Goal: Task Accomplishment & Management: Manage account settings

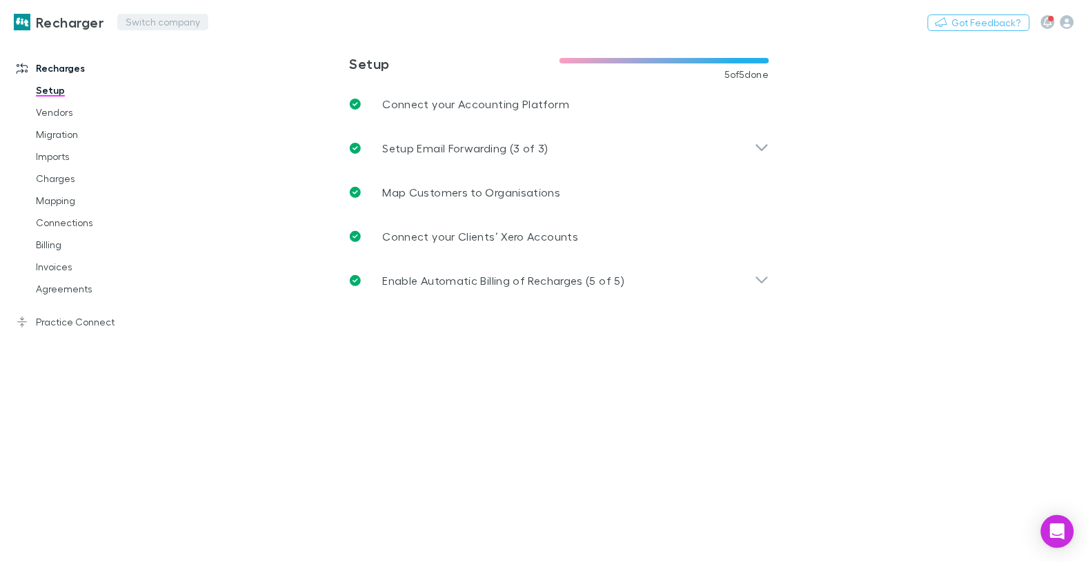
click at [189, 24] on button "Switch company" at bounding box center [162, 22] width 91 height 17
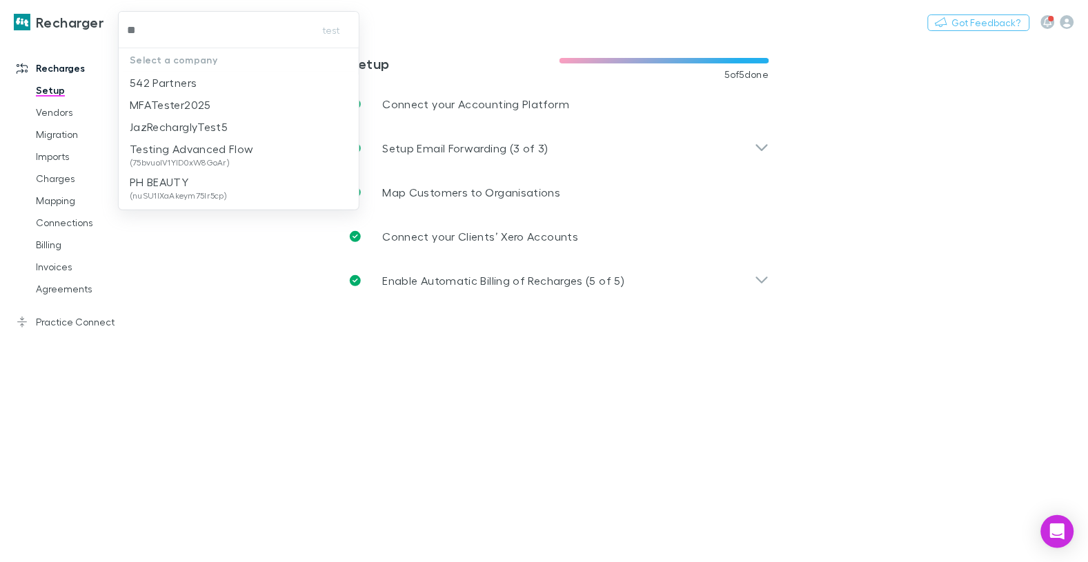
type input "***"
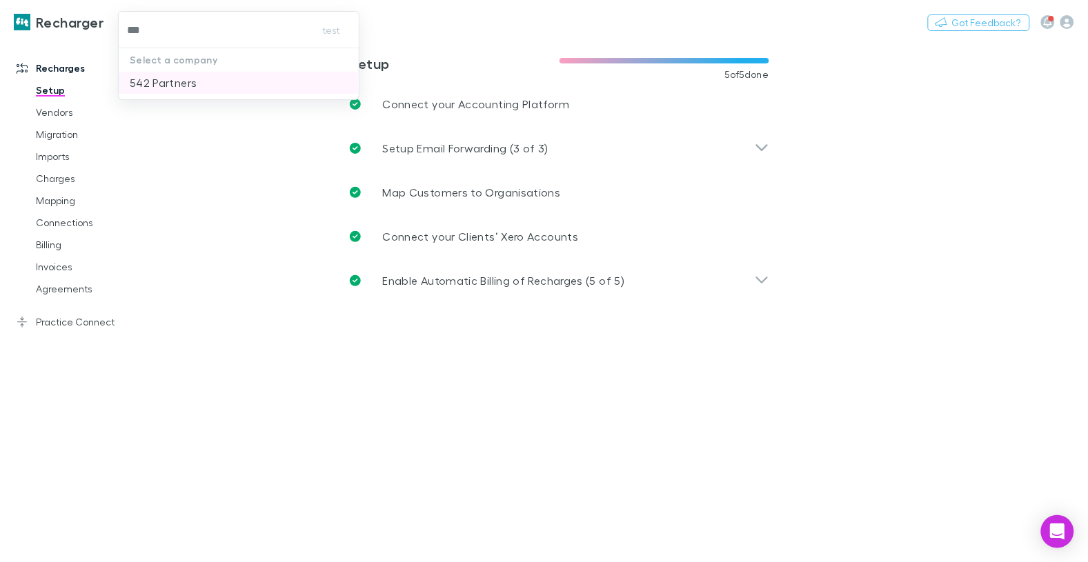
click at [177, 82] on p "542 Partners" at bounding box center [163, 82] width 67 height 17
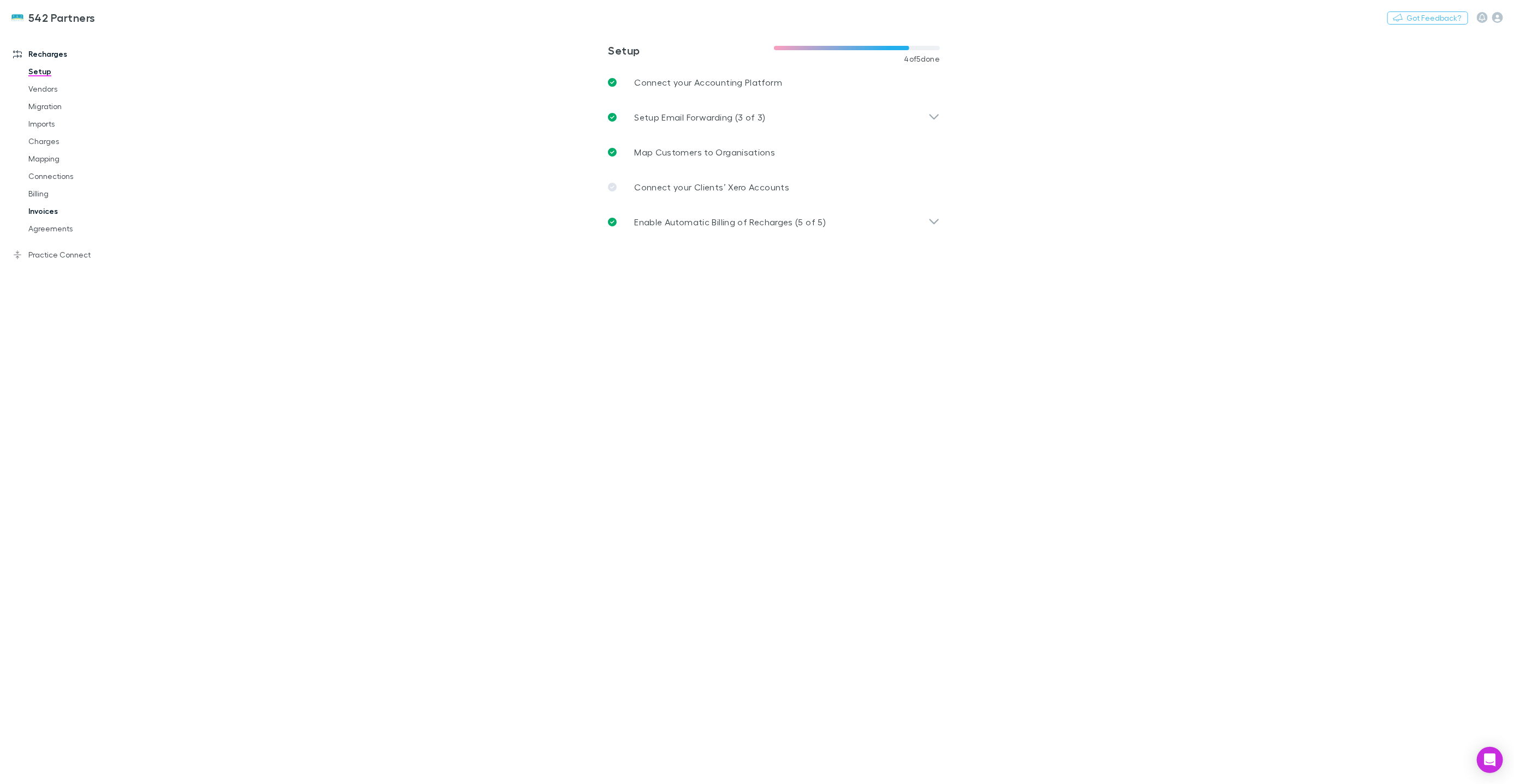
click at [47, 211] on link "Invoices" at bounding box center [82, 211] width 128 height 17
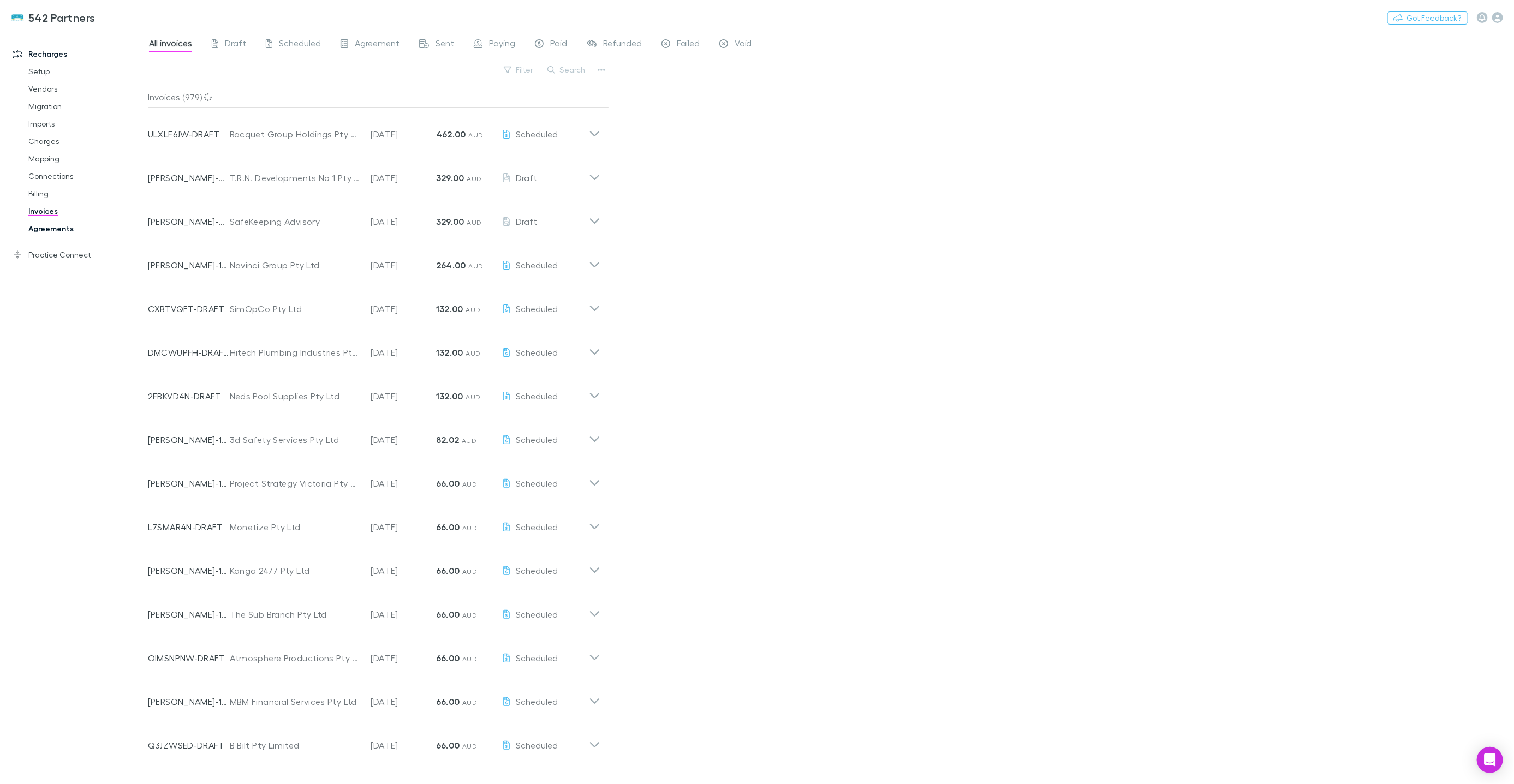
click at [54, 229] on link "Agreements" at bounding box center [82, 229] width 128 height 17
click at [48, 214] on link "Invoices" at bounding box center [82, 211] width 128 height 17
click at [48, 213] on link "Invoices" at bounding box center [82, 211] width 128 height 17
click at [348, 47] on div "Agreement" at bounding box center [370, 45] width 59 height 14
click at [567, 76] on button "Search" at bounding box center [567, 70] width 50 height 13
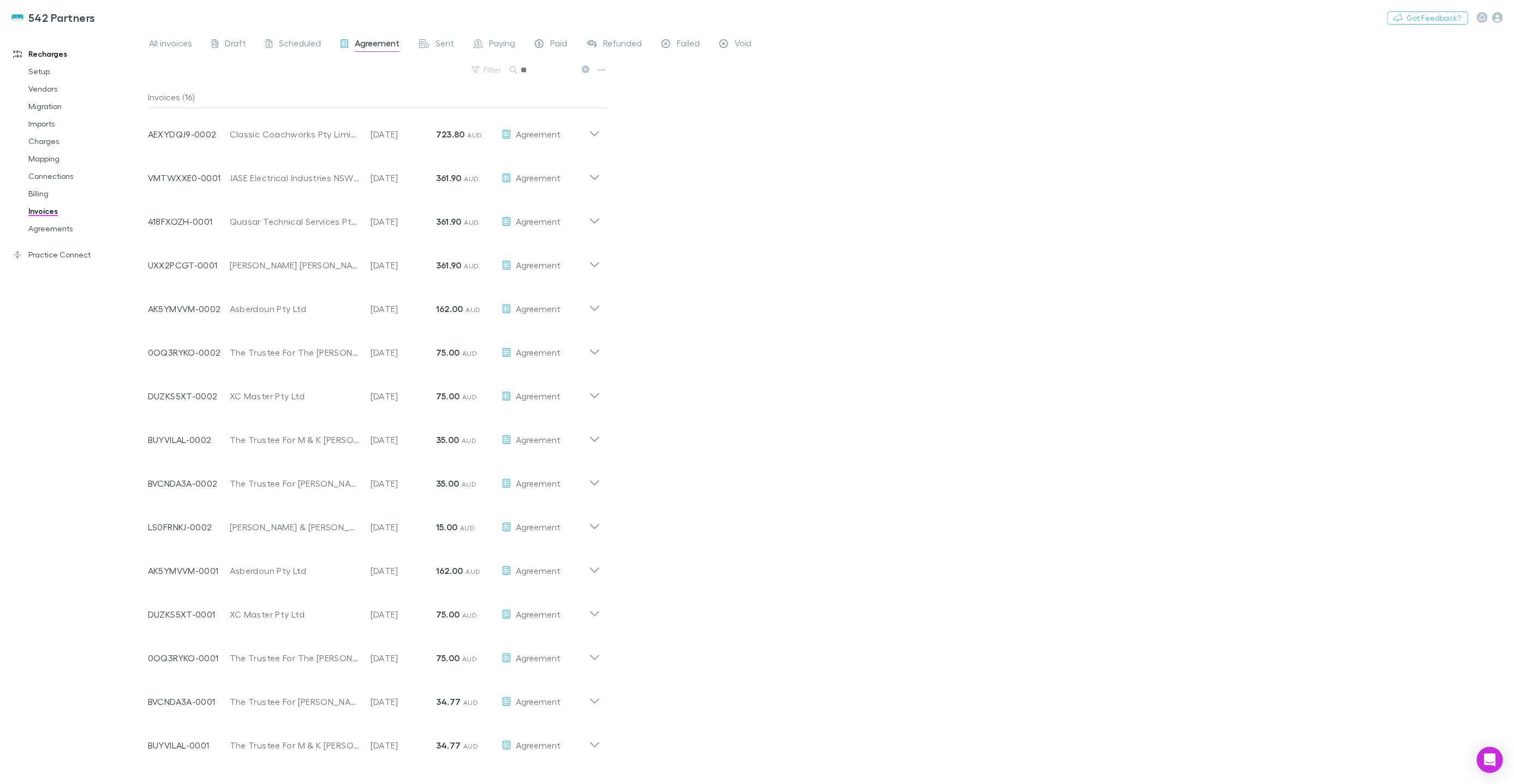
type input "*"
click at [389, 301] on p "Invoice Date" at bounding box center [403, 297] width 66 height 9
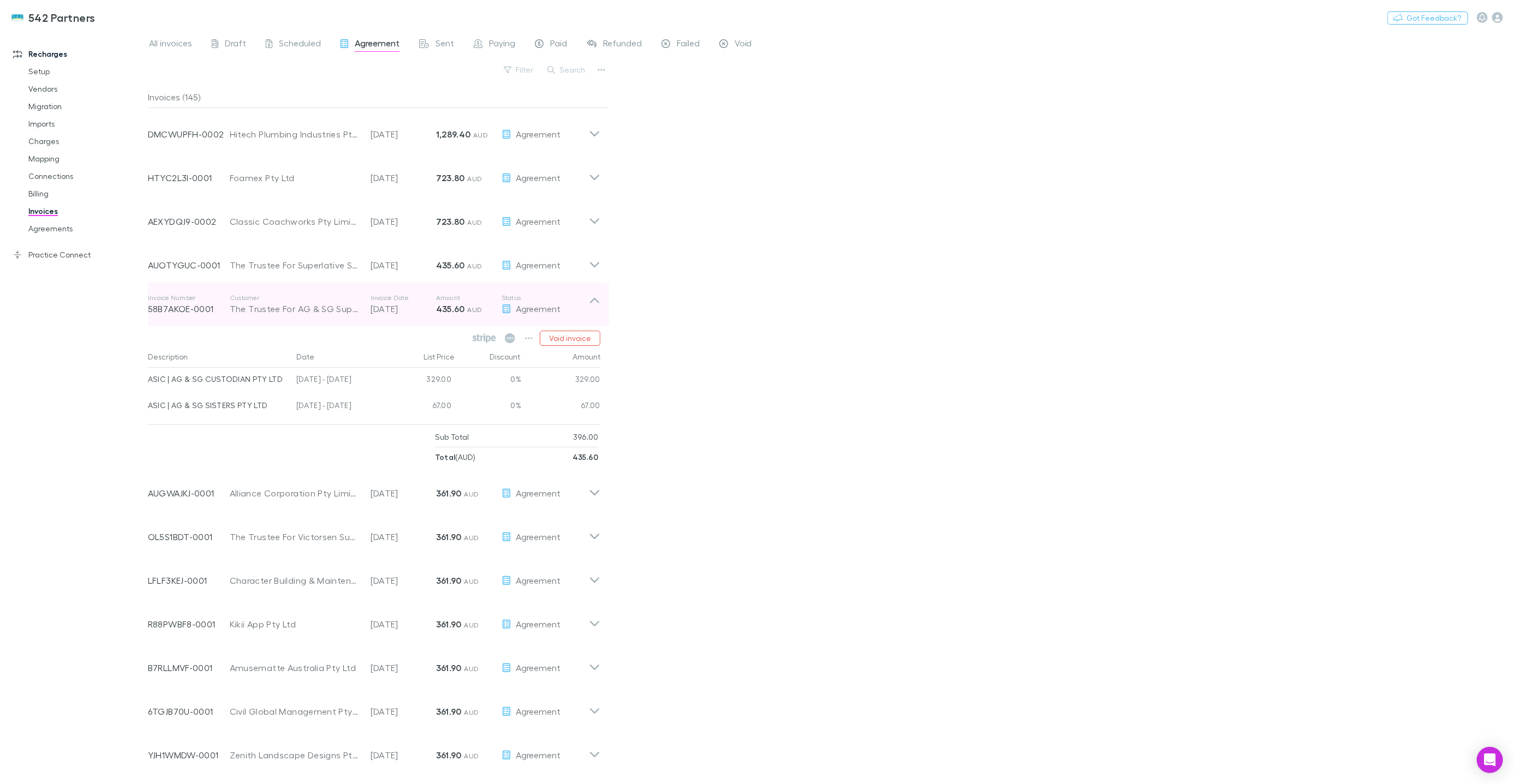
click at [369, 290] on div "Invoice Number 58B7AKOE-0001 Customer The Trustee For AG & SG Superannuation Fu…" at bounding box center [368, 305] width 441 height 40
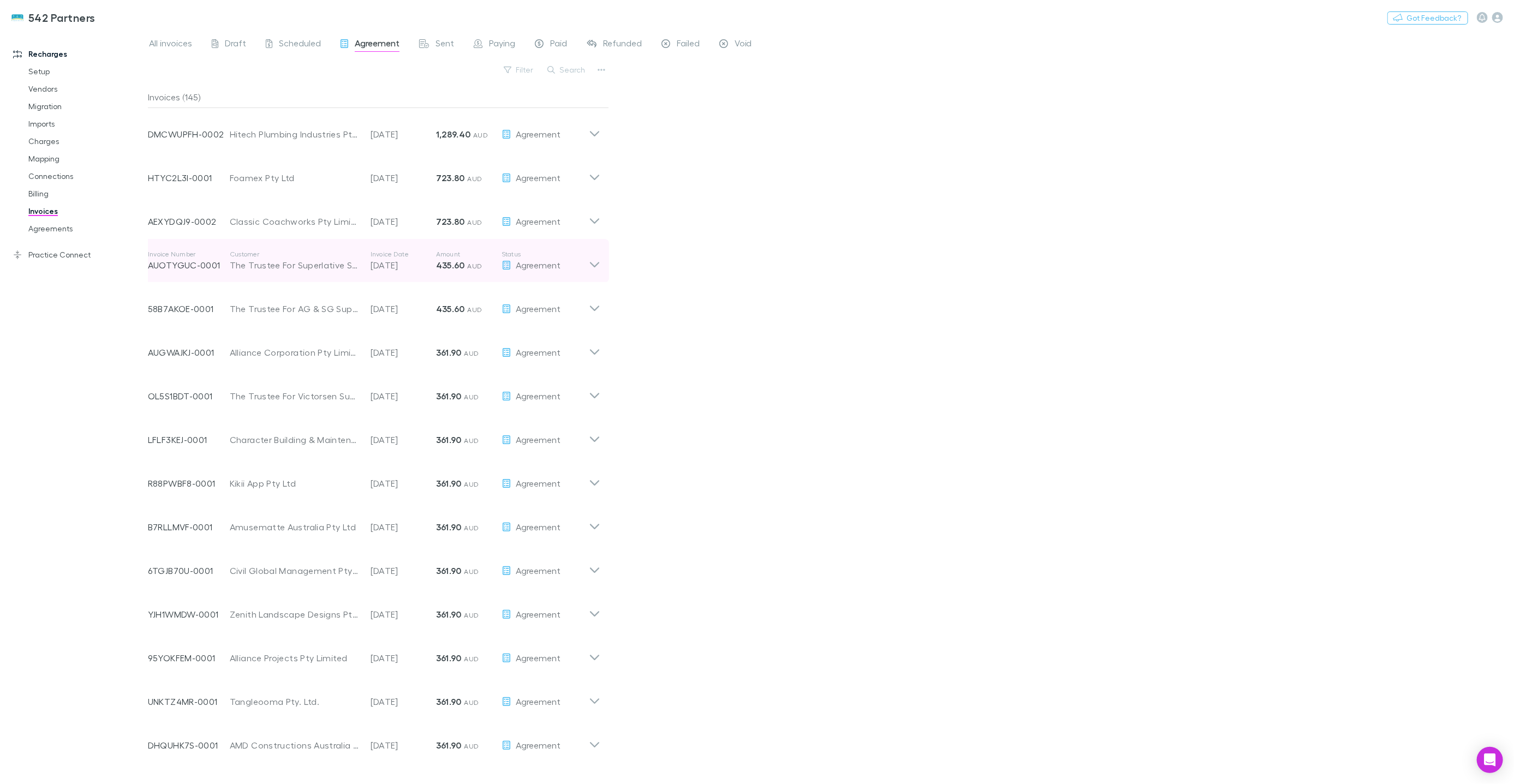
click at [370, 270] on p "05 Sep 2025" at bounding box center [403, 265] width 66 height 13
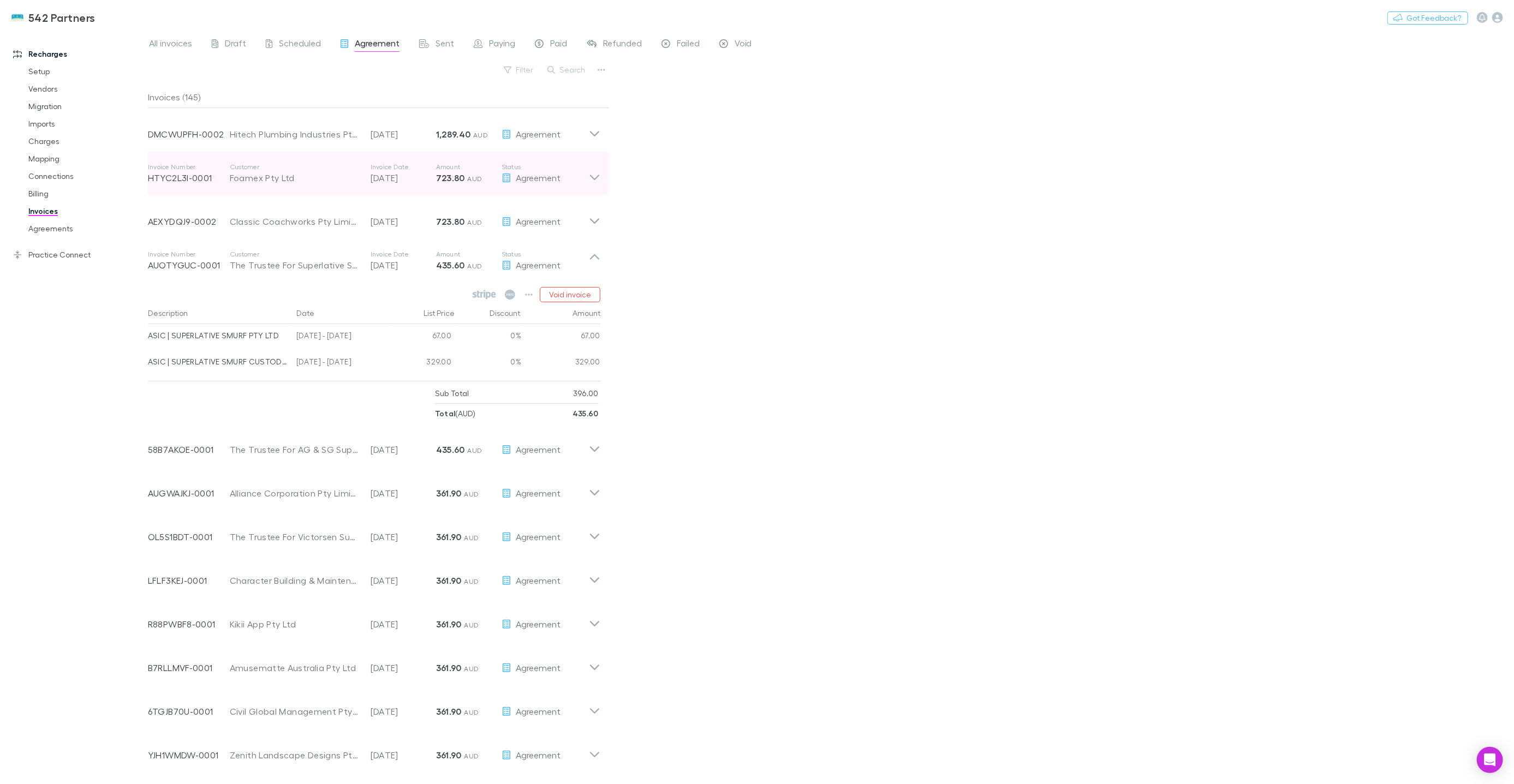
click at [386, 185] on div "Invoice Number HTYC2L3I-0001 Customer Foamex Pty Ltd Invoice Date 05 Sep 2025 A…" at bounding box center [368, 173] width 441 height 40
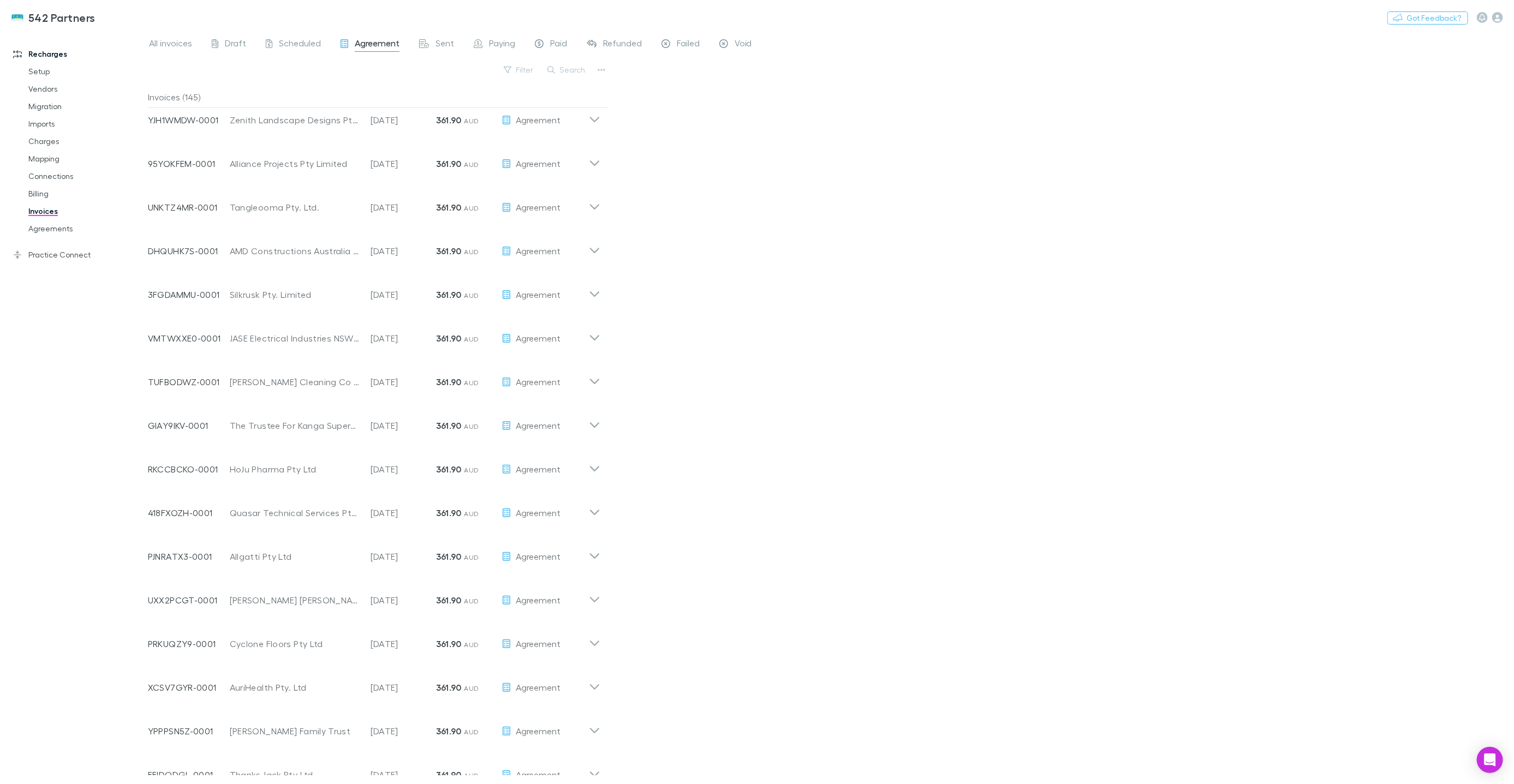
scroll to position [941, 0]
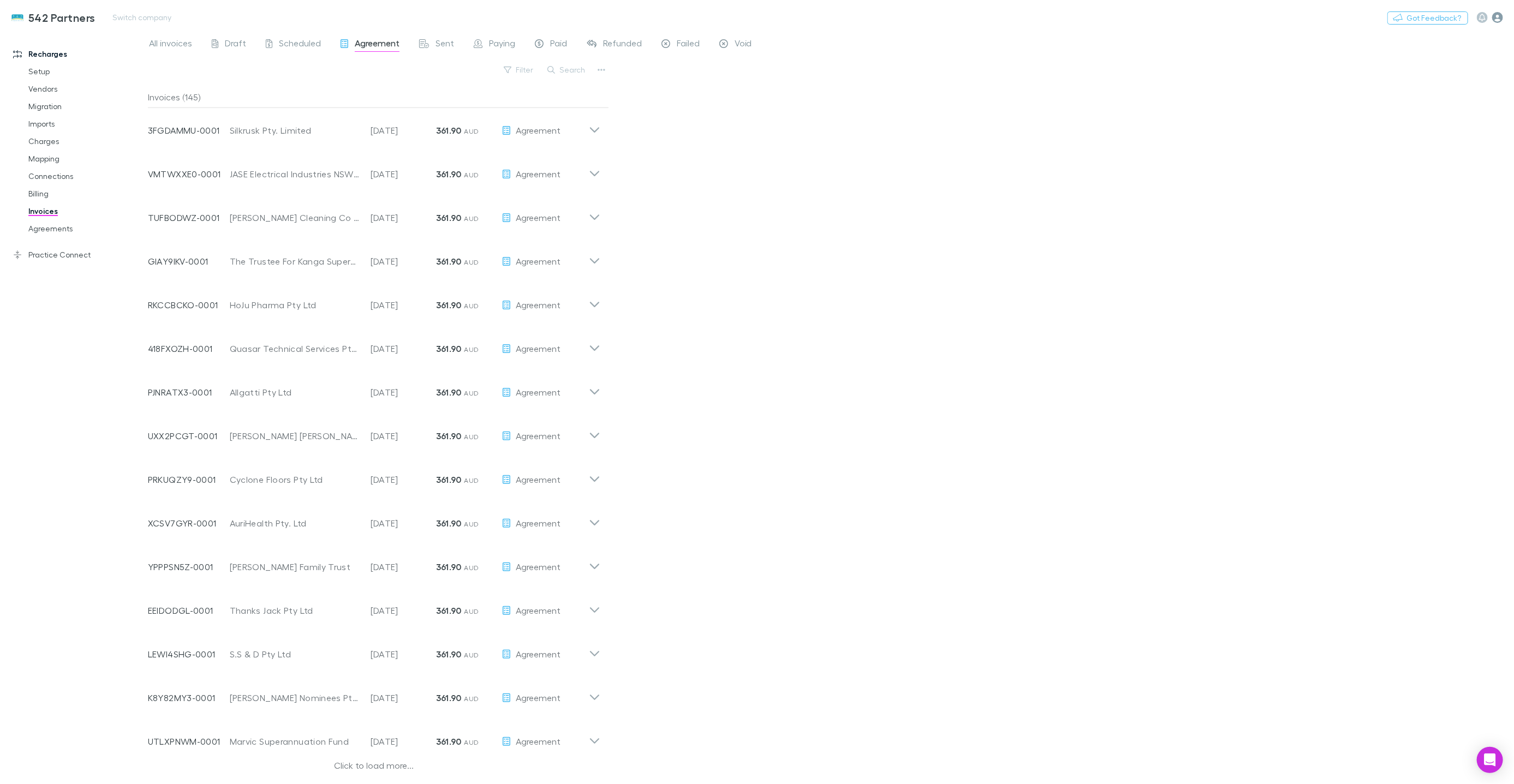
click at [860, 17] on icon "button" at bounding box center [1497, 17] width 11 height 11
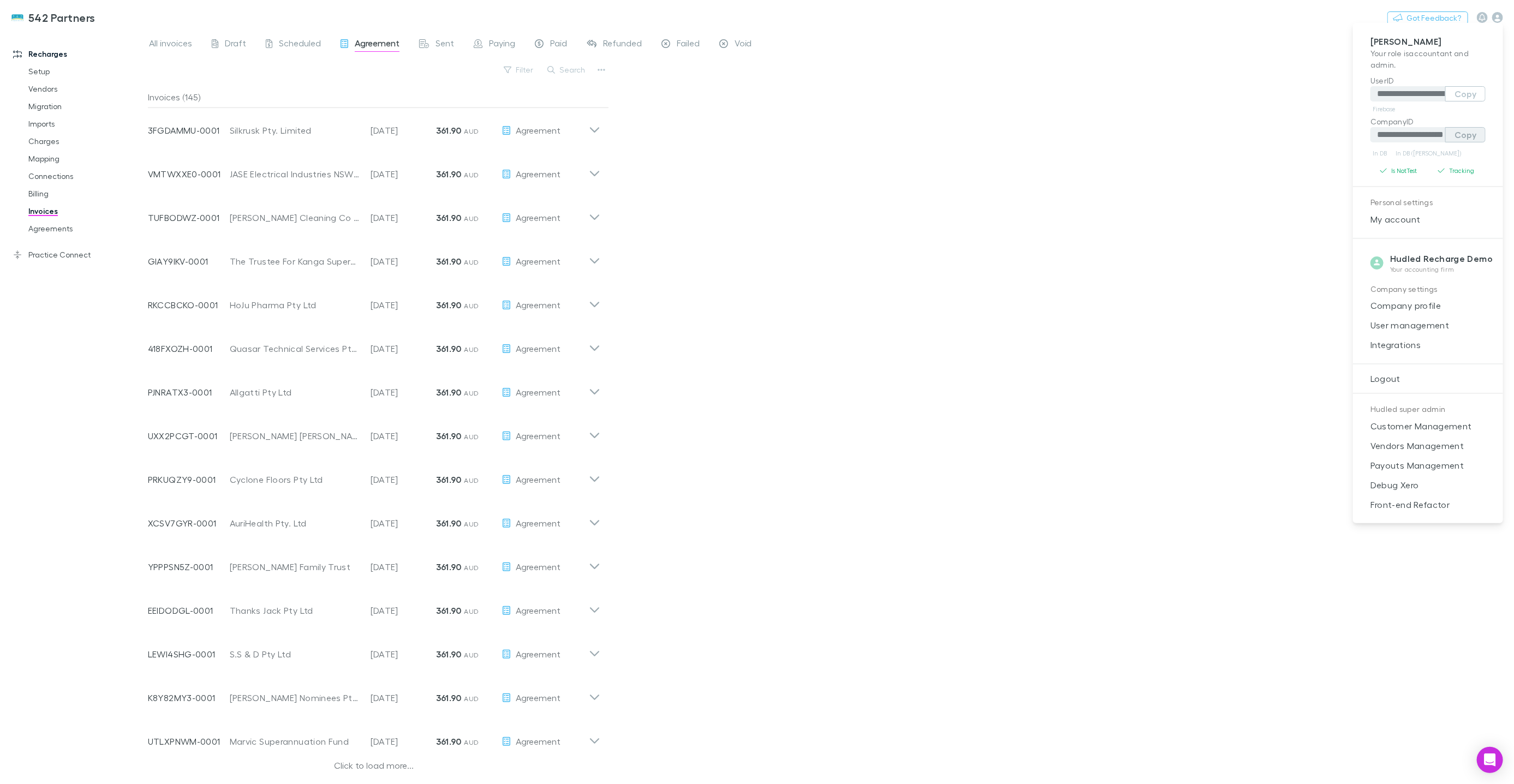
click at [860, 132] on button "Copy" at bounding box center [1465, 134] width 40 height 15
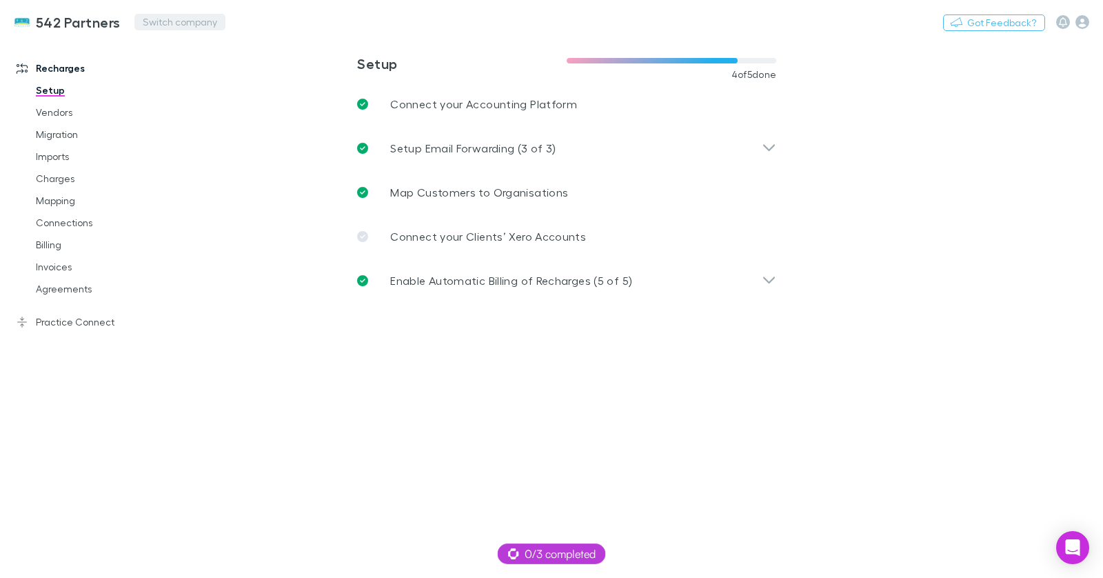
click at [182, 22] on button "Switch company" at bounding box center [179, 22] width 91 height 17
type input "****"
click at [188, 84] on p "Lucicharge" at bounding box center [173, 82] width 57 height 17
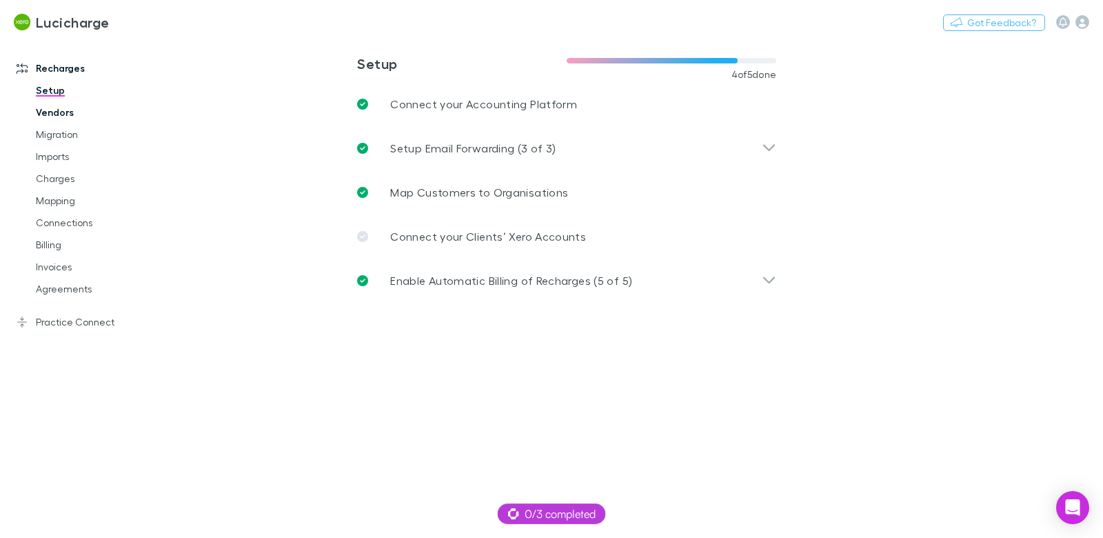
click at [53, 112] on link "Vendors" at bounding box center [97, 112] width 150 height 22
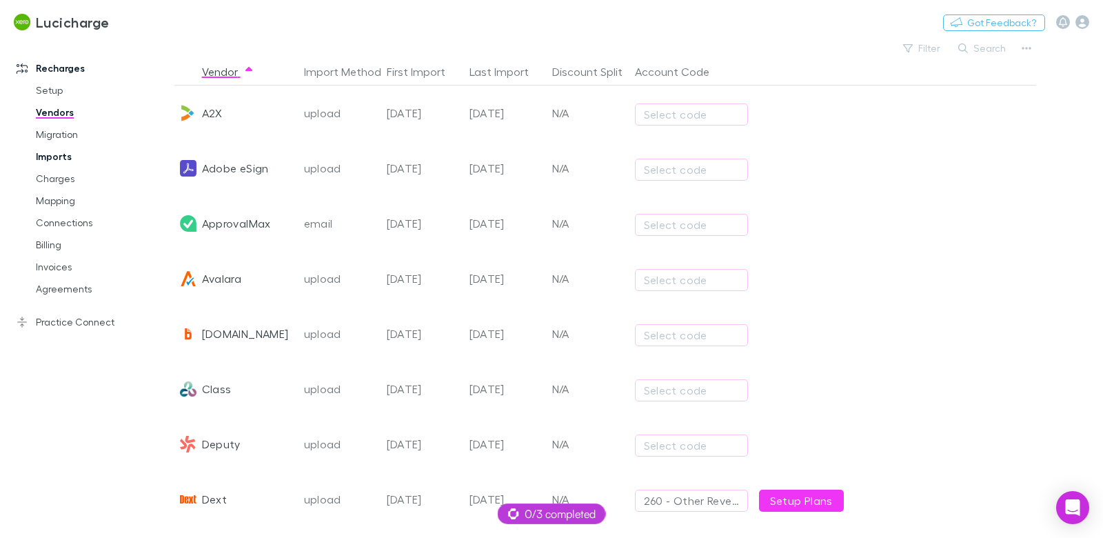
click at [58, 160] on link "Imports" at bounding box center [97, 157] width 150 height 22
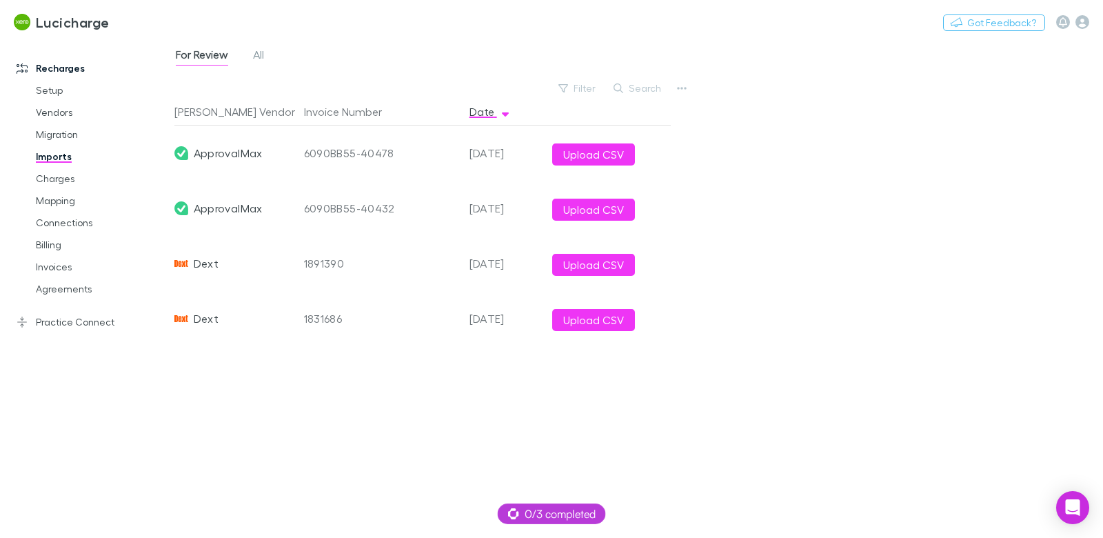
click at [251, 54] on div "For Review All" at bounding box center [225, 57] width 102 height 22
click at [260, 50] on span "All" at bounding box center [258, 57] width 11 height 18
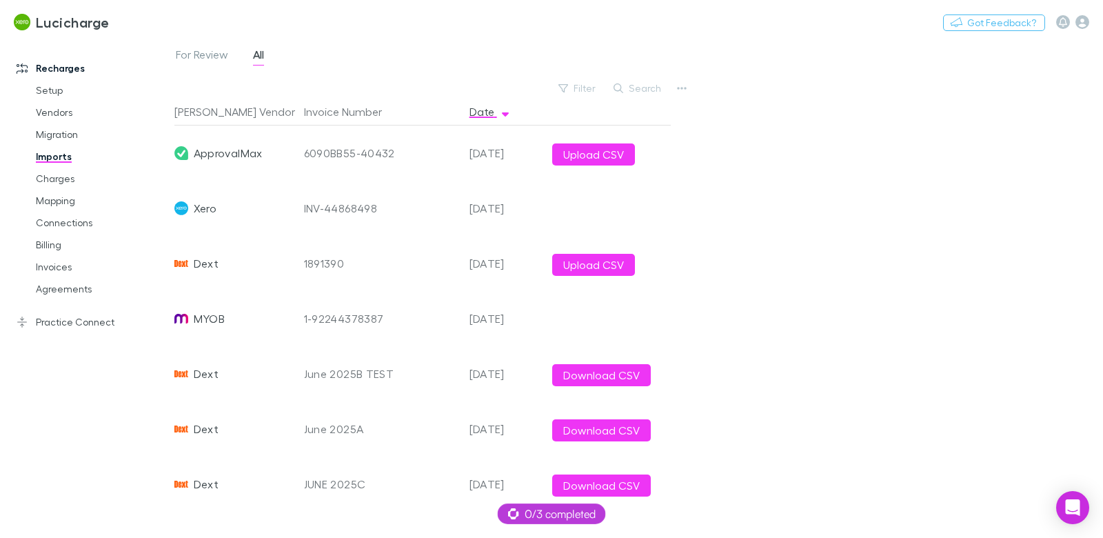
scroll to position [111, 0]
click at [61, 175] on link "Charges" at bounding box center [97, 179] width 150 height 22
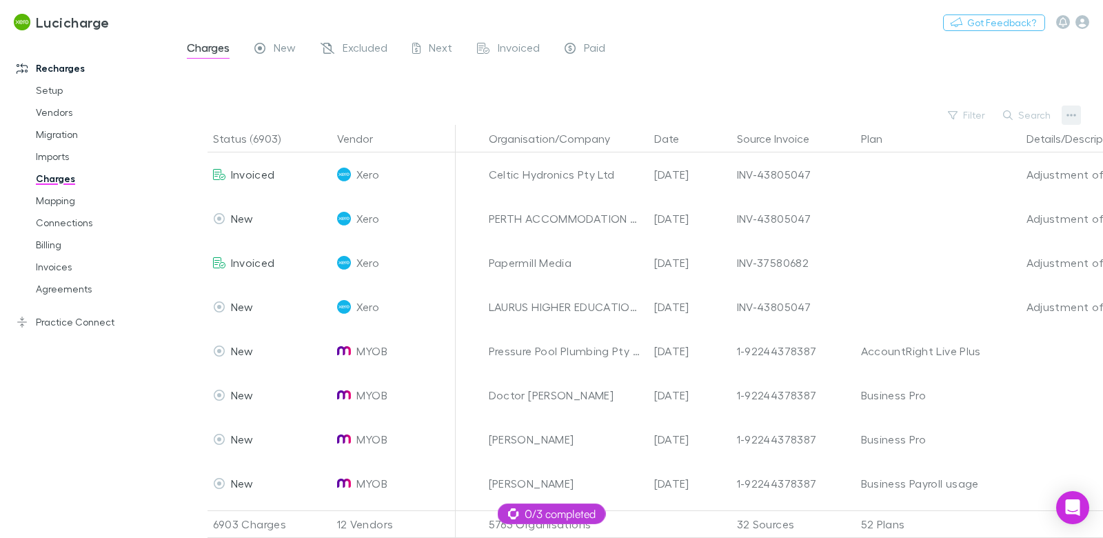
click at [1066, 117] on button "button" at bounding box center [1071, 115] width 19 height 19
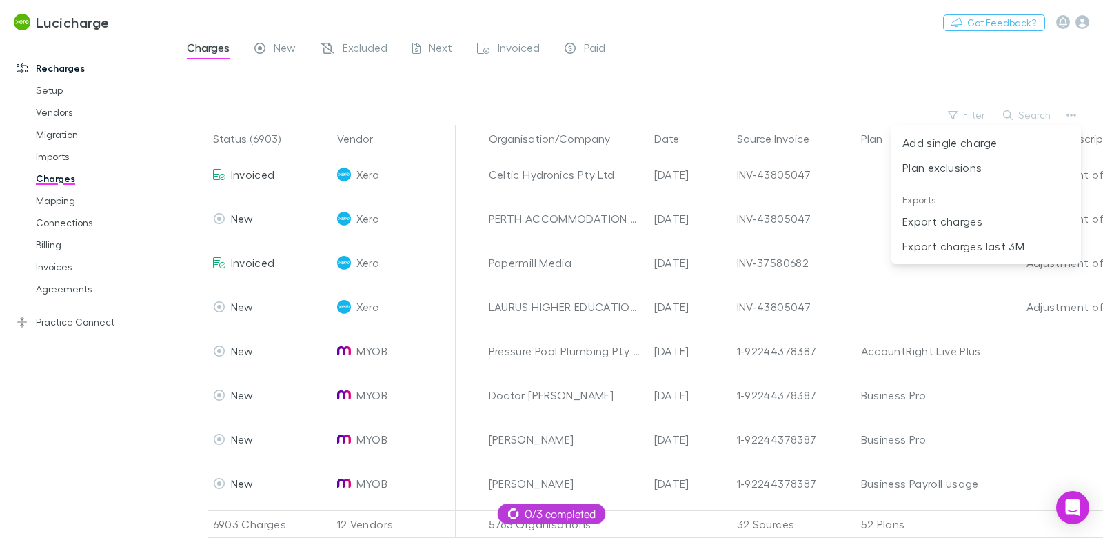
drag, startPoint x: 935, startPoint y: 168, endPoint x: 817, endPoint y: 303, distance: 179.8
click at [935, 168] on p "Plan exclusions" at bounding box center [987, 167] width 168 height 17
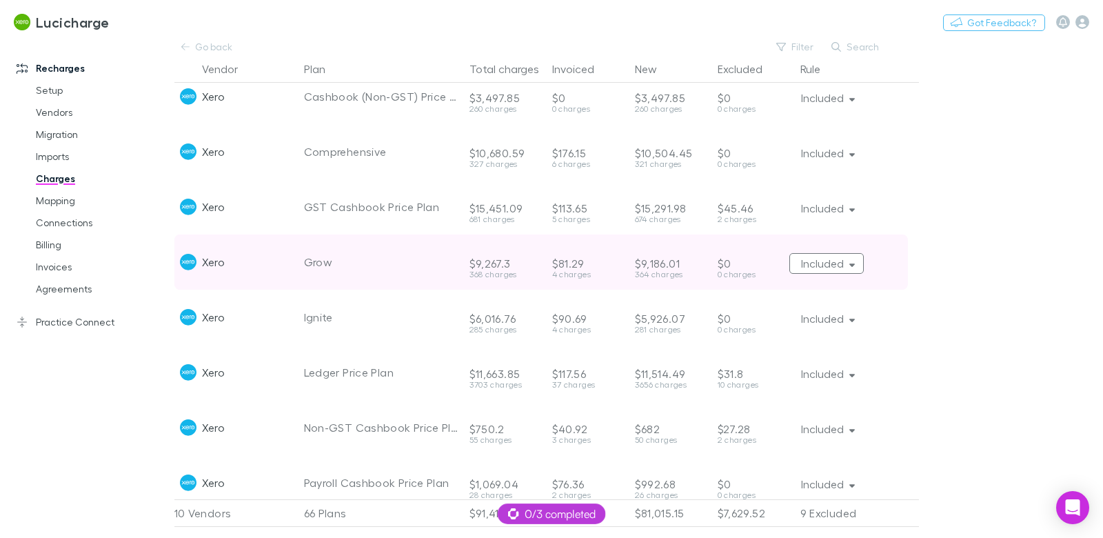
scroll to position [1945, 0]
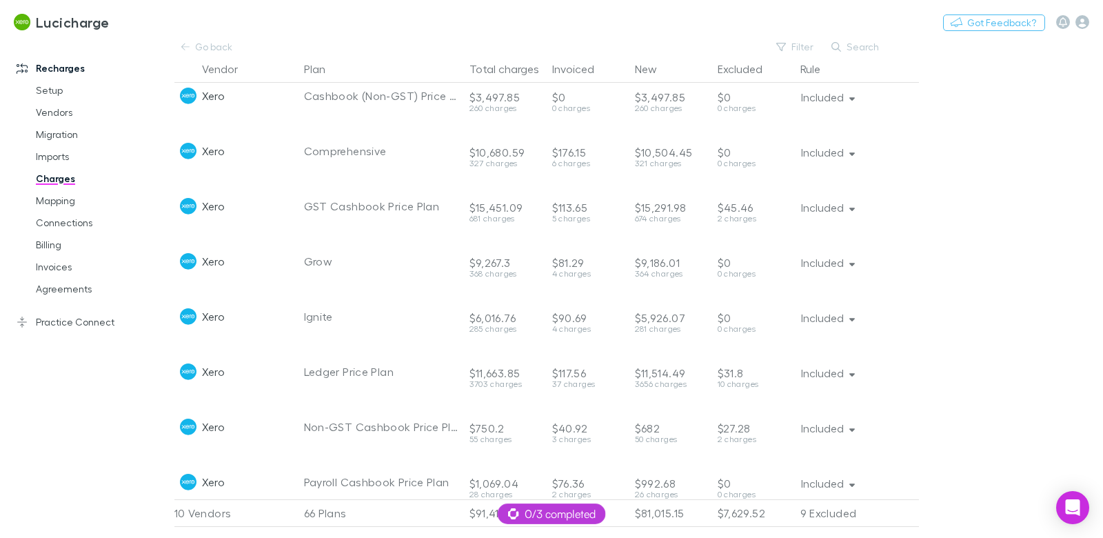
click at [57, 180] on link "Charges" at bounding box center [97, 179] width 150 height 22
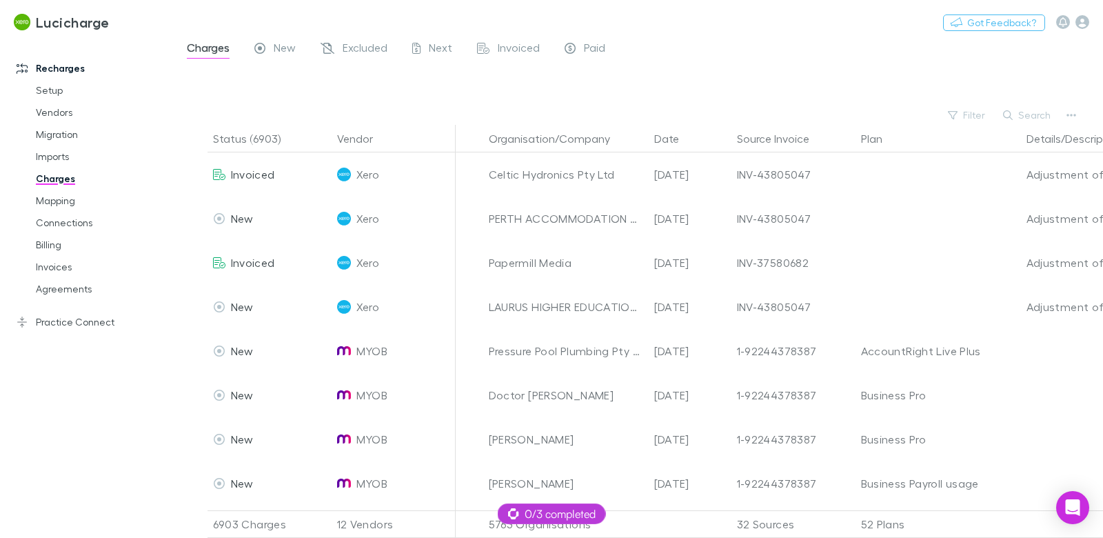
scroll to position [0, 11]
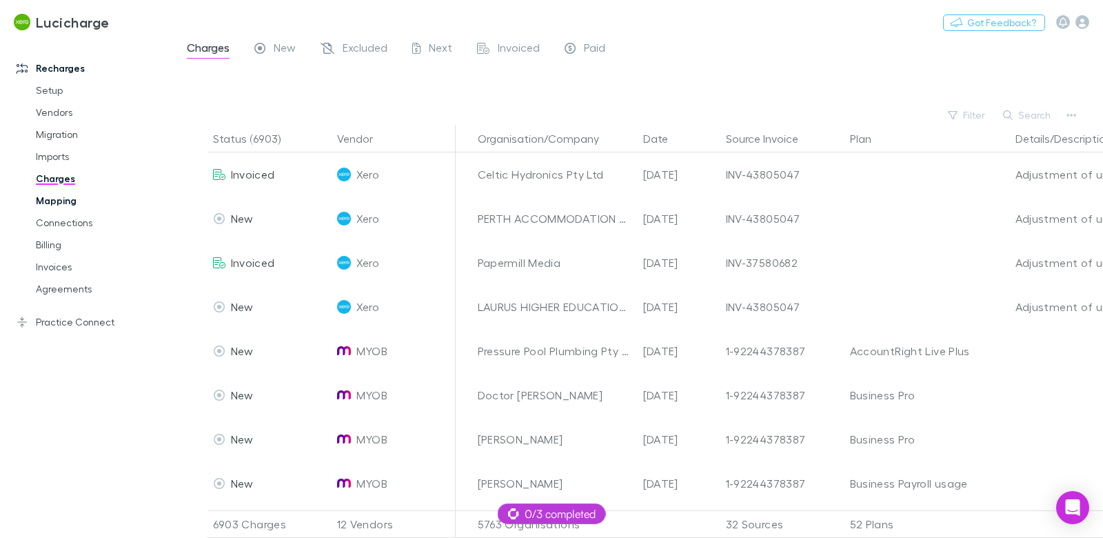
click at [65, 210] on link "Mapping" at bounding box center [97, 201] width 150 height 22
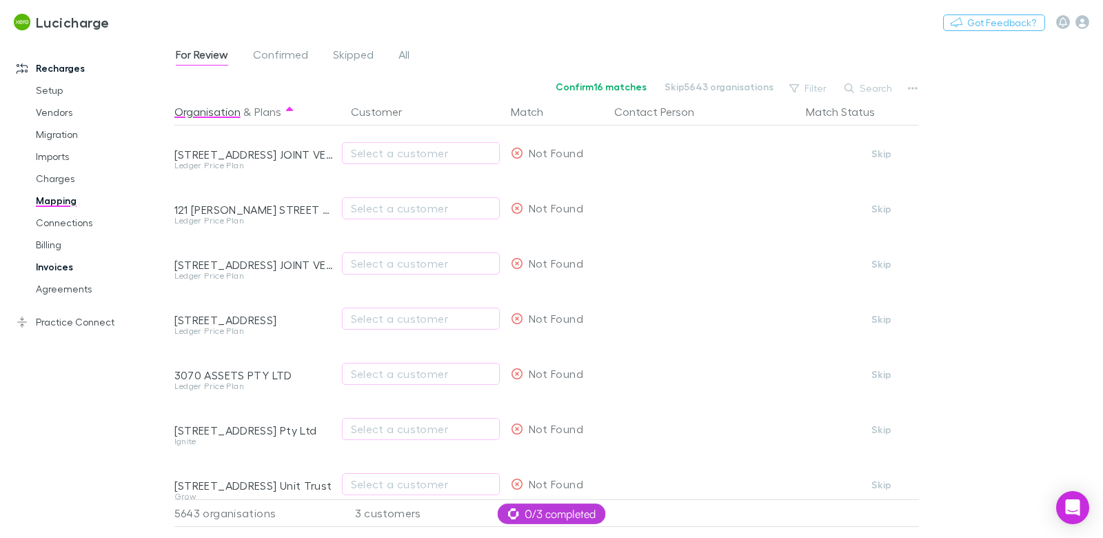
click at [59, 272] on link "Invoices" at bounding box center [97, 267] width 150 height 22
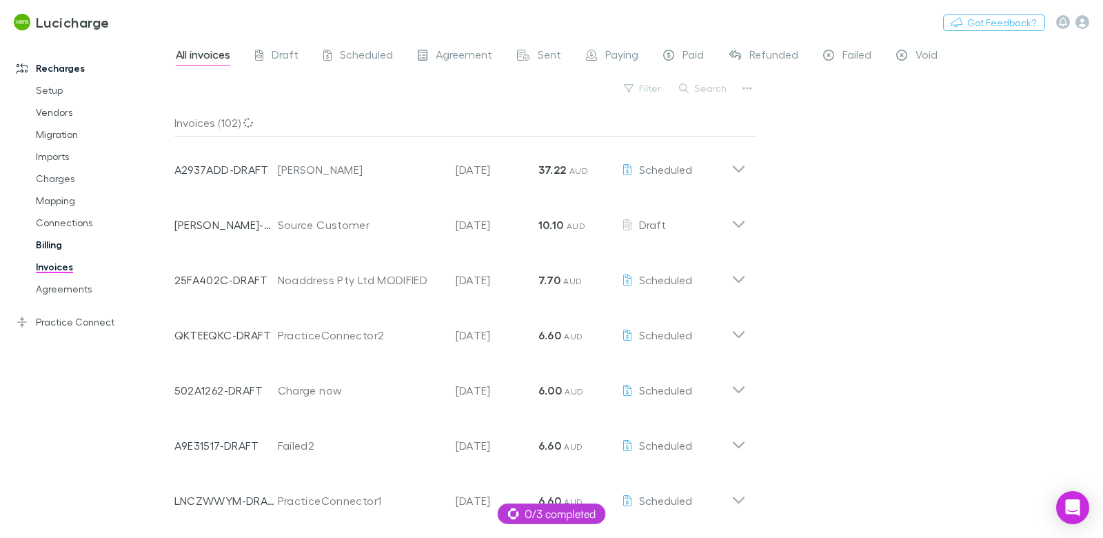
click at [60, 243] on link "Billing" at bounding box center [97, 245] width 150 height 22
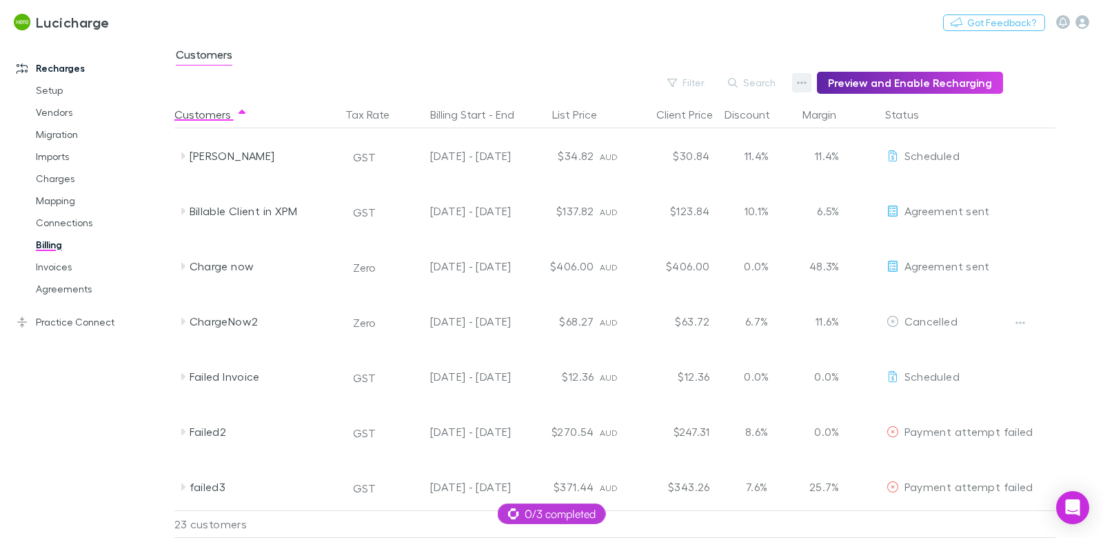
click at [804, 79] on icon "button" at bounding box center [802, 82] width 10 height 11
click at [678, 154] on p "Admin Fee" at bounding box center [723, 152] width 168 height 17
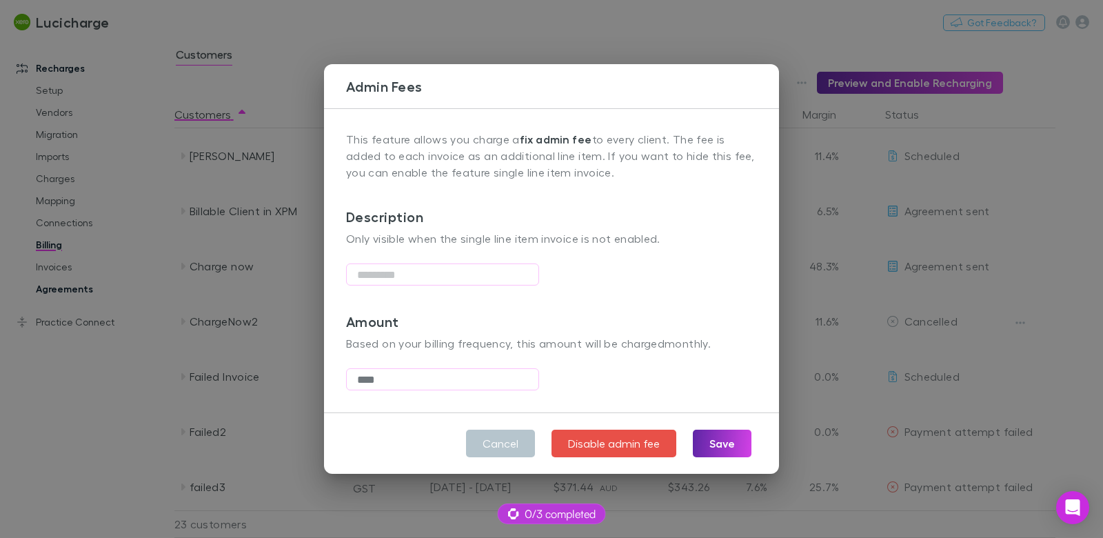
click at [97, 281] on div "Admin Fees This feature allows you charge a fix admin fee to every client. The …" at bounding box center [551, 269] width 1103 height 538
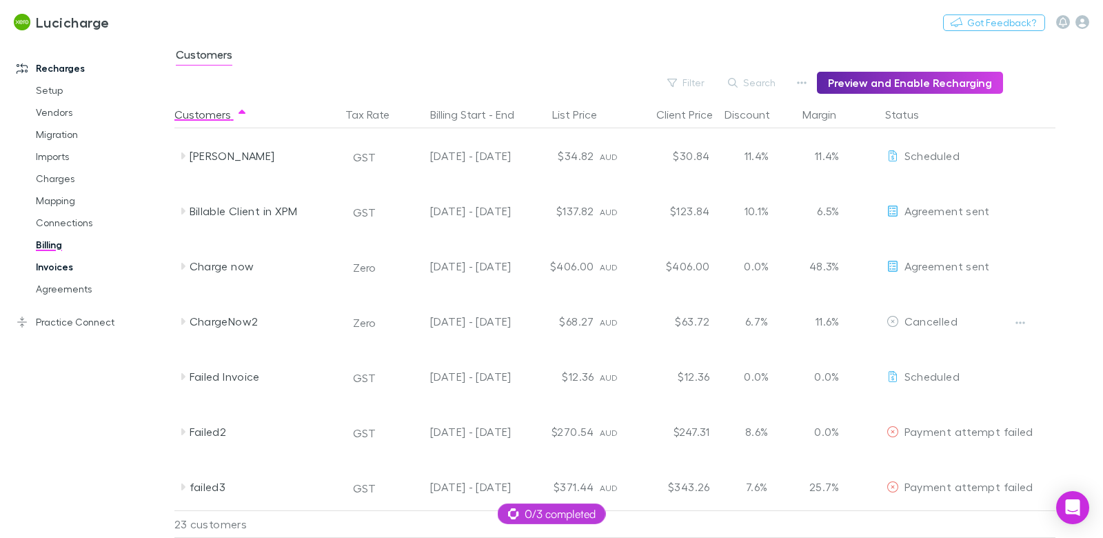
click at [54, 269] on link "Invoices" at bounding box center [97, 267] width 150 height 22
click at [70, 290] on link "Agreements" at bounding box center [97, 289] width 150 height 22
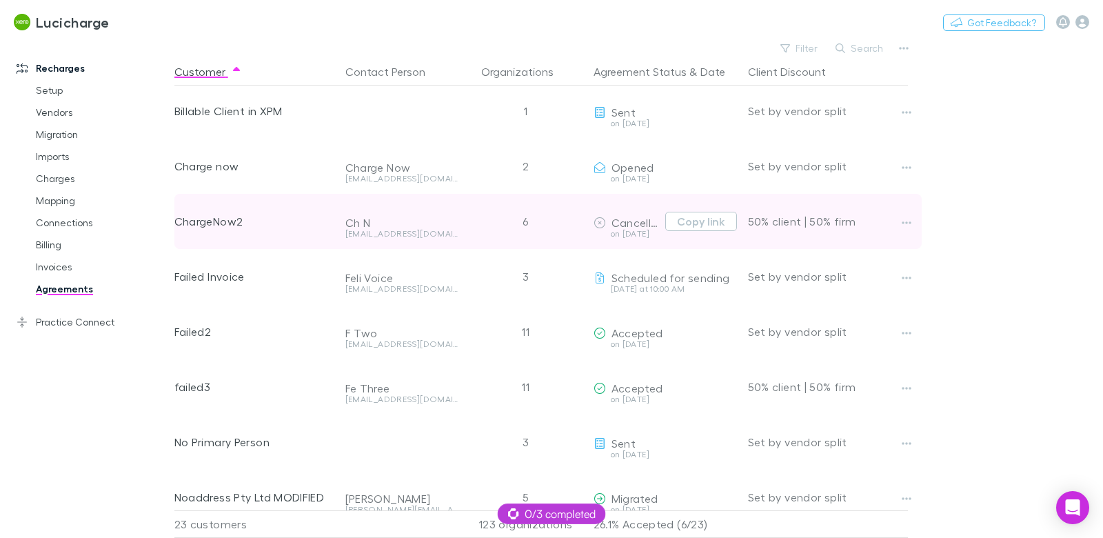
scroll to position [65, 0]
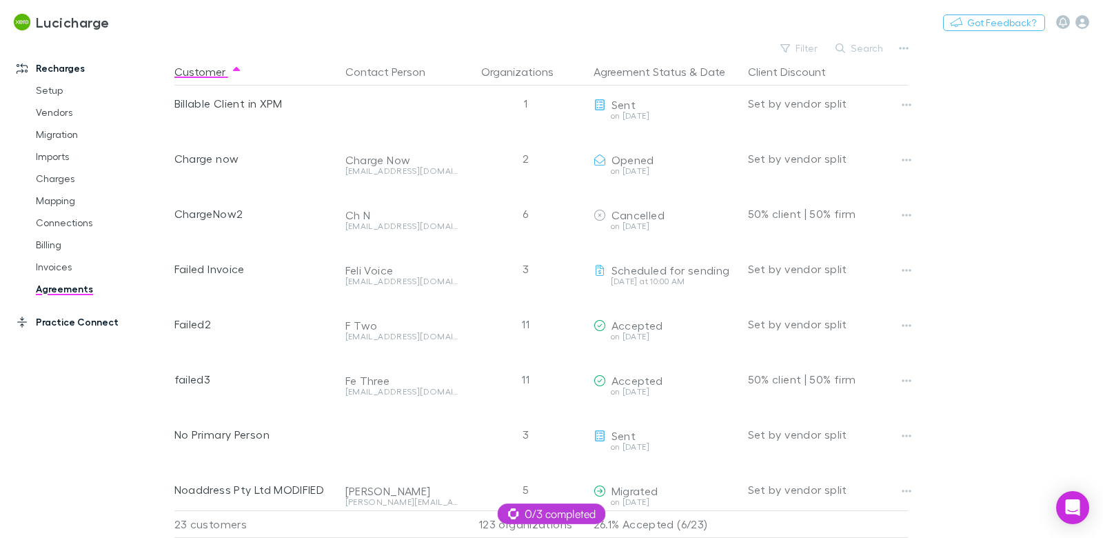
click at [98, 317] on link "Practice Connect" at bounding box center [87, 322] width 169 height 22
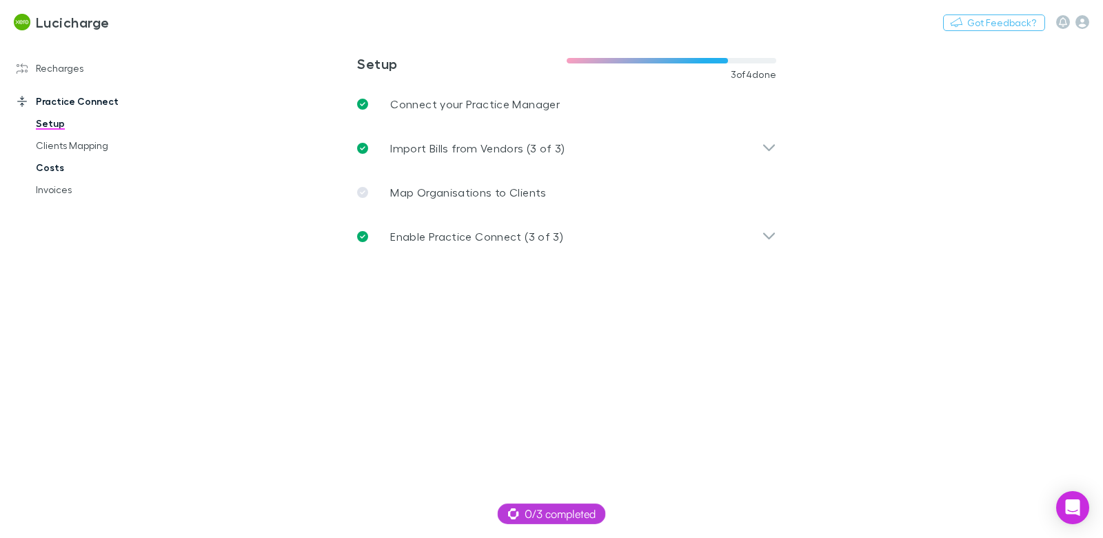
drag, startPoint x: 70, startPoint y: 172, endPoint x: 96, endPoint y: 169, distance: 25.7
click at [70, 172] on link "Costs" at bounding box center [97, 168] width 150 height 22
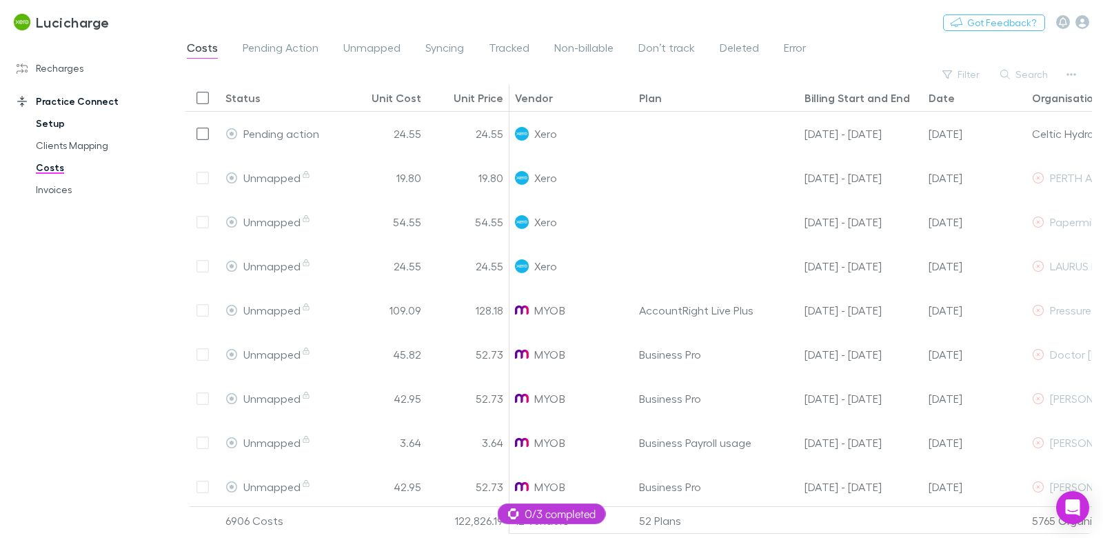
click at [59, 123] on link "Setup" at bounding box center [97, 123] width 150 height 22
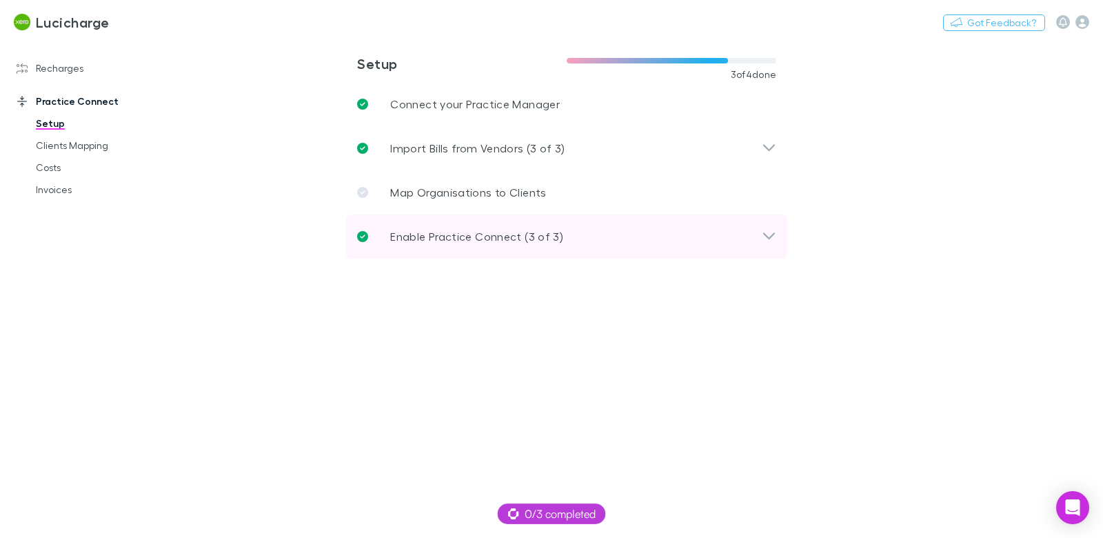
click at [454, 234] on p "Enable Practice Connect (3 of 3)" at bounding box center [476, 236] width 173 height 17
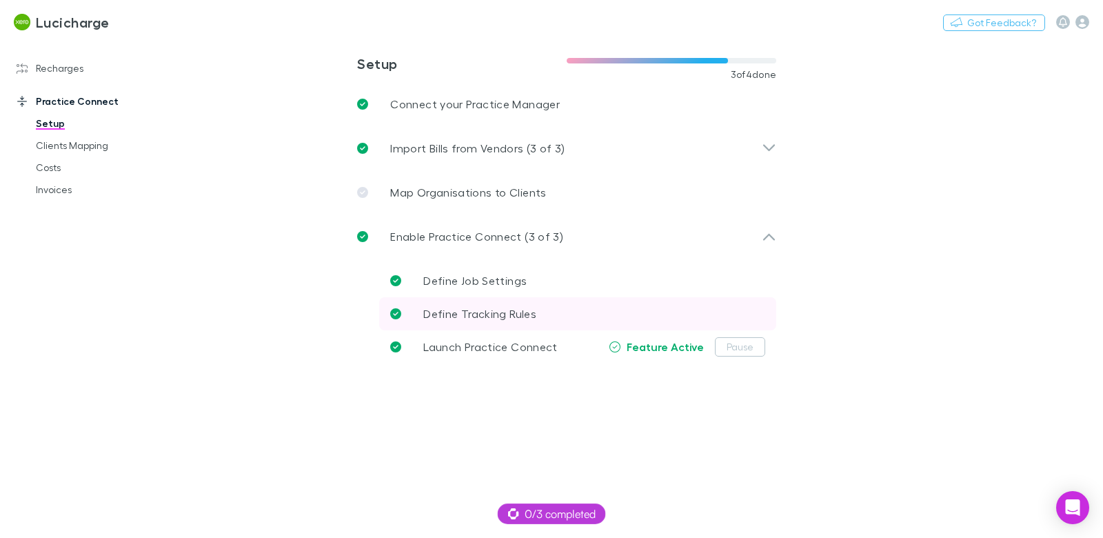
click at [479, 308] on span "Define Tracking Rules" at bounding box center [479, 313] width 113 height 13
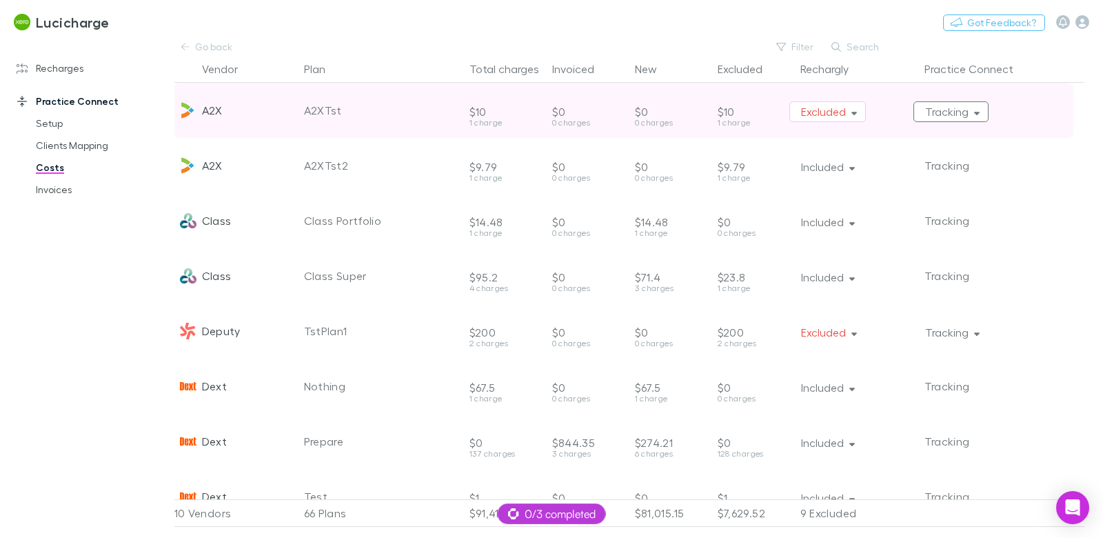
click at [932, 112] on button "Tracking" at bounding box center [952, 111] width 76 height 21
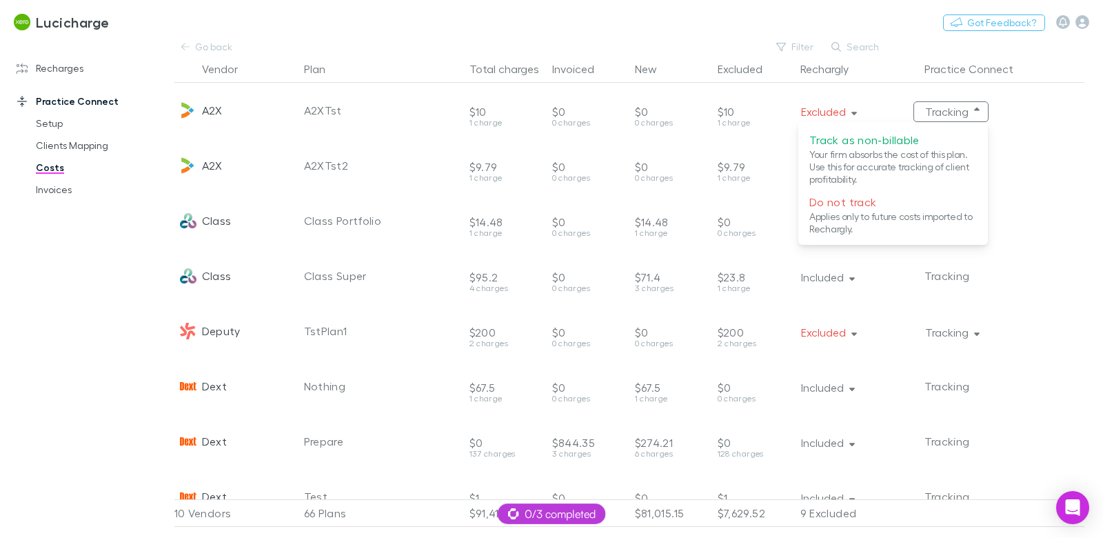
drag, startPoint x: 143, startPoint y: 181, endPoint x: 174, endPoint y: 109, distance: 78.5
click at [143, 181] on div at bounding box center [551, 269] width 1103 height 538
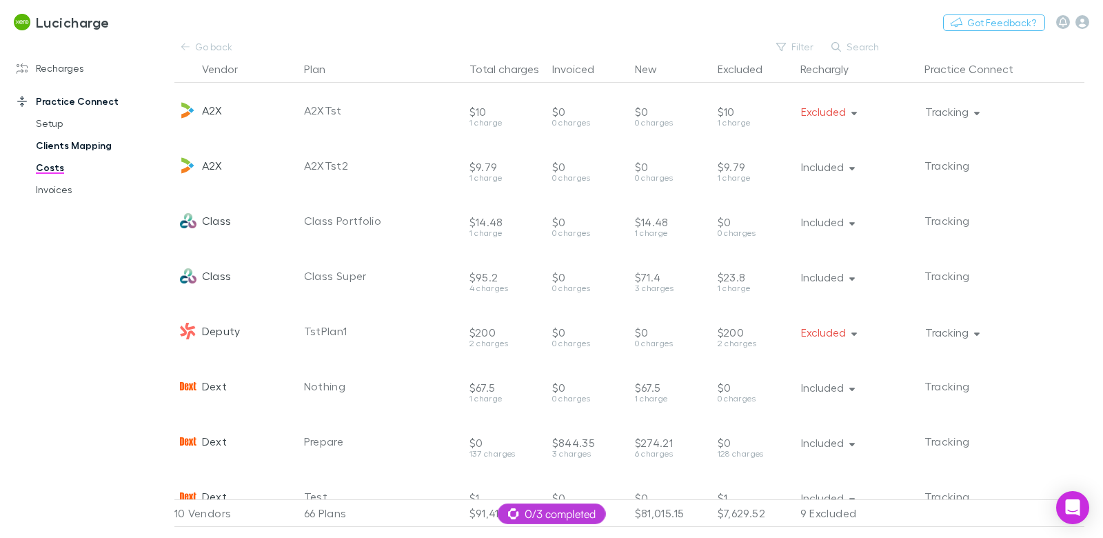
drag, startPoint x: 204, startPoint y: 49, endPoint x: 148, endPoint y: 144, distance: 110.4
click at [204, 49] on link "Go back" at bounding box center [207, 47] width 66 height 17
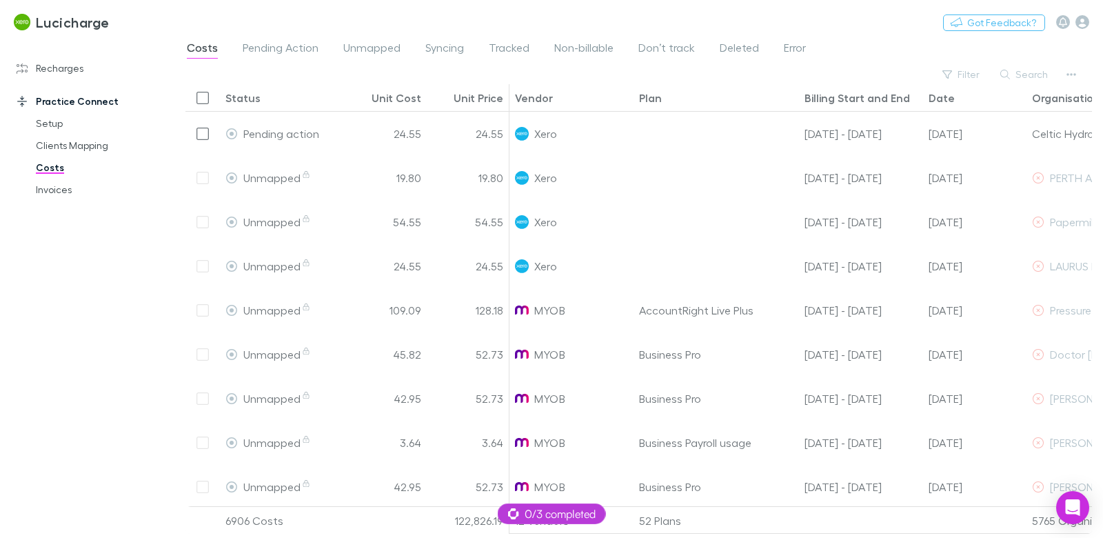
drag, startPoint x: 527, startPoint y: 48, endPoint x: 468, endPoint y: 50, distance: 58.7
click at [527, 48] on span "Tracked" at bounding box center [509, 50] width 41 height 18
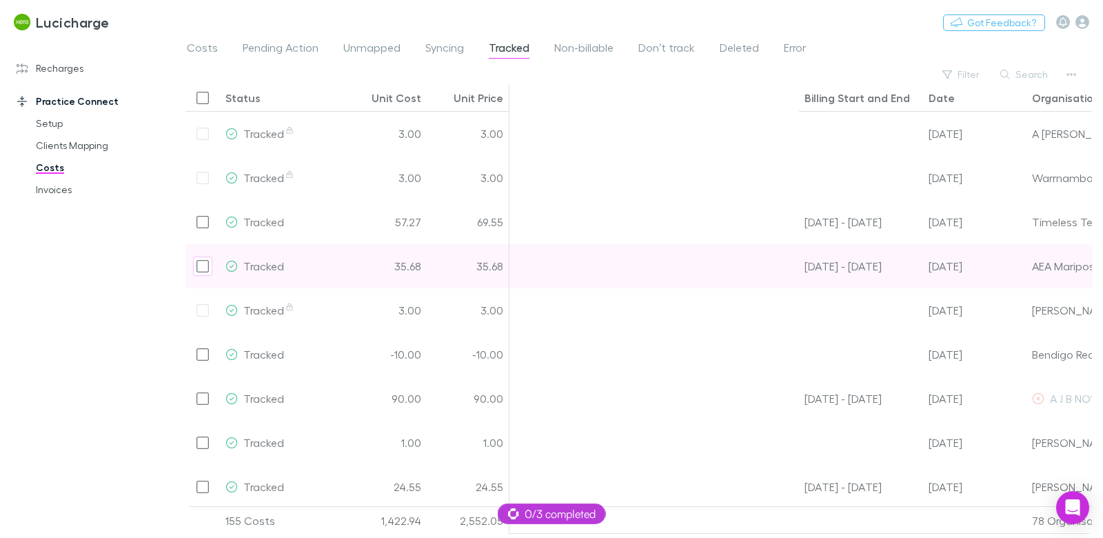
scroll to position [0, 348]
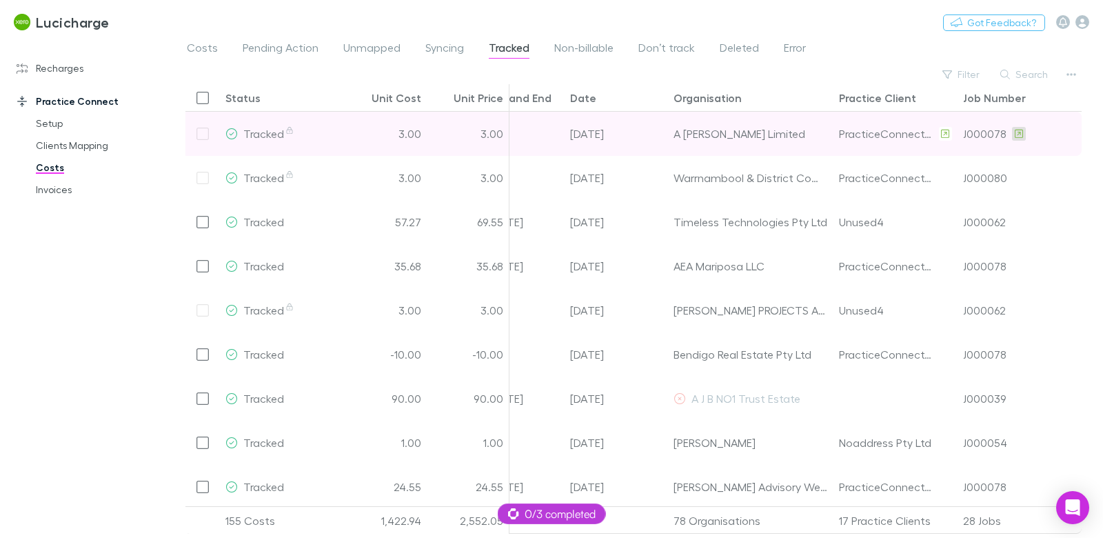
click at [1019, 133] on icon at bounding box center [1019, 134] width 8 height 10
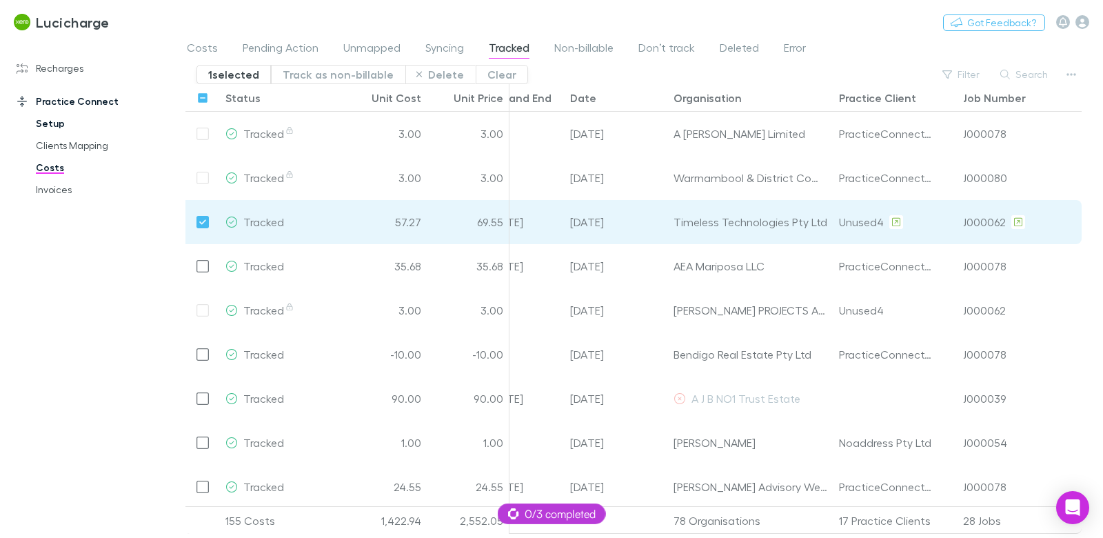
drag, startPoint x: 72, startPoint y: 66, endPoint x: 83, endPoint y: 120, distance: 55.5
click at [72, 66] on link "Recharges" at bounding box center [87, 68] width 169 height 22
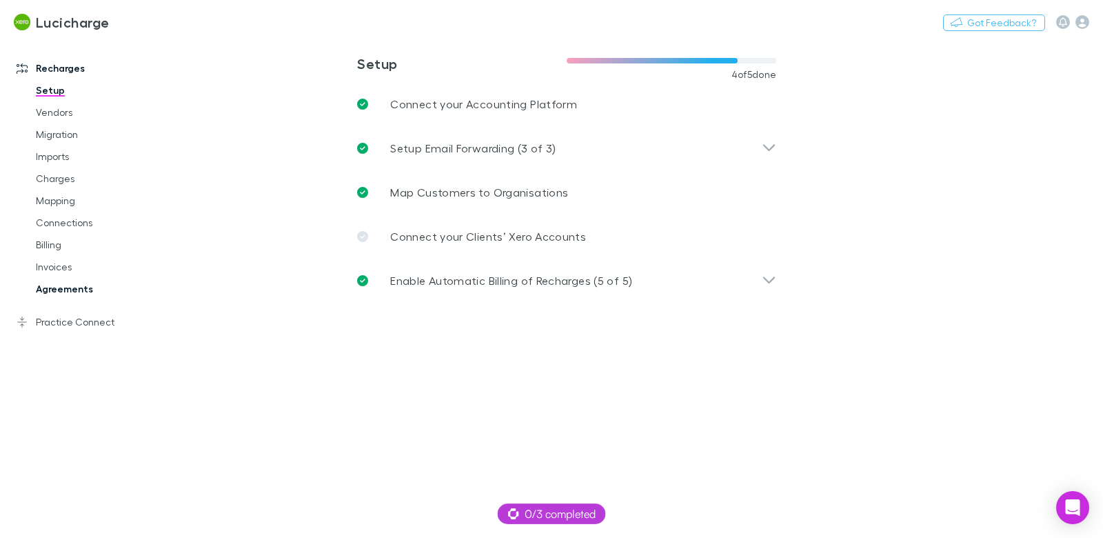
drag, startPoint x: 74, startPoint y: 285, endPoint x: 110, endPoint y: 288, distance: 36.0
click at [74, 285] on link "Agreements" at bounding box center [97, 289] width 150 height 22
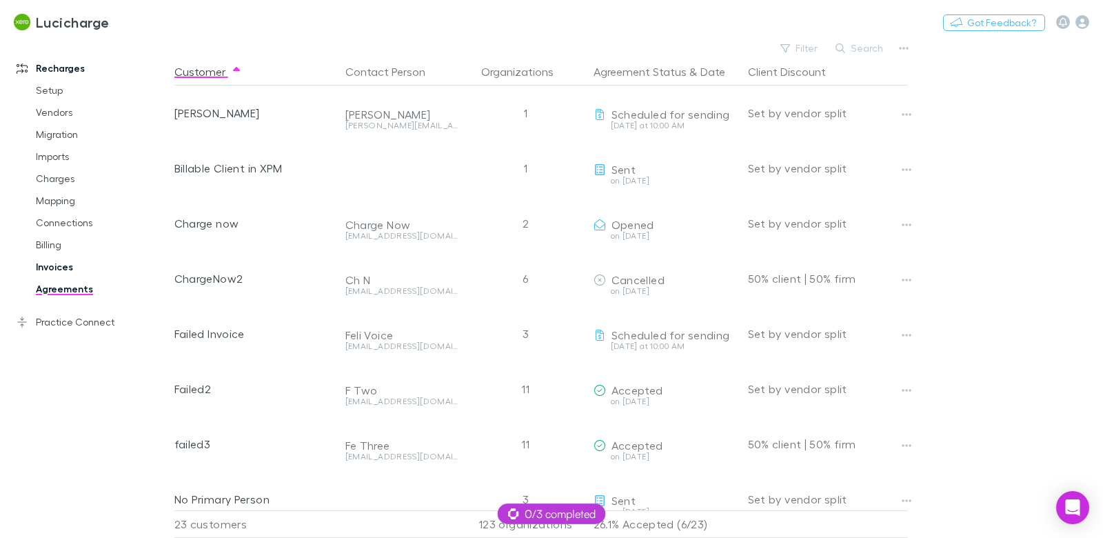
click at [75, 270] on link "Invoices" at bounding box center [97, 267] width 150 height 22
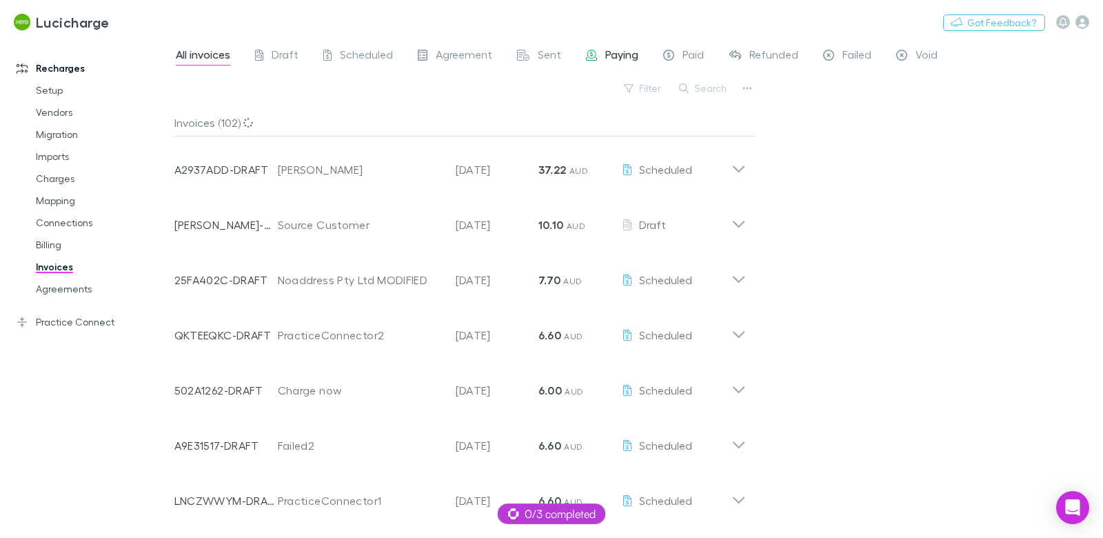
click at [600, 59] on div "Paying" at bounding box center [612, 57] width 52 height 18
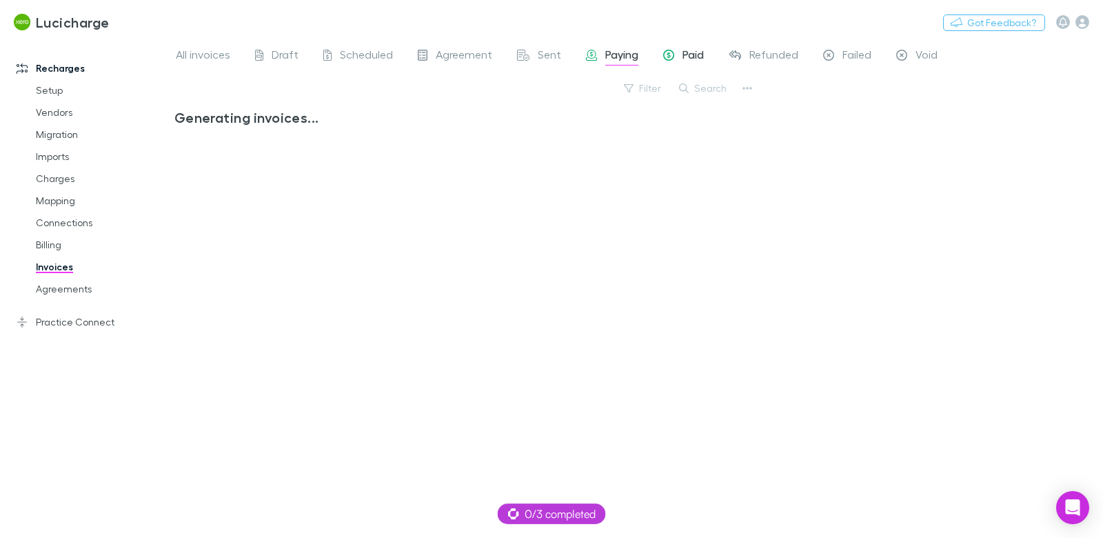
click at [701, 56] on span "Paid" at bounding box center [693, 57] width 21 height 18
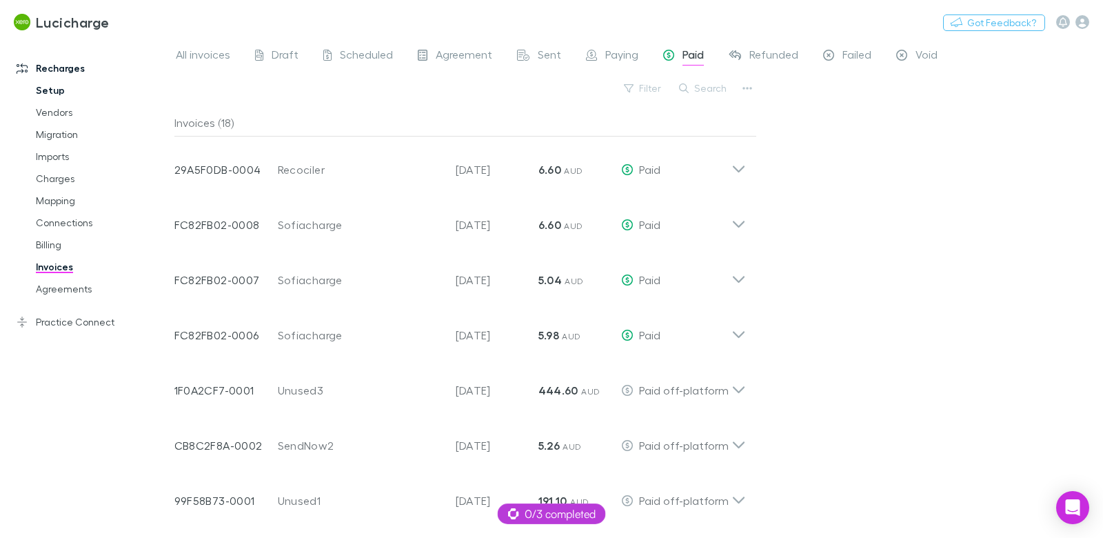
drag, startPoint x: 52, startPoint y: 90, endPoint x: 95, endPoint y: 97, distance: 44.1
click at [52, 90] on link "Setup" at bounding box center [97, 90] width 150 height 22
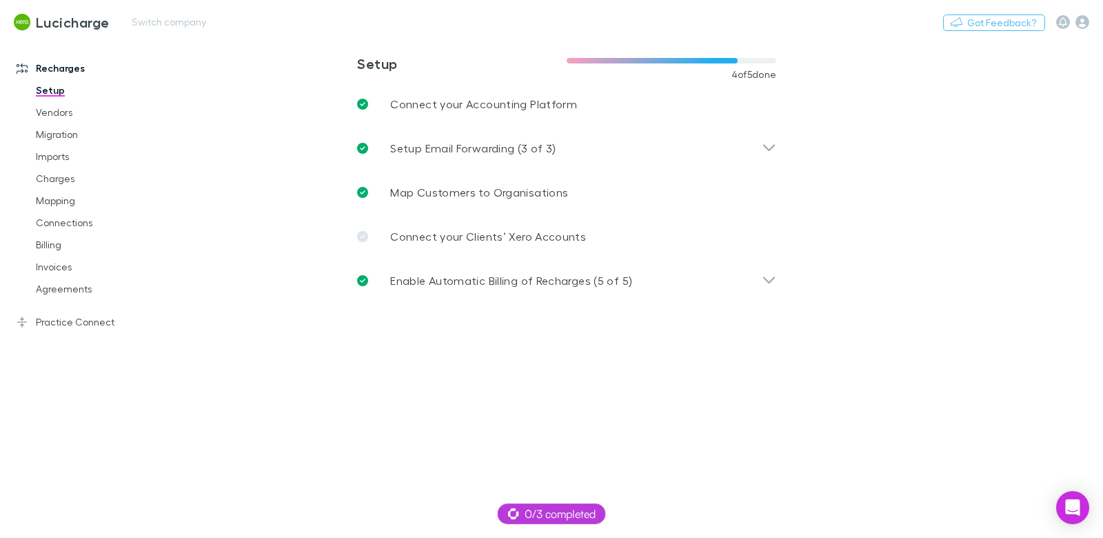
drag, startPoint x: 107, startPoint y: 320, endPoint x: 329, endPoint y: 3, distance: 386.7
click at [107, 320] on link "Practice Connect" at bounding box center [87, 322] width 169 height 22
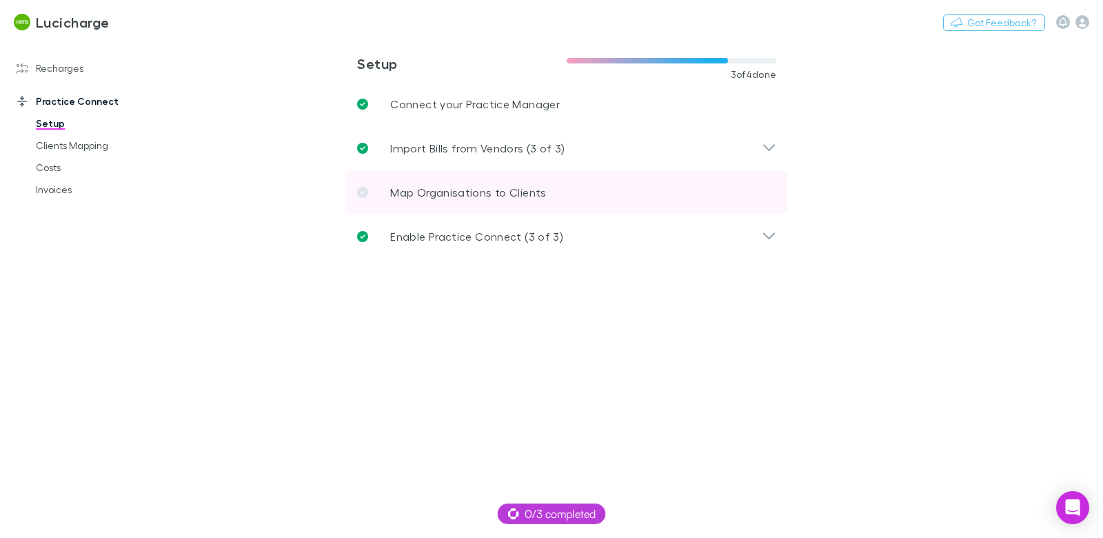
click at [421, 183] on link "Map Organisations to Clients" at bounding box center [566, 192] width 441 height 44
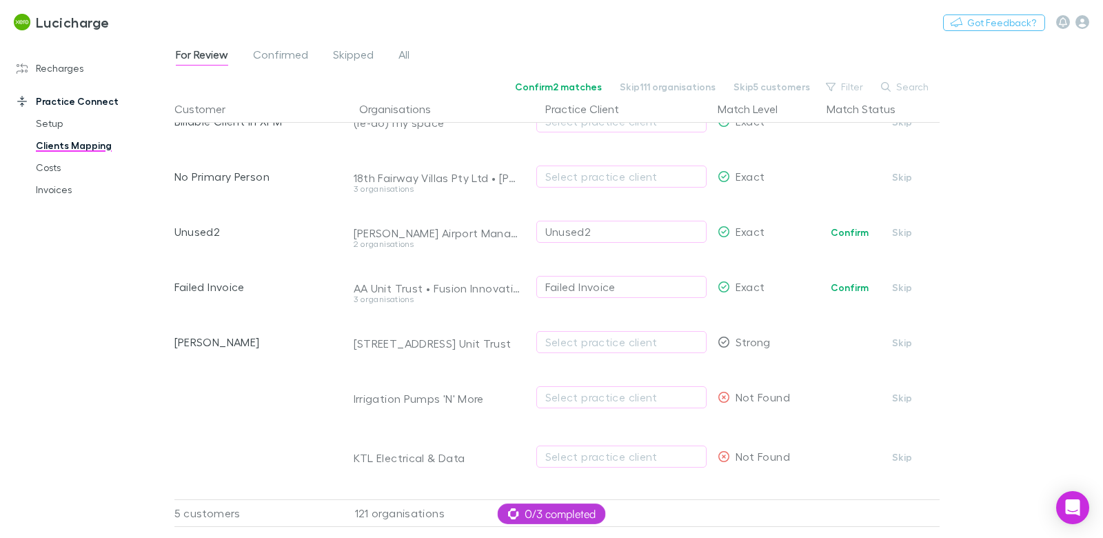
scroll to position [32, 0]
drag, startPoint x: 77, startPoint y: 74, endPoint x: 40, endPoint y: 124, distance: 62.1
click at [77, 74] on link "Recharges" at bounding box center [87, 68] width 169 height 22
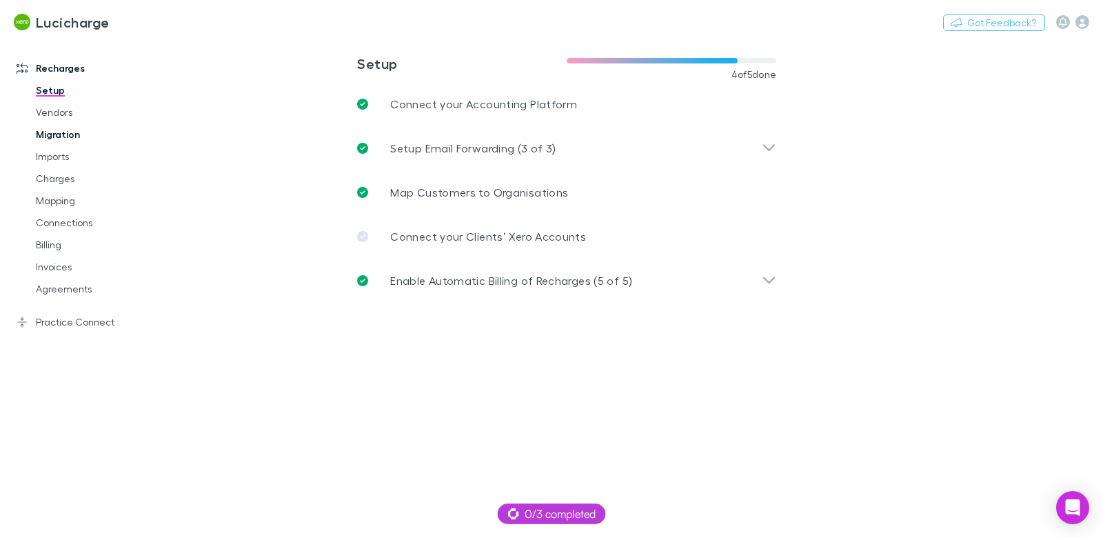
click at [59, 130] on link "Migration" at bounding box center [97, 134] width 150 height 22
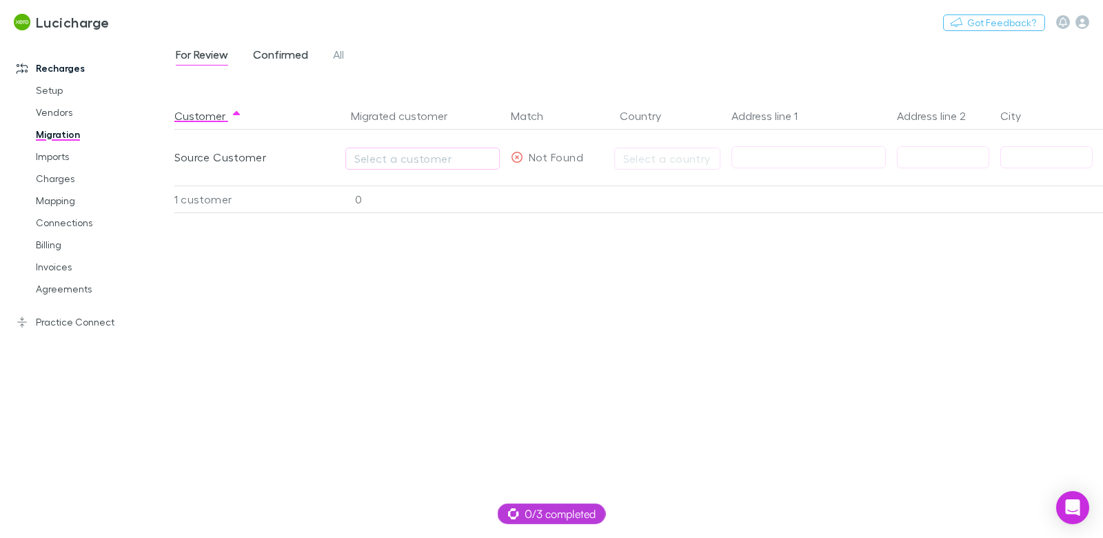
click at [288, 57] on span "Confirmed" at bounding box center [280, 57] width 55 height 18
click at [57, 90] on link "Setup" at bounding box center [97, 90] width 150 height 22
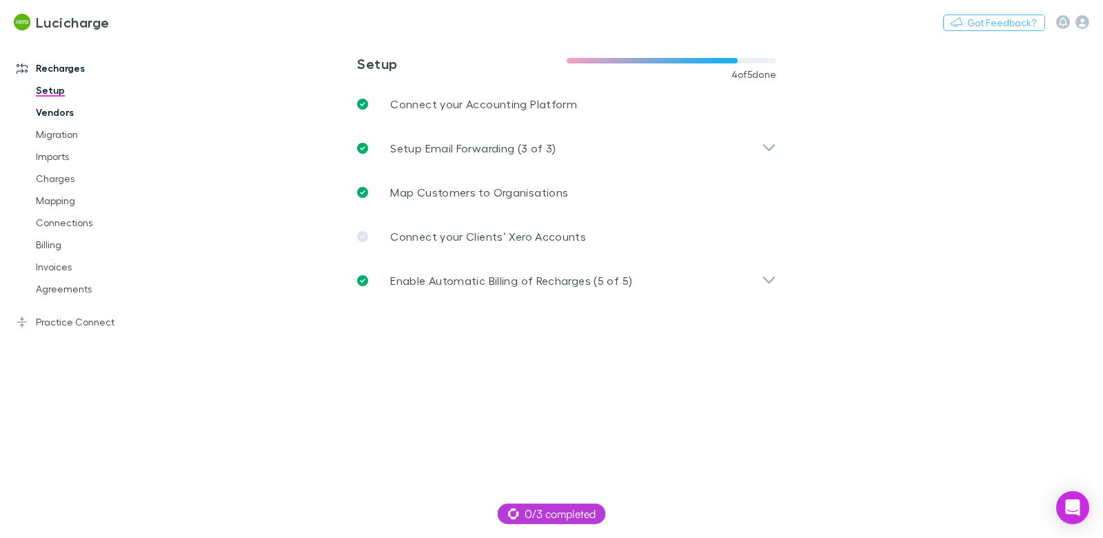
click at [61, 114] on link "Vendors" at bounding box center [97, 112] width 150 height 22
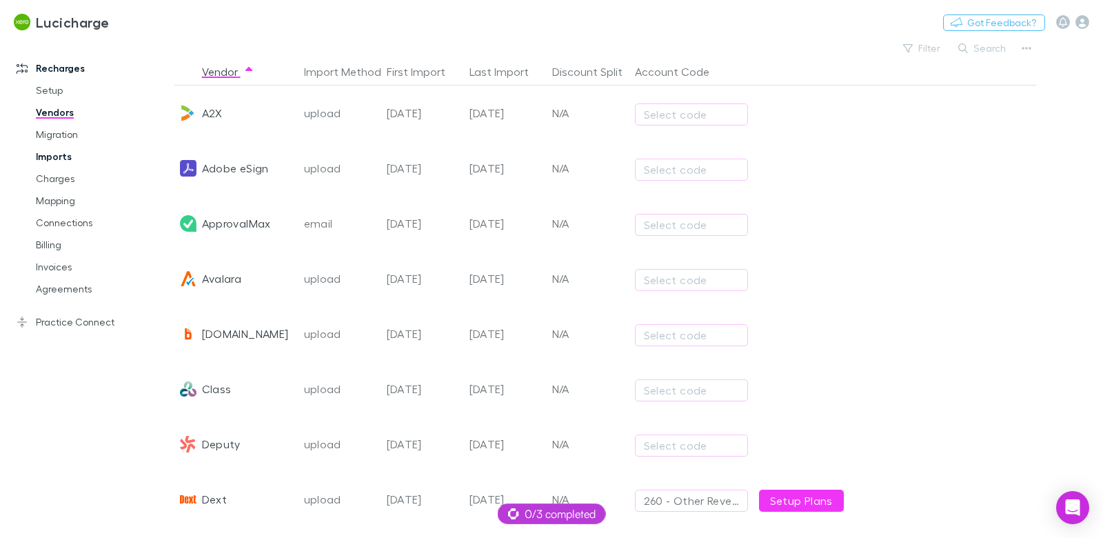
click at [57, 159] on link "Imports" at bounding box center [97, 157] width 150 height 22
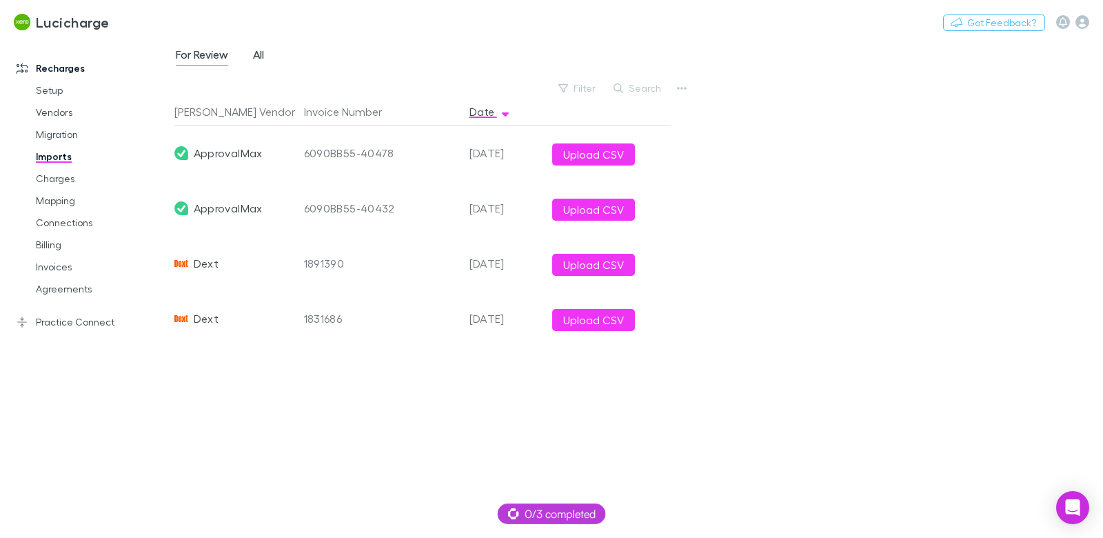
click at [254, 57] on span "All" at bounding box center [258, 57] width 11 height 18
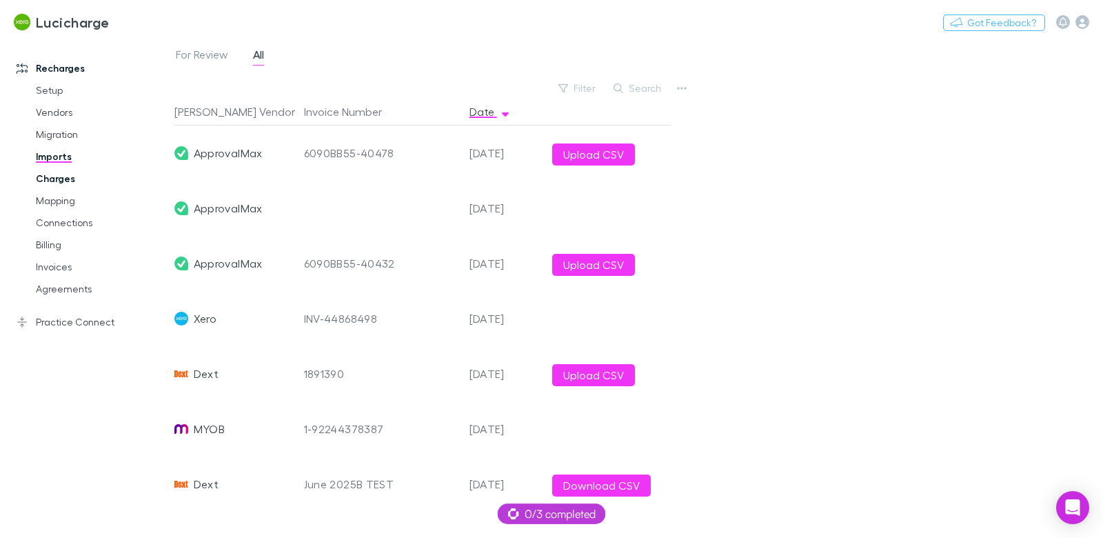
click at [65, 181] on link "Charges" at bounding box center [97, 179] width 150 height 22
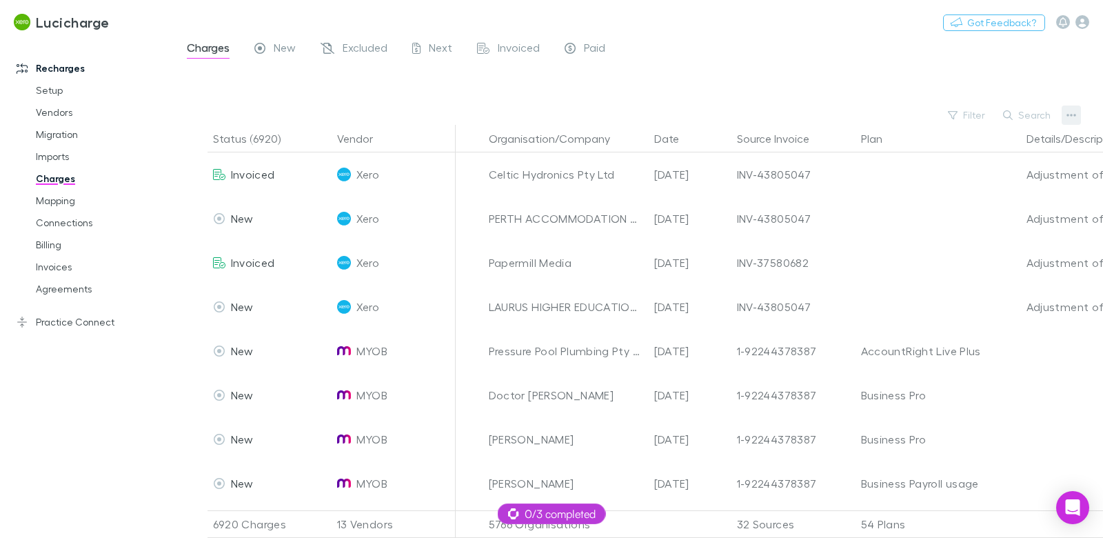
click at [1072, 115] on icon "button" at bounding box center [1072, 115] width 10 height 3
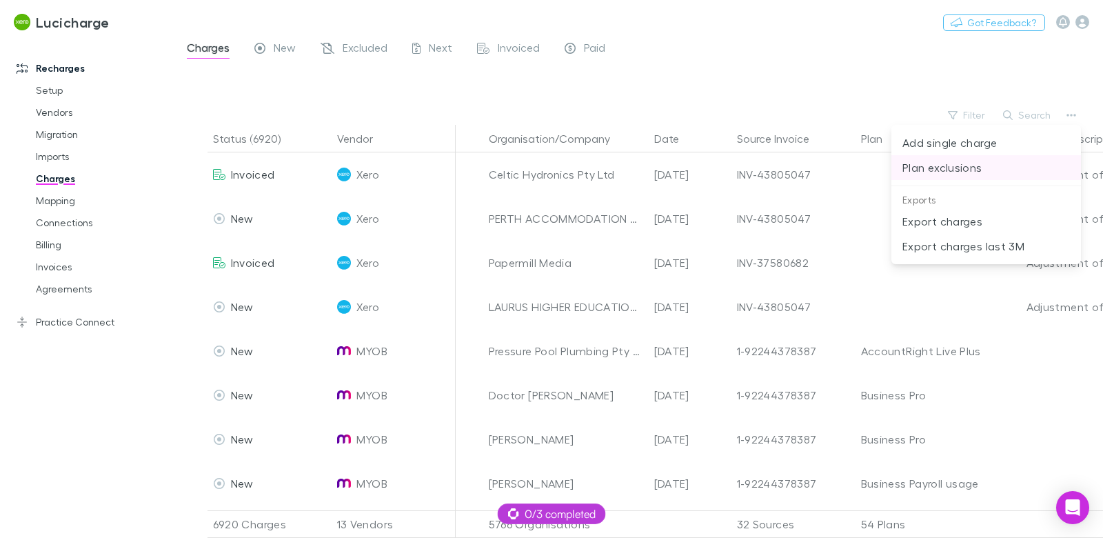
click at [964, 168] on p "Plan exclusions" at bounding box center [987, 167] width 168 height 17
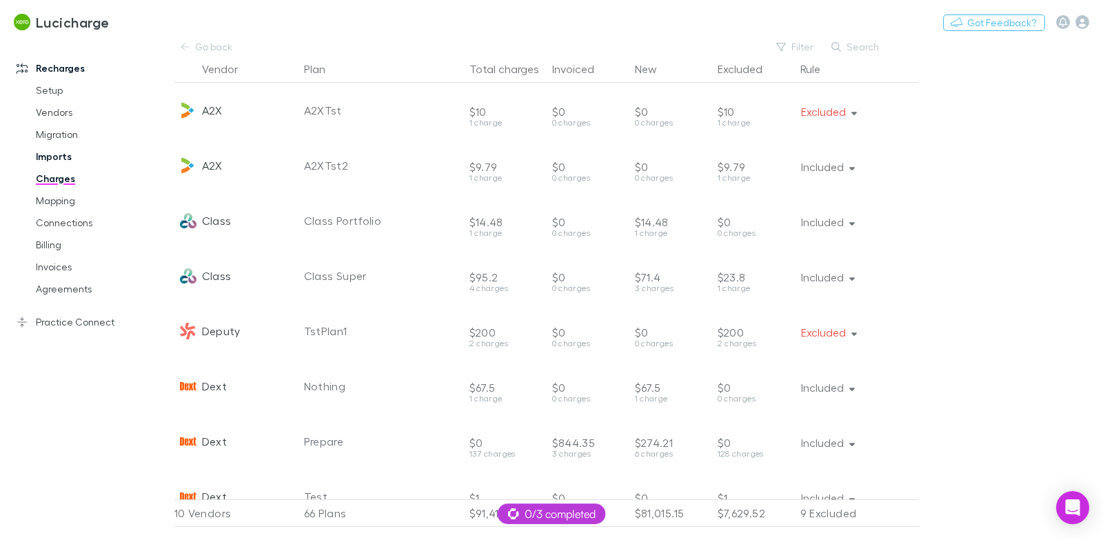
drag, startPoint x: 76, startPoint y: 322, endPoint x: 94, endPoint y: 157, distance: 165.9
click at [77, 322] on link "Practice Connect" at bounding box center [87, 322] width 169 height 22
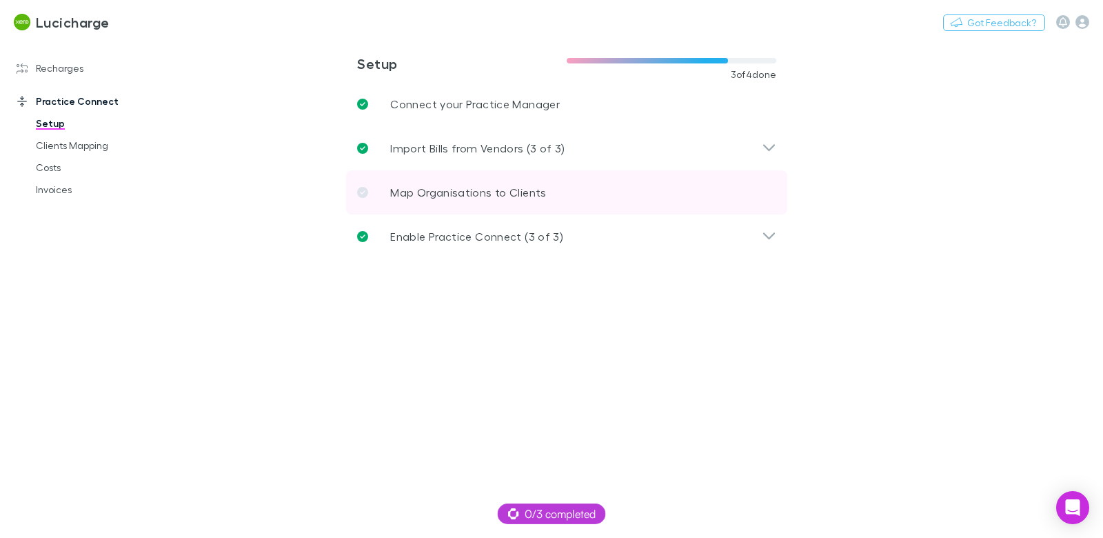
click at [430, 194] on p "Map Organisations to Clients" at bounding box center [468, 192] width 156 height 17
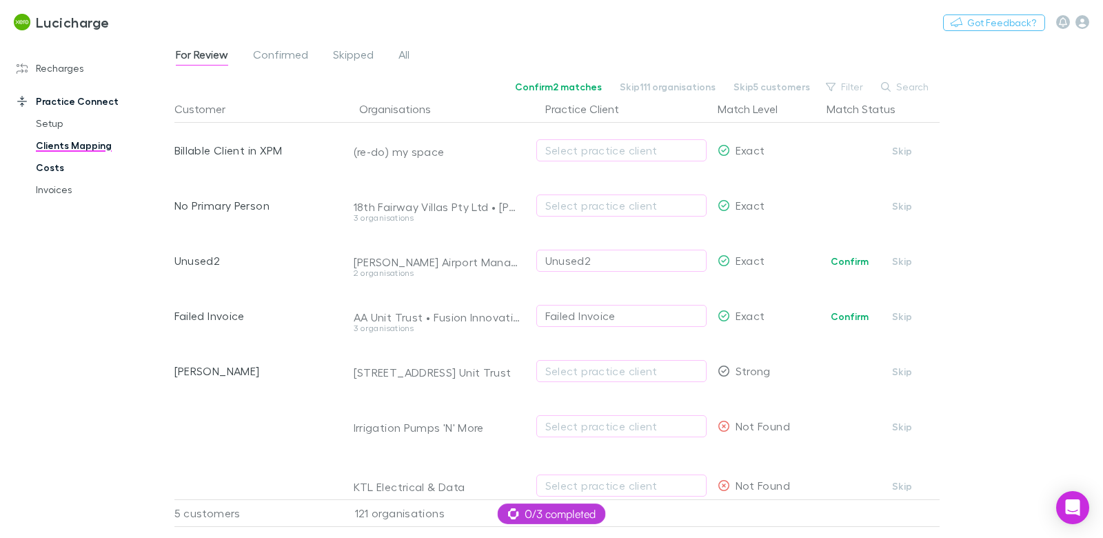
click at [66, 171] on link "Costs" at bounding box center [97, 168] width 150 height 22
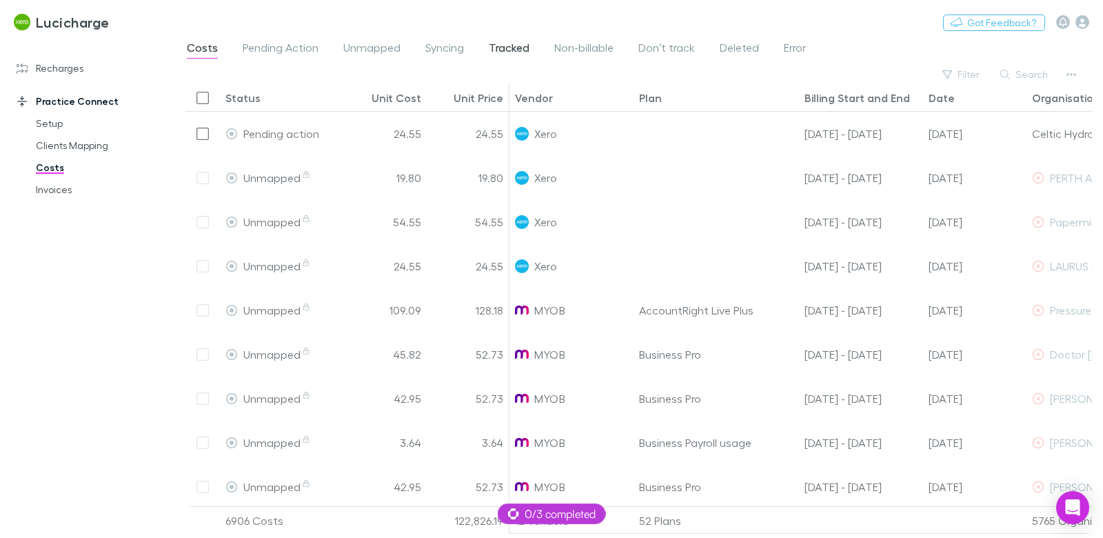
click at [514, 47] on span "Tracked" at bounding box center [509, 50] width 41 height 18
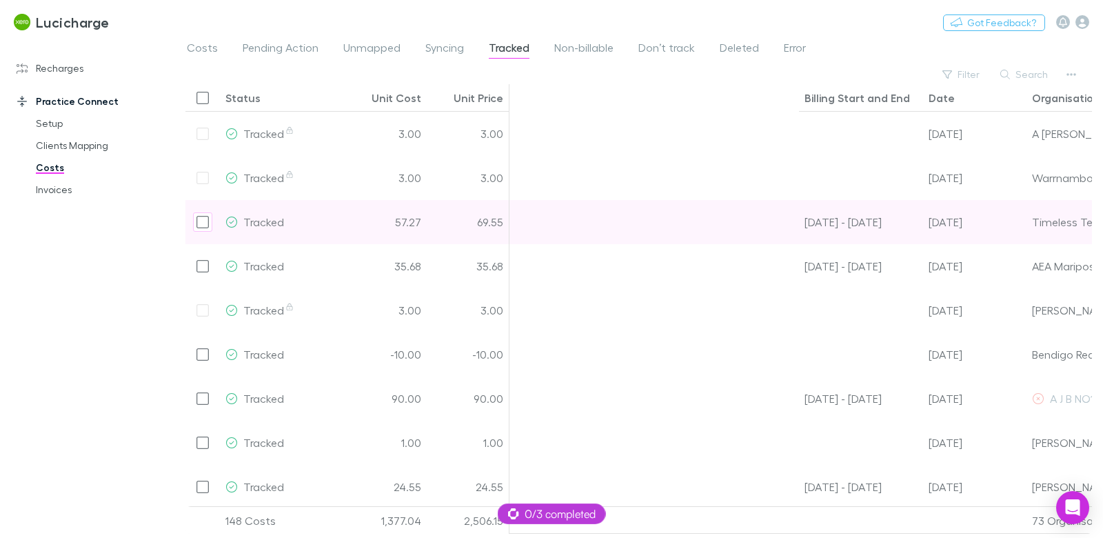
scroll to position [0, 348]
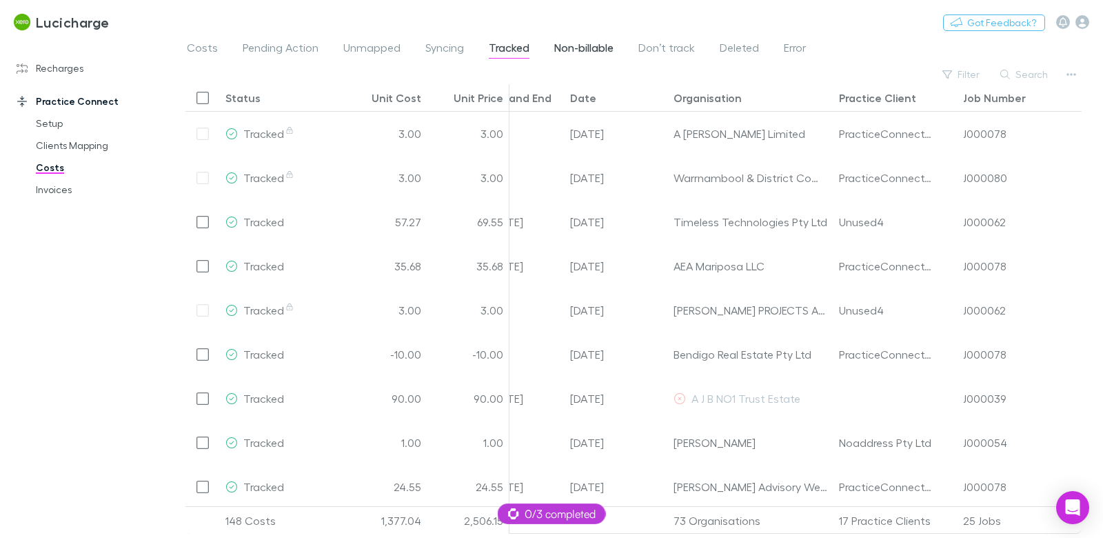
click at [578, 49] on span "Non-billable" at bounding box center [583, 50] width 59 height 18
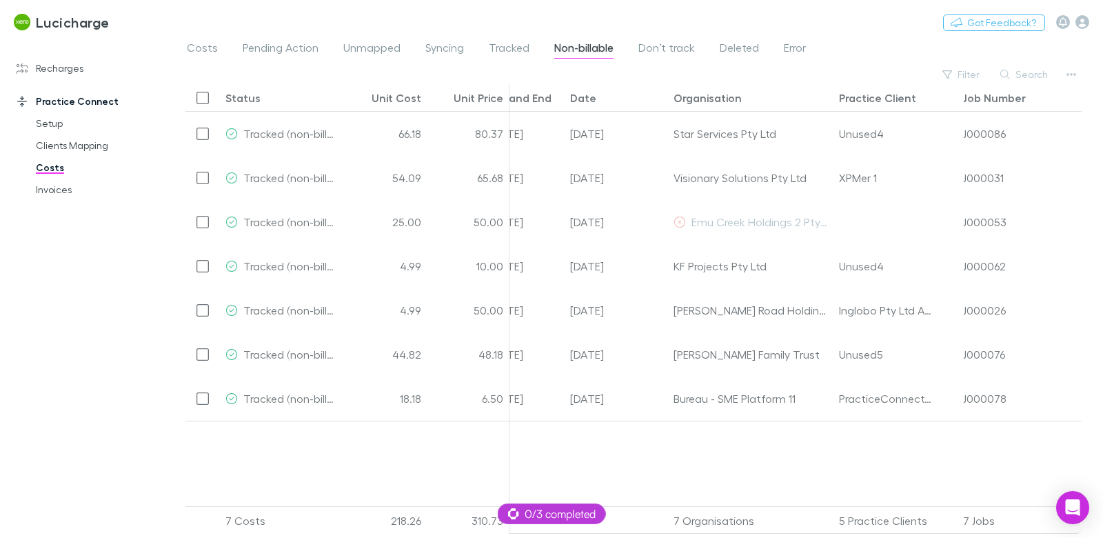
drag, startPoint x: 675, startPoint y: 51, endPoint x: 653, endPoint y: 46, distance: 22.6
click at [675, 51] on span "Don’t track" at bounding box center [667, 50] width 57 height 18
click at [664, 48] on span "Don’t track" at bounding box center [667, 50] width 57 height 18
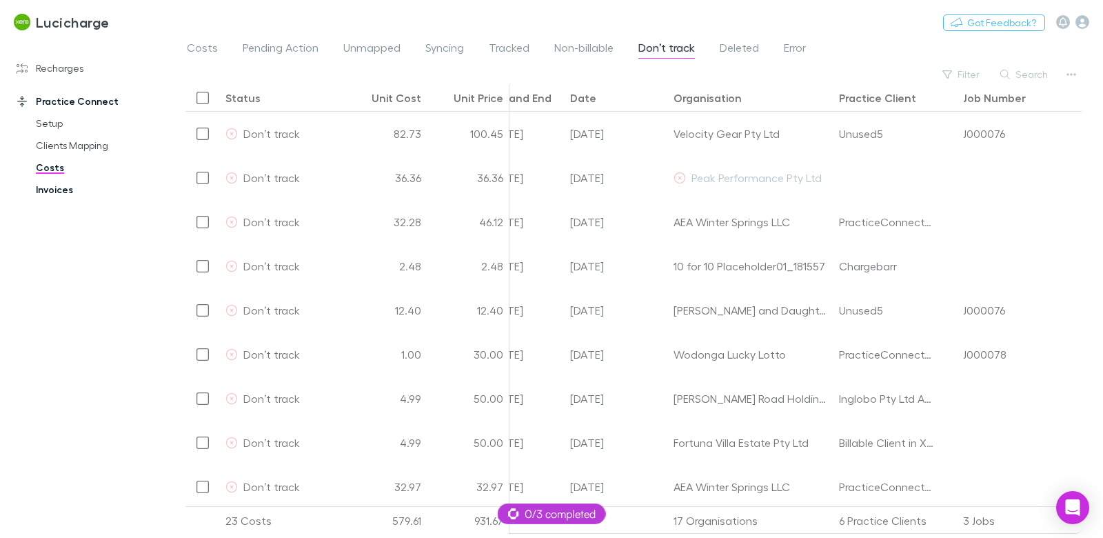
click at [64, 188] on link "Invoices" at bounding box center [97, 190] width 150 height 22
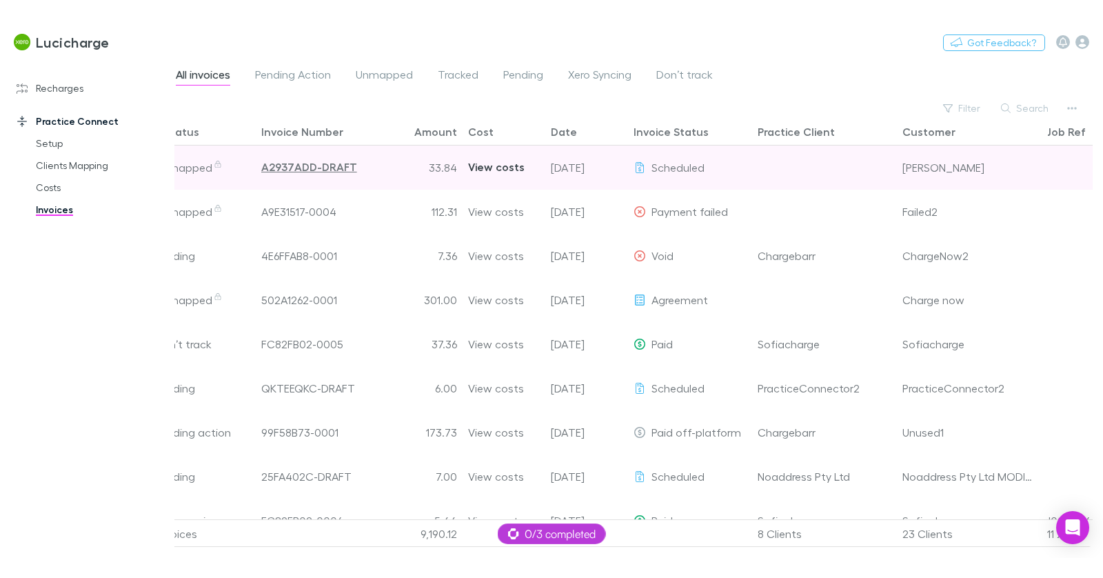
scroll to position [0, 38]
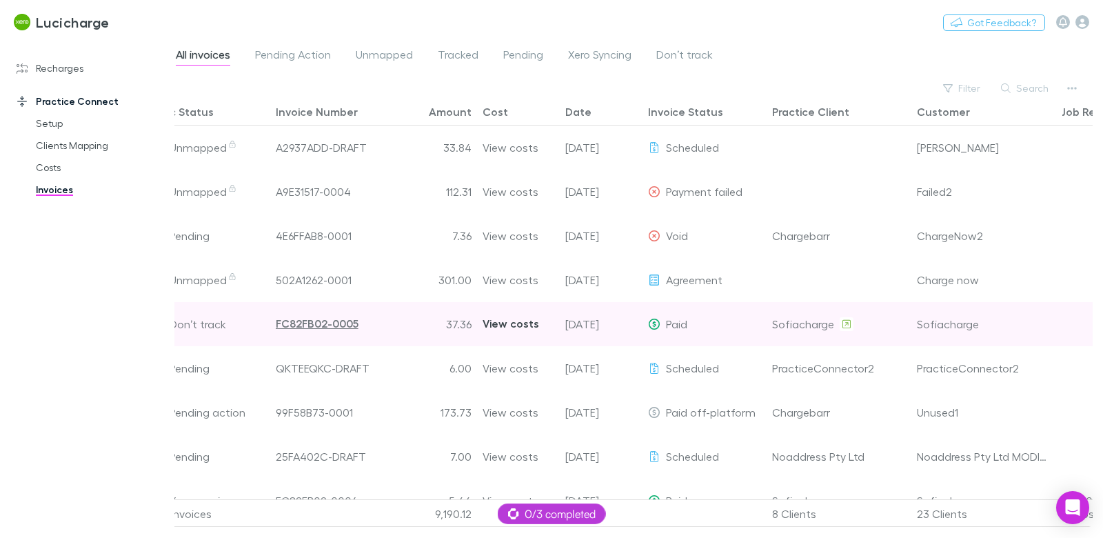
click at [494, 326] on div "View costs" at bounding box center [511, 323] width 57 height 43
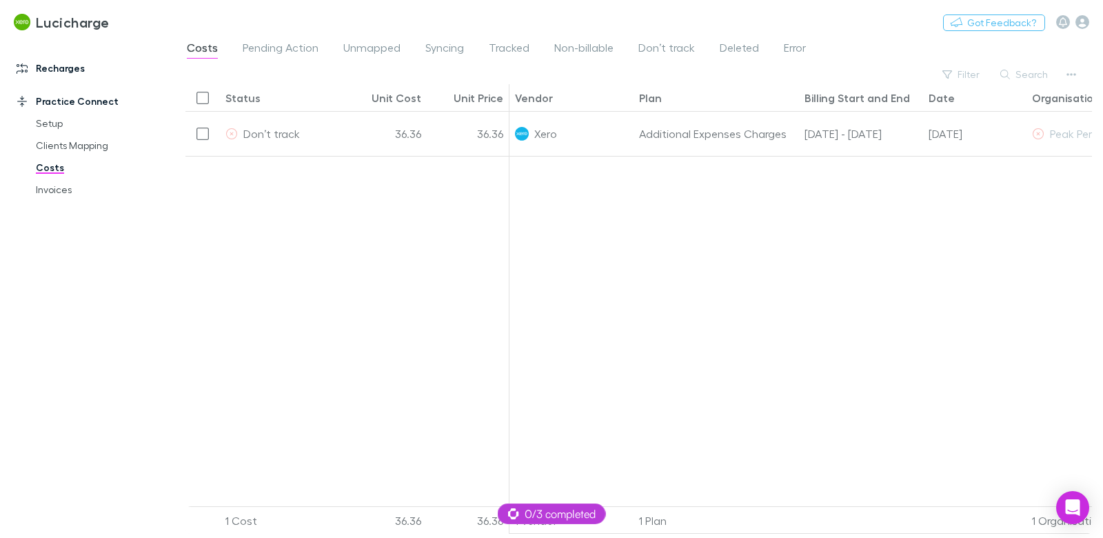
click at [71, 66] on link "Recharges" at bounding box center [87, 68] width 169 height 22
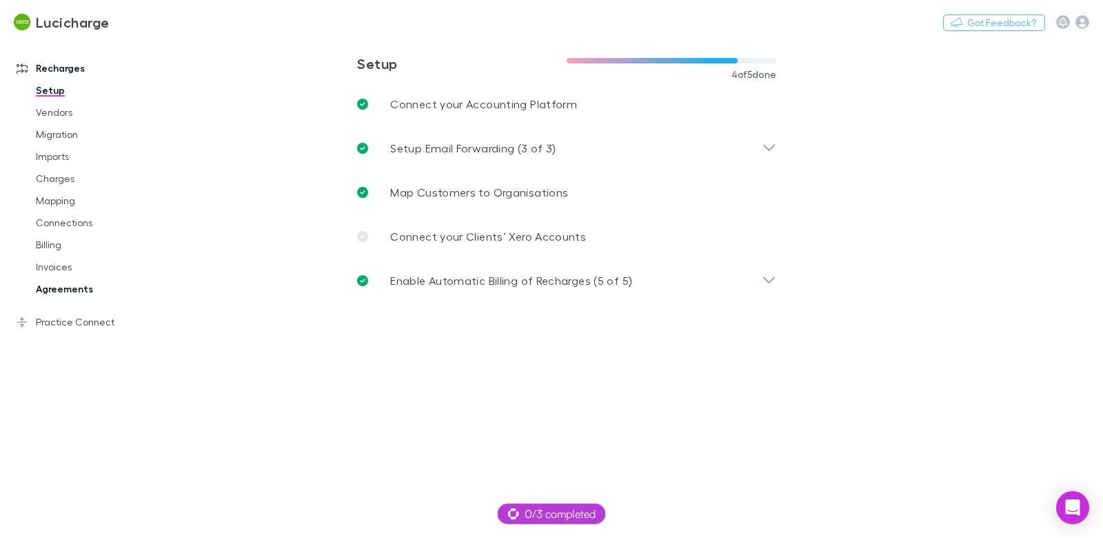
drag, startPoint x: 88, startPoint y: 283, endPoint x: 97, endPoint y: 283, distance: 9.7
click at [88, 283] on link "Agreements" at bounding box center [97, 289] width 150 height 22
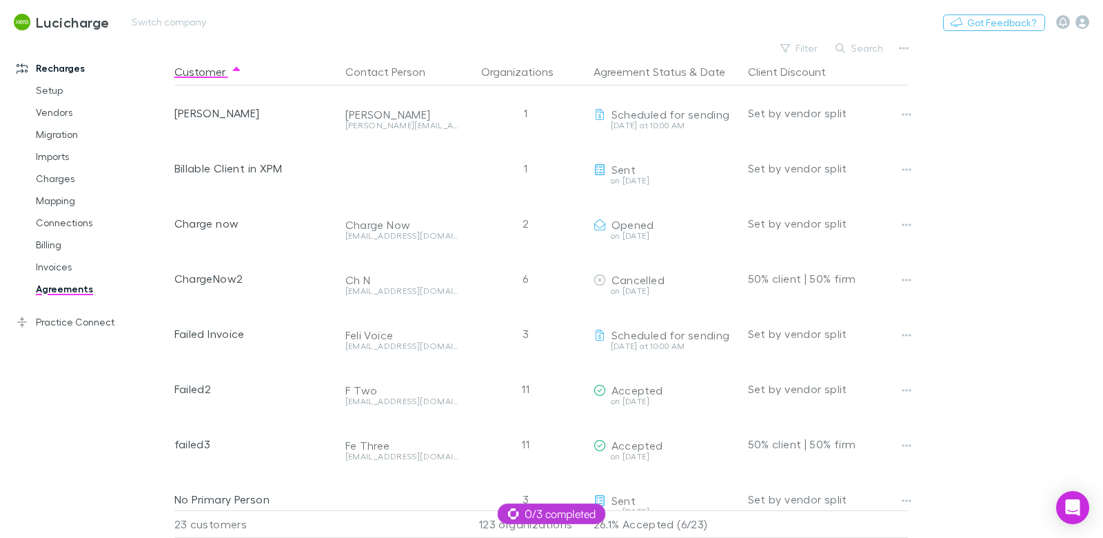
click at [0, 0] on button "Copy link" at bounding box center [0, 0] width 0 height 0
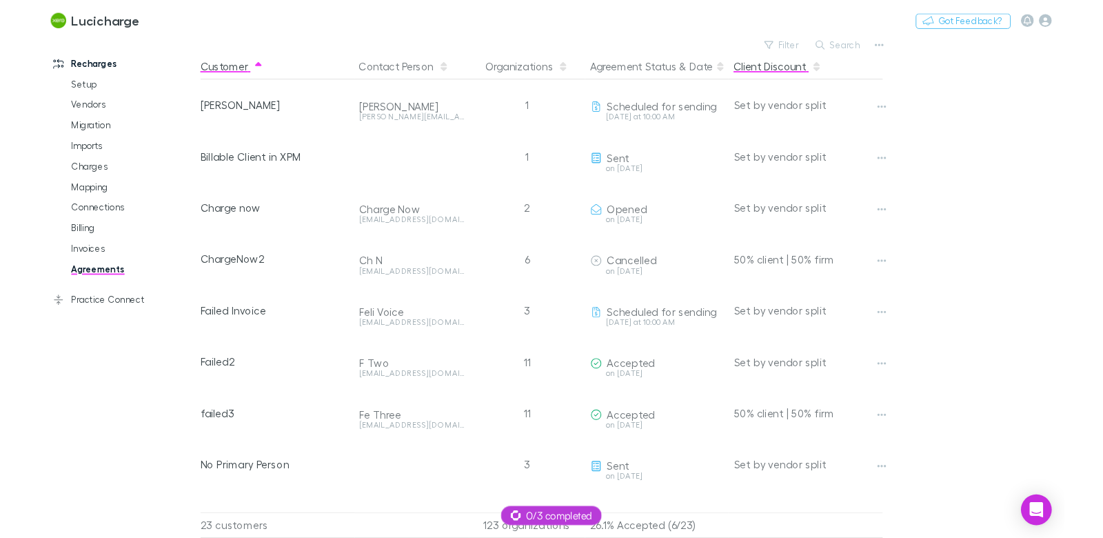
scroll to position [0, 12]
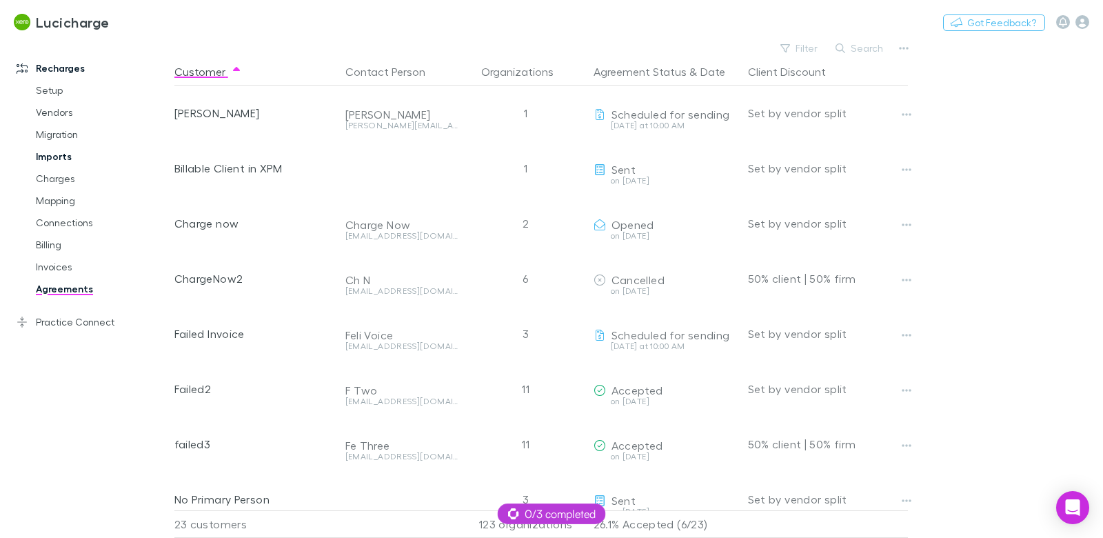
click at [53, 156] on link "Imports" at bounding box center [97, 157] width 150 height 22
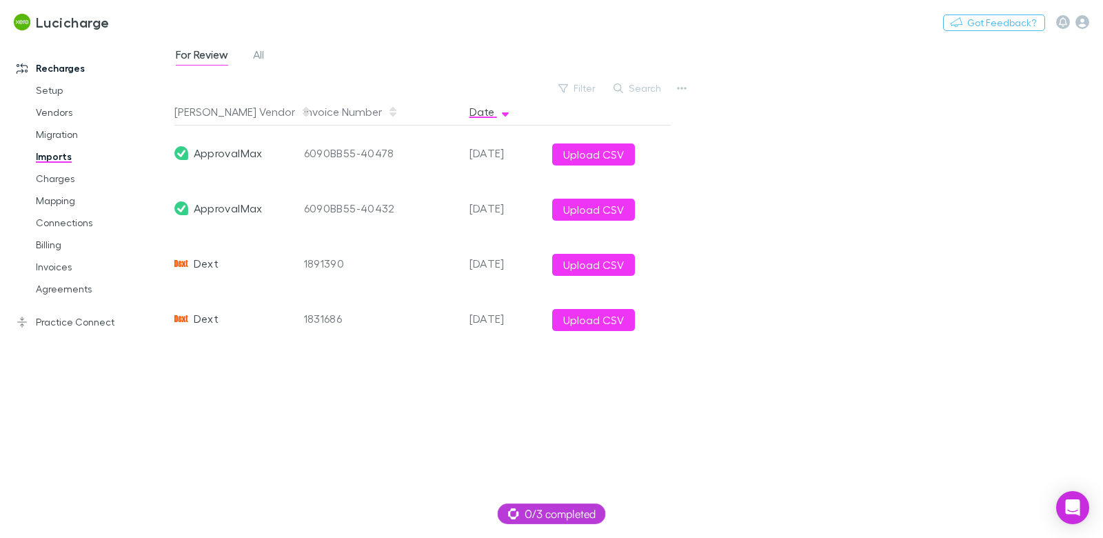
click at [254, 50] on span "All" at bounding box center [258, 57] width 11 height 18
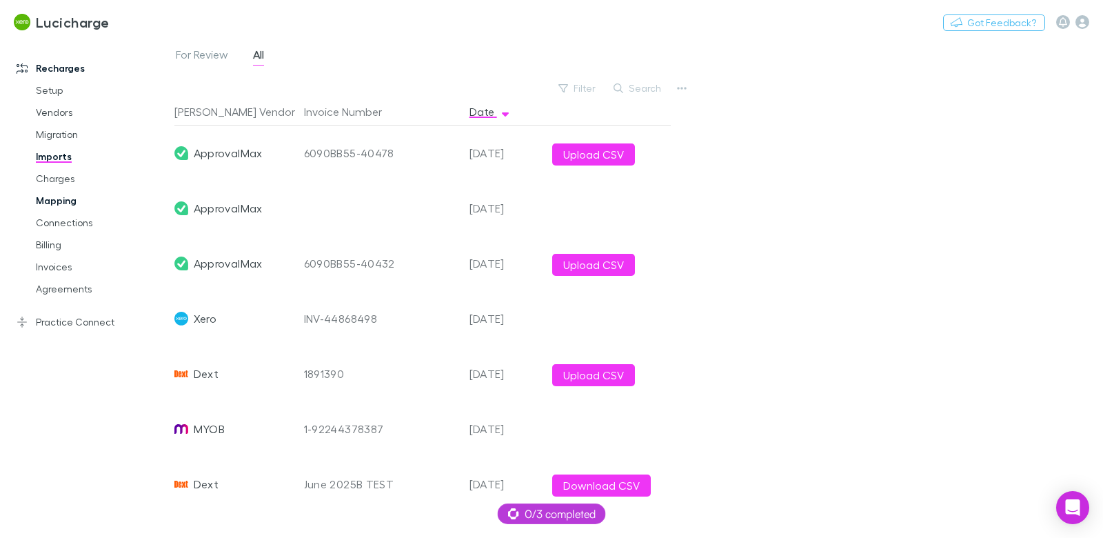
click at [48, 206] on link "Mapping" at bounding box center [97, 201] width 150 height 22
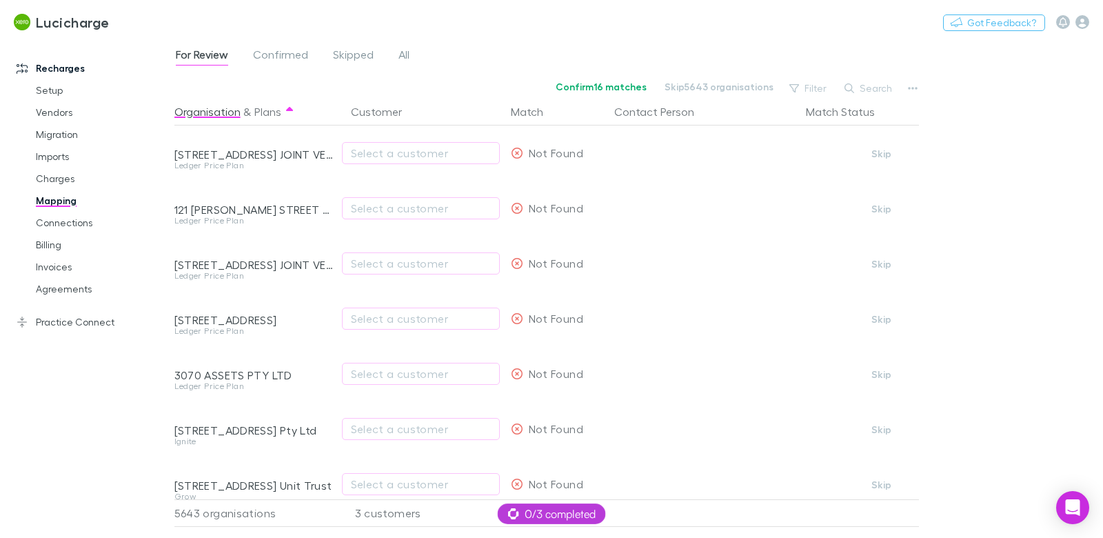
click at [50, 203] on link "Mapping" at bounding box center [97, 201] width 150 height 22
click at [302, 53] on span "Confirmed" at bounding box center [280, 57] width 55 height 18
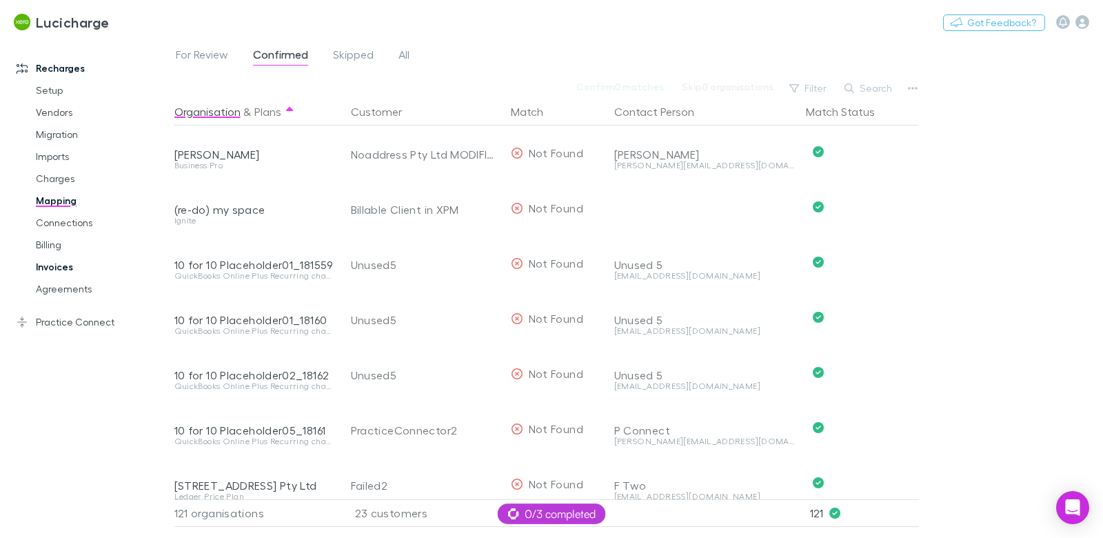
click at [56, 270] on link "Invoices" at bounding box center [97, 267] width 150 height 22
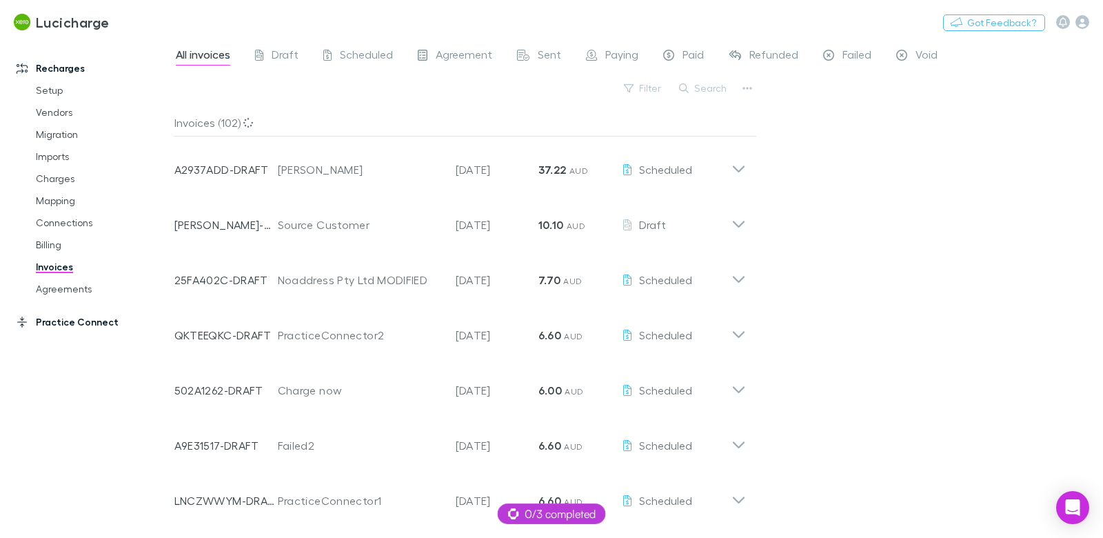
click at [74, 321] on link "Practice Connect" at bounding box center [87, 322] width 169 height 22
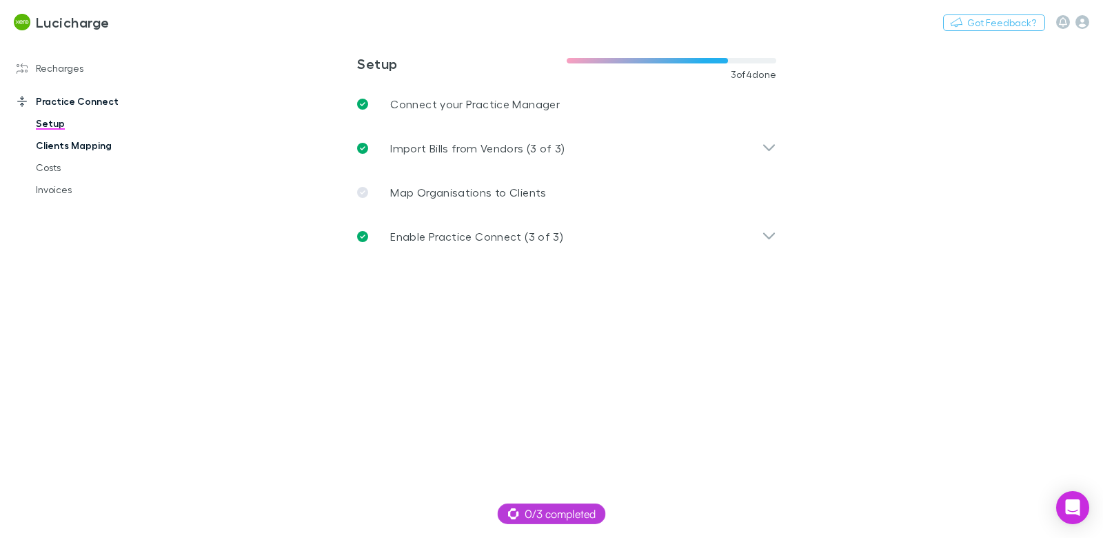
click at [68, 168] on link "Costs" at bounding box center [97, 168] width 150 height 22
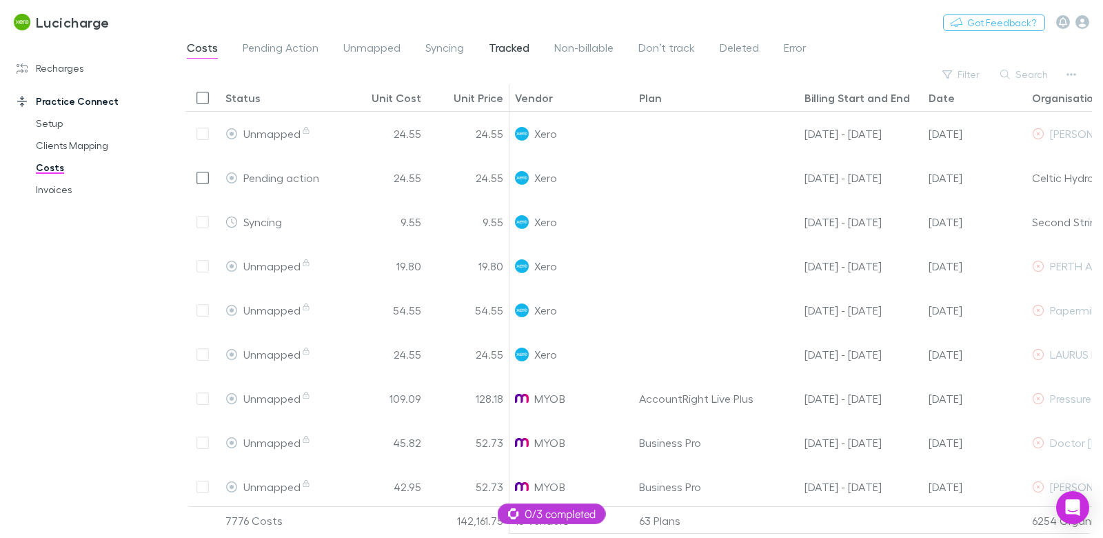
click at [506, 50] on span "Tracked" at bounding box center [509, 50] width 41 height 18
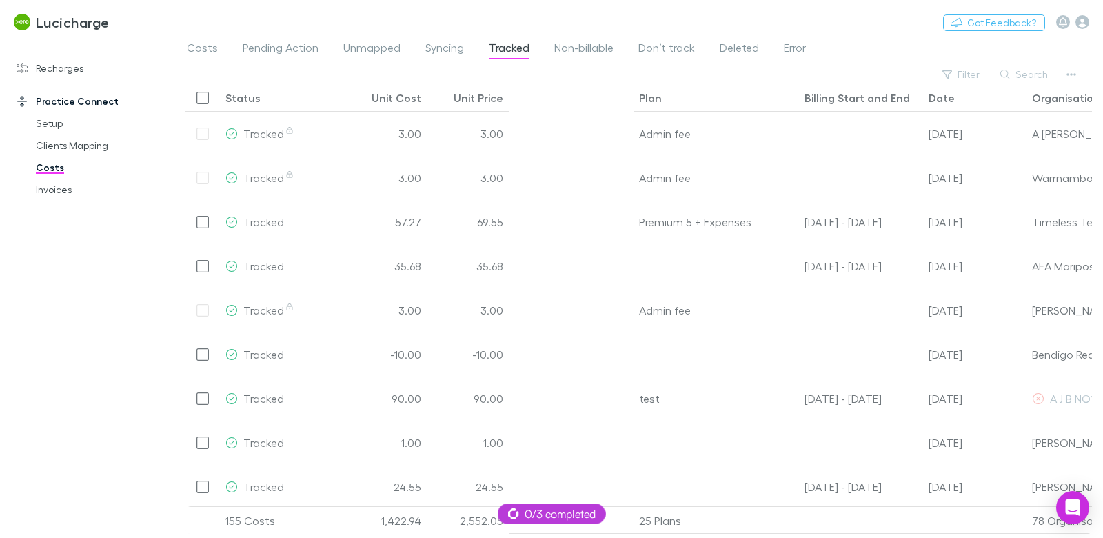
click at [52, 188] on link "Invoices" at bounding box center [97, 190] width 150 height 22
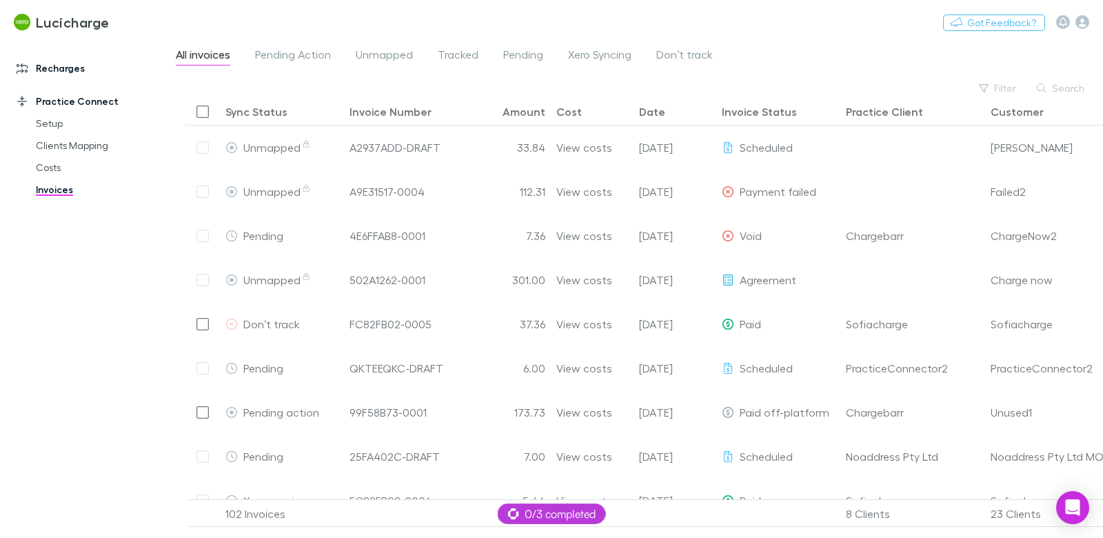
click at [62, 68] on link "Recharges" at bounding box center [87, 68] width 169 height 22
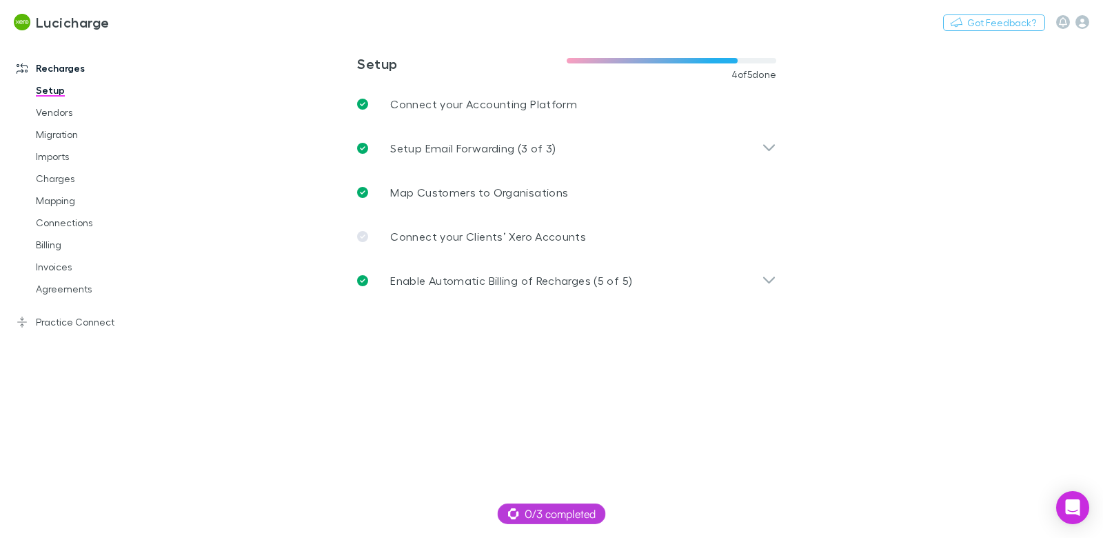
click at [67, 72] on link "Recharges" at bounding box center [87, 68] width 169 height 22
click at [59, 112] on link "Vendors" at bounding box center [97, 112] width 150 height 22
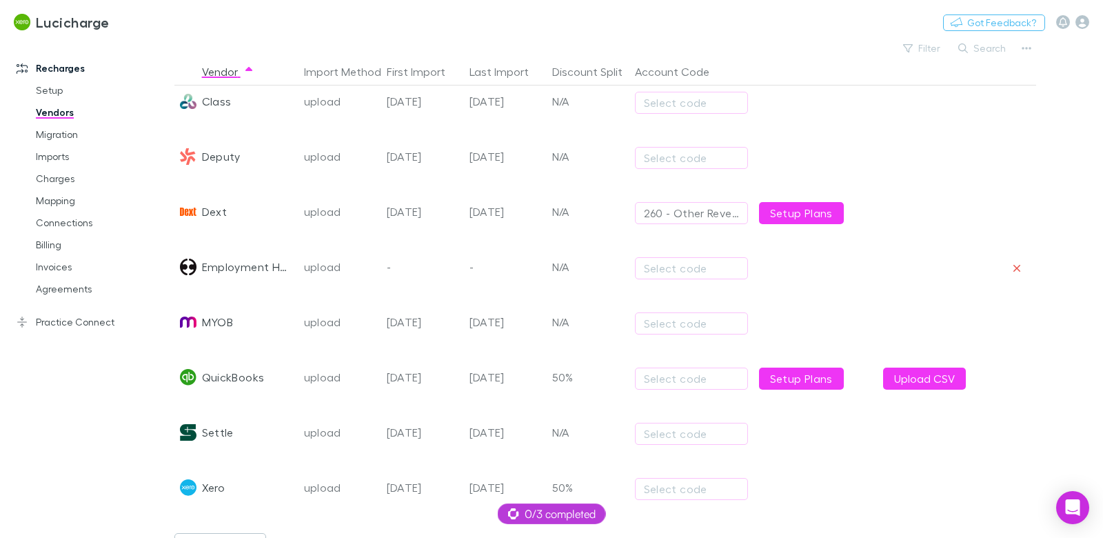
scroll to position [278, 0]
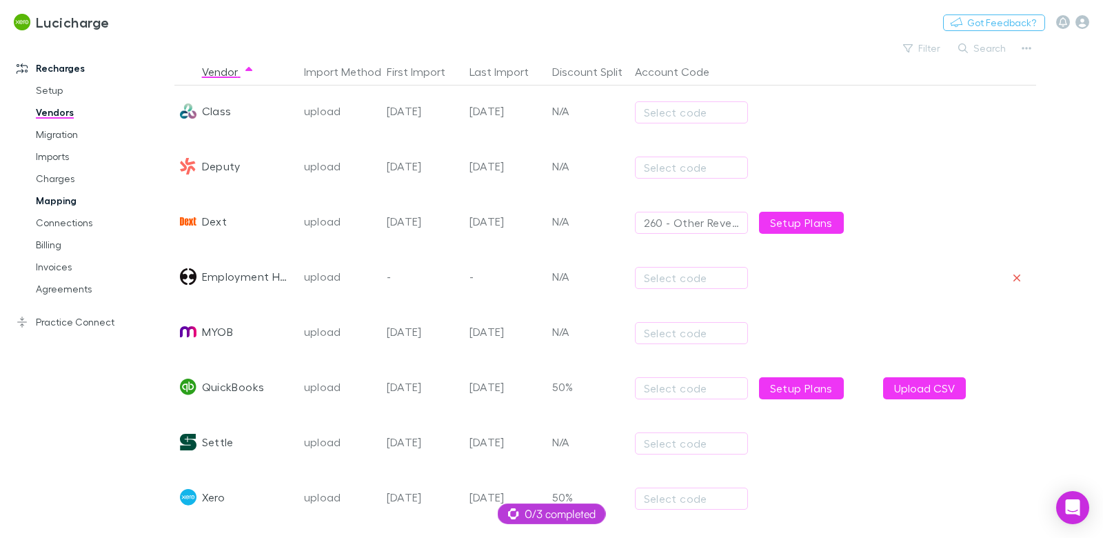
drag, startPoint x: 57, startPoint y: 201, endPoint x: 91, endPoint y: 211, distance: 35.3
click at [57, 201] on link "Mapping" at bounding box center [97, 201] width 150 height 22
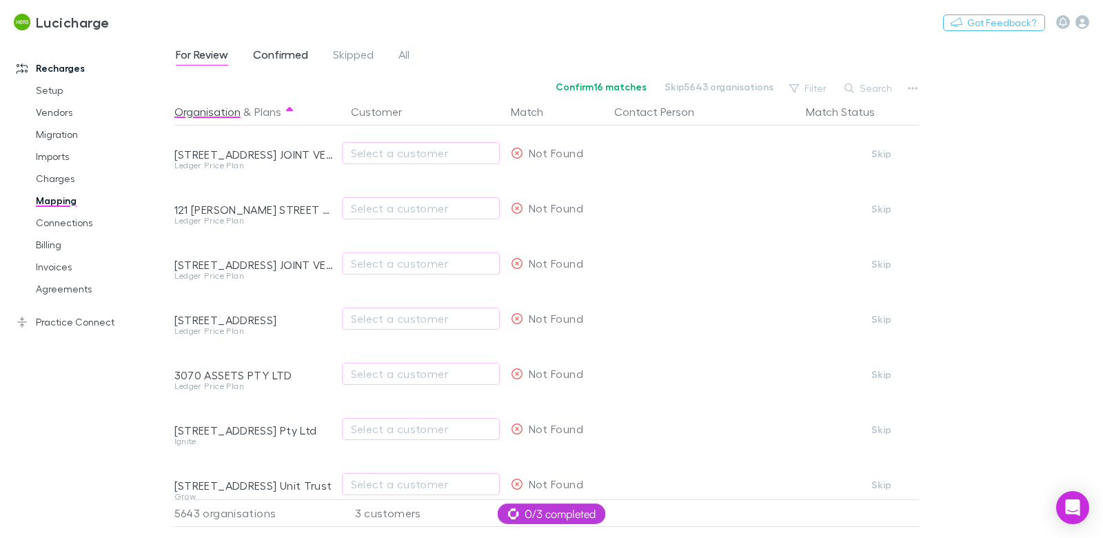
click at [297, 59] on span "Confirmed" at bounding box center [280, 57] width 55 height 18
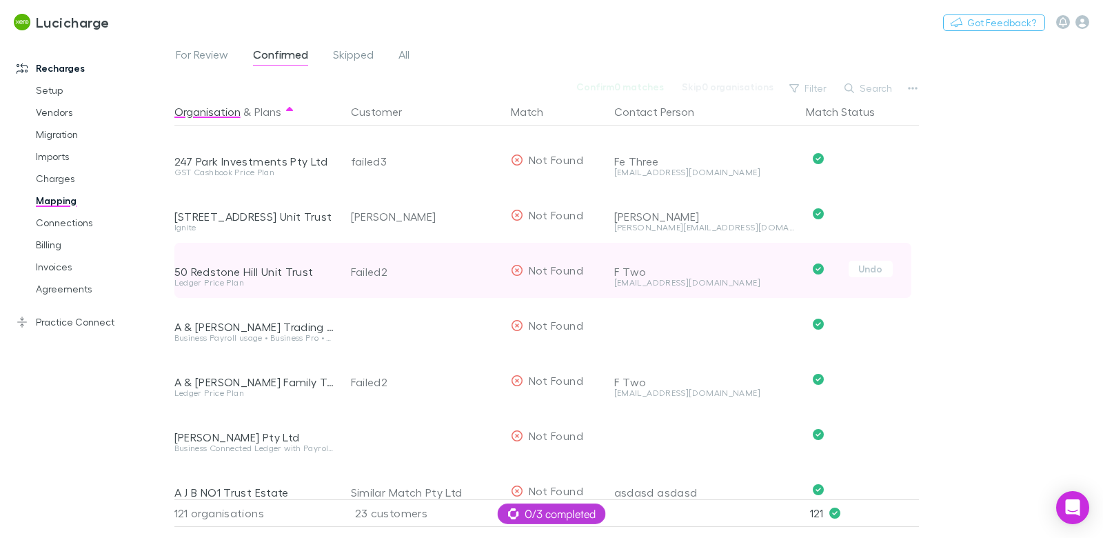
scroll to position [617, 0]
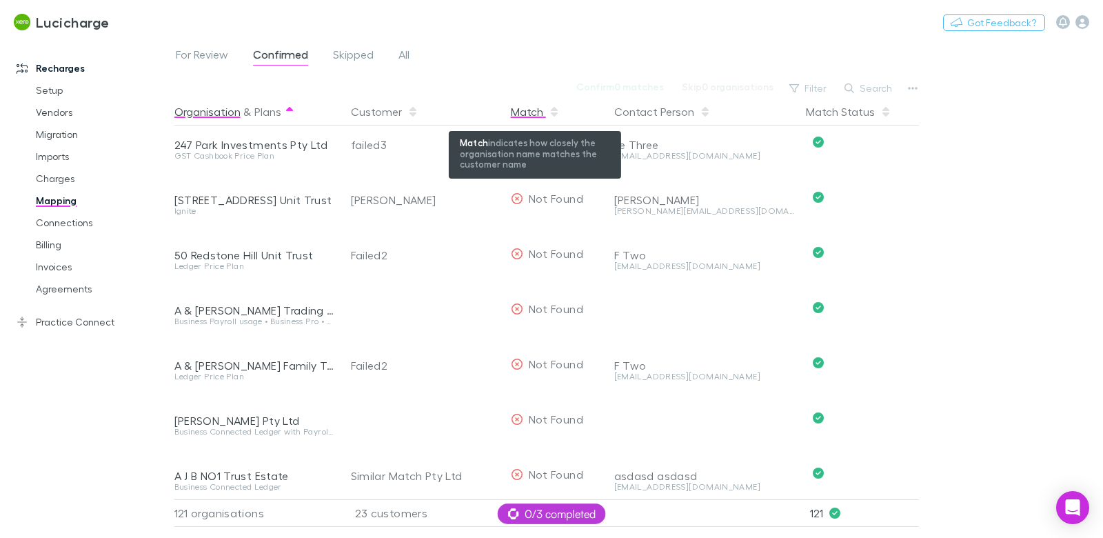
click at [522, 111] on div "Match" at bounding box center [535, 112] width 49 height 28
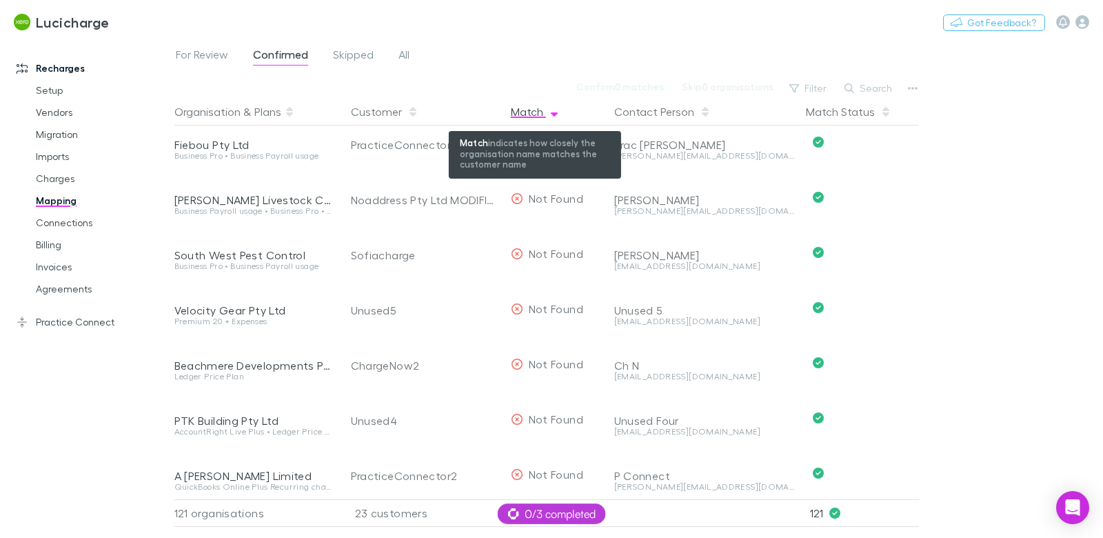
click at [518, 110] on div "Match" at bounding box center [535, 112] width 49 height 28
click at [534, 114] on div "Match" at bounding box center [535, 112] width 49 height 28
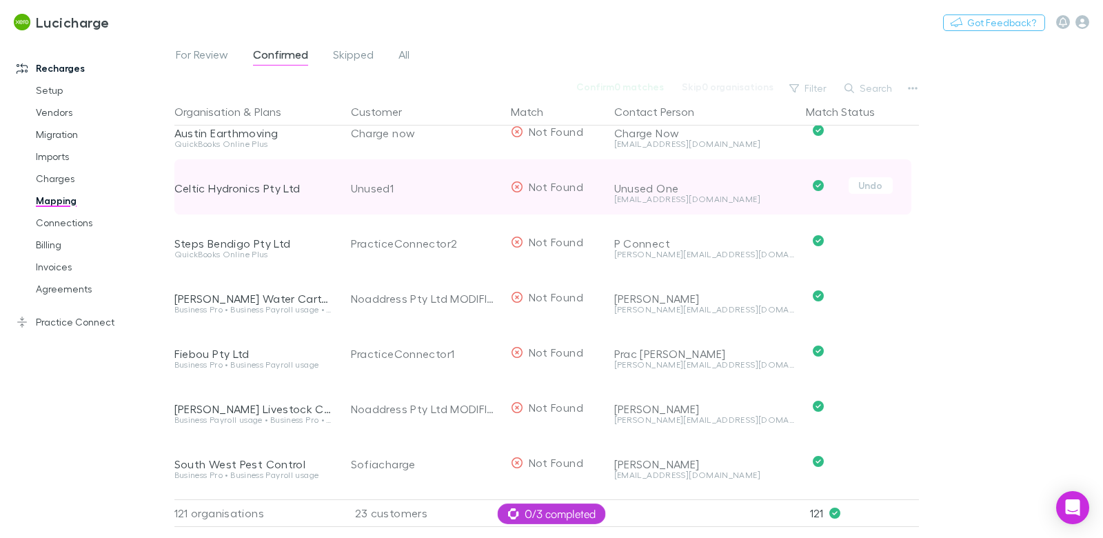
scroll to position [406, 0]
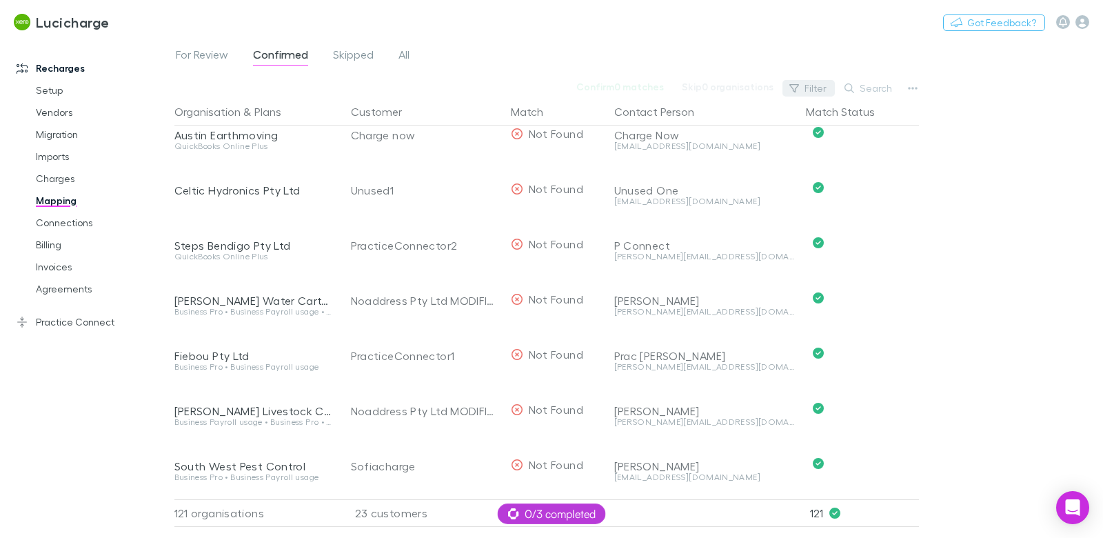
click at [820, 90] on button "Filter" at bounding box center [809, 88] width 52 height 17
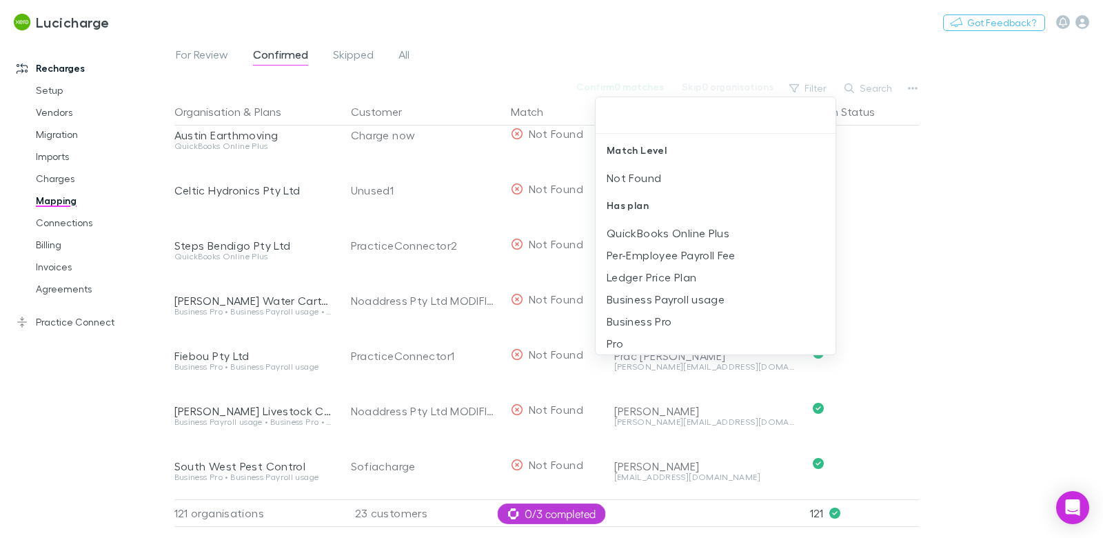
click at [982, 234] on div at bounding box center [551, 269] width 1103 height 538
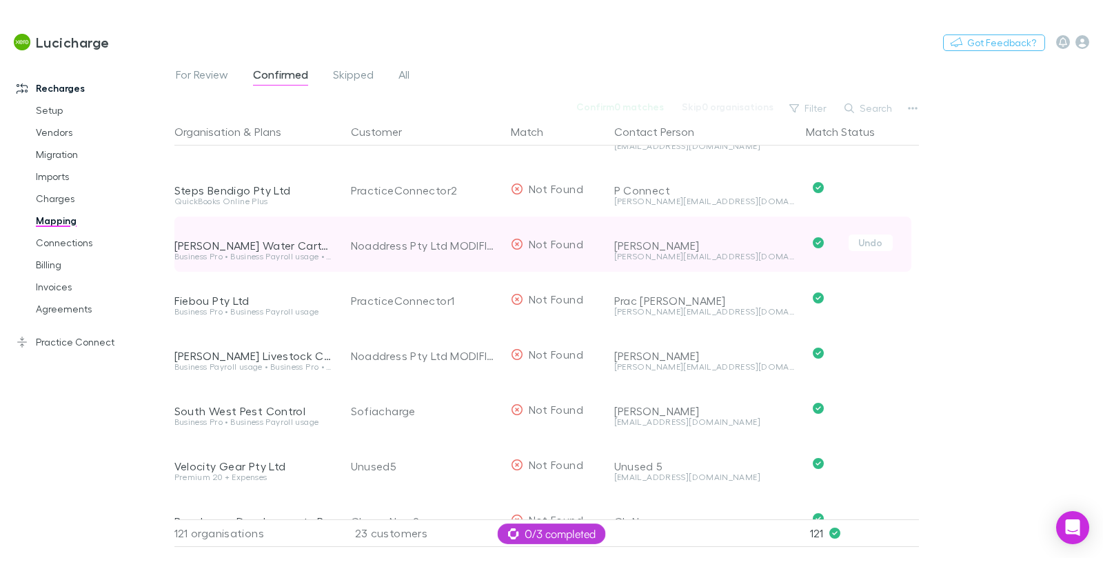
scroll to position [485, 0]
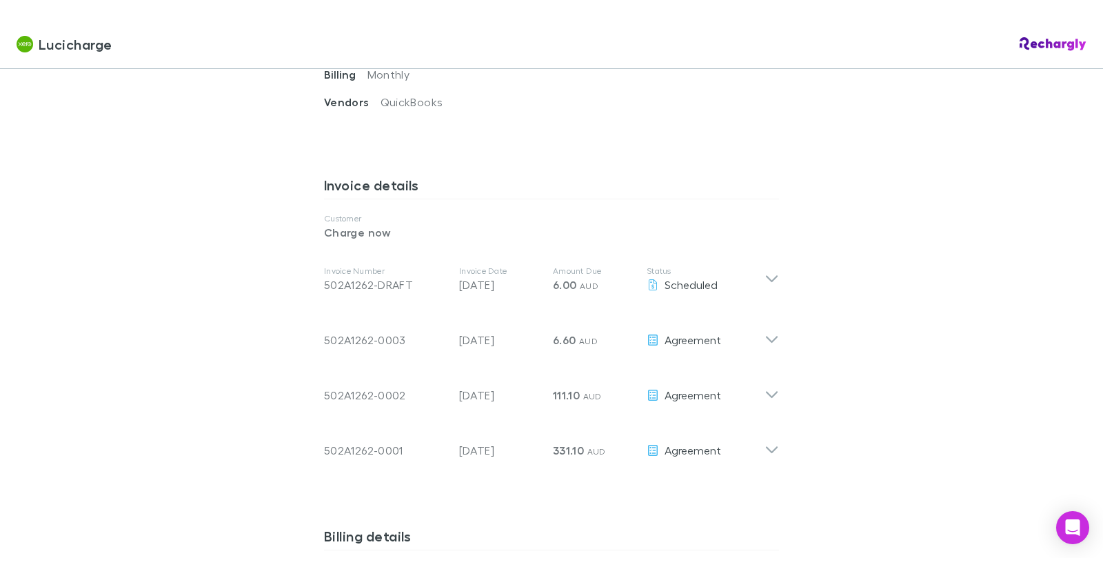
scroll to position [649, 0]
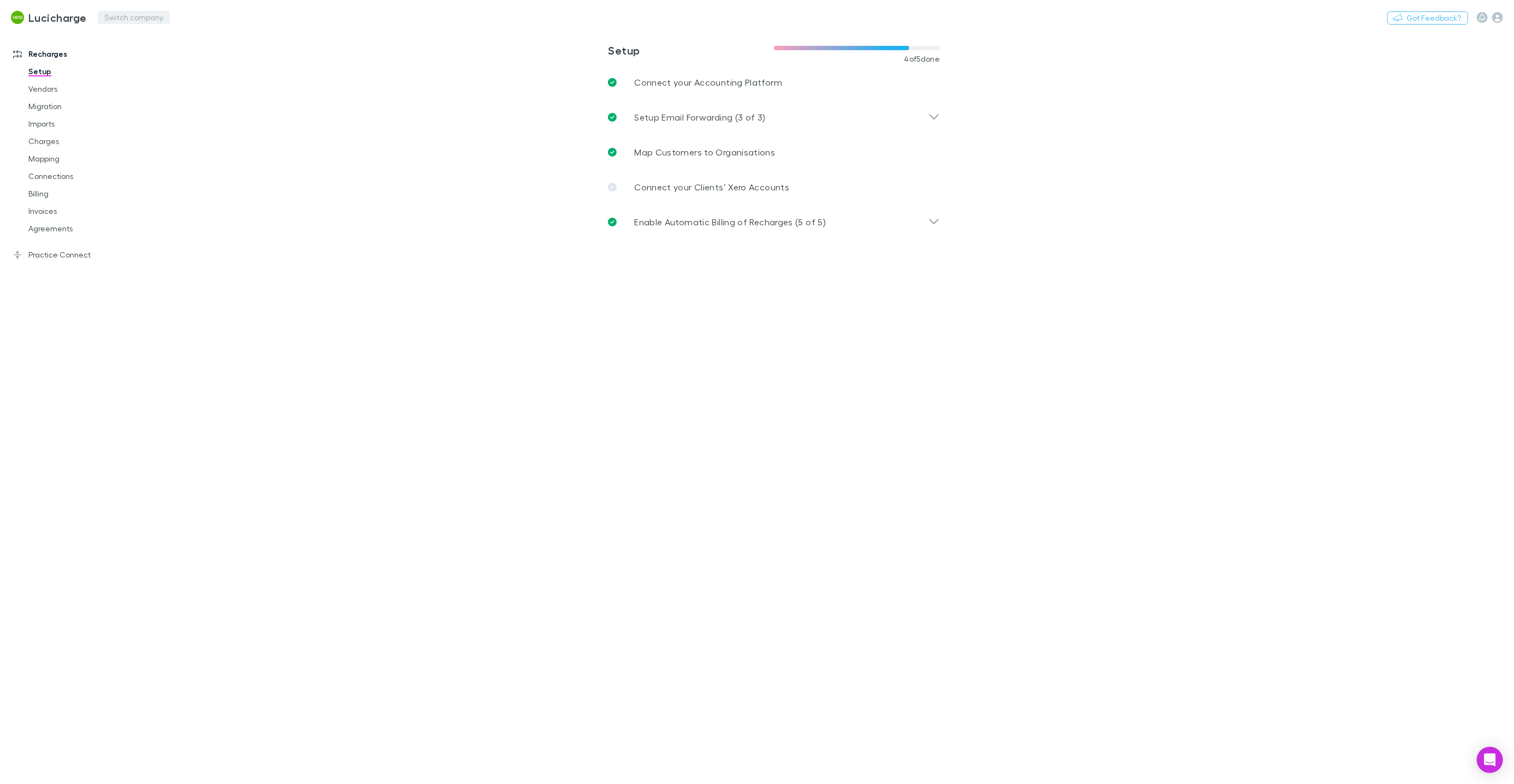
click at [112, 18] on button "Switch company" at bounding box center [133, 17] width 72 height 13
type input "******"
click at [145, 66] on p "InCorp Advisory" at bounding box center [127, 65] width 66 height 13
click at [52, 159] on link "Mapping" at bounding box center [82, 159] width 128 height 17
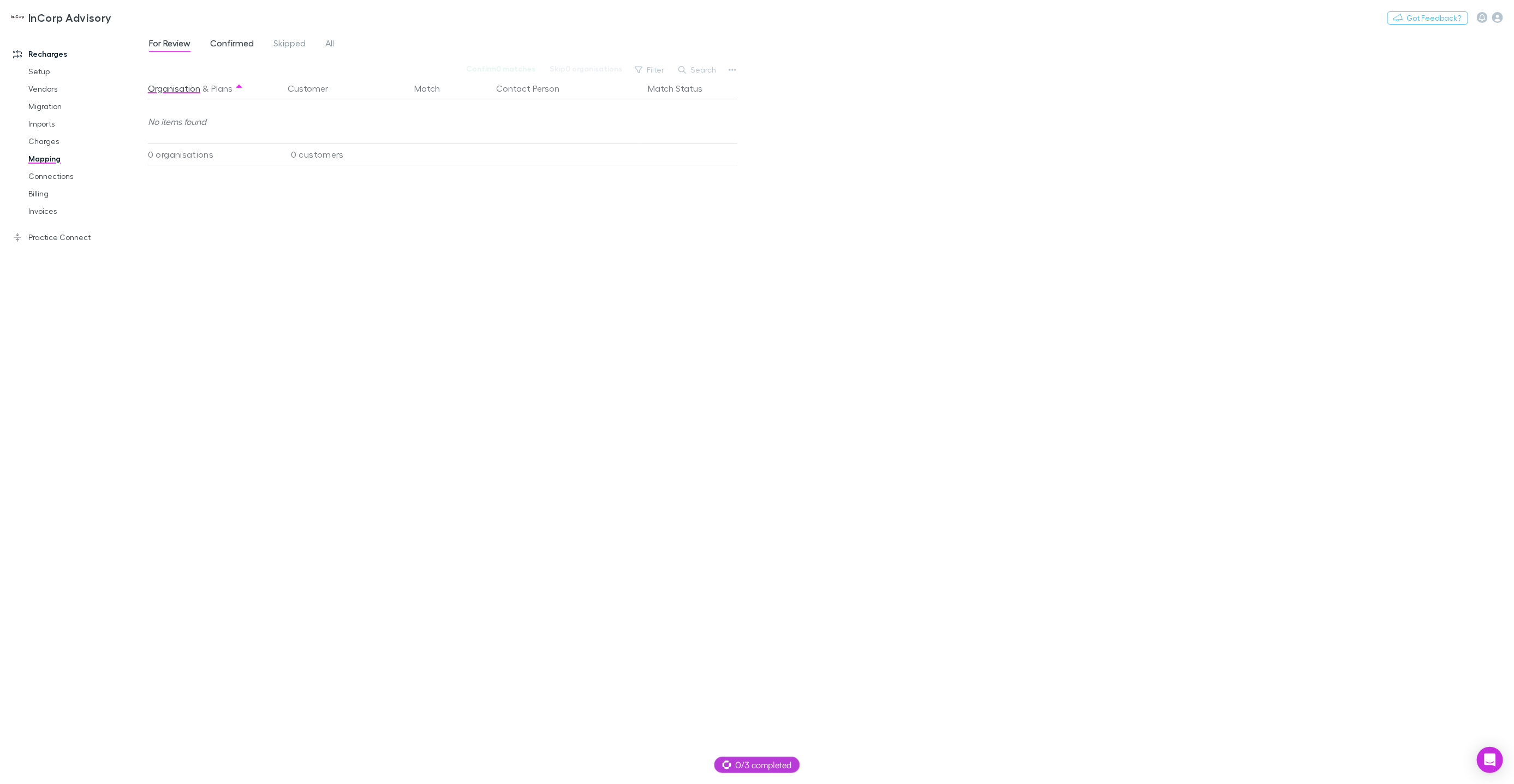
click at [230, 47] on span "Confirmed" at bounding box center [232, 45] width 44 height 14
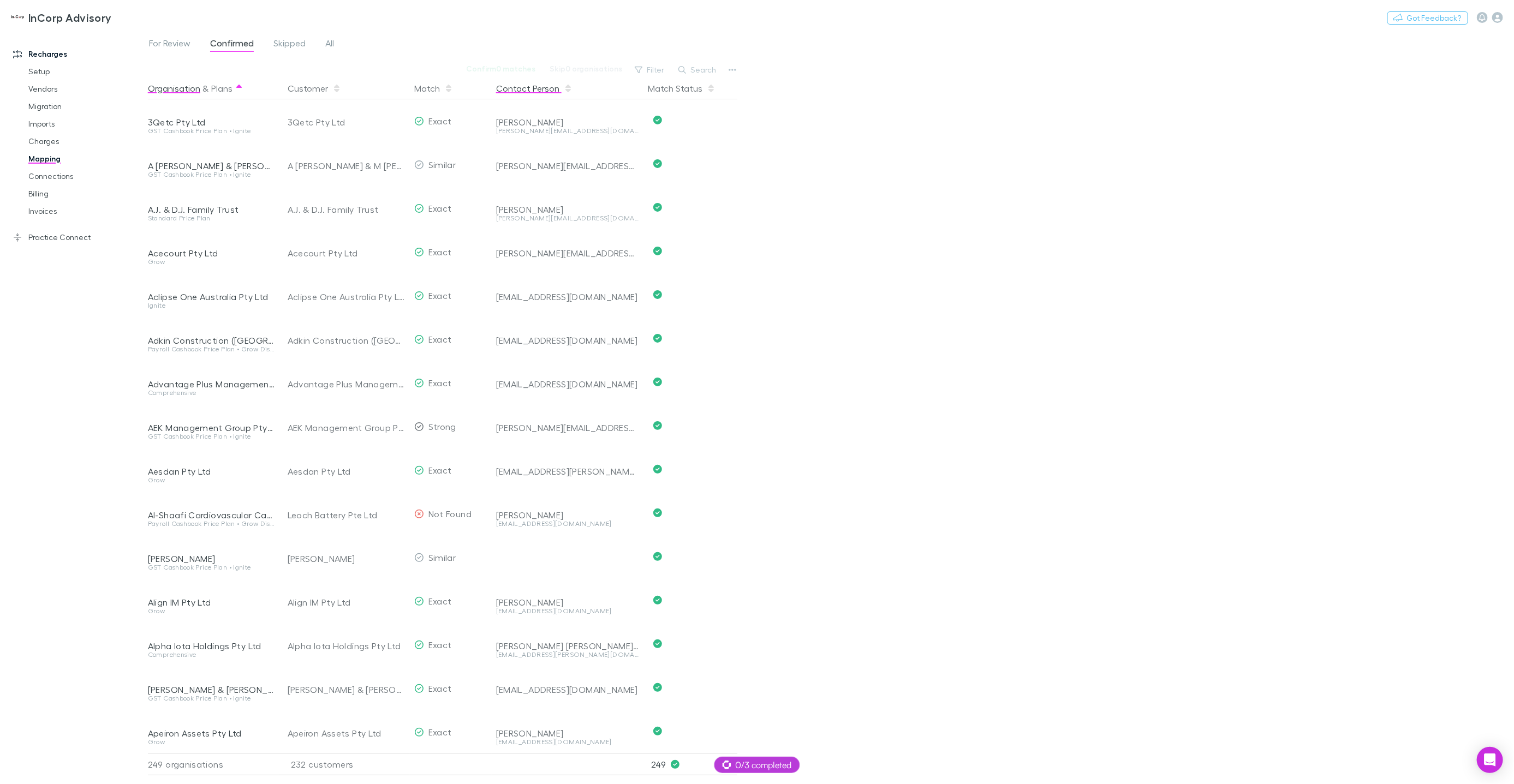
click at [514, 85] on button "Contact Person" at bounding box center [534, 89] width 77 height 22
click at [512, 85] on button "Contact Person" at bounding box center [534, 89] width 77 height 22
click at [729, 71] on icon "button" at bounding box center [733, 70] width 8 height 9
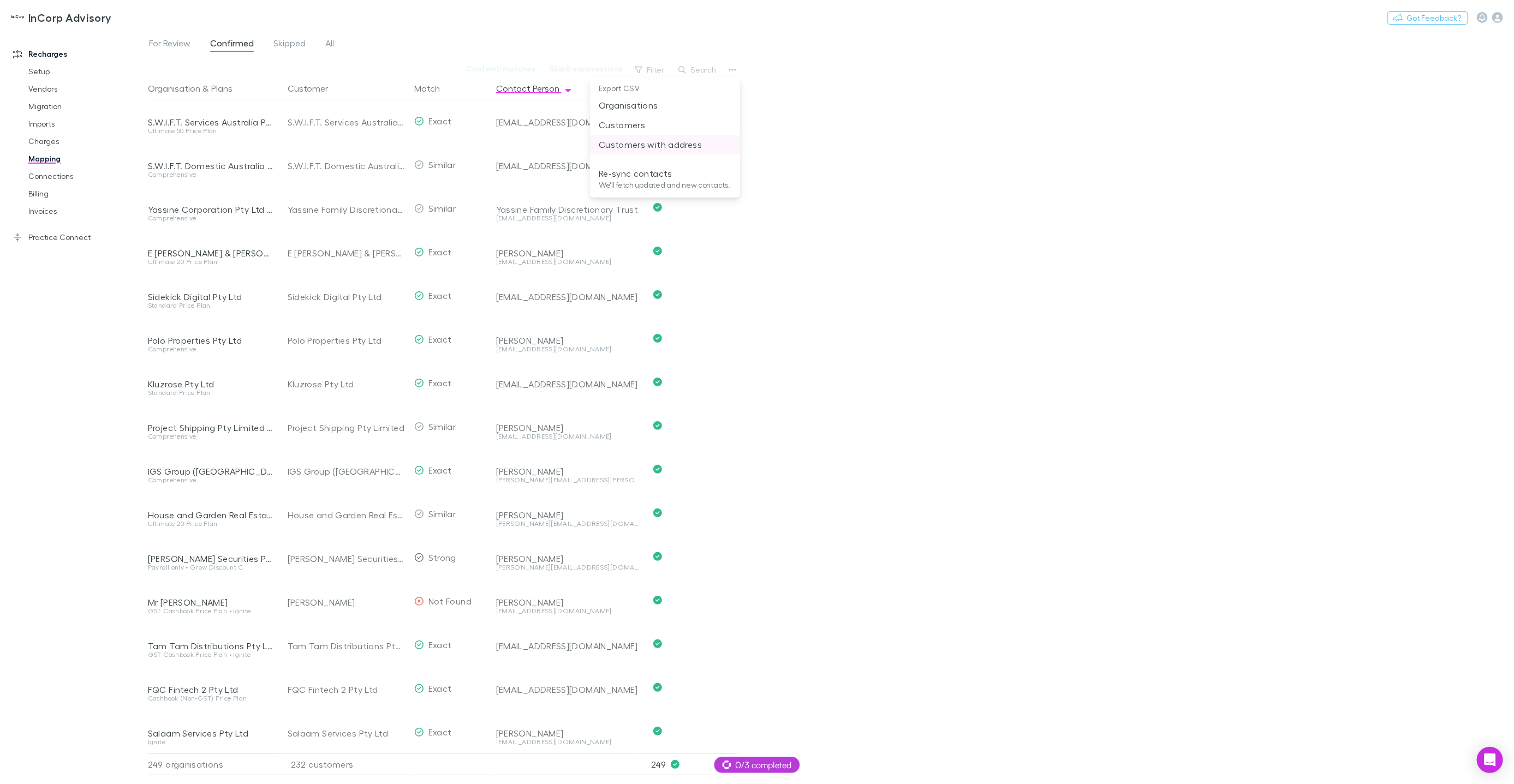
click at [662, 146] on p "Customers with address" at bounding box center [666, 144] width 133 height 13
click at [732, 70] on icon "button" at bounding box center [733, 70] width 8 height 2
click at [675, 146] on p "Customers with address" at bounding box center [666, 144] width 133 height 13
click at [45, 192] on link "Billing" at bounding box center [82, 194] width 128 height 17
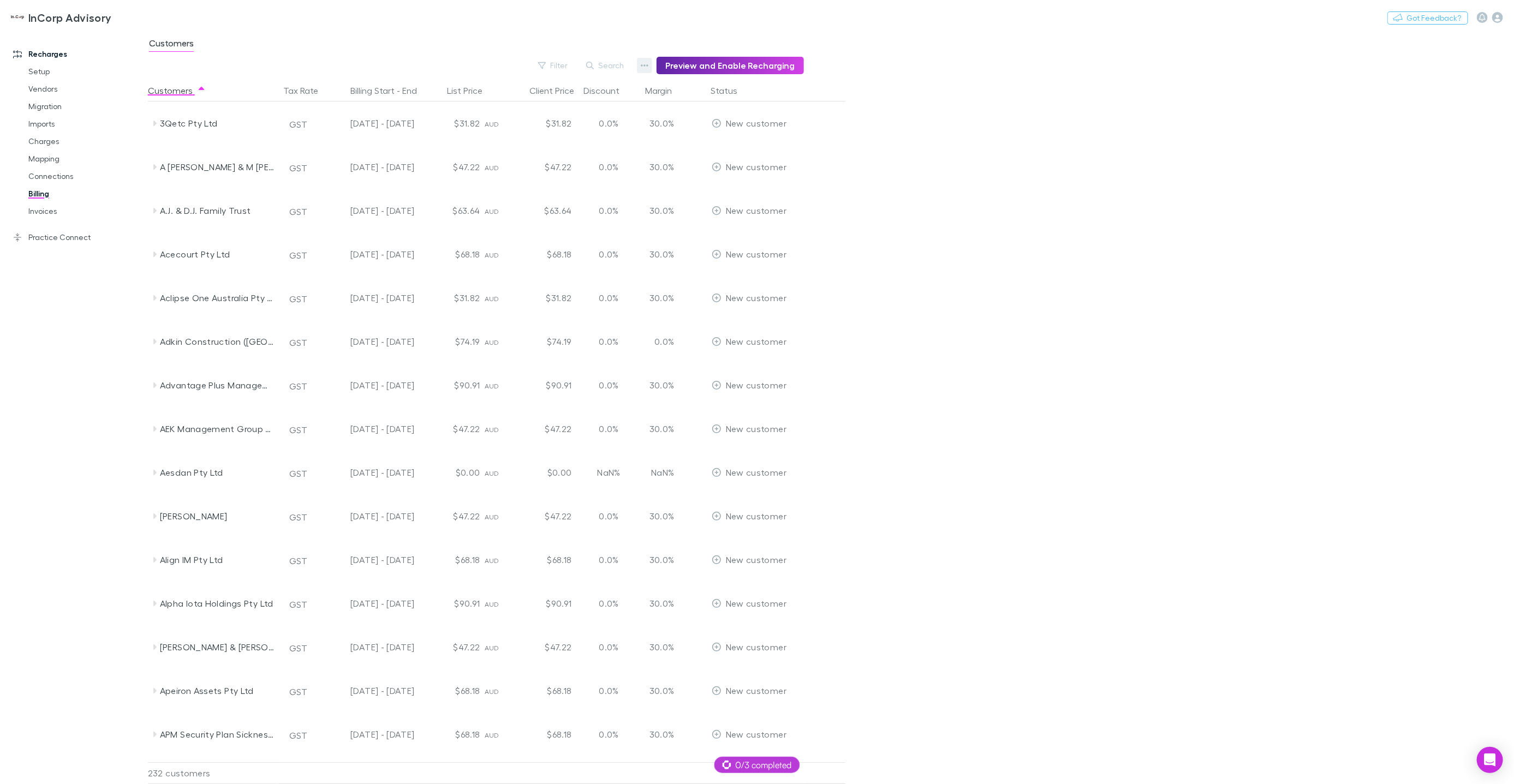
click at [651, 70] on button "button" at bounding box center [644, 65] width 15 height 15
click at [77, 301] on div at bounding box center [757, 392] width 1514 height 784
drag, startPoint x: 61, startPoint y: 236, endPoint x: 98, endPoint y: 241, distance: 37.3
click at [61, 236] on link "Practice Connect" at bounding box center [74, 237] width 143 height 17
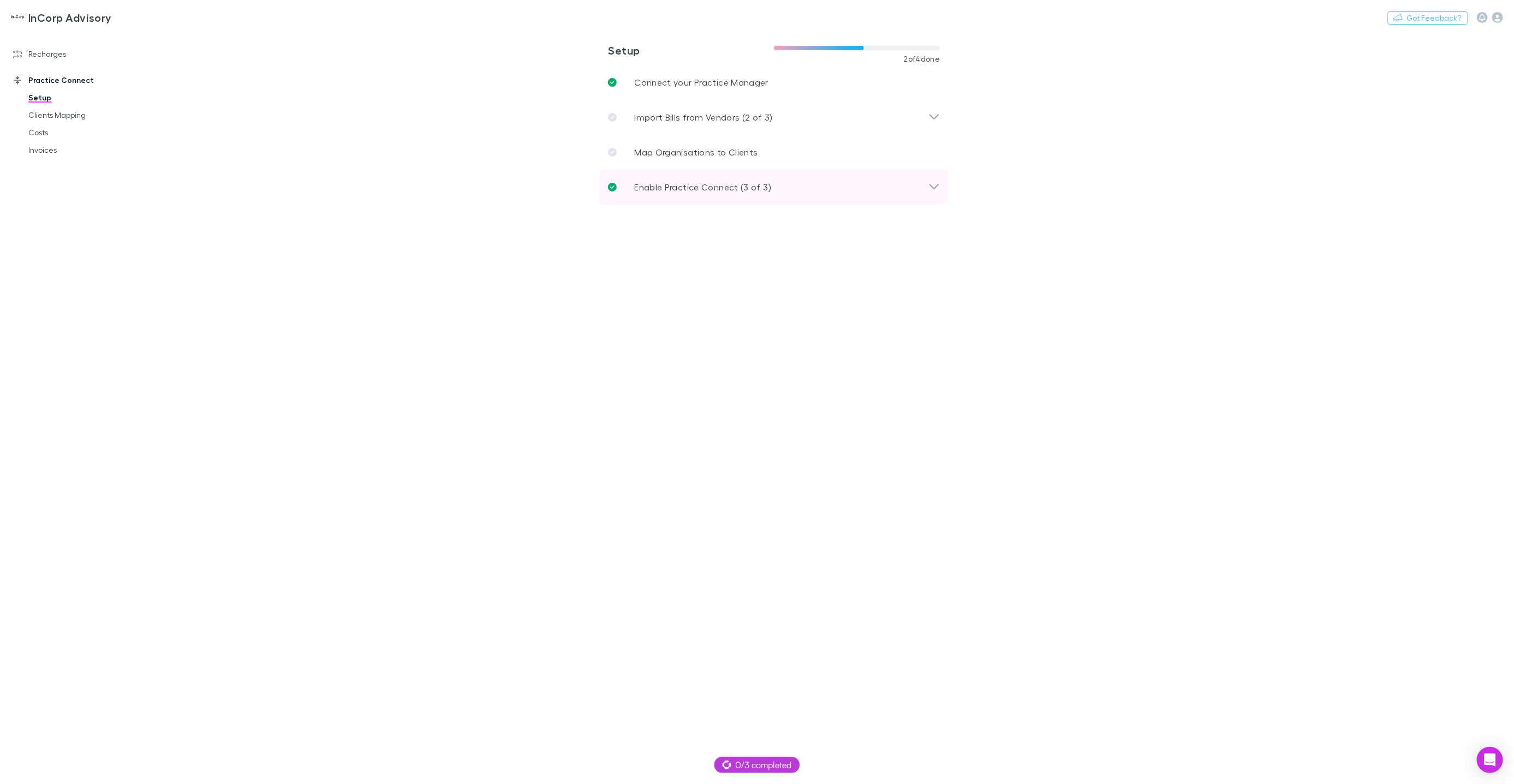
drag, startPoint x: 659, startPoint y: 186, endPoint x: 648, endPoint y: 174, distance: 16.3
click at [659, 186] on p "Enable Practice Connect (3 of 3)" at bounding box center [702, 187] width 137 height 13
click at [47, 134] on link "Costs" at bounding box center [82, 133] width 128 height 17
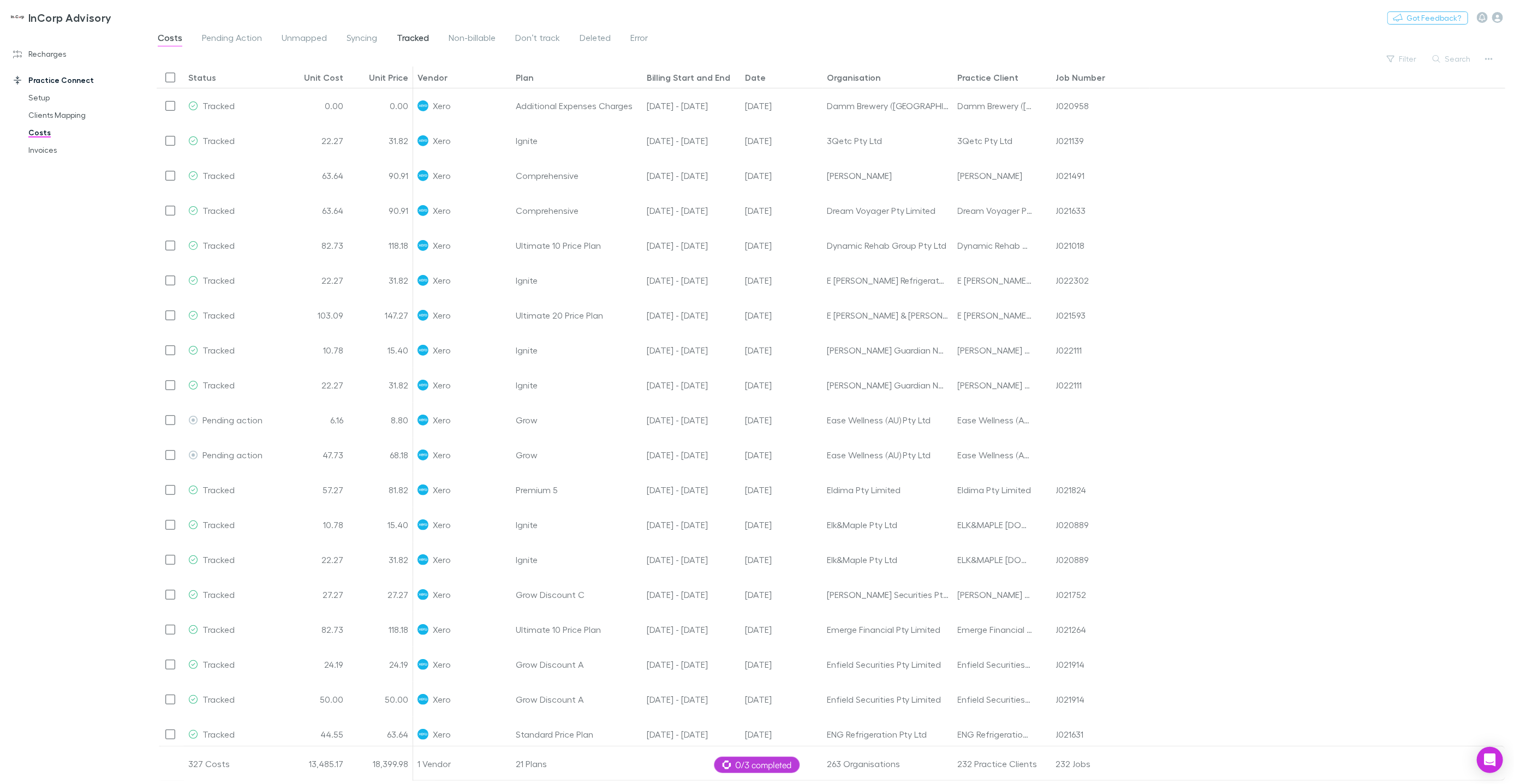
click at [427, 41] on span "Tracked" at bounding box center [412, 40] width 32 height 14
click at [370, 40] on span "Syncing" at bounding box center [362, 40] width 31 height 14
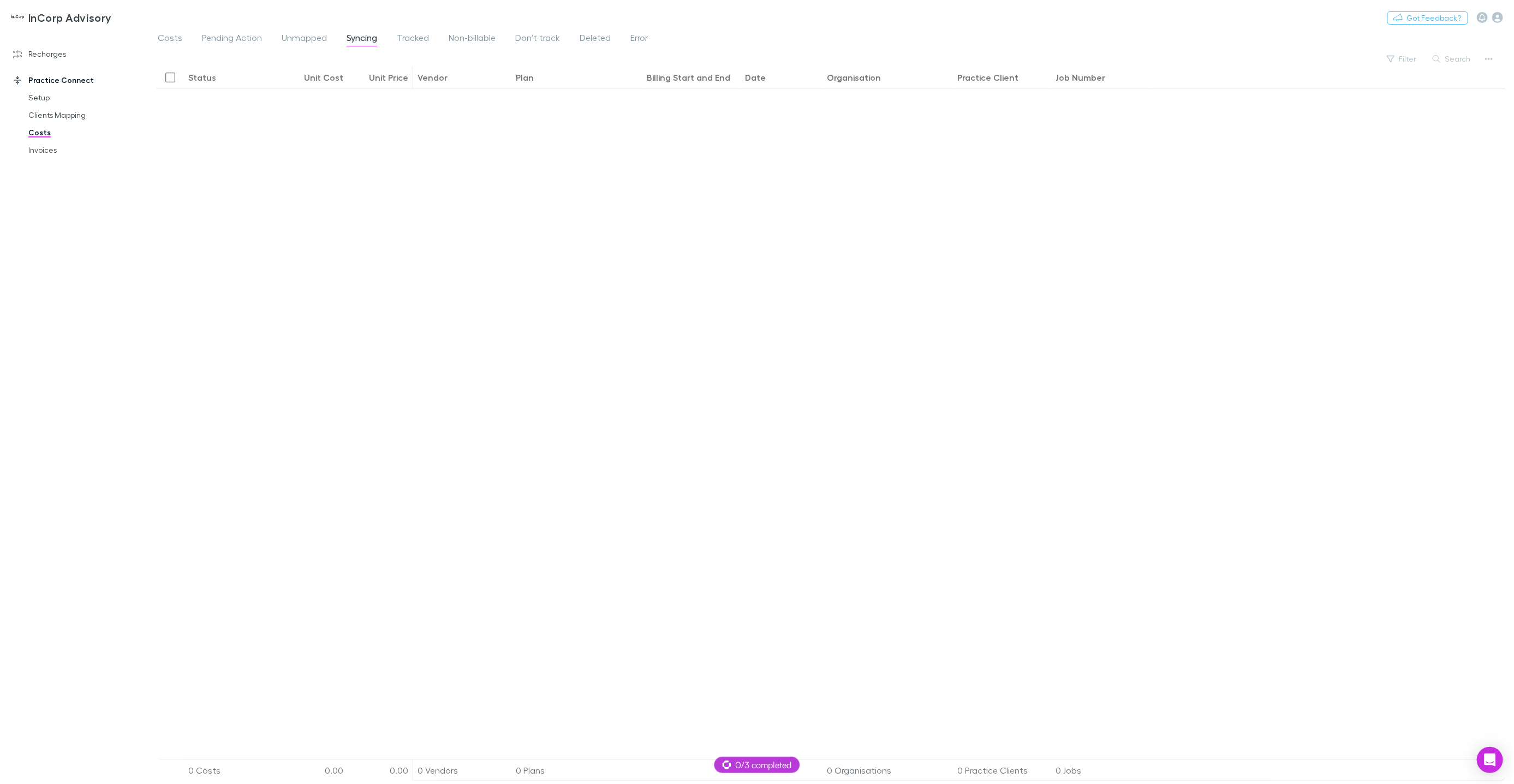
click at [429, 38] on div "Costs Pending Action Unmapped Syncing Tracked Non-billable Don’t track Deleted …" at bounding box center [407, 40] width 501 height 17
click at [418, 38] on span "Tracked" at bounding box center [412, 40] width 32 height 14
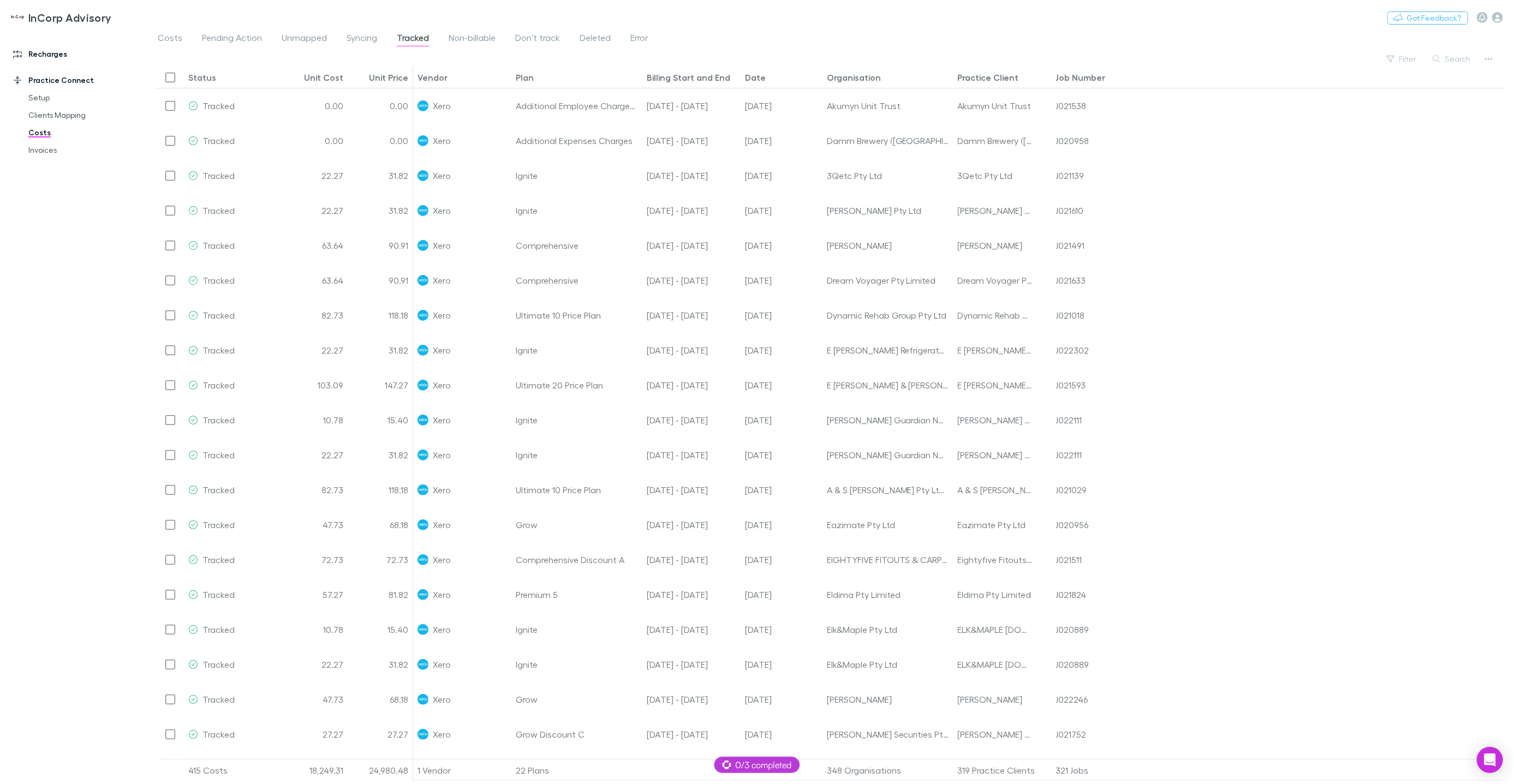
click at [52, 55] on link "Recharges" at bounding box center [74, 54] width 143 height 17
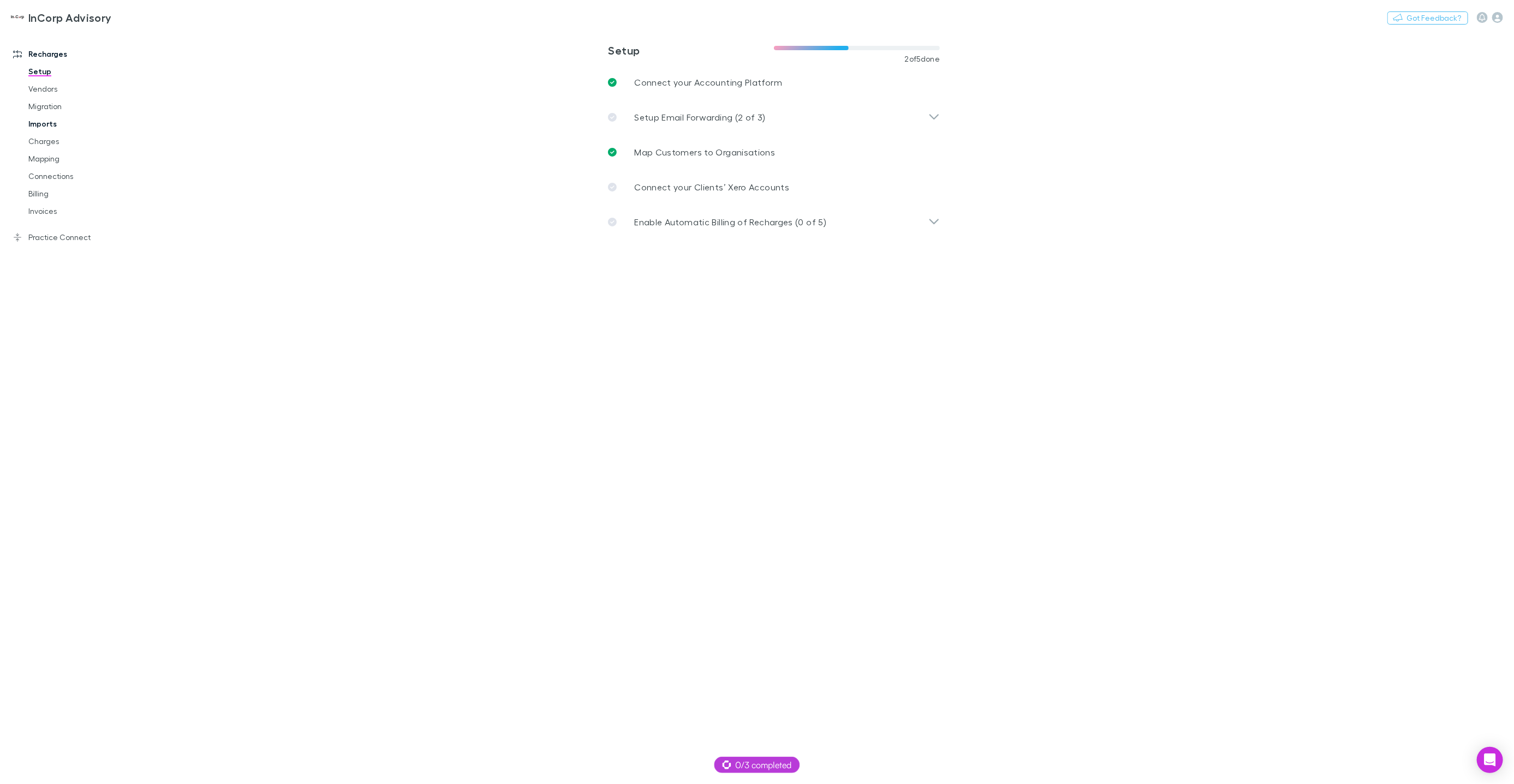
drag, startPoint x: 47, startPoint y: 127, endPoint x: 58, endPoint y: 123, distance: 11.7
click at [47, 127] on link "Imports" at bounding box center [82, 124] width 128 height 17
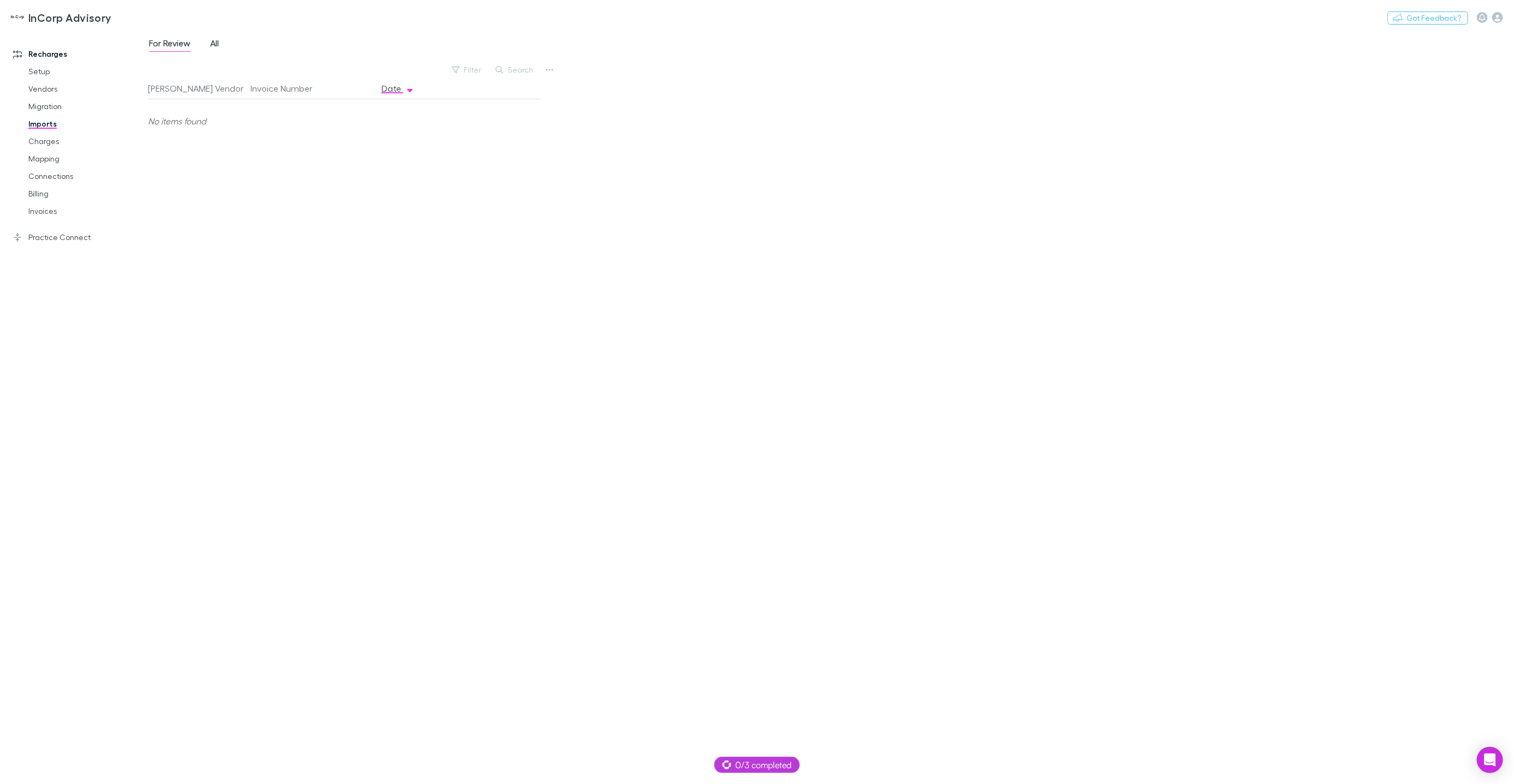
click at [218, 42] on span "All" at bounding box center [214, 45] width 9 height 14
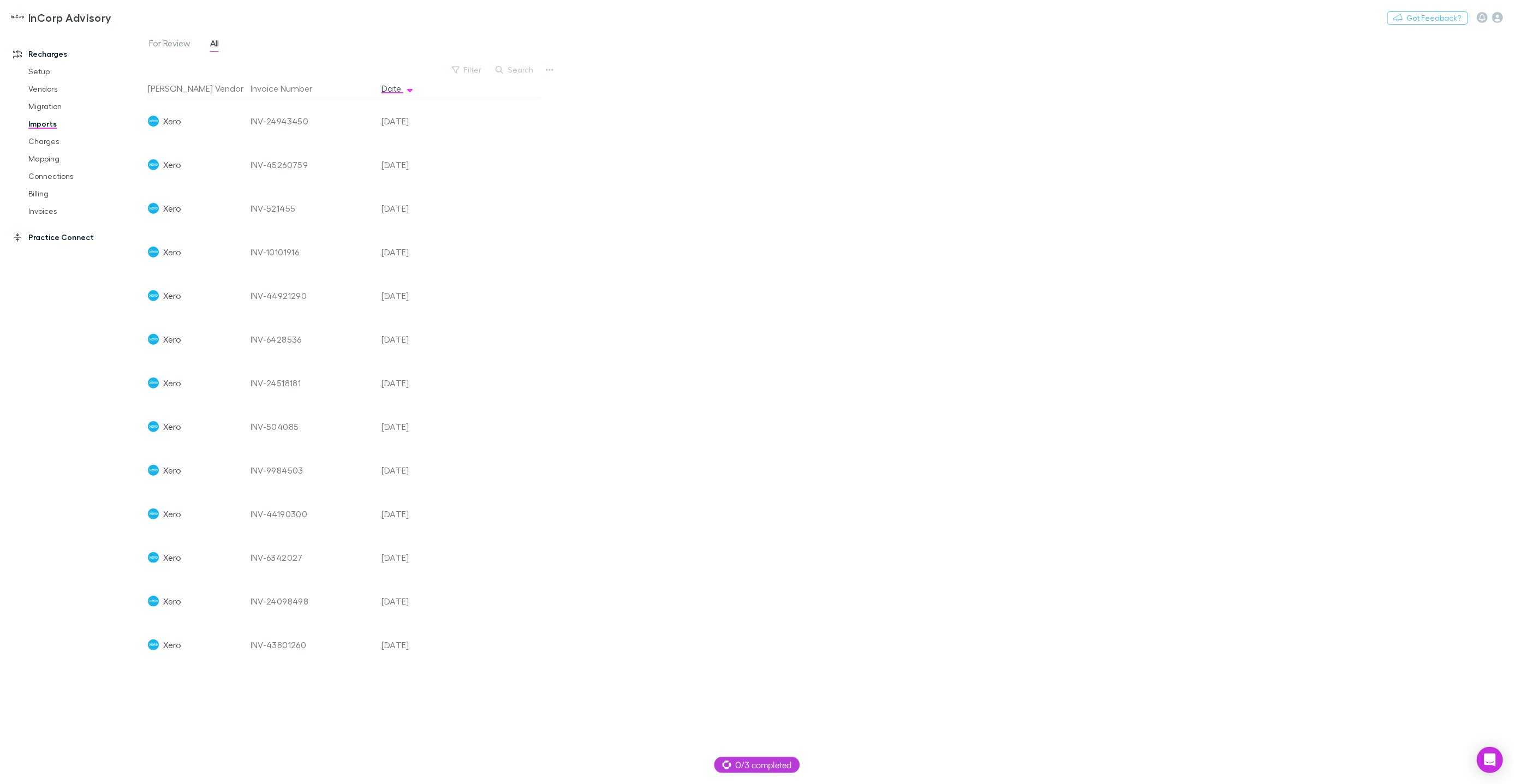
click at [64, 237] on link "Practice Connect" at bounding box center [74, 237] width 143 height 17
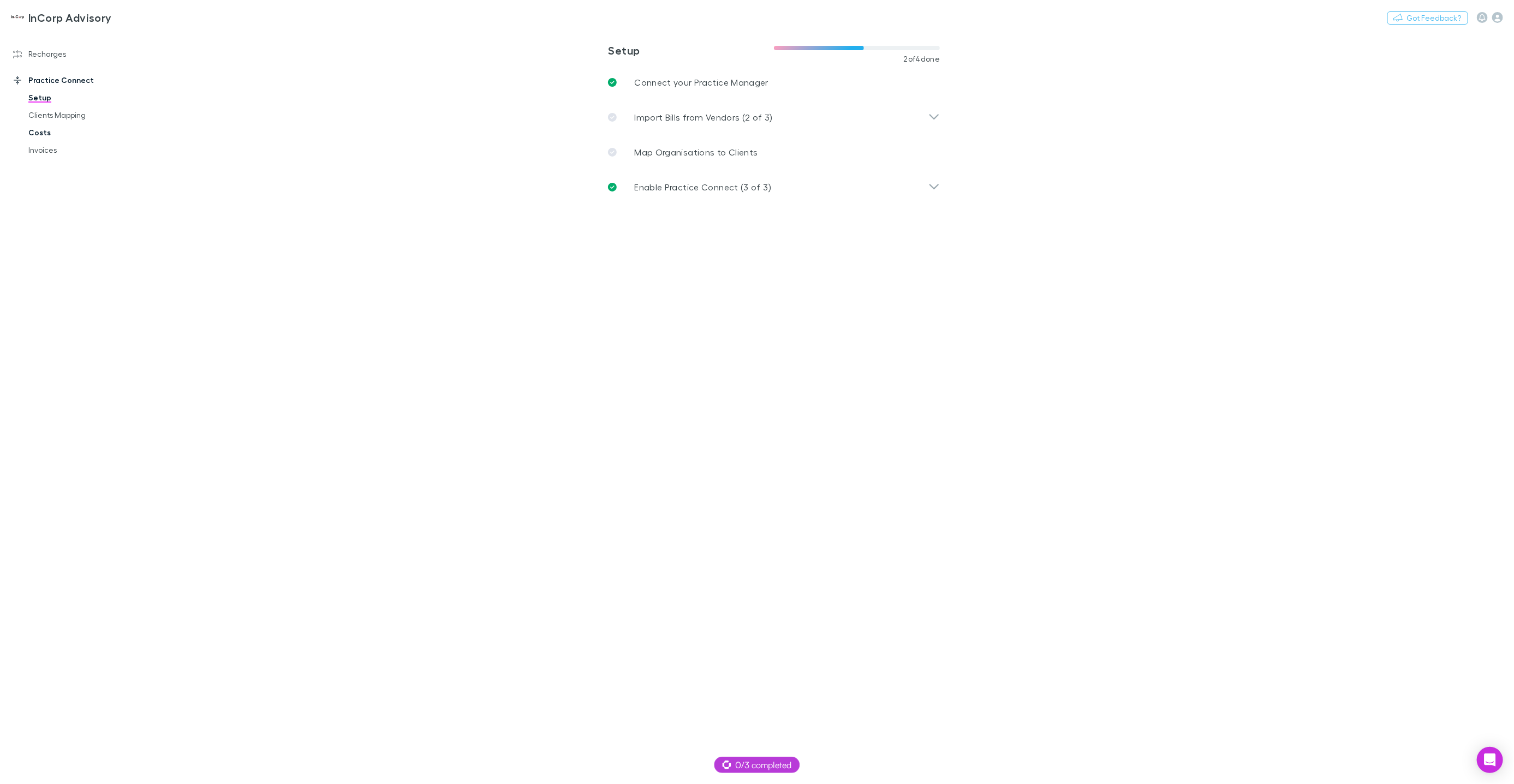
click at [27, 134] on link "Costs" at bounding box center [82, 133] width 128 height 17
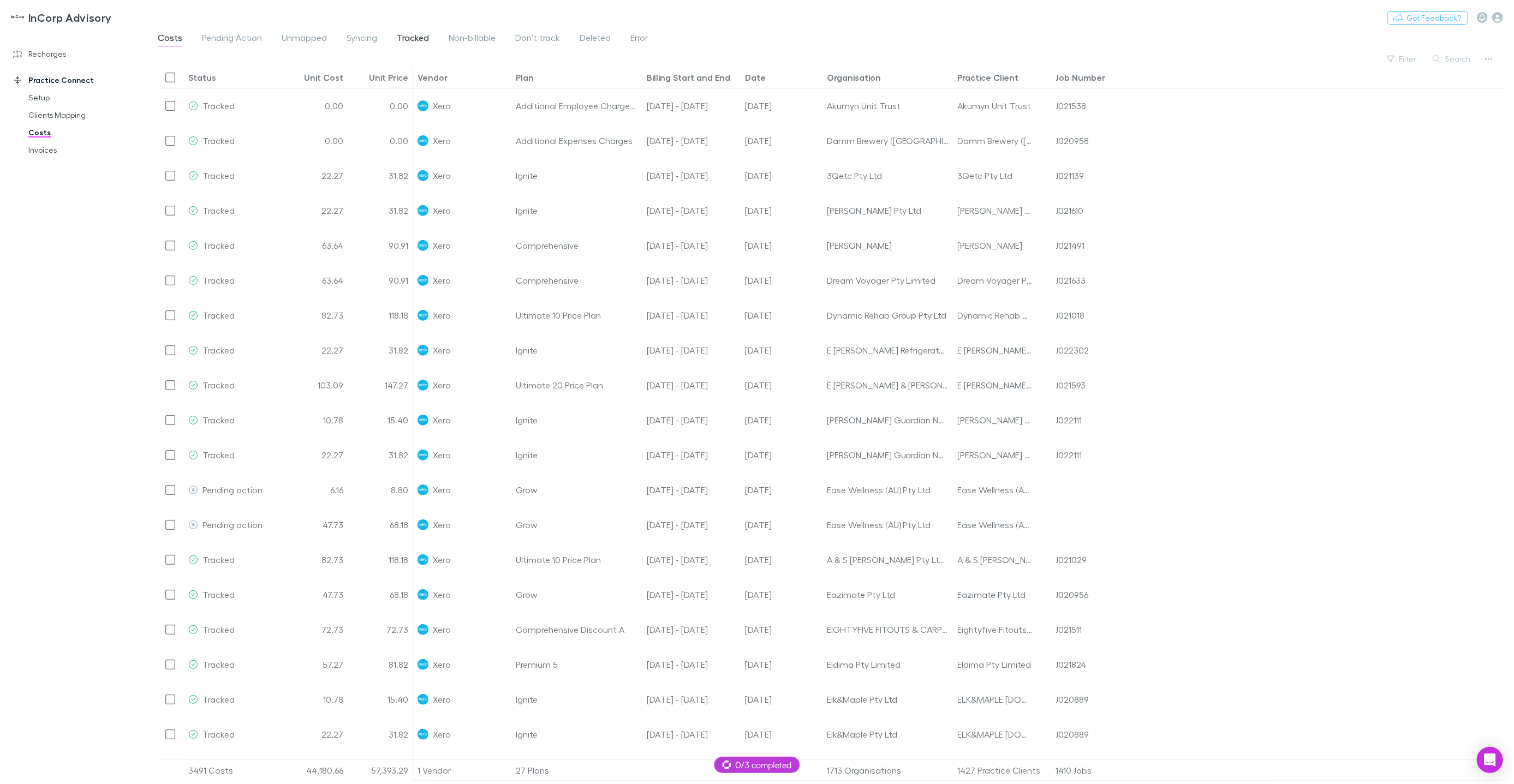
click at [404, 43] on span "Tracked" at bounding box center [412, 40] width 32 height 14
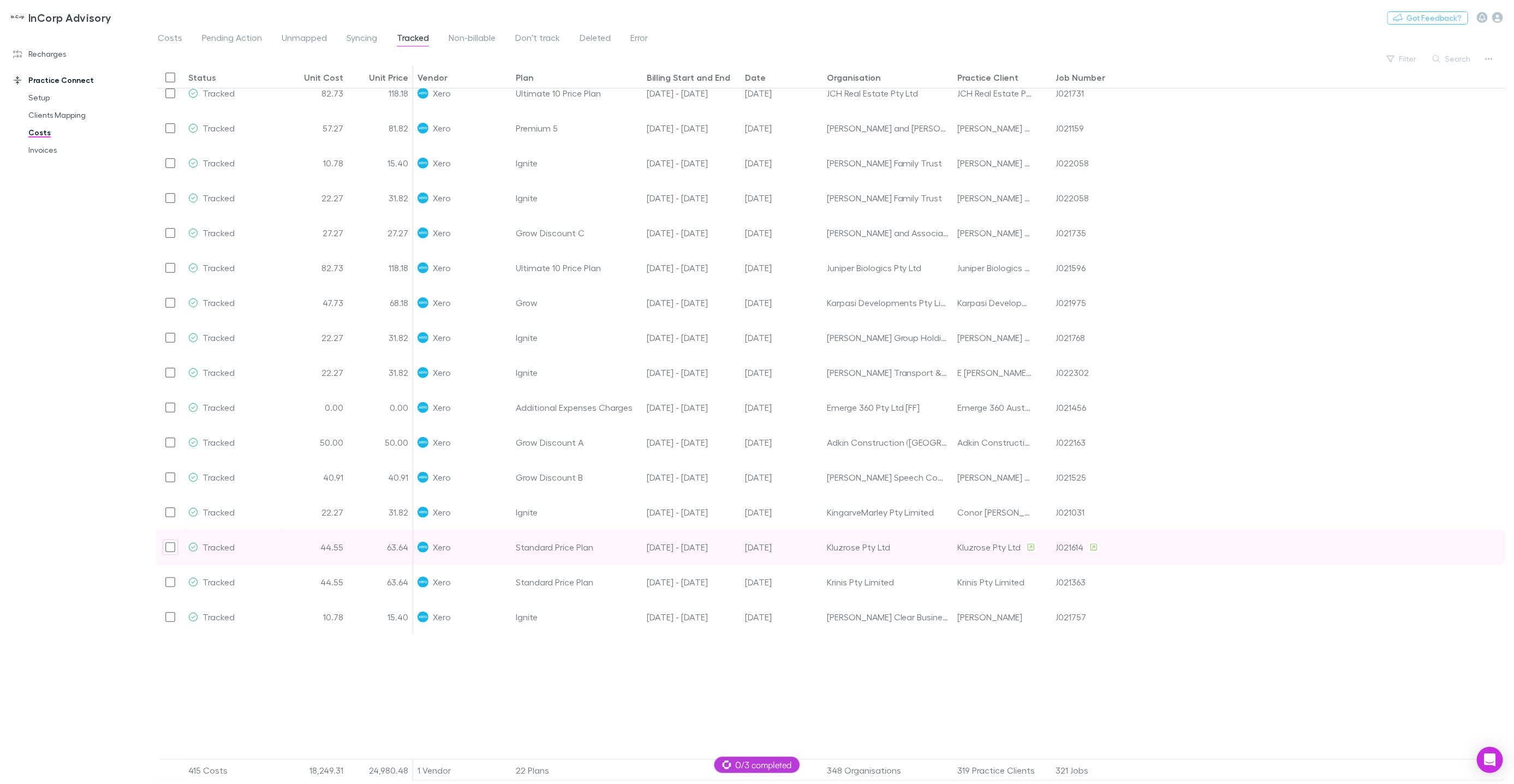
scroll to position [3755, 0]
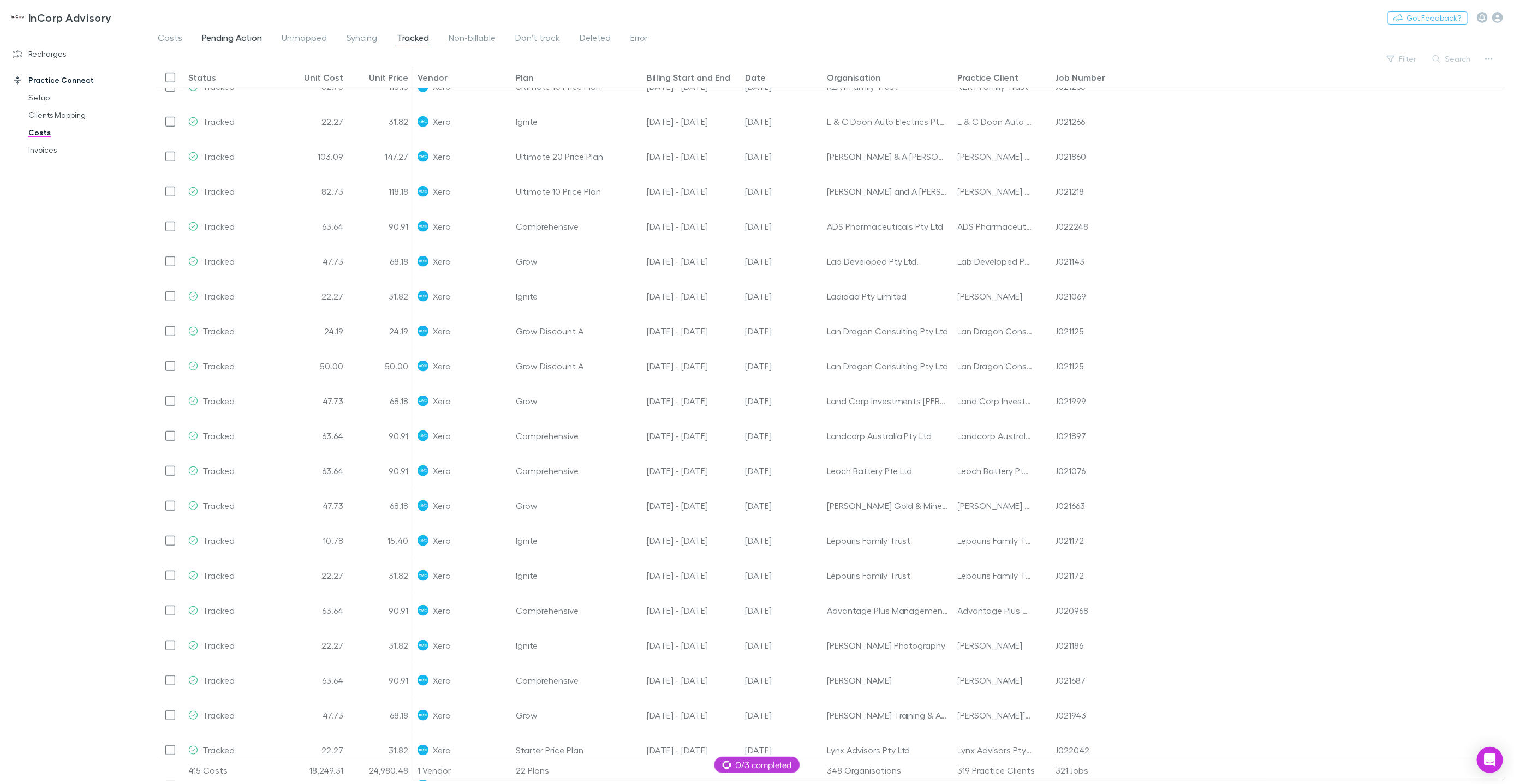
click at [242, 40] on span "Pending Action" at bounding box center [232, 40] width 60 height 14
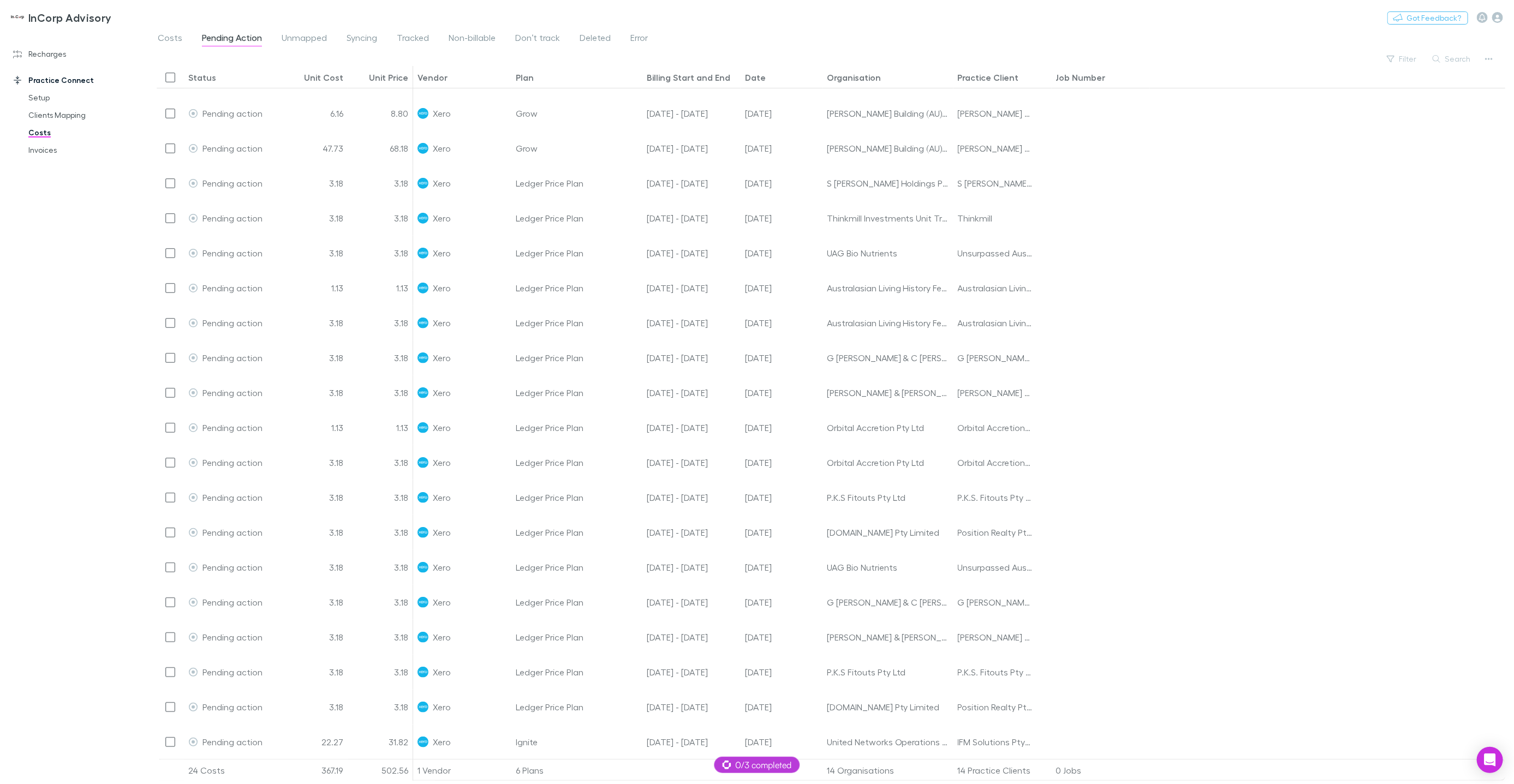
scroll to position [157, 0]
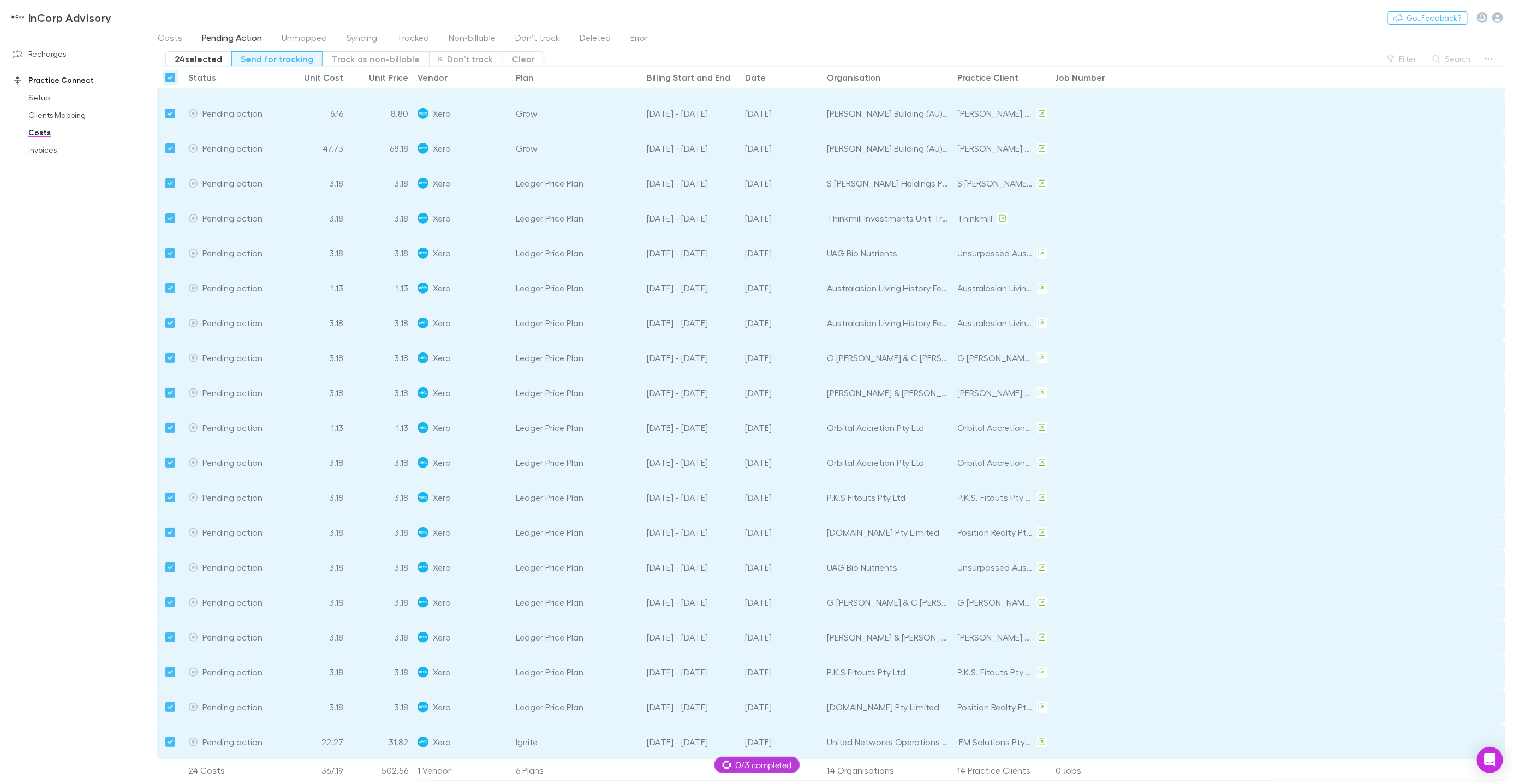
click at [263, 61] on button "Send for tracking" at bounding box center [276, 59] width 91 height 15
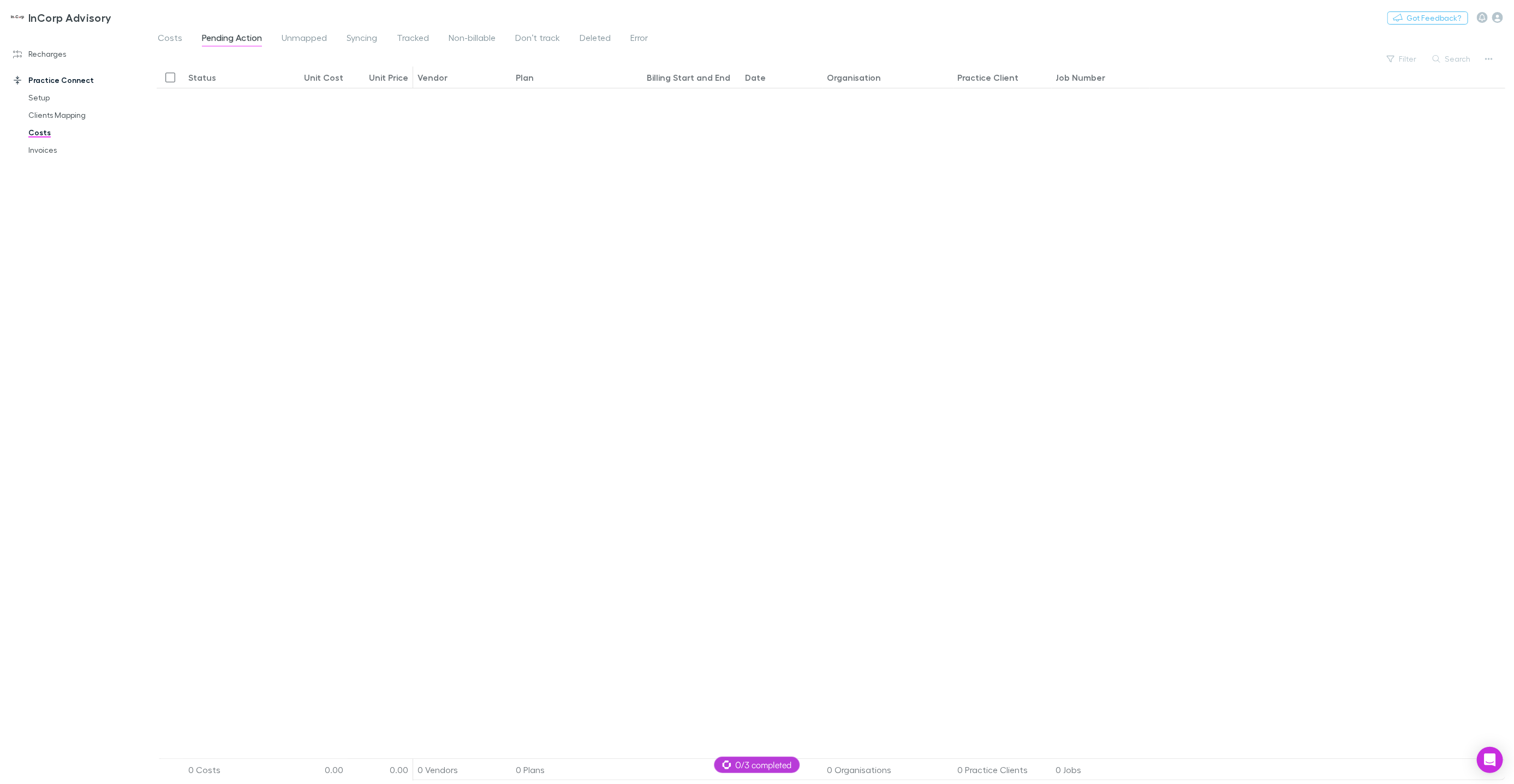
scroll to position [1, 0]
click at [307, 36] on span "Unmapped" at bounding box center [304, 40] width 45 height 14
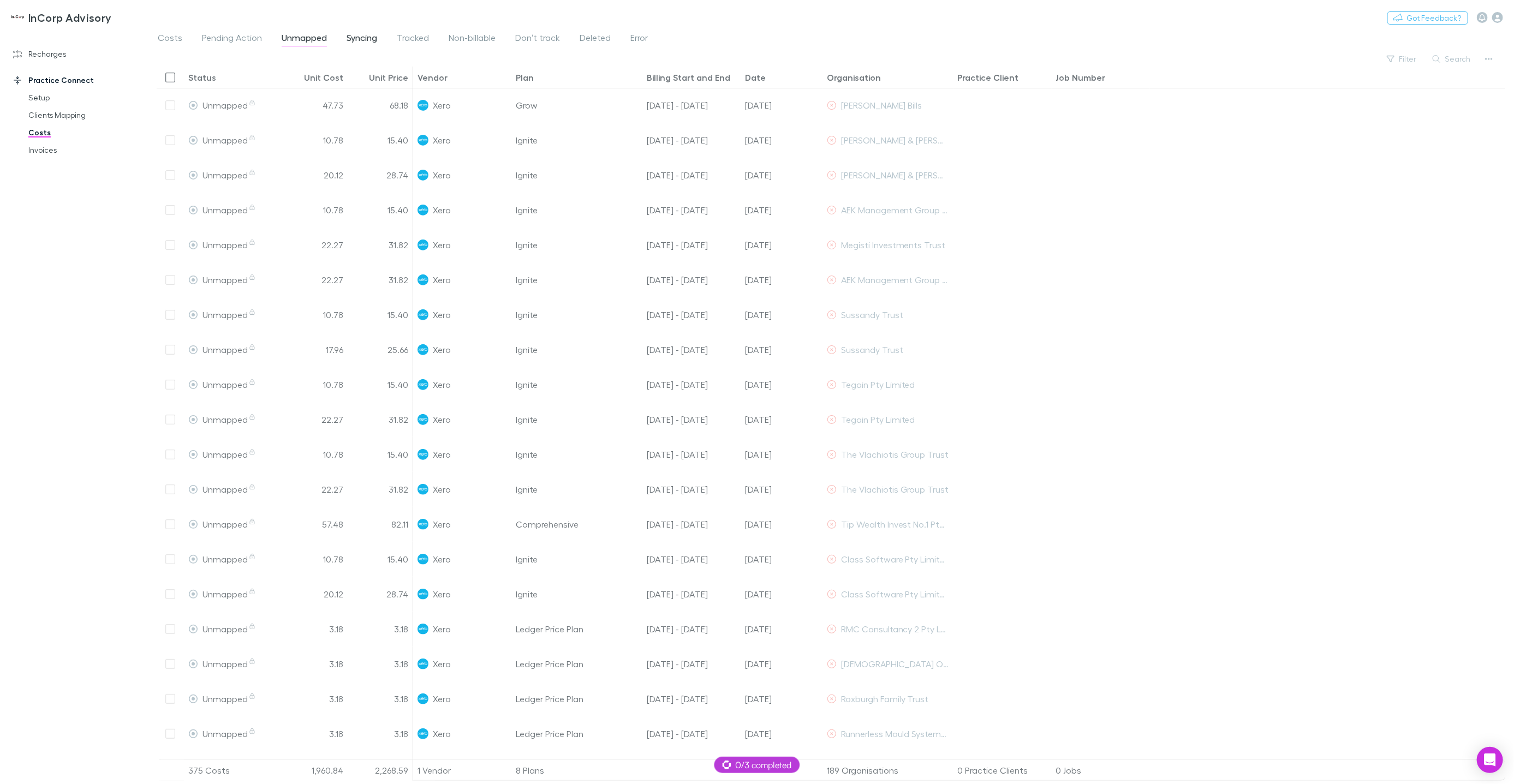
click at [366, 36] on span "Syncing" at bounding box center [362, 40] width 31 height 14
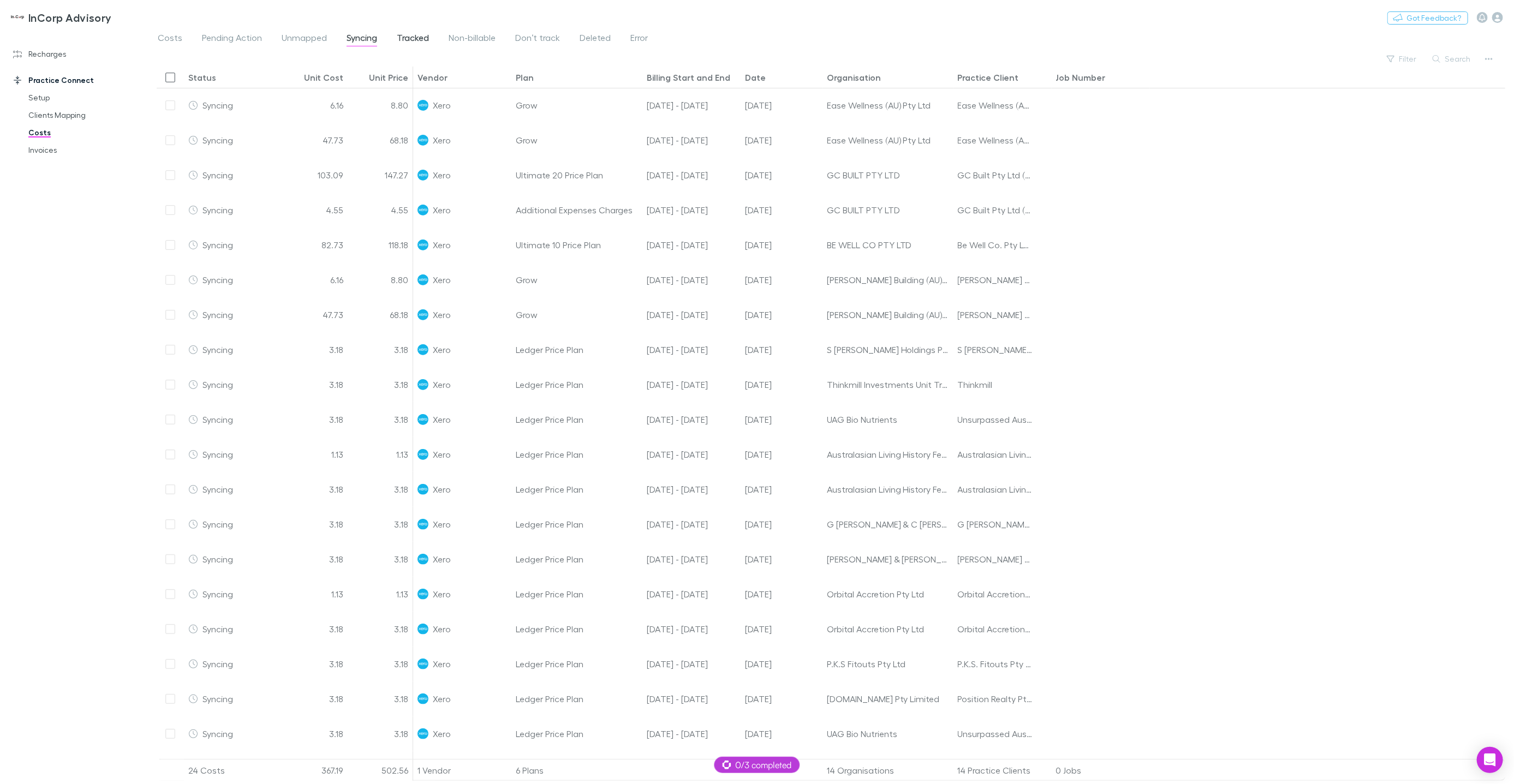
click at [416, 40] on span "Tracked" at bounding box center [412, 40] width 32 height 14
click at [527, 36] on span "Don’t track" at bounding box center [537, 40] width 45 height 14
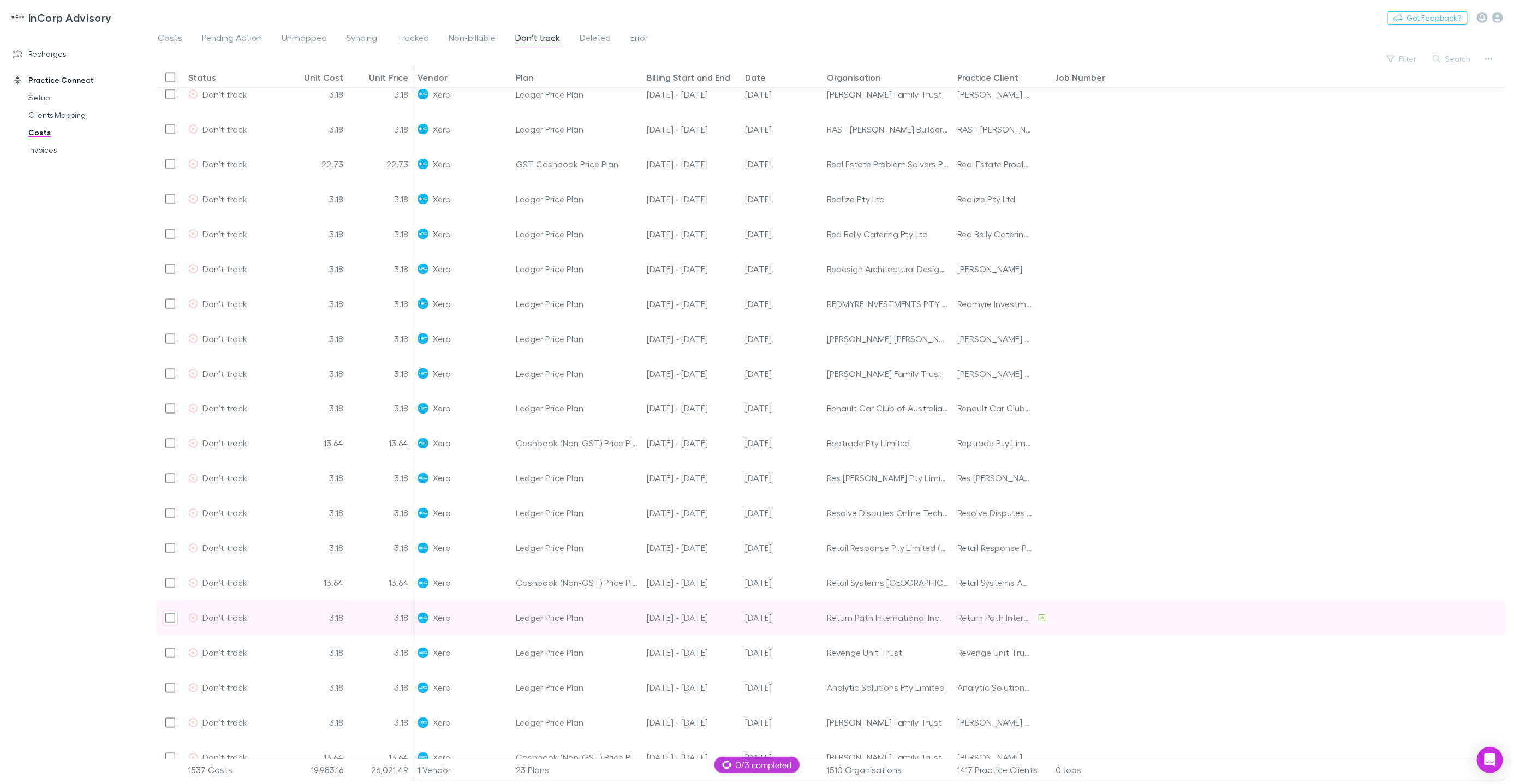
scroll to position [1612, 0]
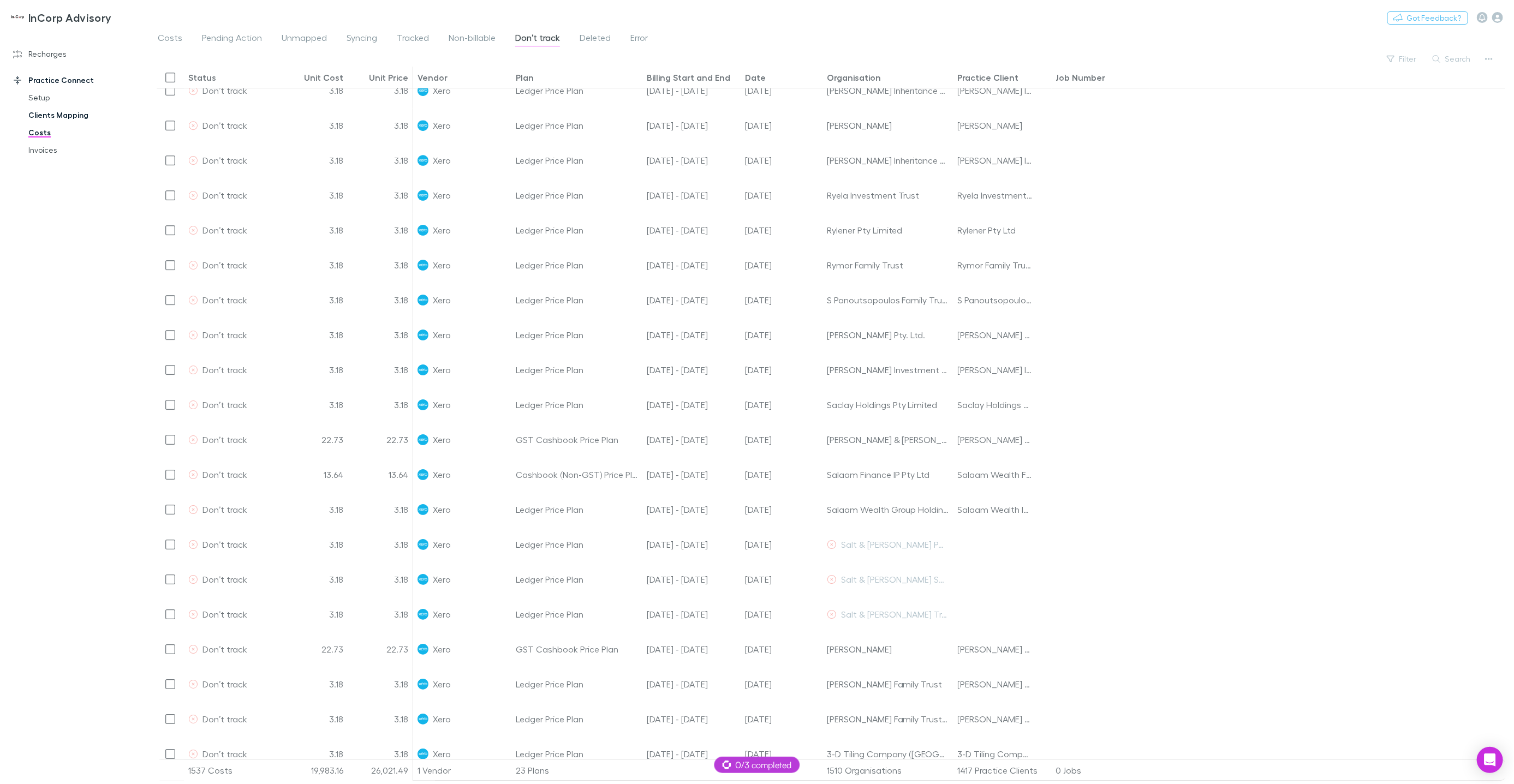
click at [63, 113] on link "Clients Mapping" at bounding box center [82, 115] width 128 height 17
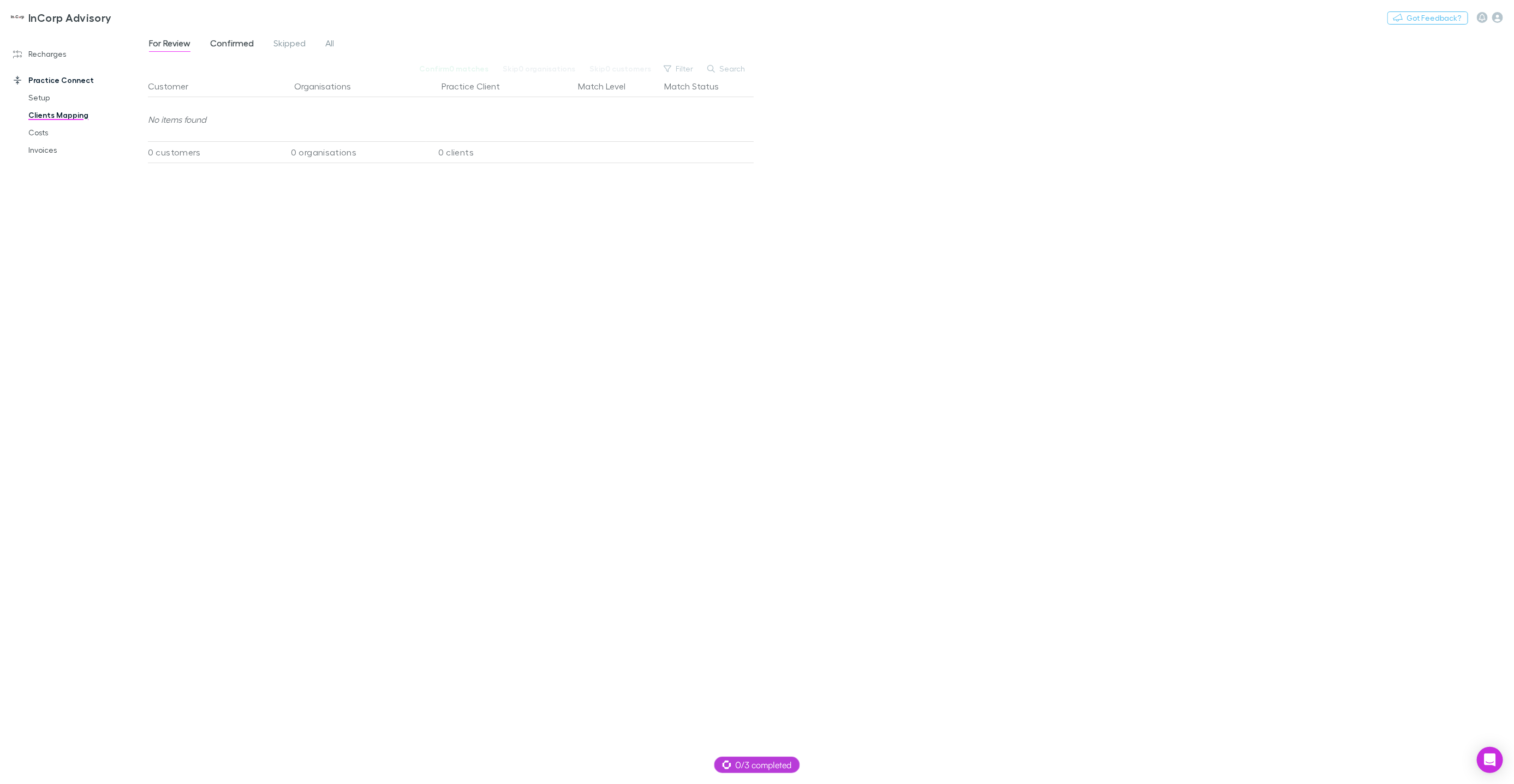
click at [222, 41] on span "Confirmed" at bounding box center [232, 45] width 44 height 14
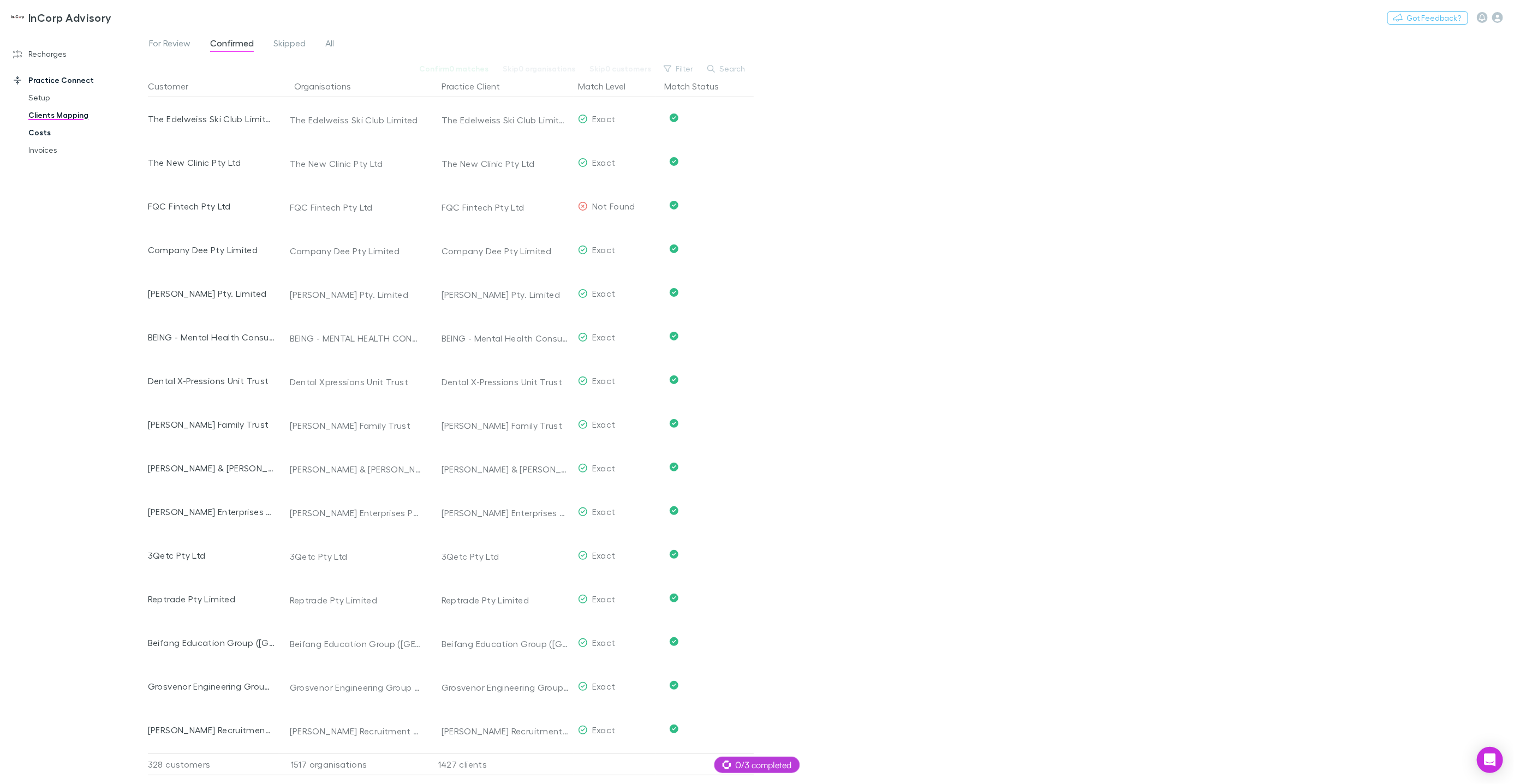
click at [44, 129] on link "Costs" at bounding box center [82, 133] width 128 height 17
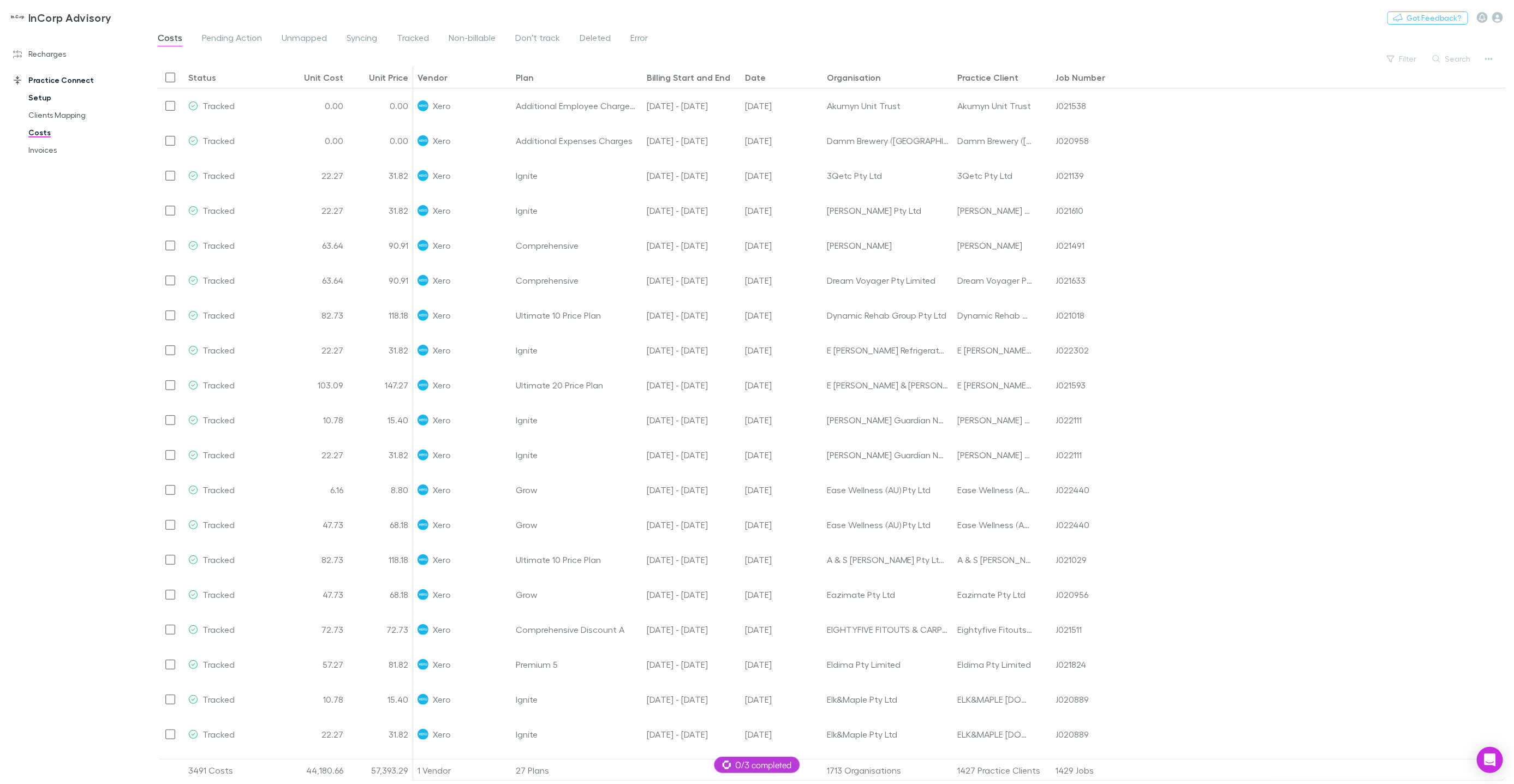
click at [44, 103] on link "Setup" at bounding box center [82, 97] width 128 height 17
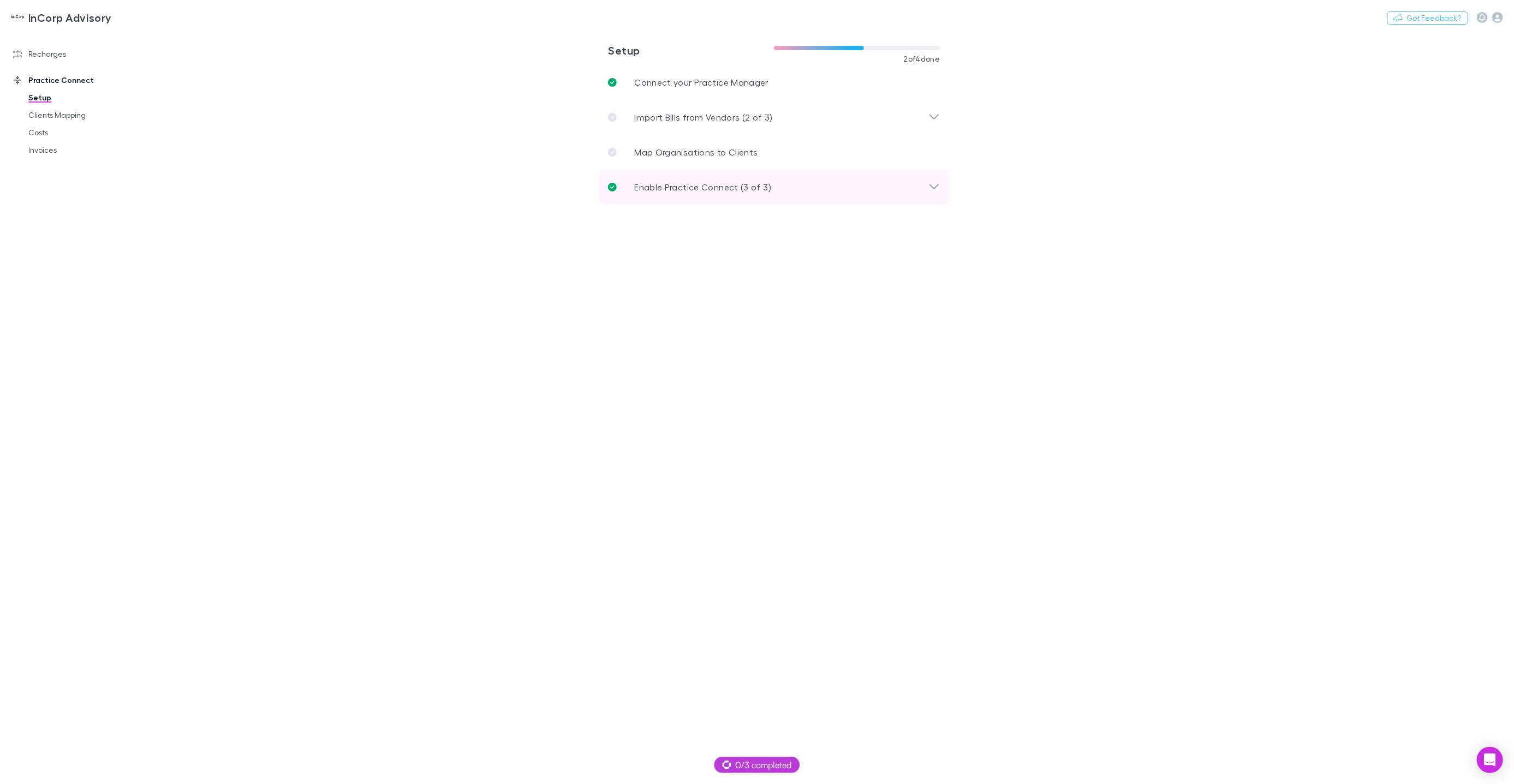
click at [666, 183] on p "Enable Practice Connect (3 of 3)" at bounding box center [702, 187] width 137 height 13
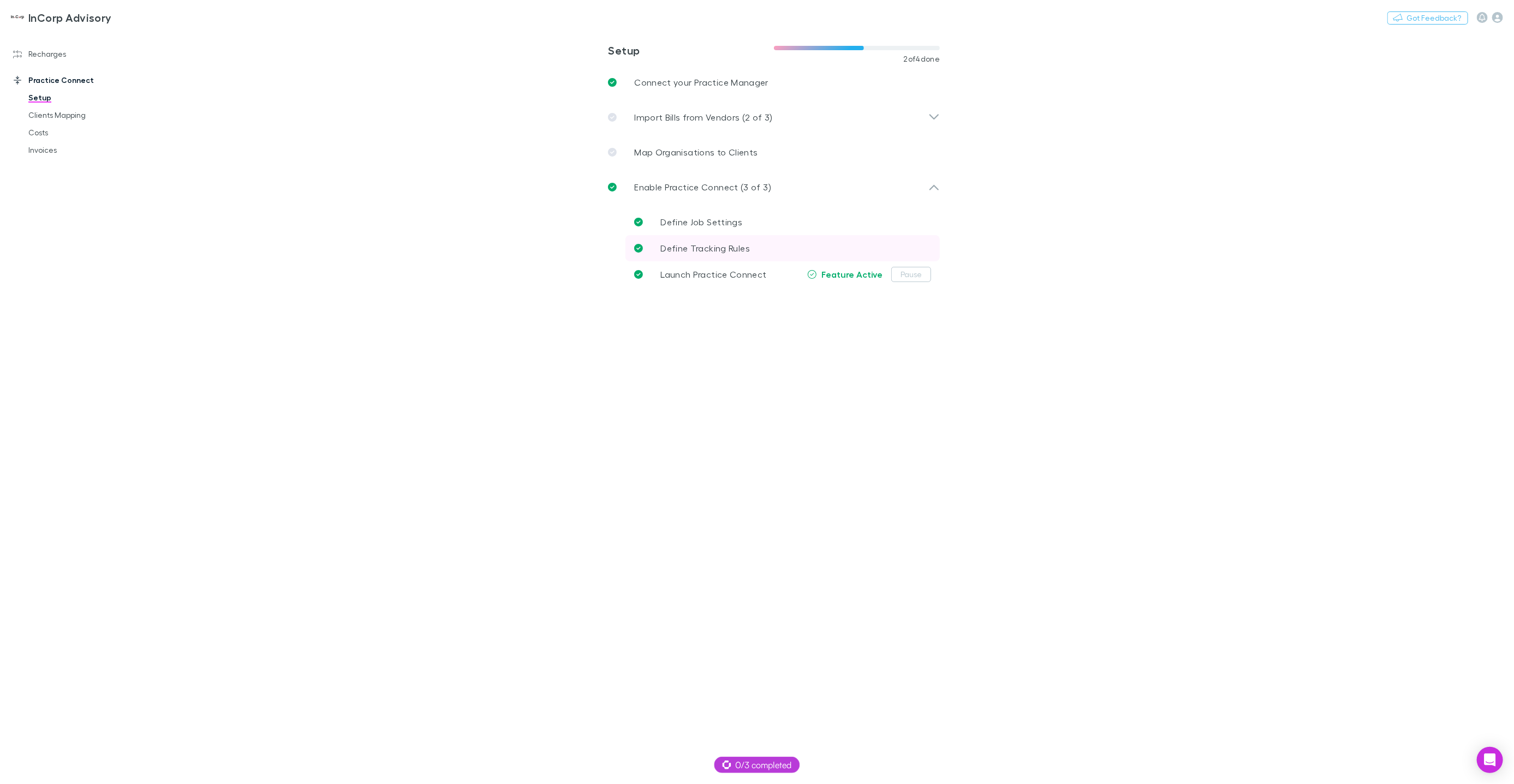
click at [708, 240] on link "Define Tracking Rules" at bounding box center [782, 248] width 314 height 26
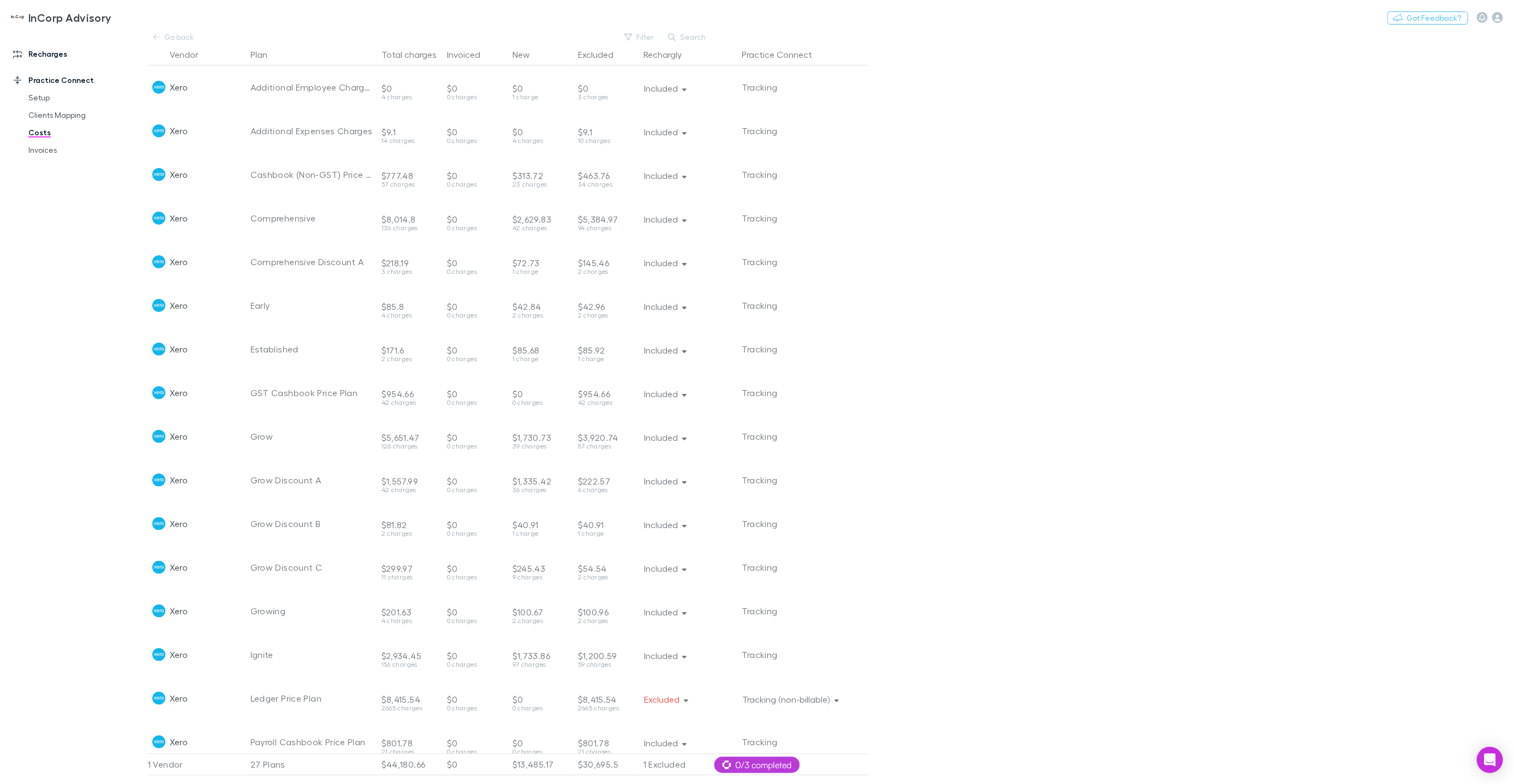
click at [66, 57] on link "Recharges" at bounding box center [74, 54] width 143 height 17
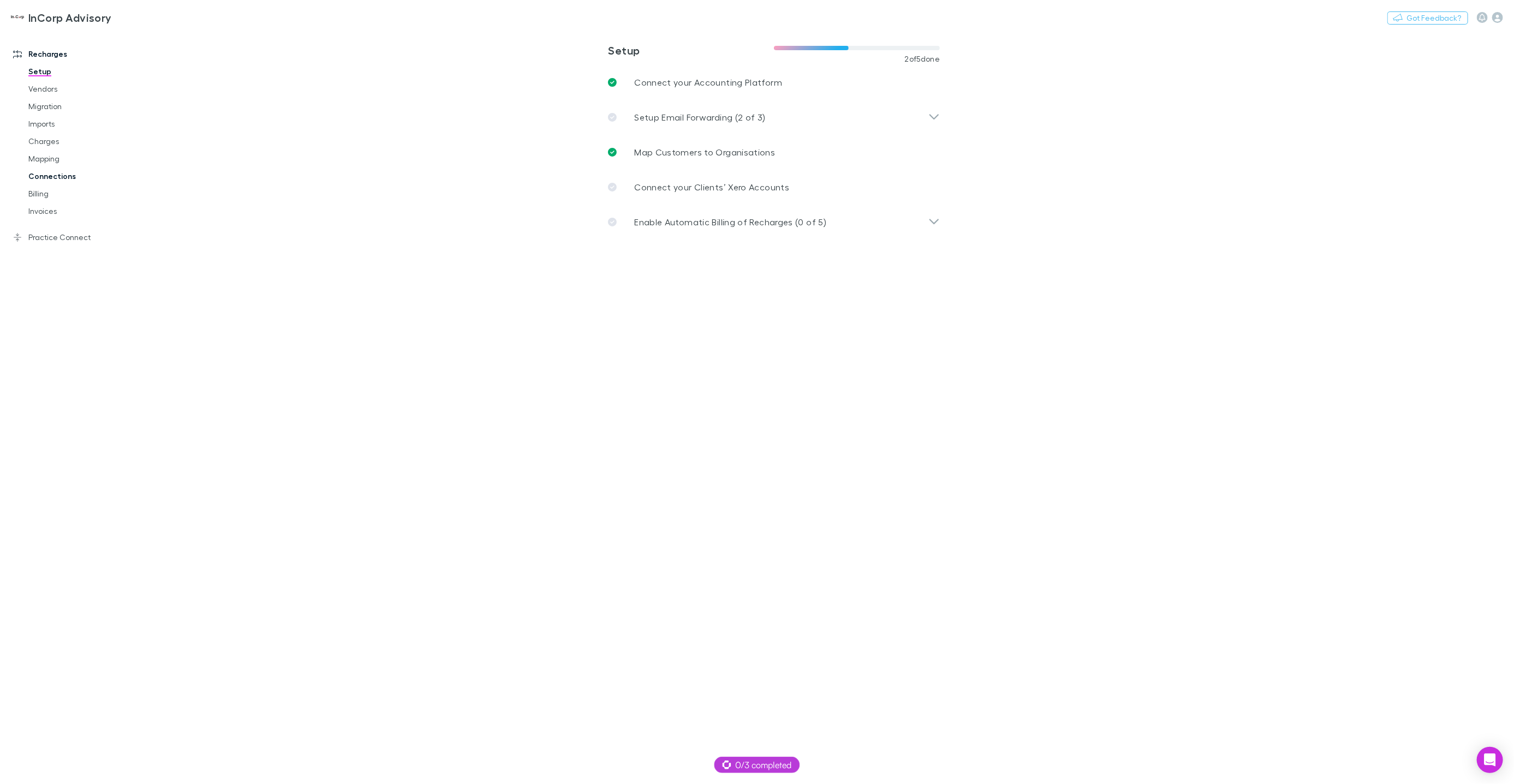
click at [78, 180] on link "Connections" at bounding box center [82, 176] width 128 height 17
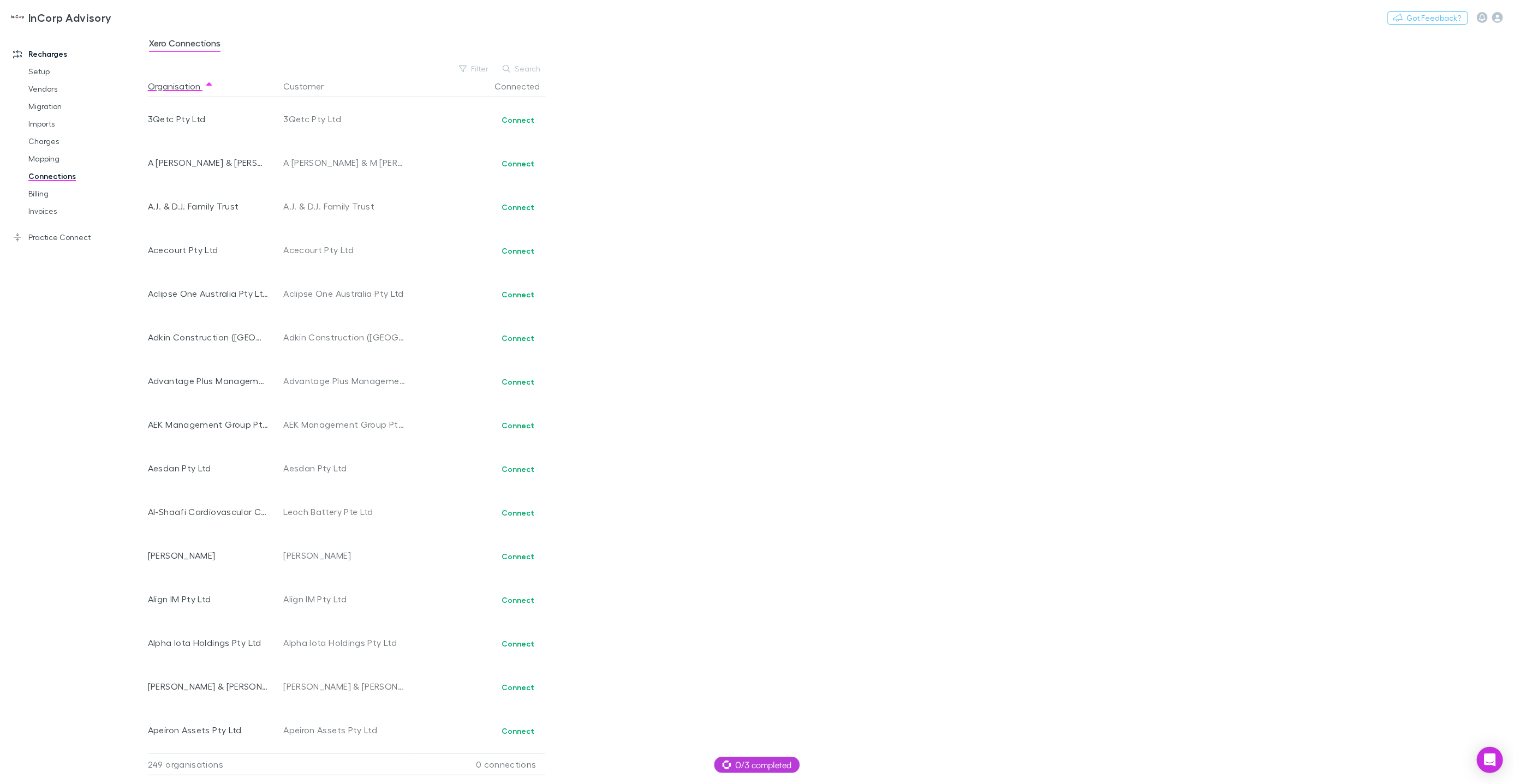
click at [696, 52] on div "Xero Connections" at bounding box center [831, 47] width 1366 height 21
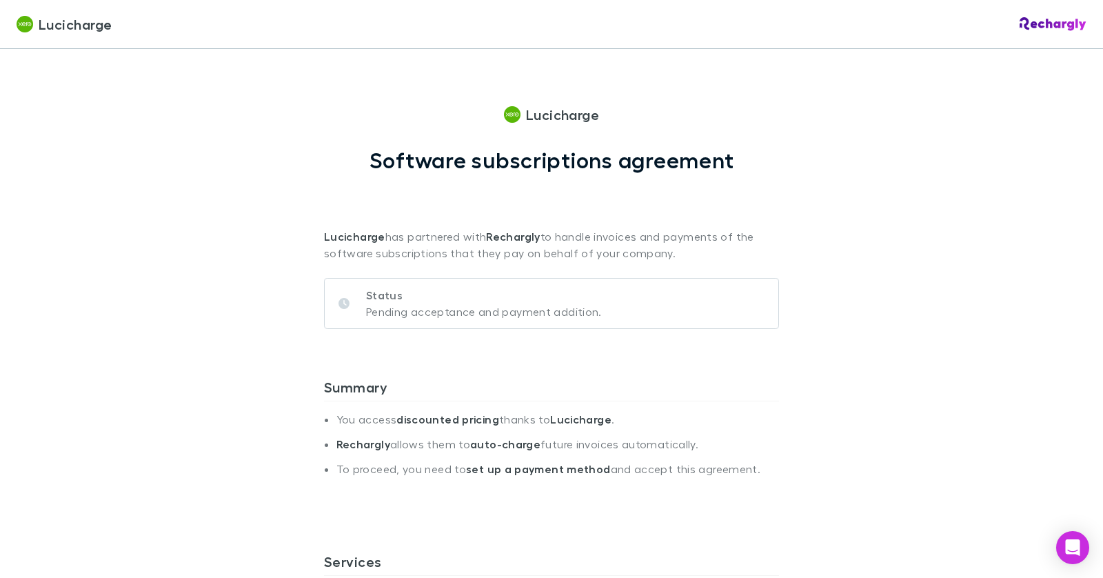
scroll to position [649, 0]
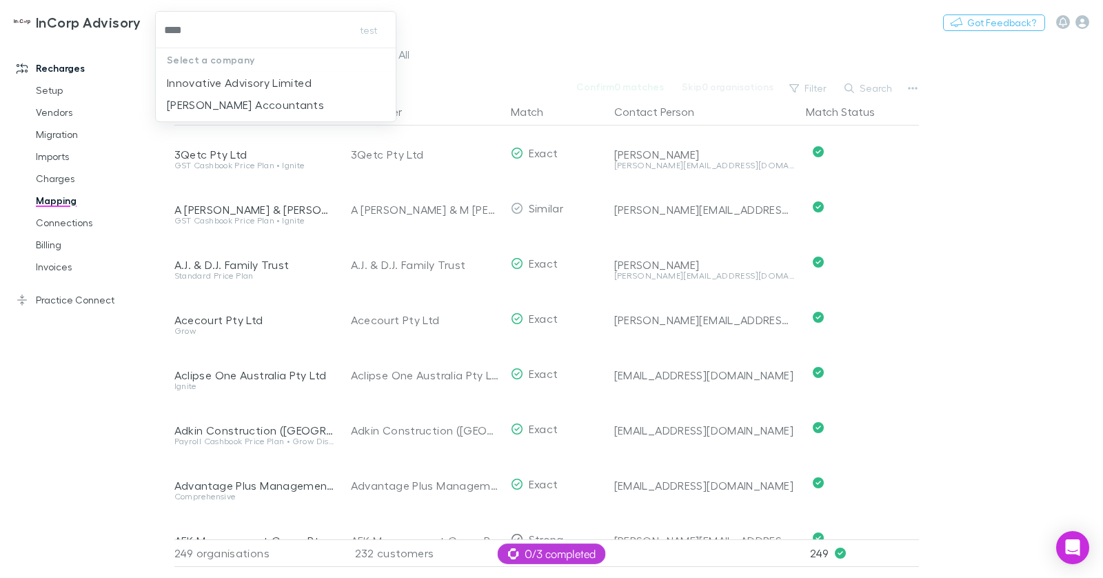
type input "*****"
click at [209, 80] on p "Innovative Advisory Limited" at bounding box center [239, 82] width 145 height 17
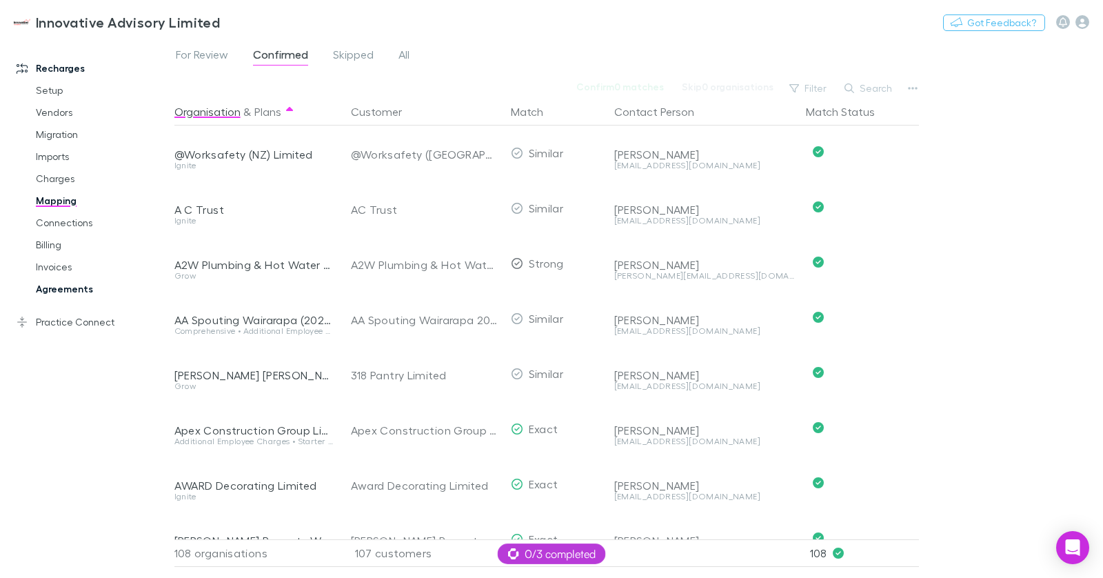
click at [91, 290] on link "Agreements" at bounding box center [97, 289] width 150 height 22
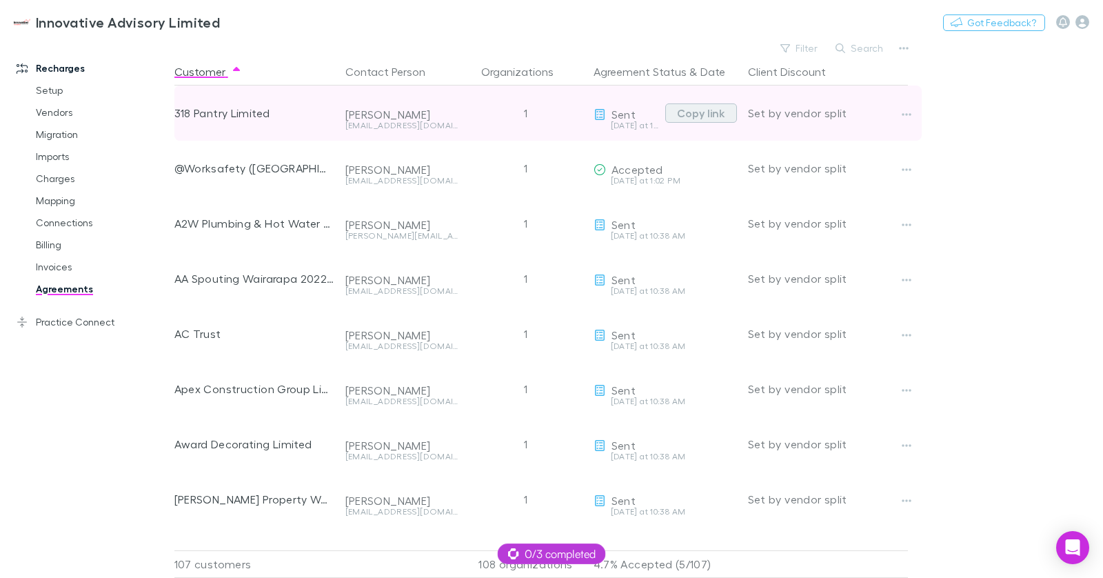
click at [714, 112] on button "Copy link" at bounding box center [702, 112] width 72 height 19
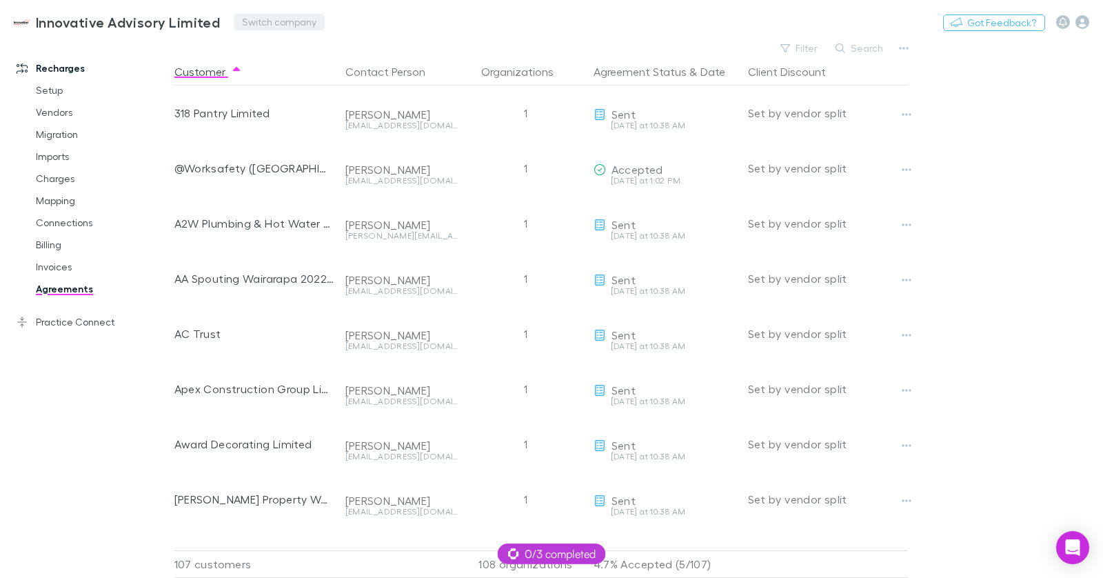
click at [240, 17] on button "Switch company" at bounding box center [279, 22] width 91 height 17
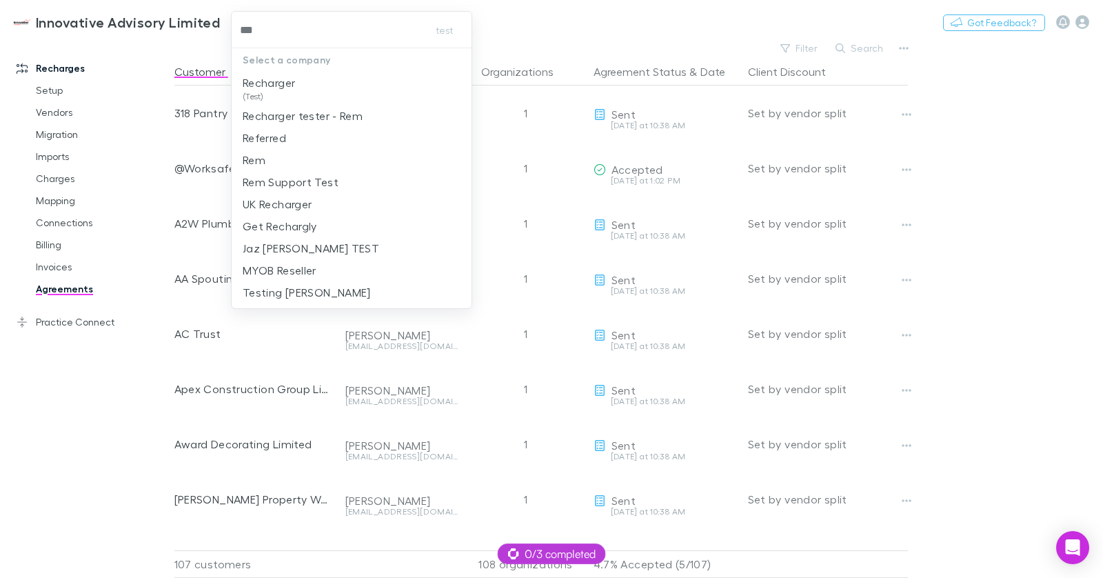
type input "****"
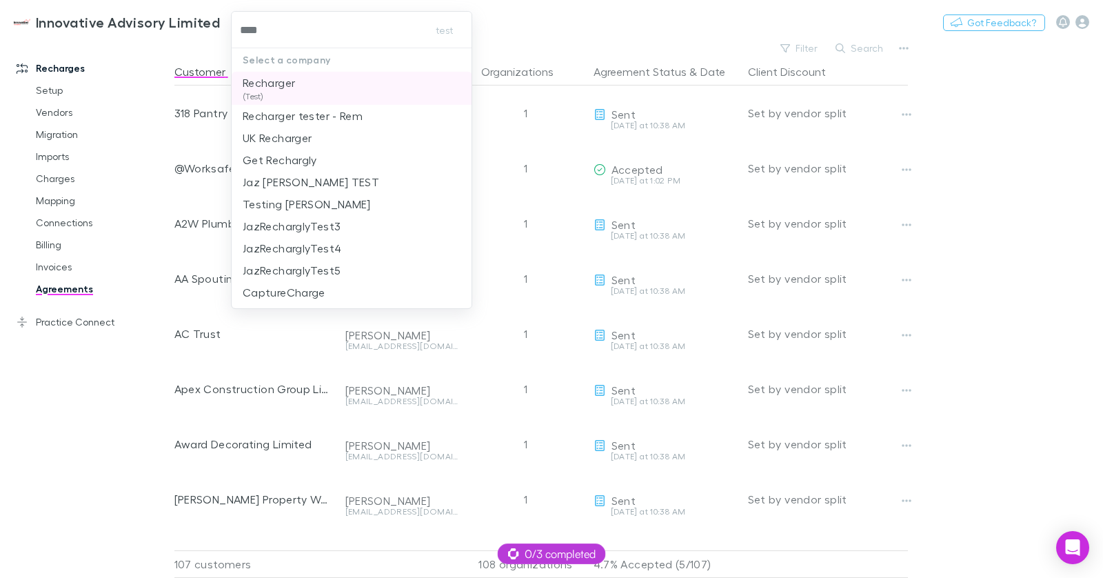
click at [278, 84] on p "Recharger" at bounding box center [269, 82] width 52 height 17
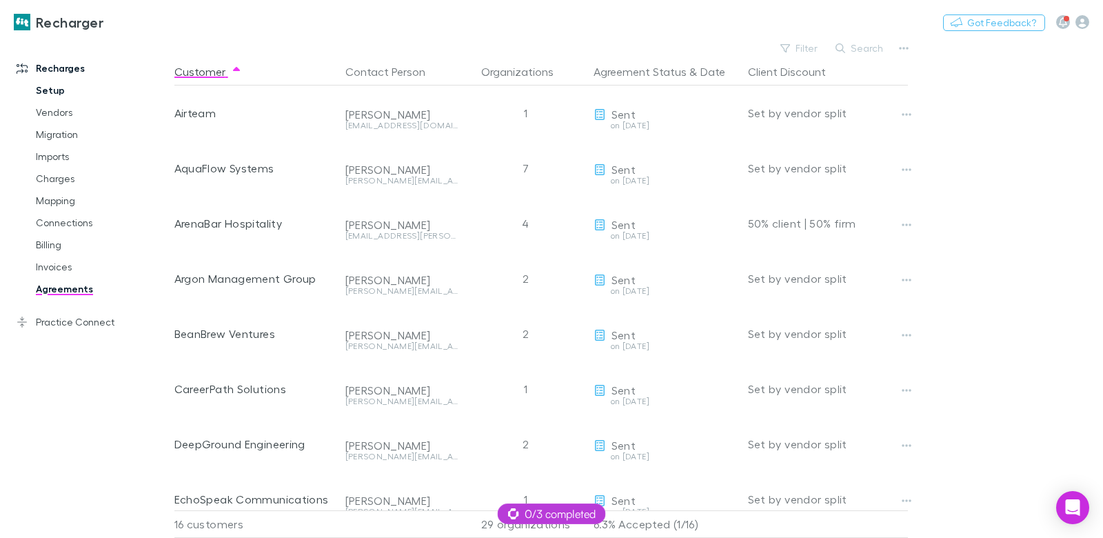
click at [40, 95] on link "Setup" at bounding box center [97, 90] width 150 height 22
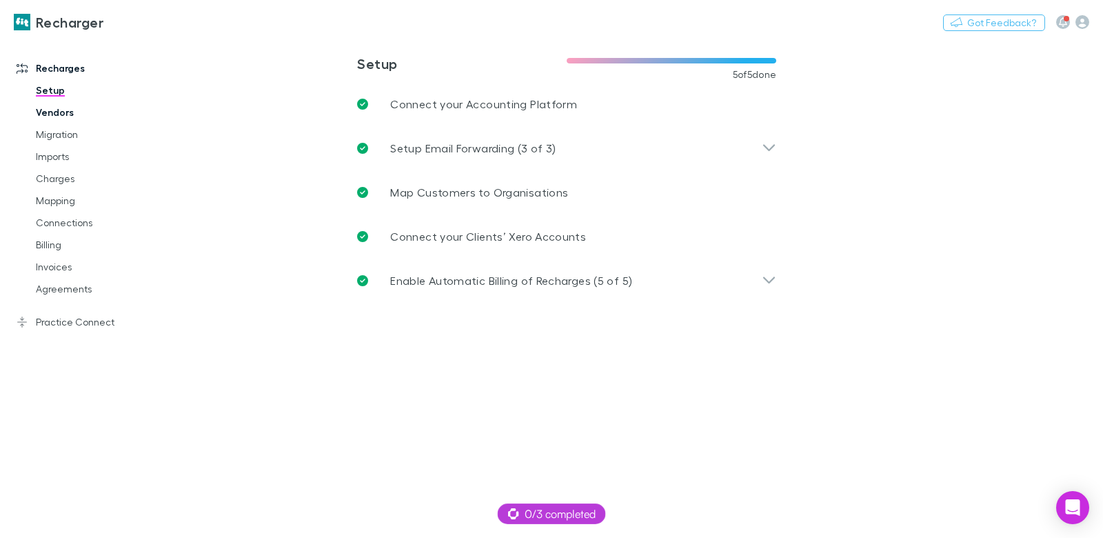
click at [60, 118] on link "Vendors" at bounding box center [97, 112] width 150 height 22
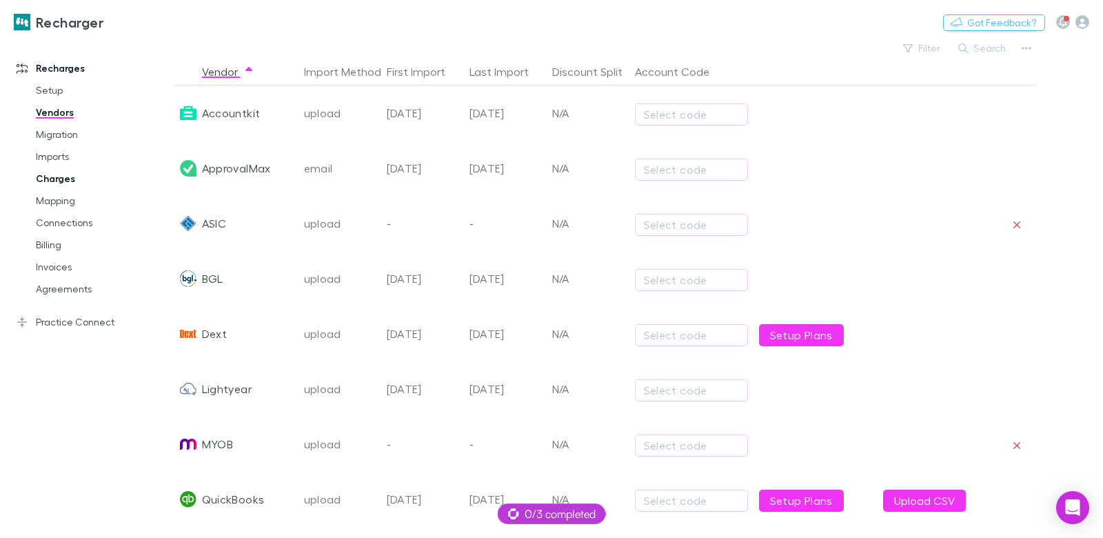
click at [57, 181] on link "Charges" at bounding box center [97, 179] width 150 height 22
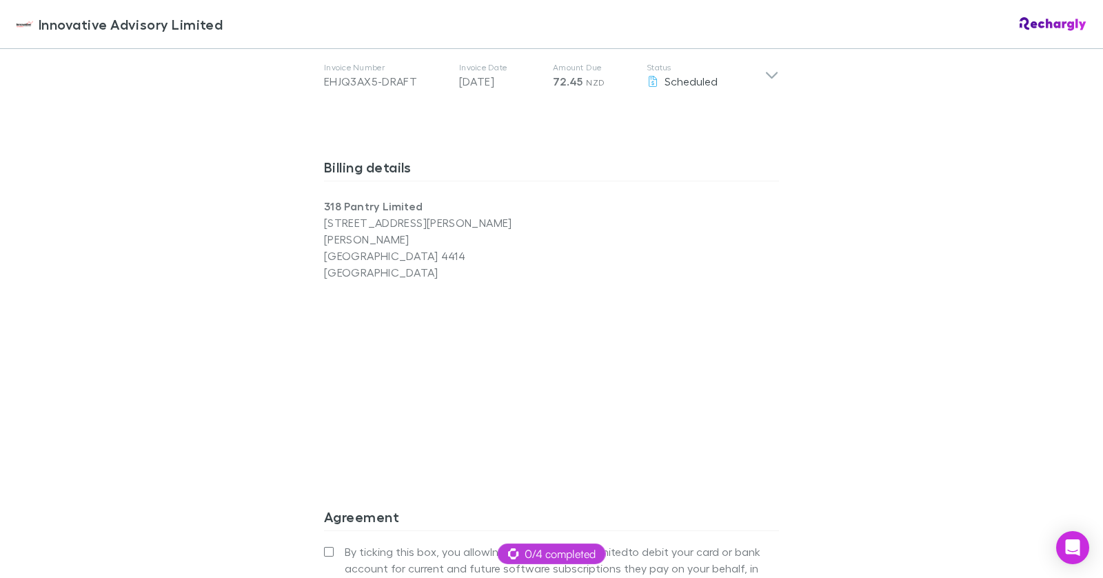
scroll to position [1173, 0]
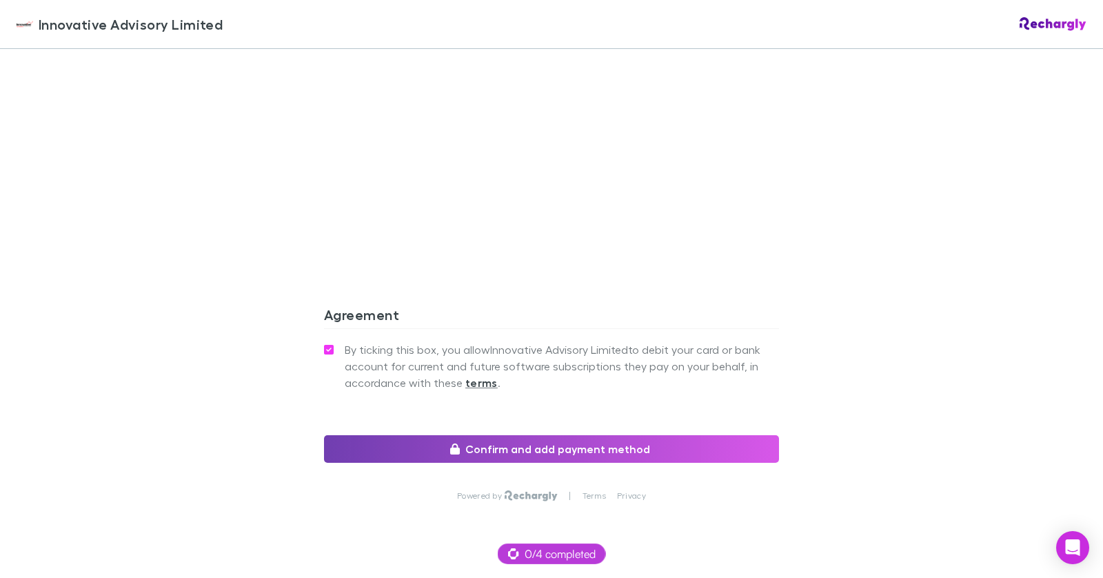
click at [388, 435] on button "Confirm and add payment method" at bounding box center [551, 449] width 455 height 28
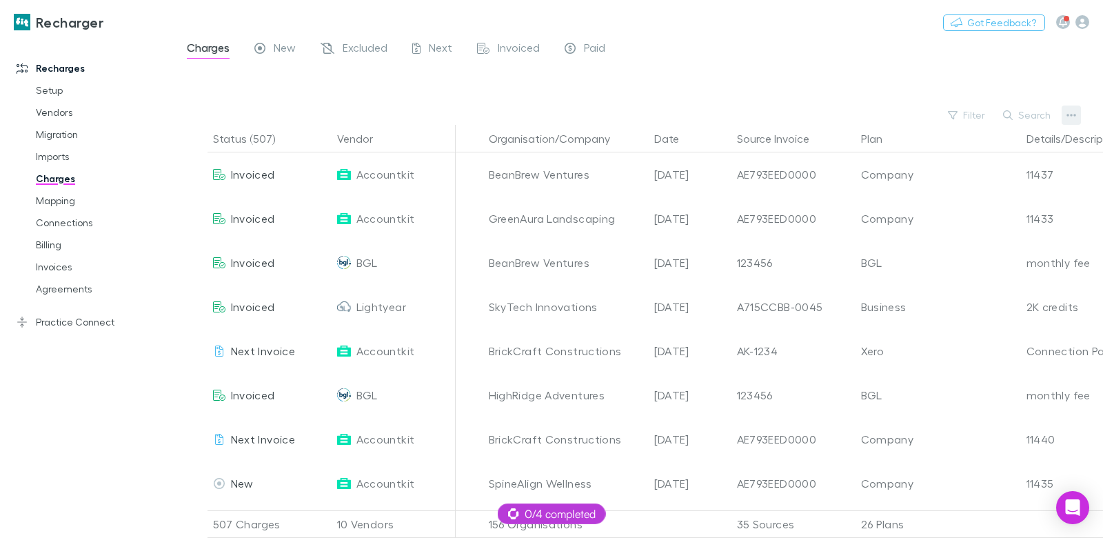
click at [1073, 116] on icon "button" at bounding box center [1072, 115] width 10 height 11
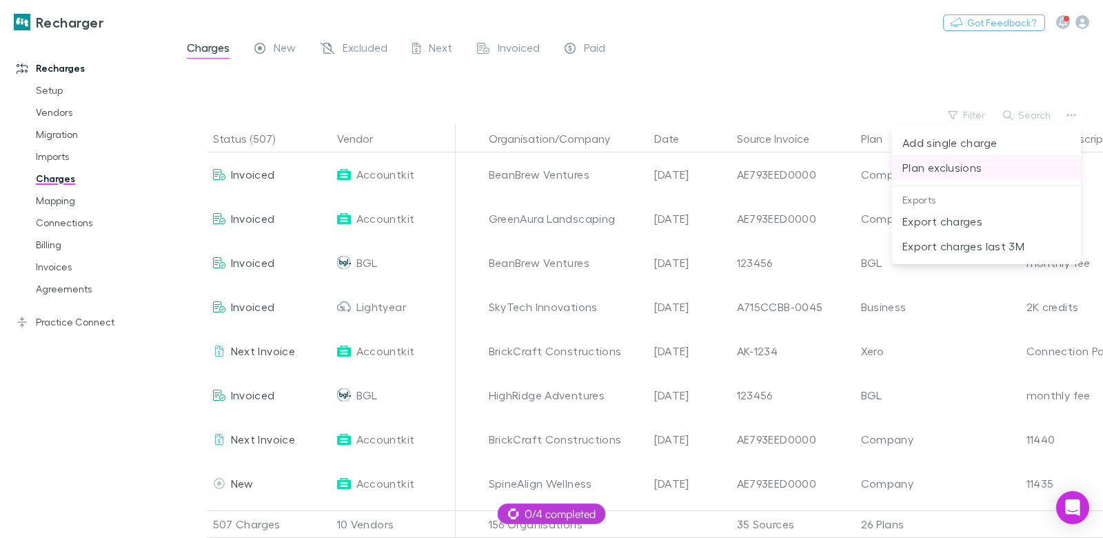
click at [952, 172] on p "Plan exclusions" at bounding box center [987, 167] width 168 height 17
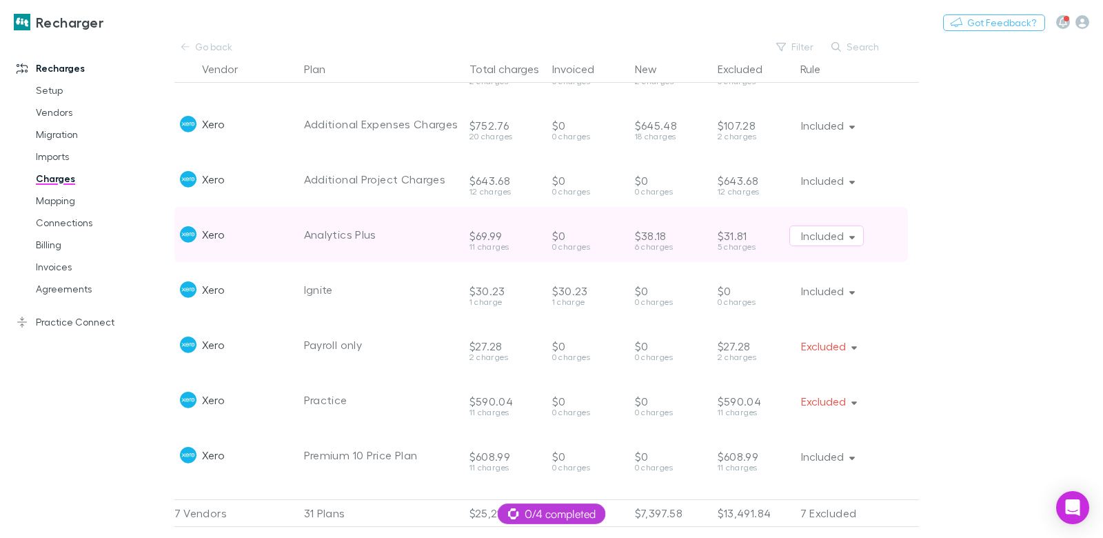
scroll to position [622, 0]
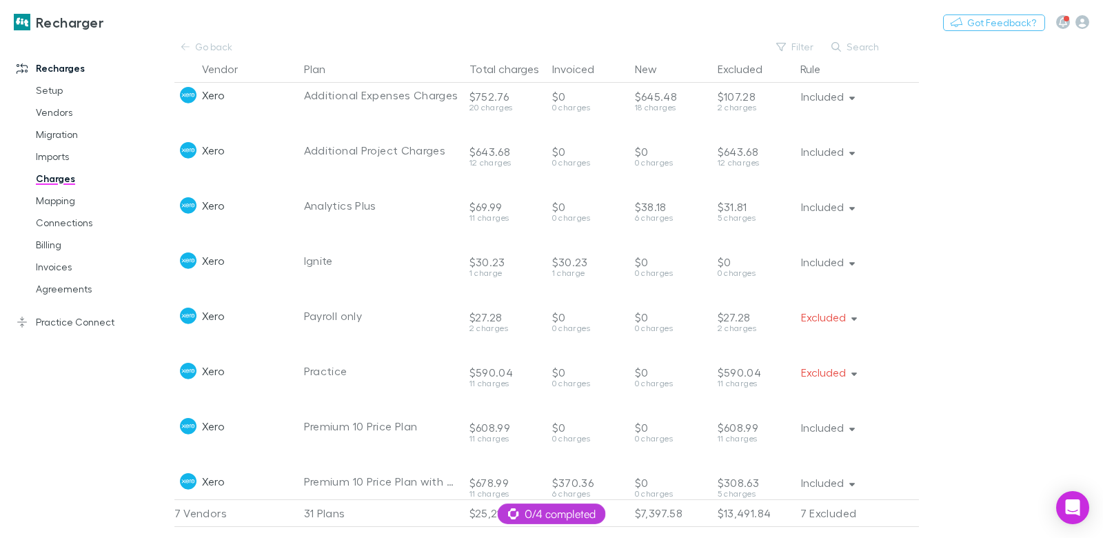
click at [64, 178] on link "Charges" at bounding box center [97, 179] width 150 height 22
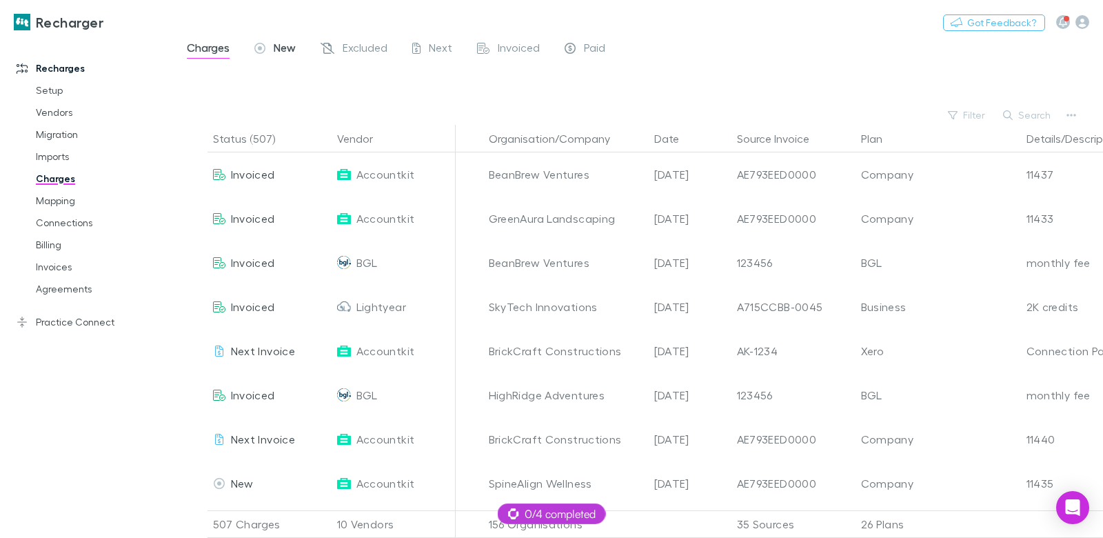
click at [288, 48] on span "New" at bounding box center [285, 50] width 22 height 18
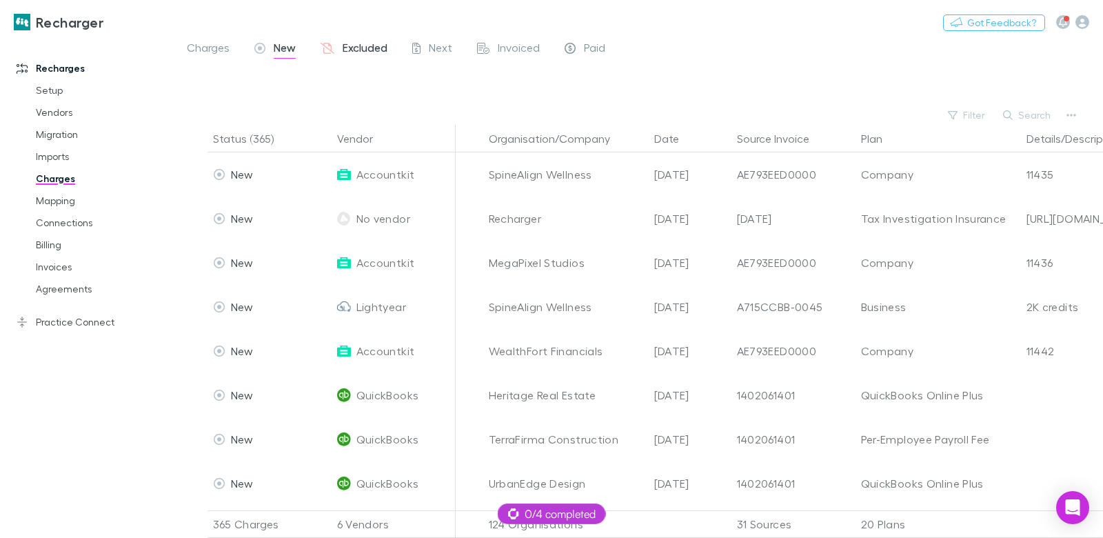
click at [361, 48] on span "Excluded" at bounding box center [365, 50] width 45 height 18
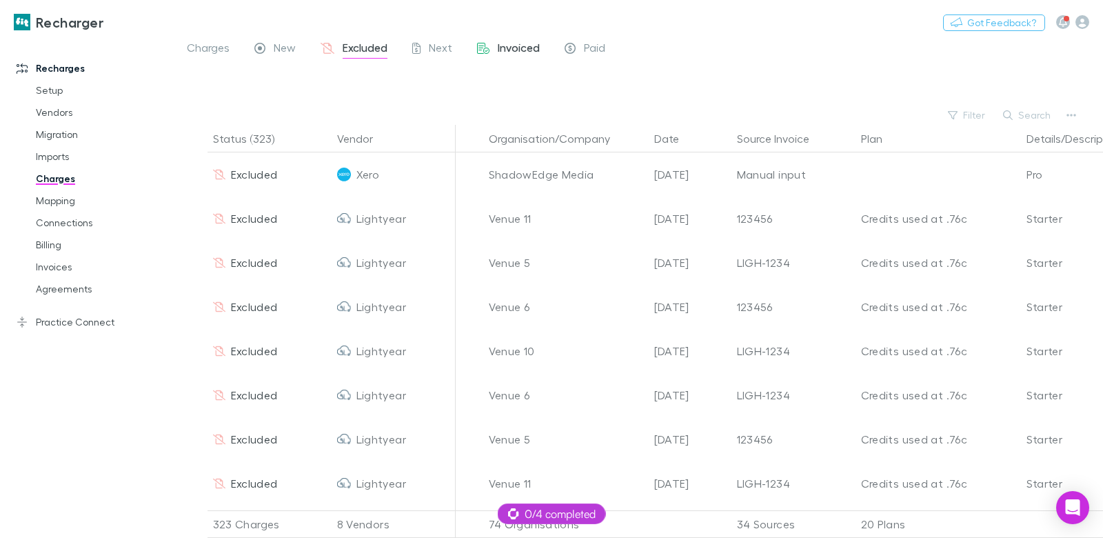
click at [518, 49] on span "Invoiced" at bounding box center [519, 50] width 42 height 18
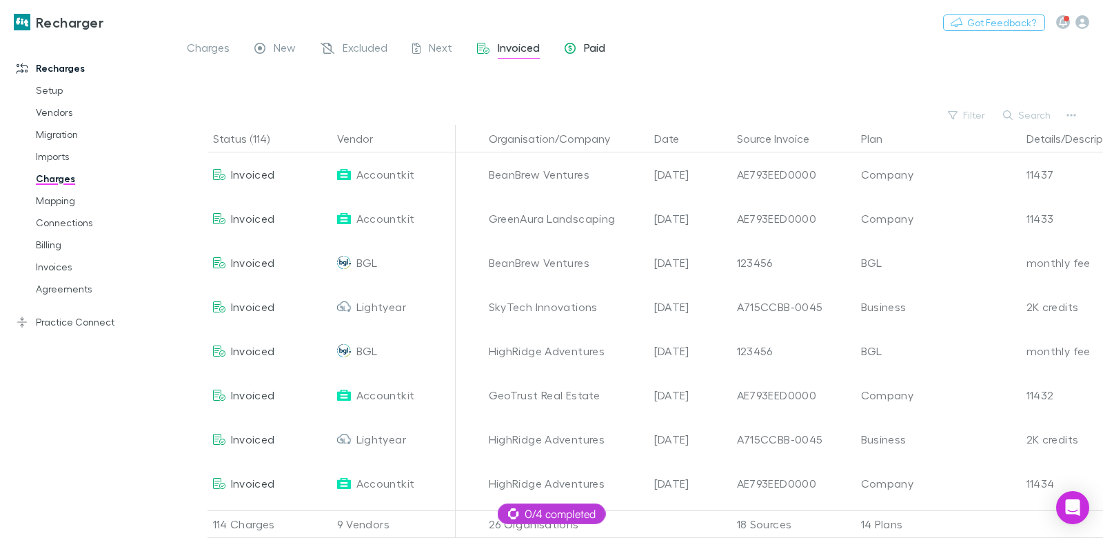
click at [582, 48] on div "Paid" at bounding box center [585, 50] width 41 height 18
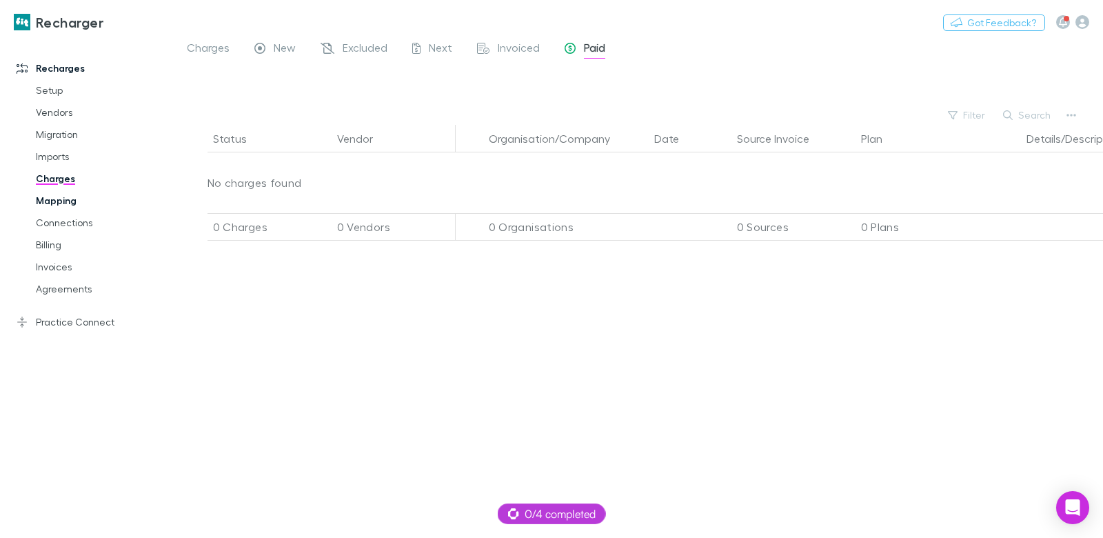
click at [63, 204] on link "Mapping" at bounding box center [97, 201] width 150 height 22
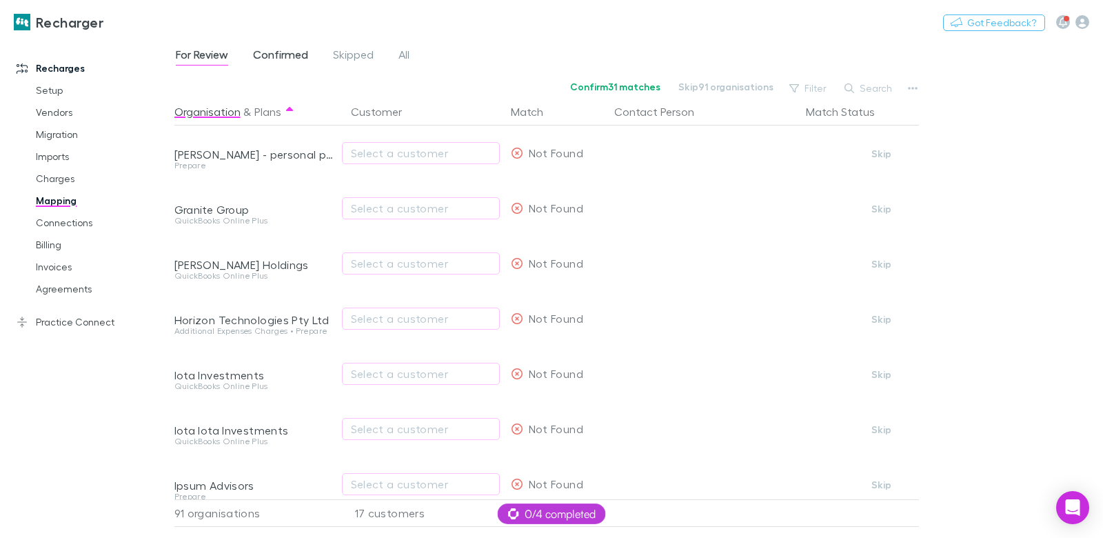
click at [281, 59] on span "Confirmed" at bounding box center [280, 57] width 55 height 18
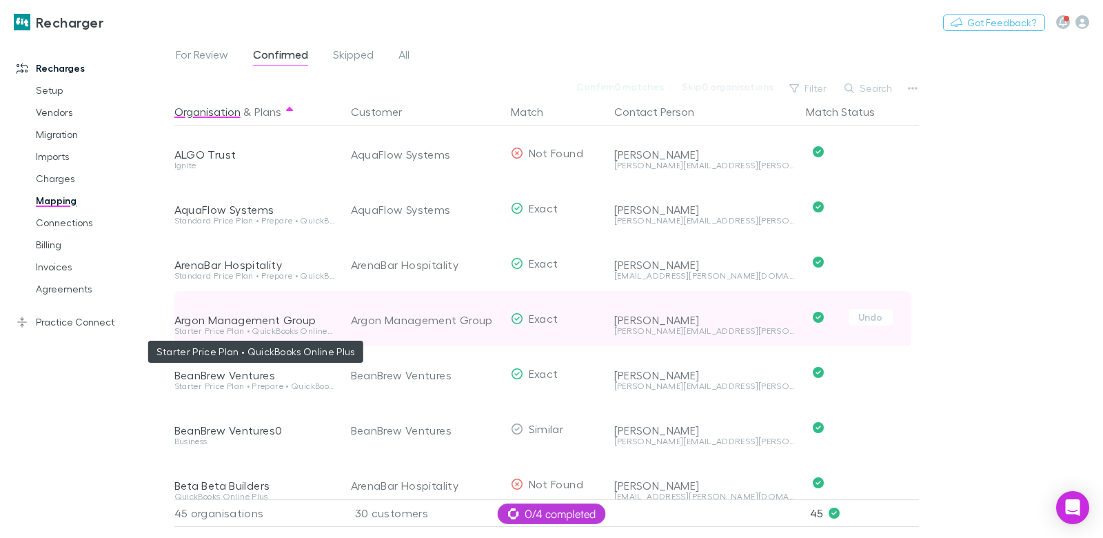
scroll to position [0, 1]
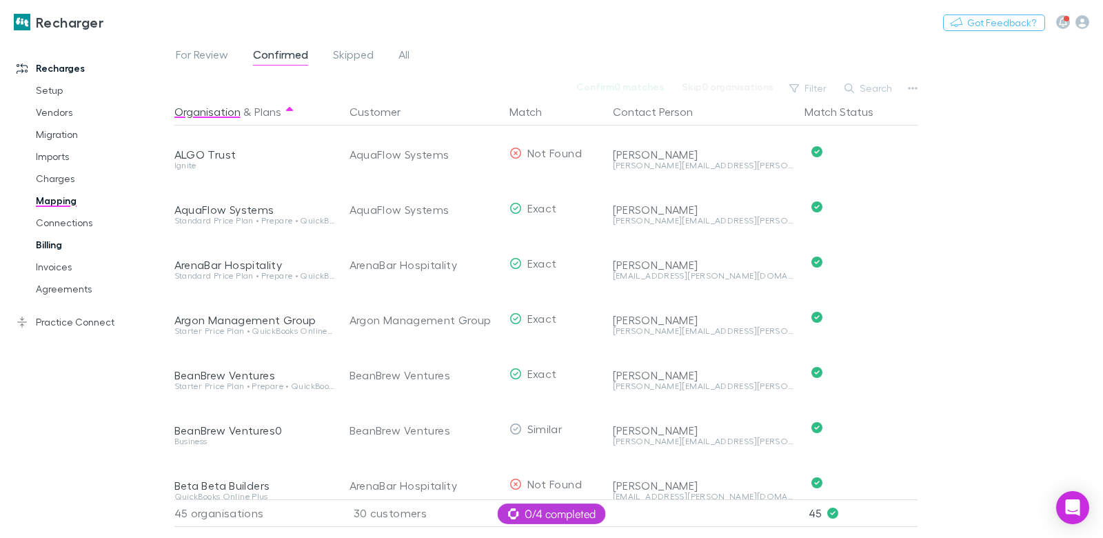
click at [54, 250] on link "Billing" at bounding box center [97, 245] width 150 height 22
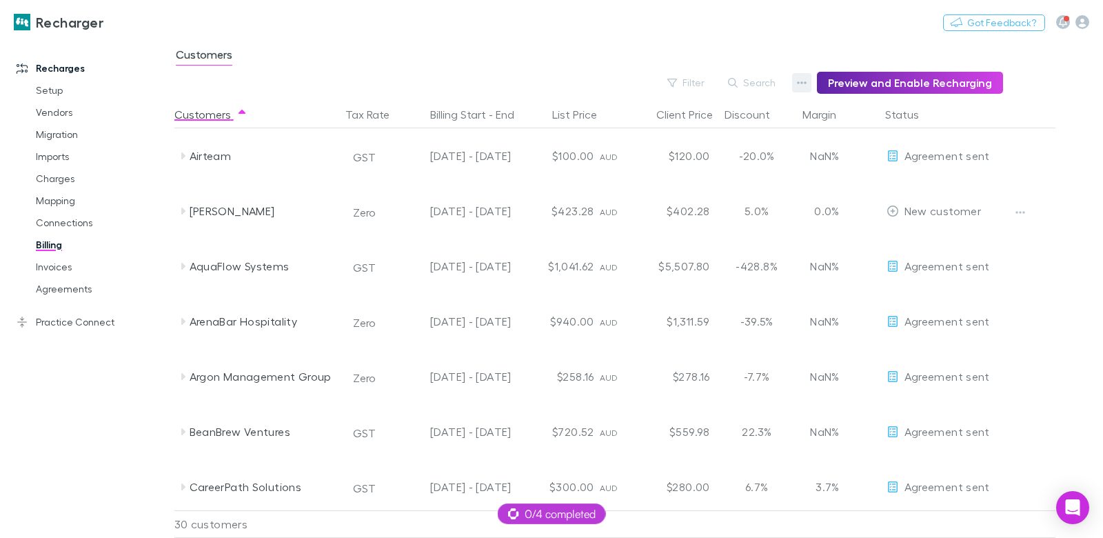
click at [805, 82] on icon "button" at bounding box center [802, 82] width 10 height 3
click at [722, 130] on p "Discount Split" at bounding box center [723, 127] width 168 height 17
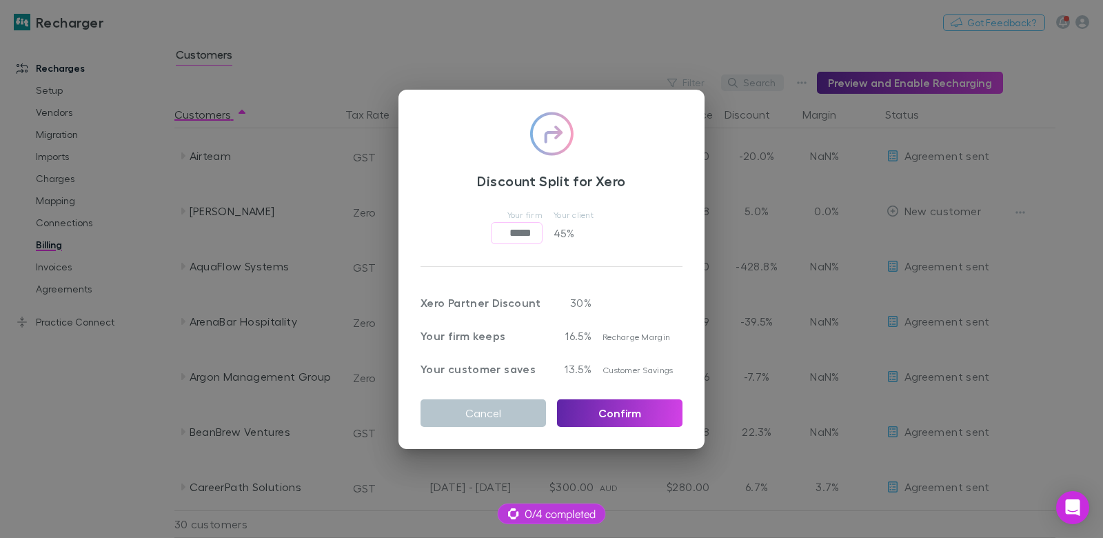
drag, startPoint x: 675, startPoint y: 56, endPoint x: 773, endPoint y: 85, distance: 102.1
click at [676, 56] on div "Discount Split for Xero Your firm ***** ​ Your client 45 % Xero Partner Discoun…" at bounding box center [551, 269] width 1103 height 538
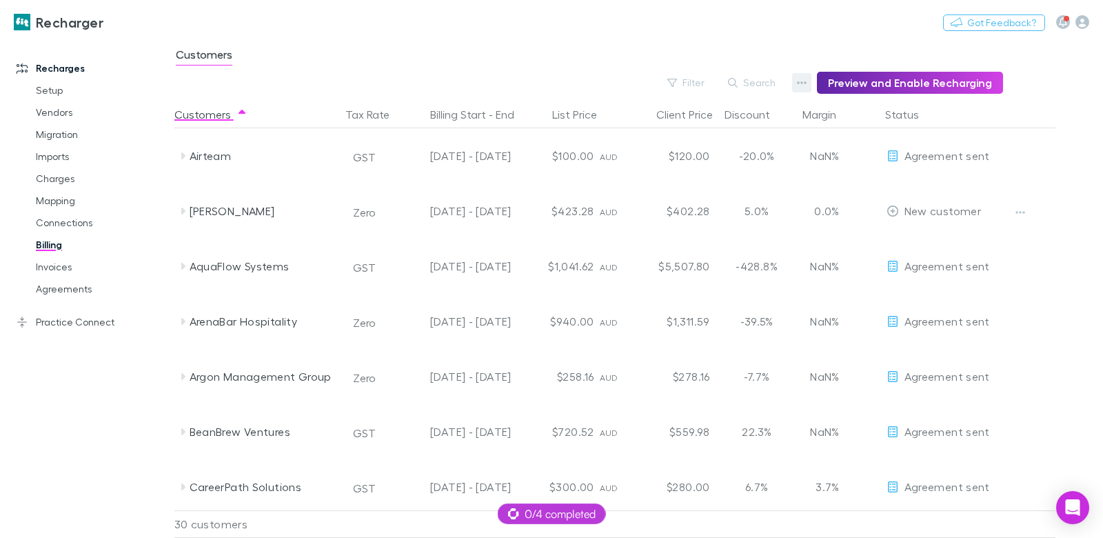
click at [800, 83] on button "button" at bounding box center [801, 82] width 19 height 19
click at [692, 150] on p "Admin Fee" at bounding box center [723, 152] width 168 height 17
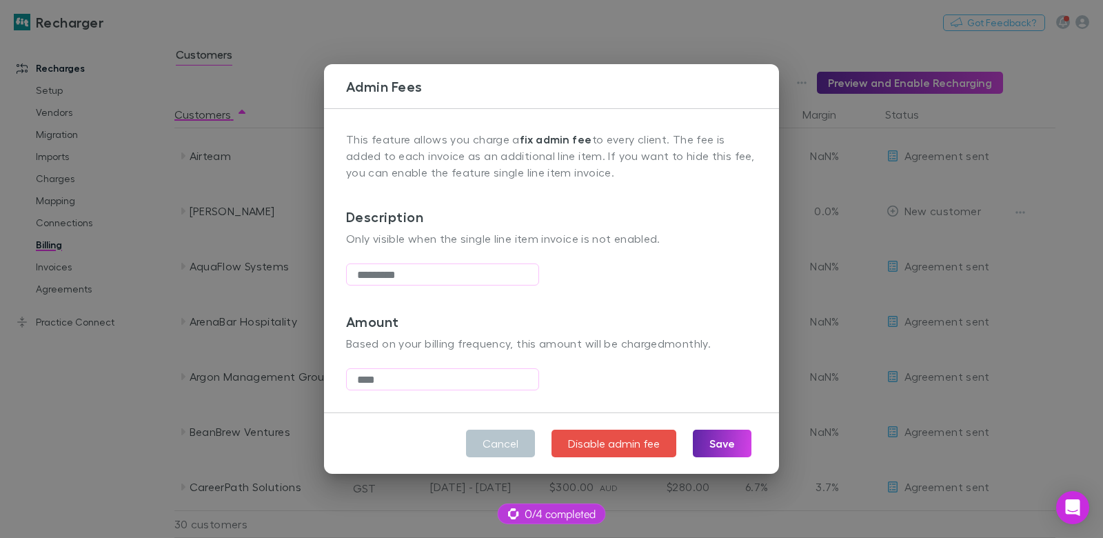
click at [517, 63] on div "Admin Fees This feature allows you charge a fix admin fee to every client. The …" at bounding box center [551, 269] width 1103 height 538
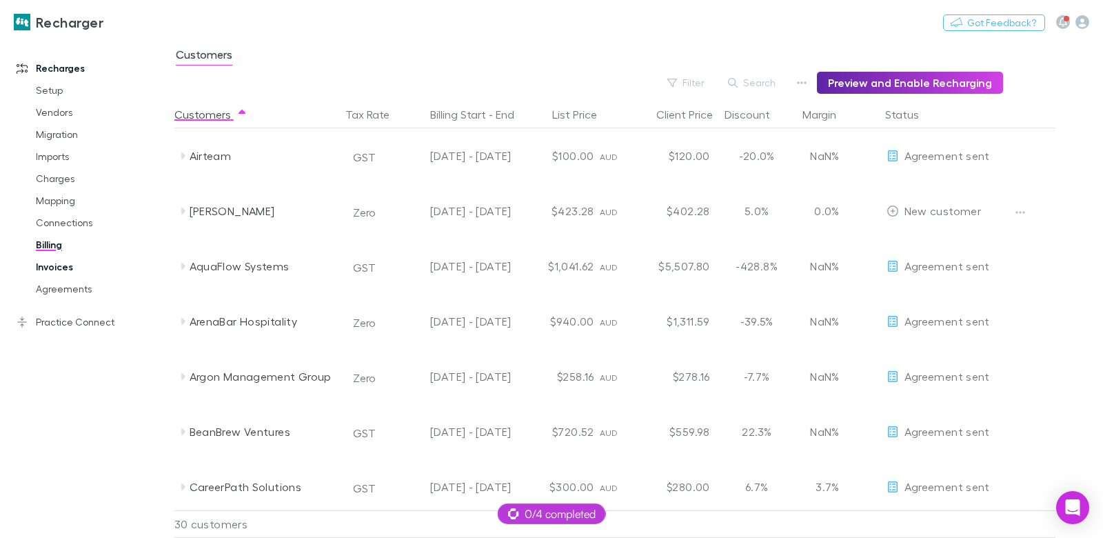
click at [61, 265] on link "Invoices" at bounding box center [97, 267] width 150 height 22
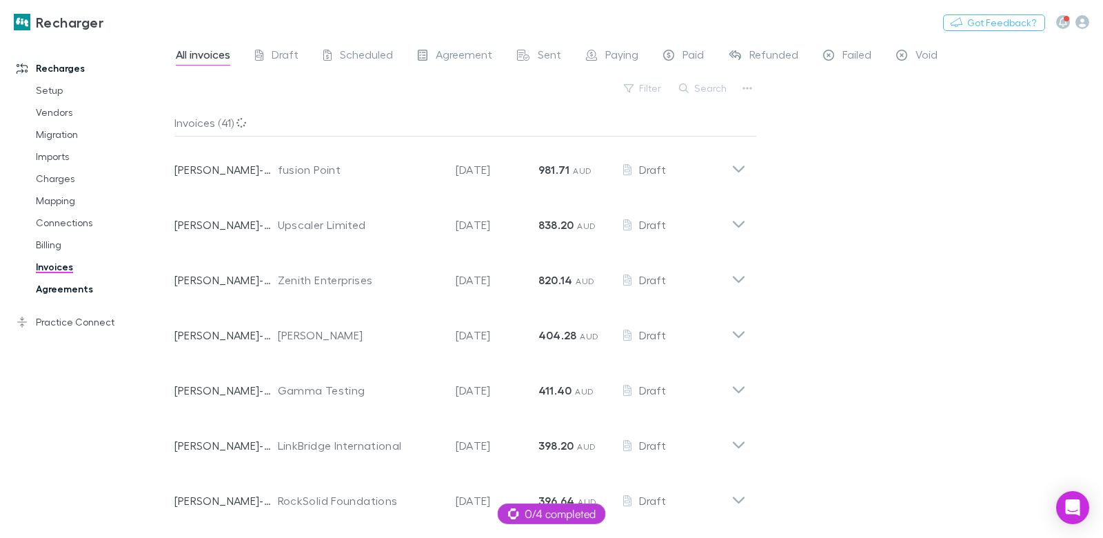
click at [72, 290] on link "Agreements" at bounding box center [97, 289] width 150 height 22
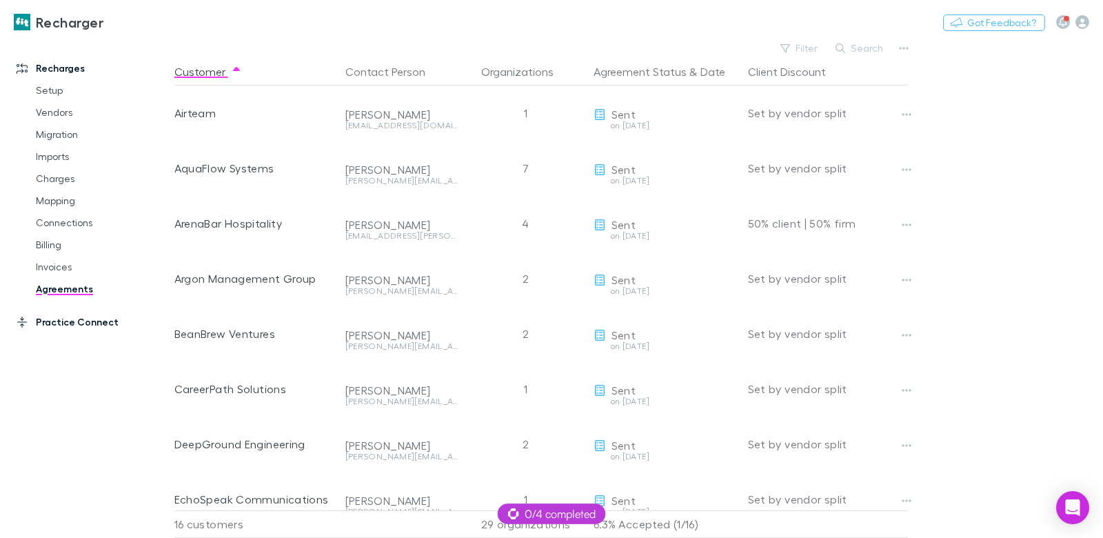
click at [86, 324] on link "Practice Connect" at bounding box center [87, 322] width 169 height 22
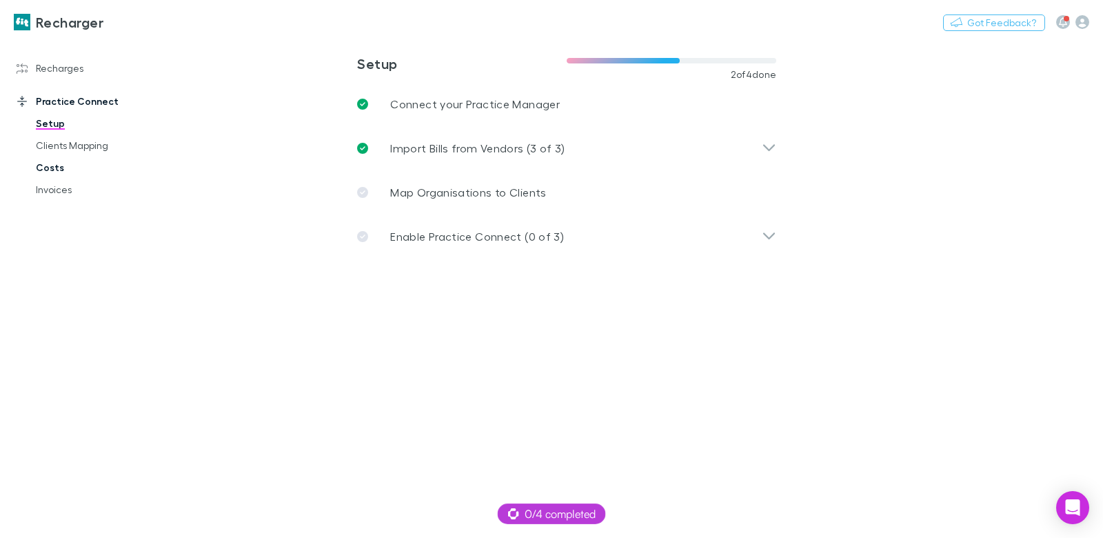
click at [44, 170] on link "Costs" at bounding box center [97, 168] width 150 height 22
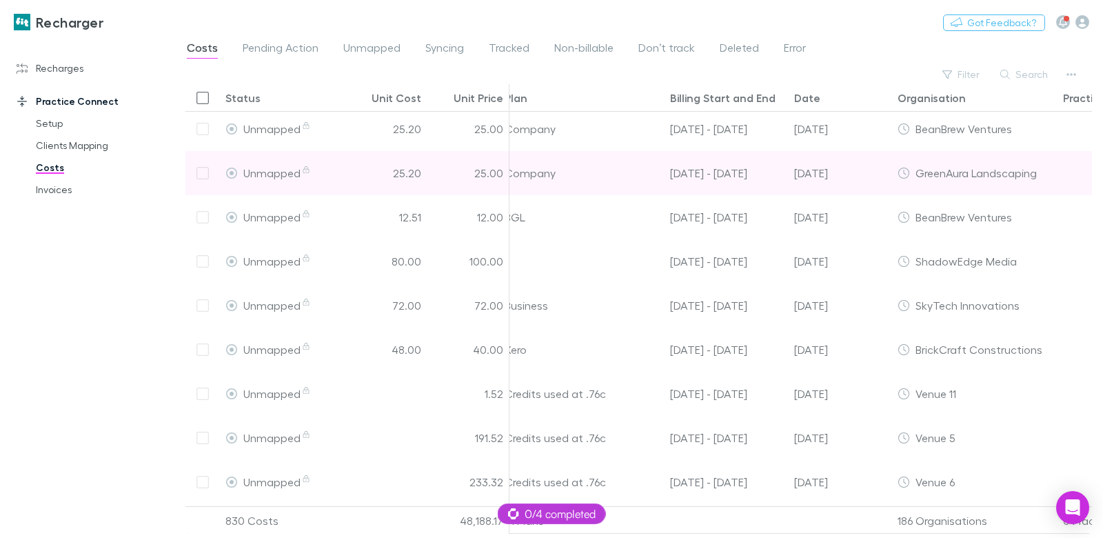
scroll to position [0, 137]
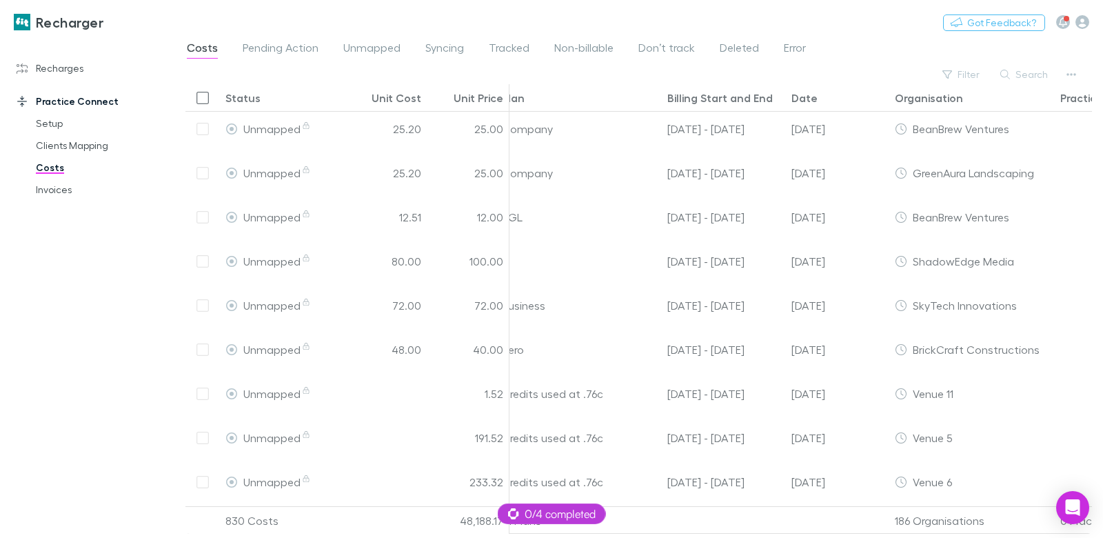
drag, startPoint x: 64, startPoint y: 187, endPoint x: 138, endPoint y: 219, distance: 80.6
click at [64, 187] on link "Invoices" at bounding box center [97, 190] width 150 height 22
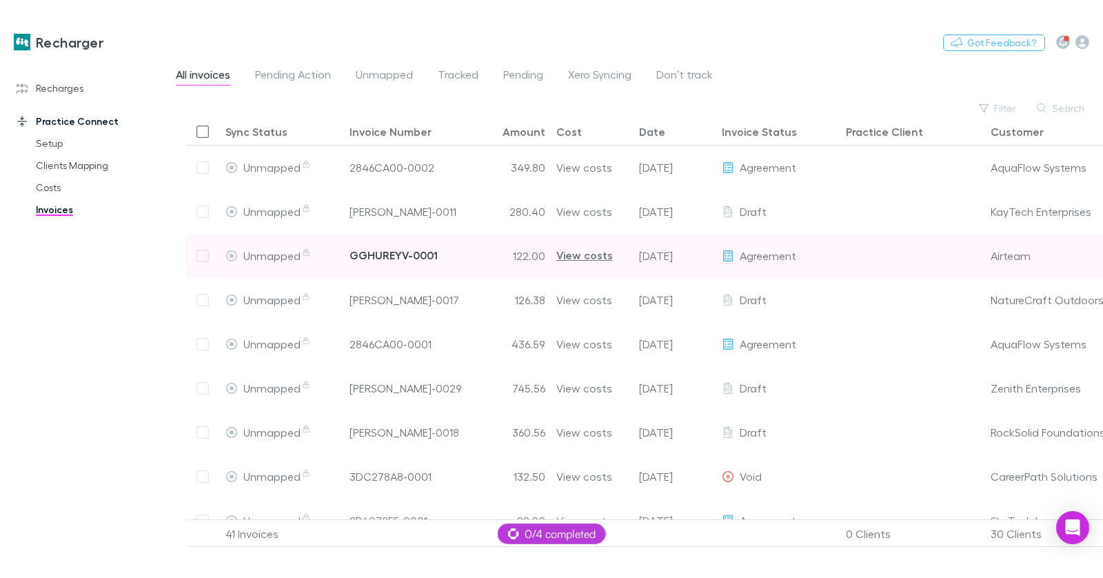
scroll to position [0, 126]
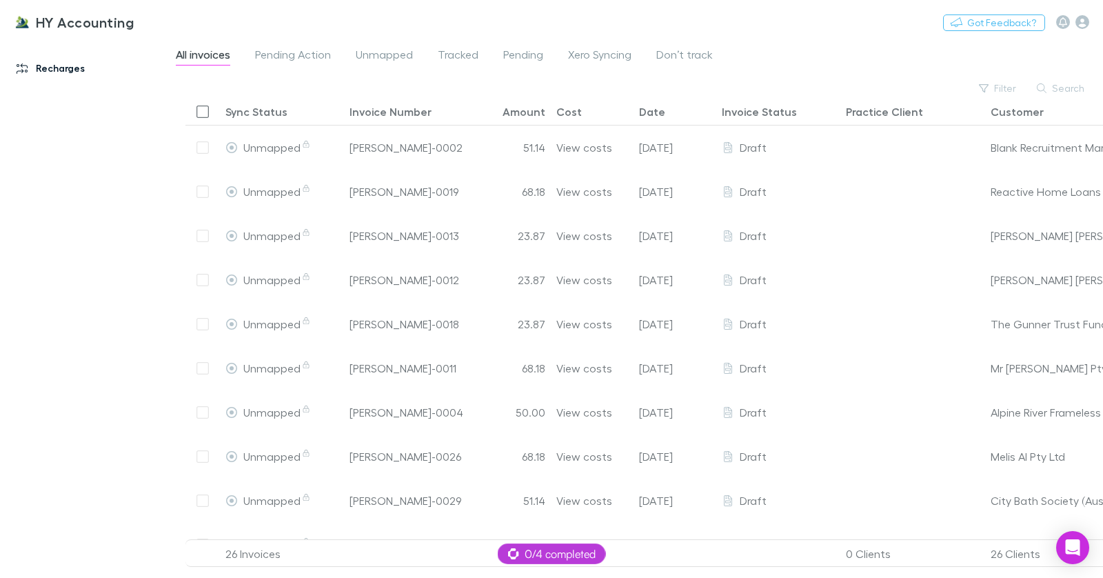
click at [66, 72] on link "Recharges" at bounding box center [87, 68] width 169 height 22
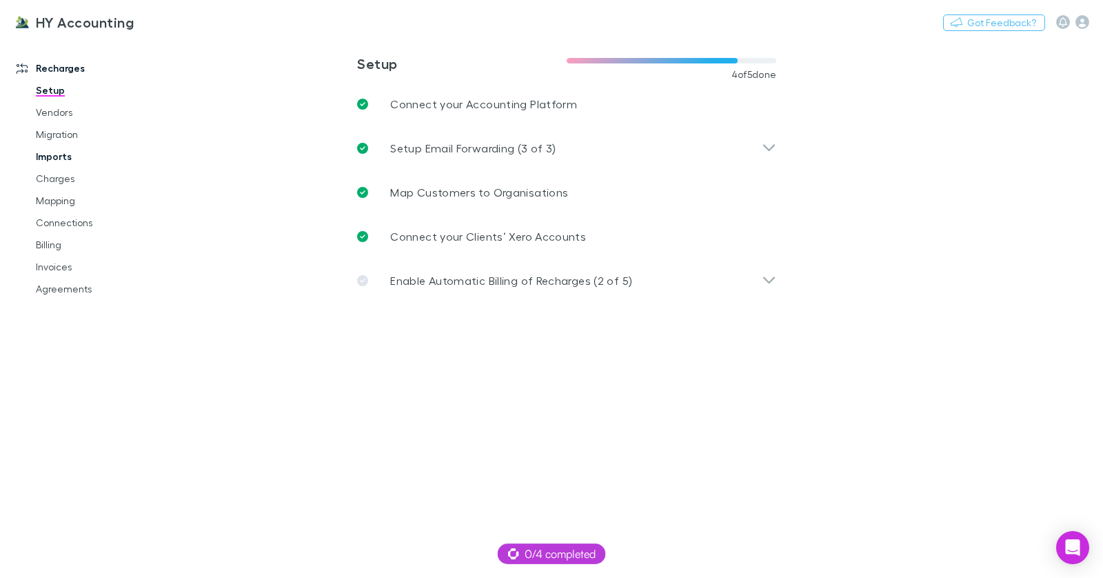
click at [68, 157] on link "Imports" at bounding box center [97, 157] width 150 height 22
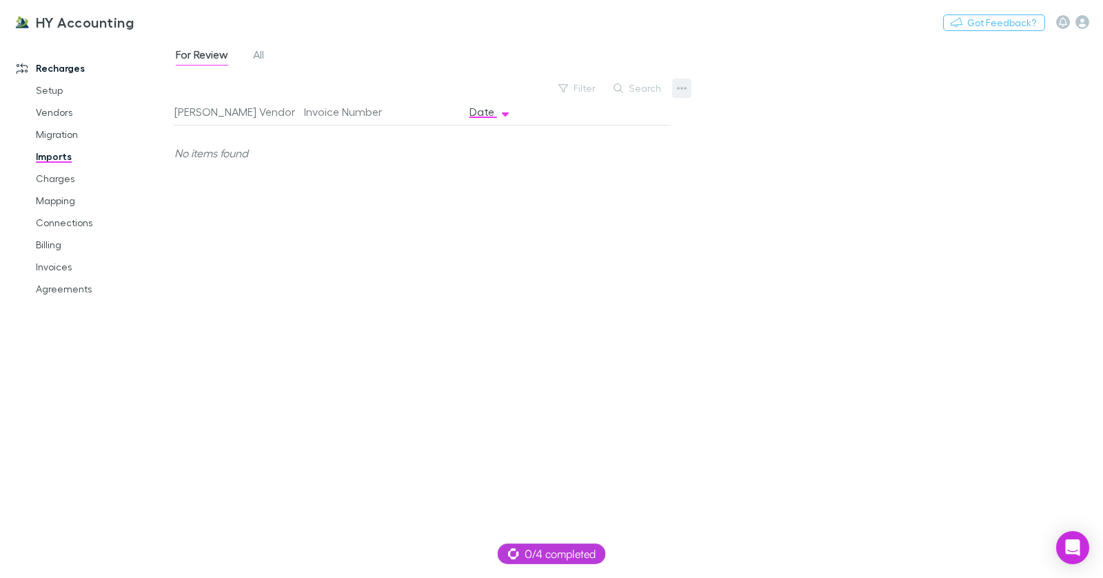
click at [681, 89] on icon "button" at bounding box center [682, 88] width 10 height 3
click at [598, 111] on p "Custom CSV Import" at bounding box center [597, 116] width 168 height 17
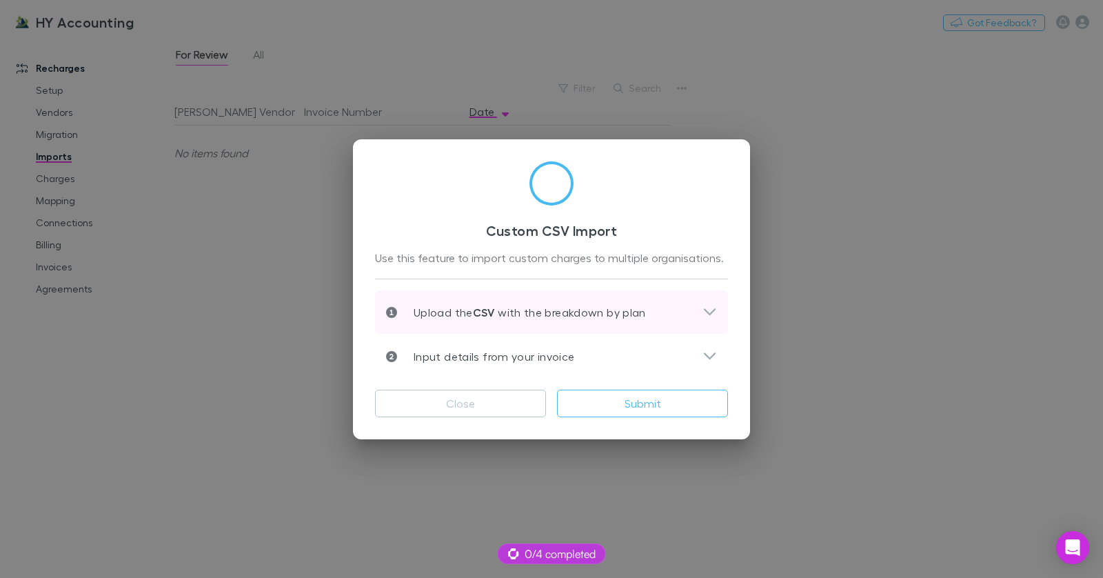
click at [578, 290] on div "Upload the CSV with the breakdown by plan Download the template , remove extra …" at bounding box center [551, 329] width 353 height 100
click at [581, 304] on p "Upload the CSV with the breakdown by plan" at bounding box center [521, 312] width 249 height 17
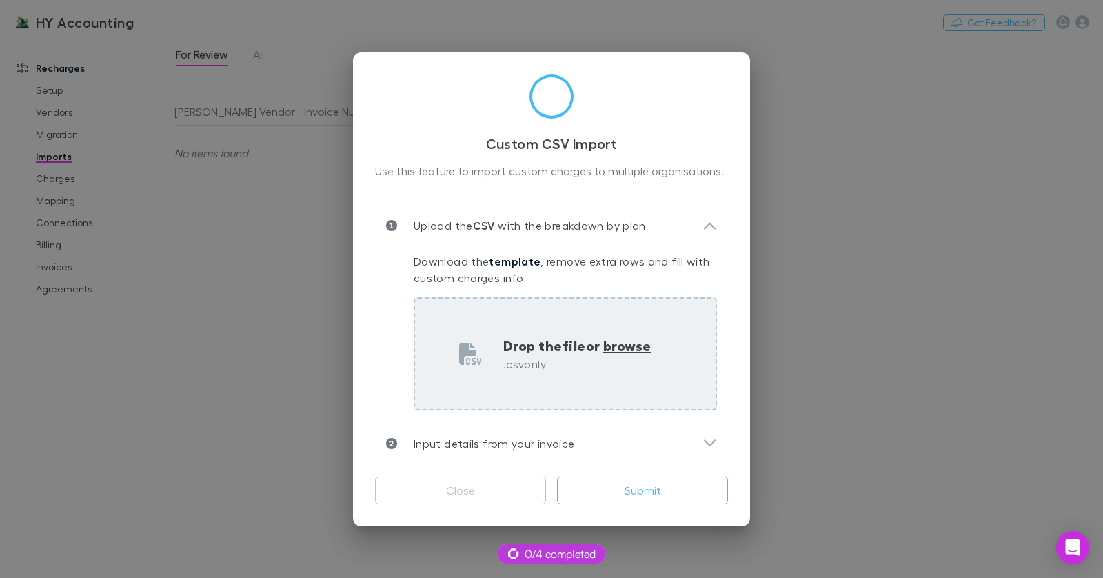
click at [539, 333] on div "Drop the file or browse .csv only" at bounding box center [565, 353] width 303 height 113
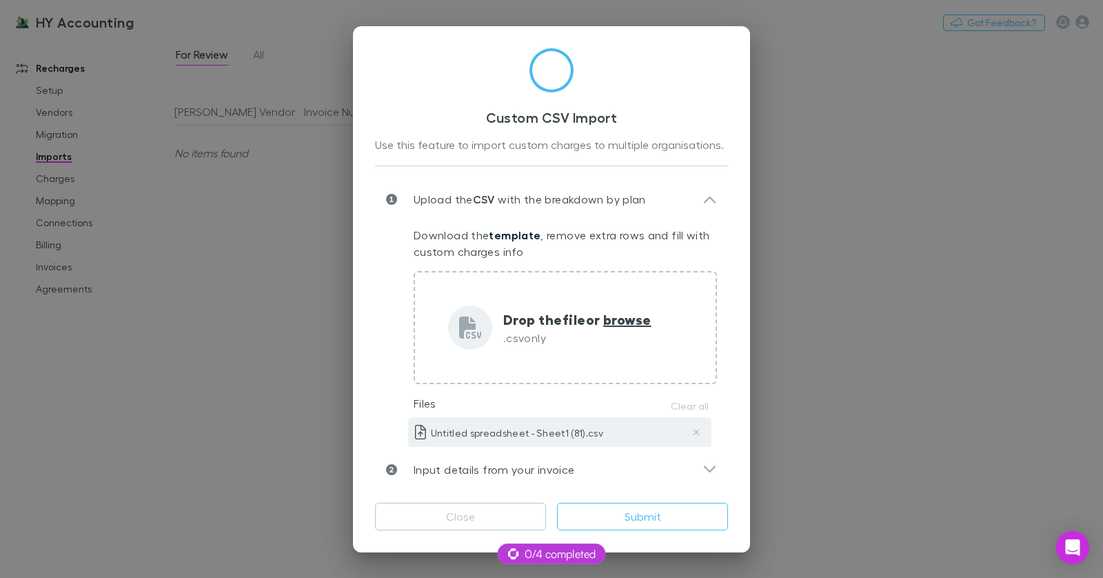
drag, startPoint x: 590, startPoint y: 474, endPoint x: 608, endPoint y: 436, distance: 42.3
click at [591, 474] on div "Input details from your invoice" at bounding box center [544, 469] width 317 height 17
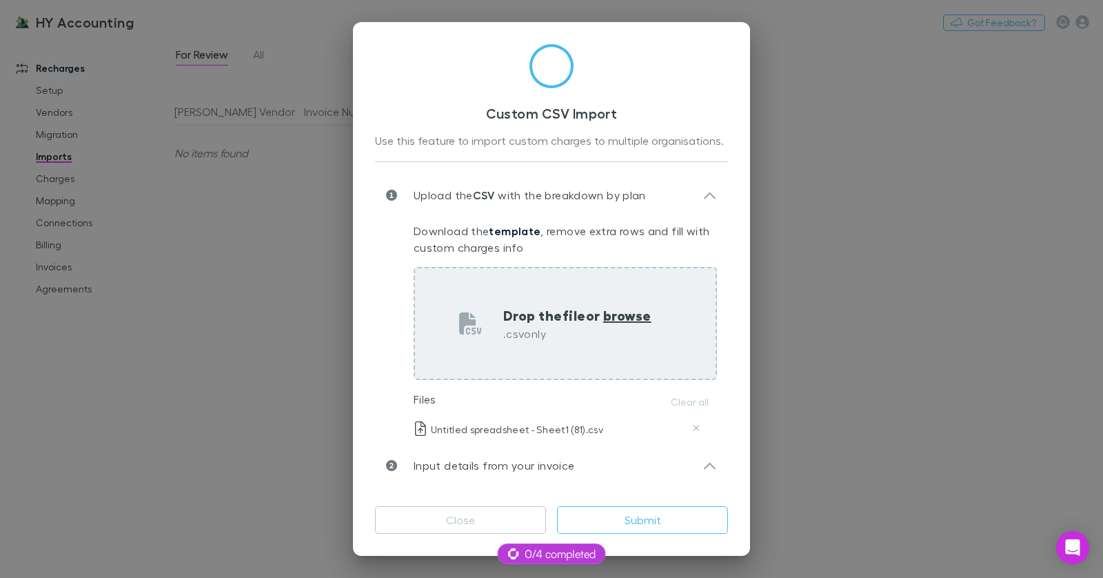
scroll to position [162, 0]
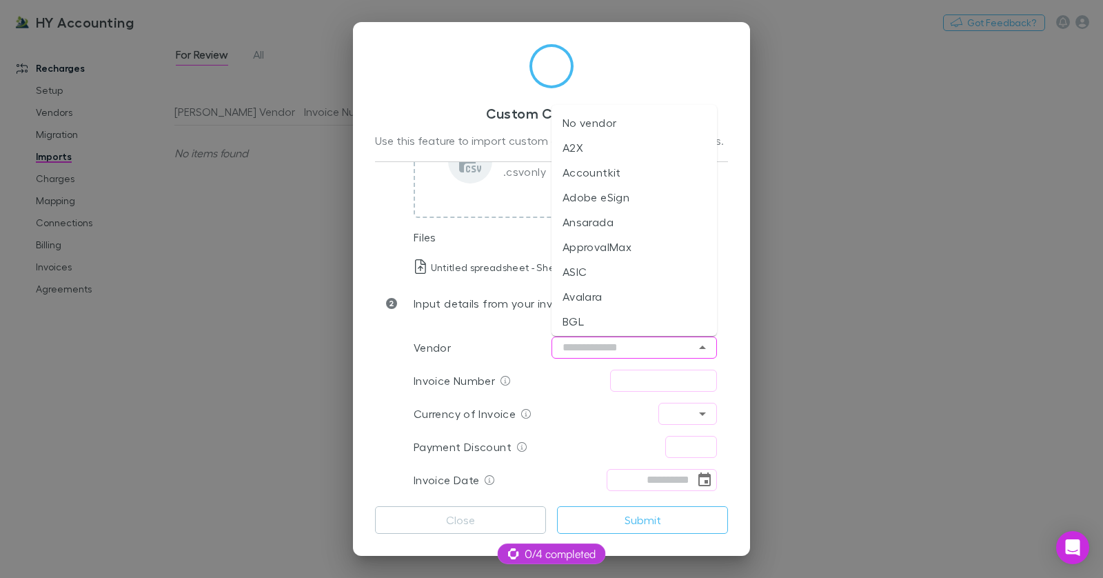
click at [626, 345] on input "text" at bounding box center [635, 348] width 166 height 22
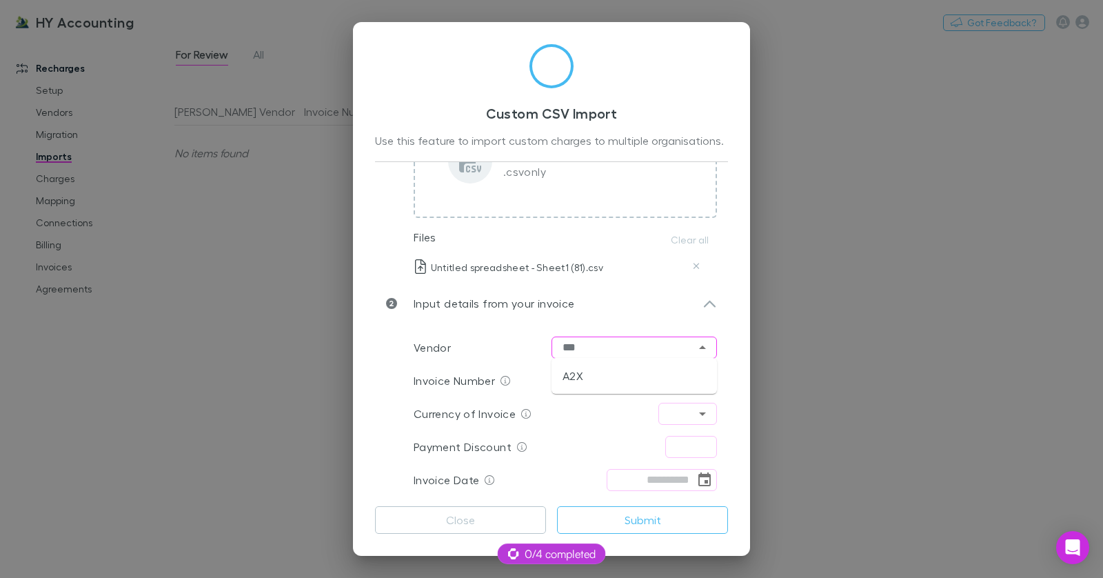
click at [601, 373] on li "A2X" at bounding box center [635, 375] width 166 height 25
type input "***"
click at [699, 412] on icon "Open" at bounding box center [702, 414] width 17 height 17
click at [699, 386] on li "USD" at bounding box center [688, 384] width 59 height 25
type input "***"
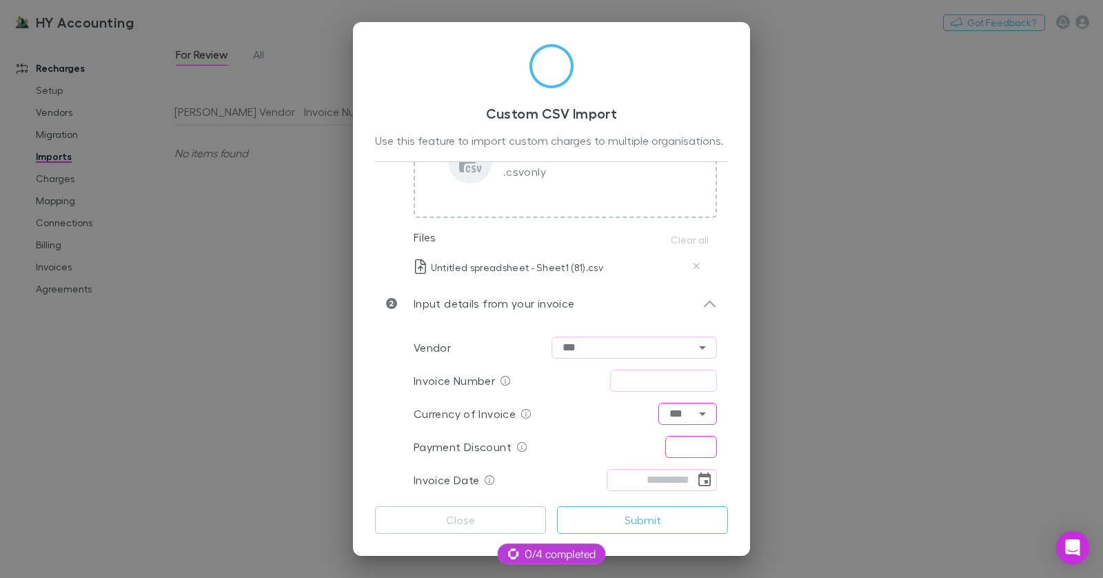
click at [684, 452] on input "text" at bounding box center [692, 447] width 52 height 22
click at [702, 477] on icon "Choose date" at bounding box center [705, 480] width 17 height 17
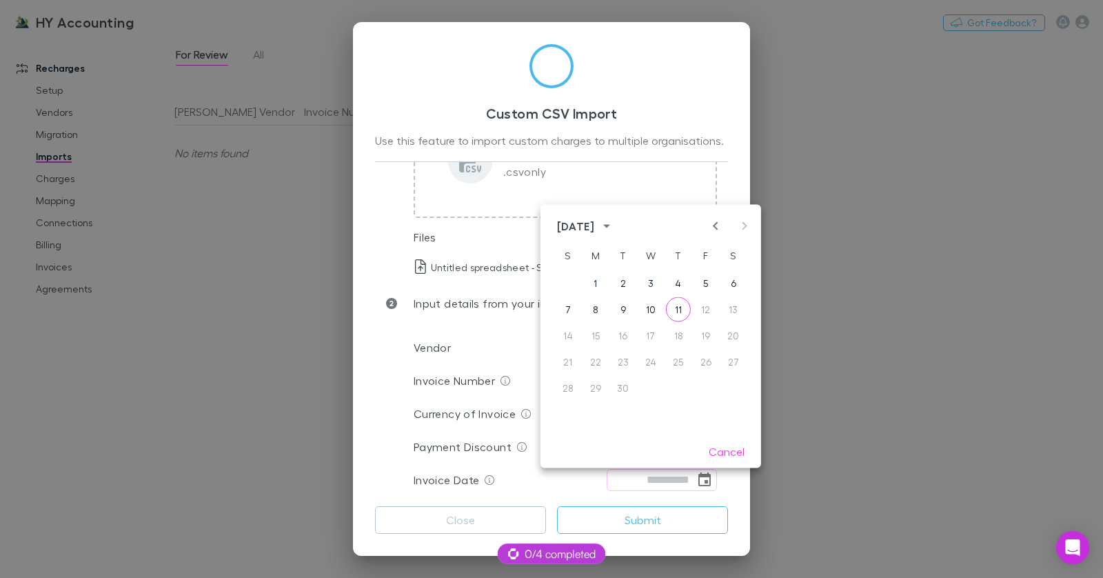
click at [712, 227] on icon "Previous month" at bounding box center [716, 226] width 17 height 17
click at [602, 332] on button "11" at bounding box center [595, 335] width 25 height 25
type input "**********"
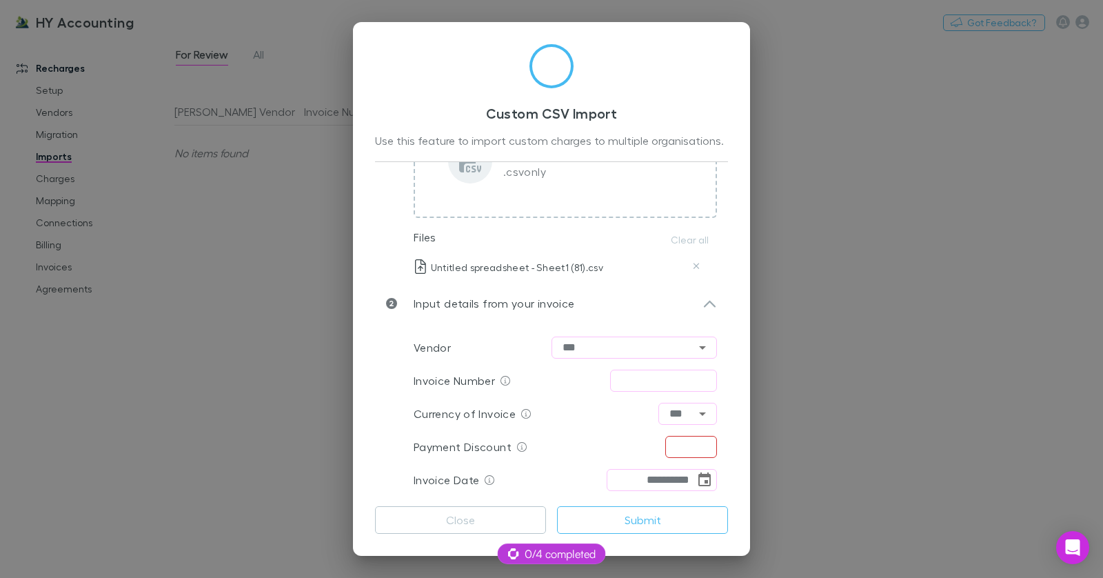
click at [699, 460] on div "Payment Discount ​" at bounding box center [565, 446] width 303 height 33
click at [702, 450] on input "text" at bounding box center [692, 447] width 52 height 22
type input "****"
click at [675, 373] on input "text" at bounding box center [663, 381] width 107 height 22
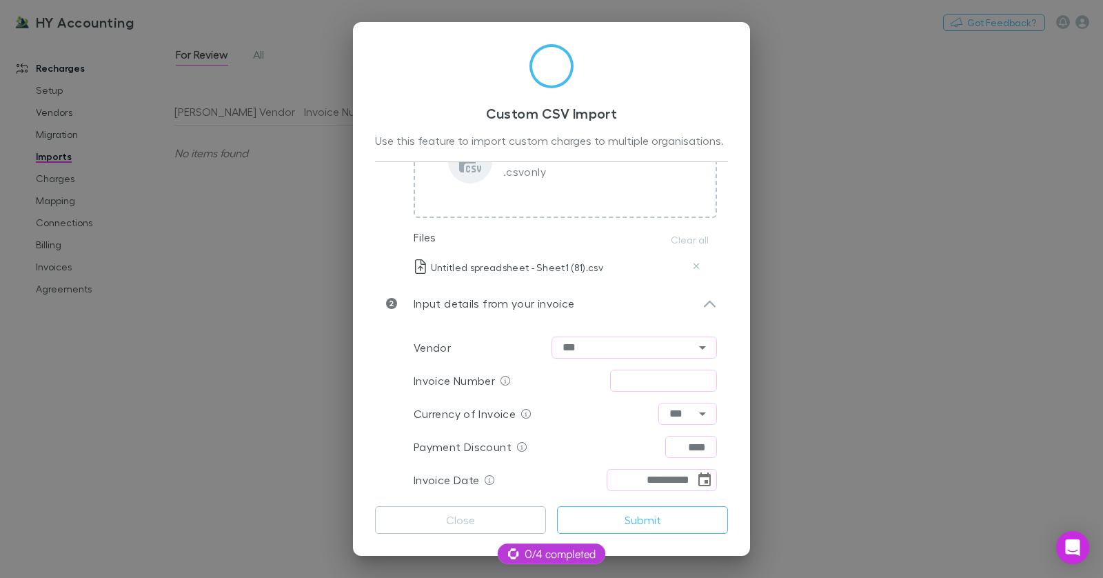
paste input "**********"
type input "**********"
click at [647, 526] on button "Submit" at bounding box center [642, 520] width 171 height 28
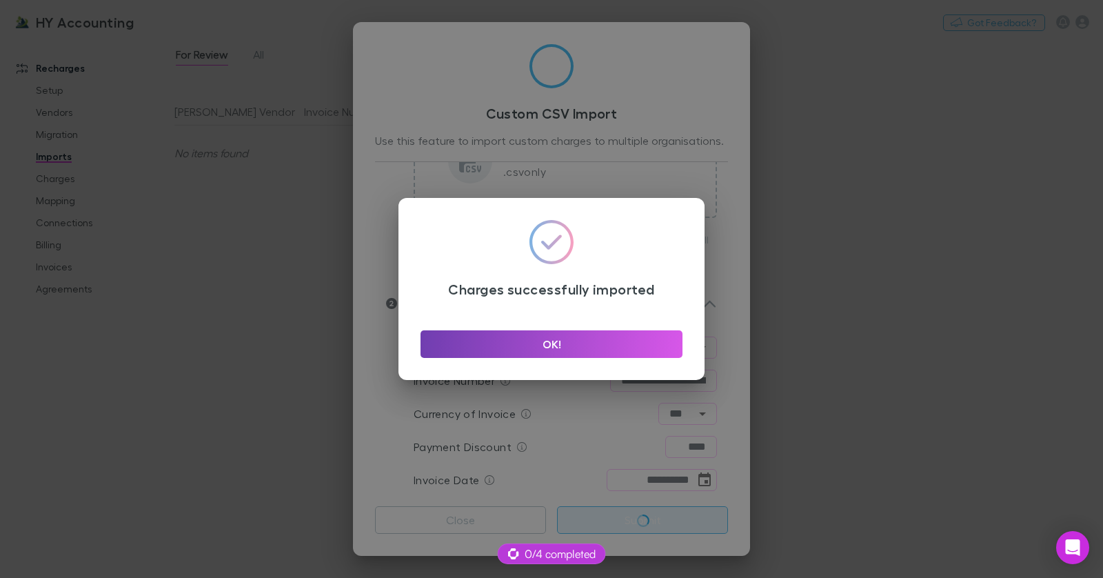
click at [541, 337] on button "OK!" at bounding box center [552, 344] width 262 height 28
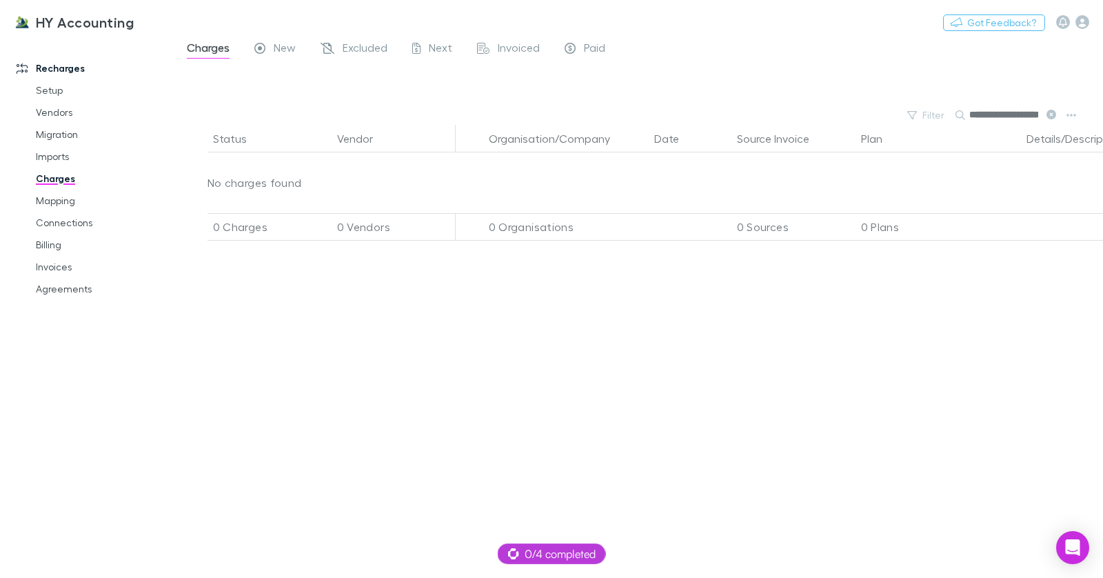
scroll to position [0, 32]
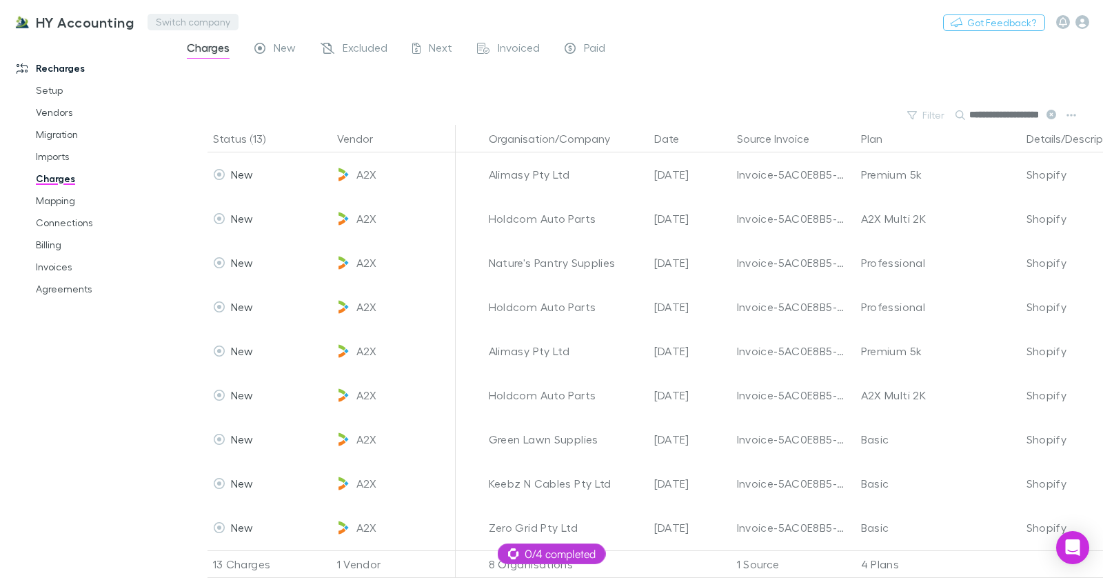
click at [199, 21] on button "Switch company" at bounding box center [193, 22] width 91 height 17
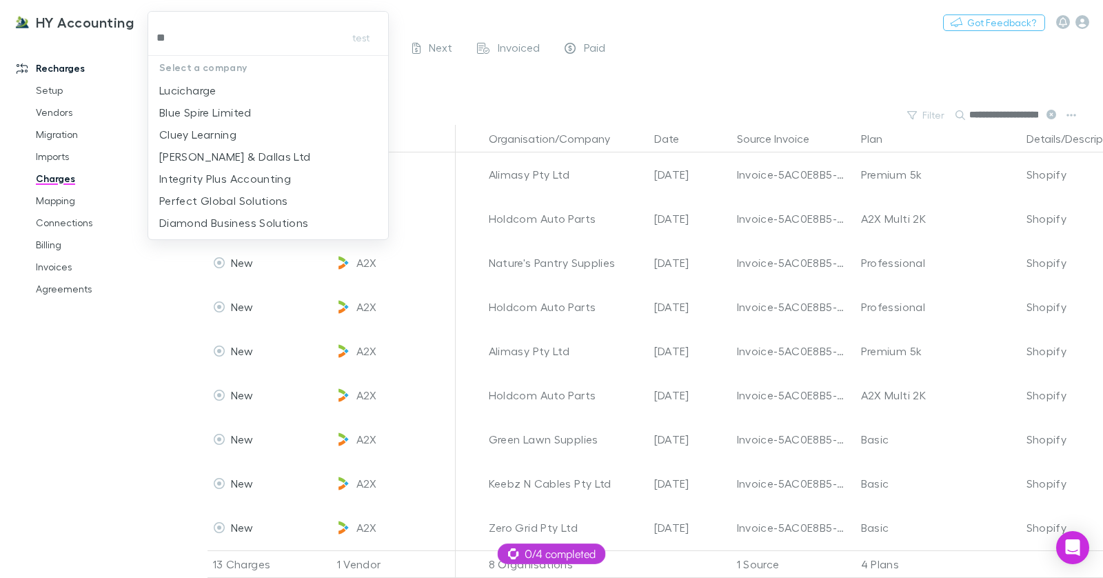
type input "***"
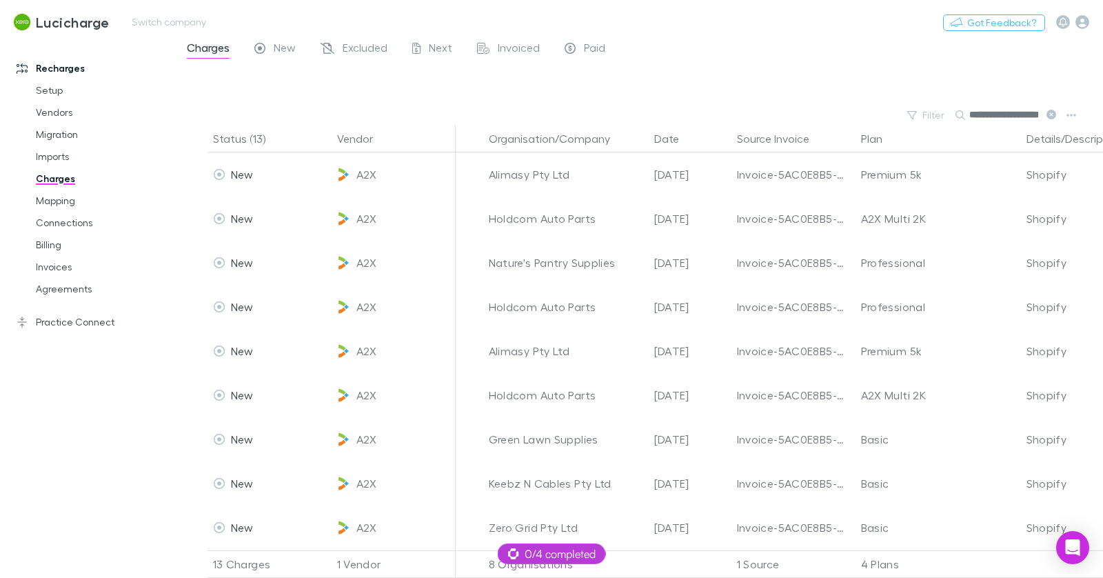
scroll to position [0, 32]
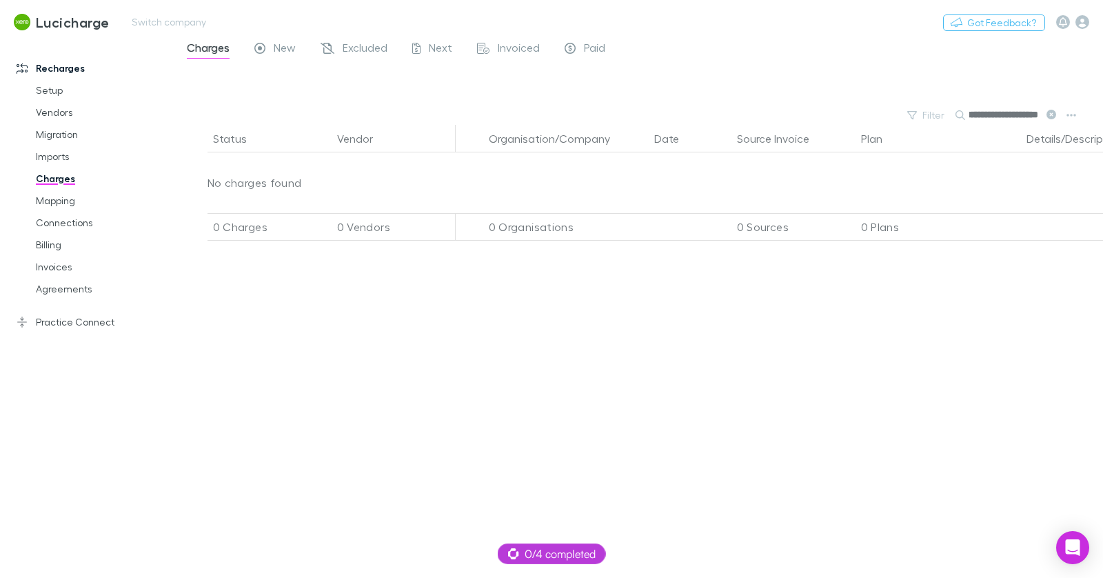
click at [78, 24] on h3 "Lucicharge" at bounding box center [73, 22] width 74 height 17
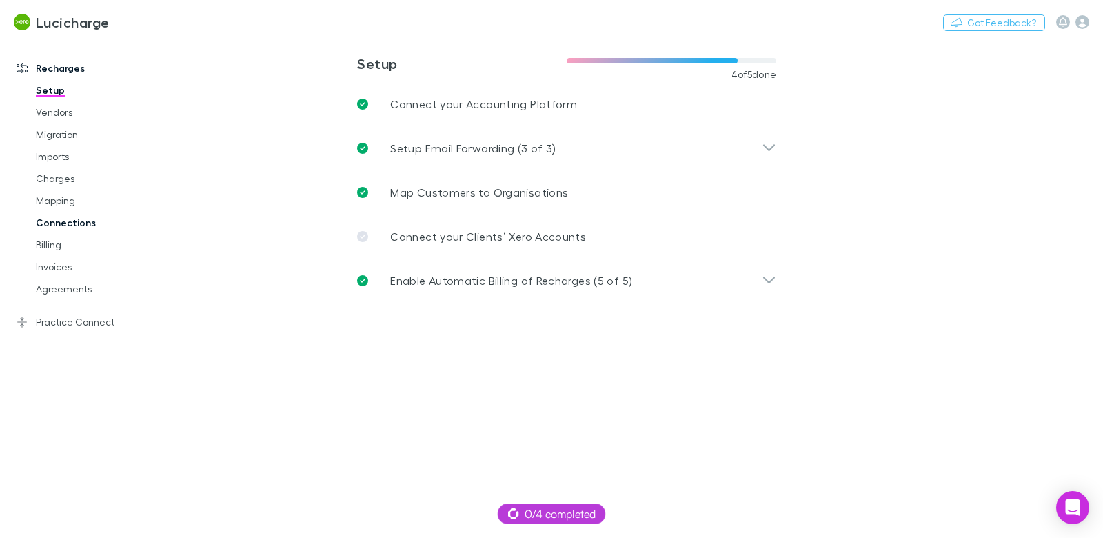
drag, startPoint x: 46, startPoint y: 330, endPoint x: 158, endPoint y: 224, distance: 154.2
click at [46, 330] on link "Practice Connect" at bounding box center [87, 322] width 169 height 22
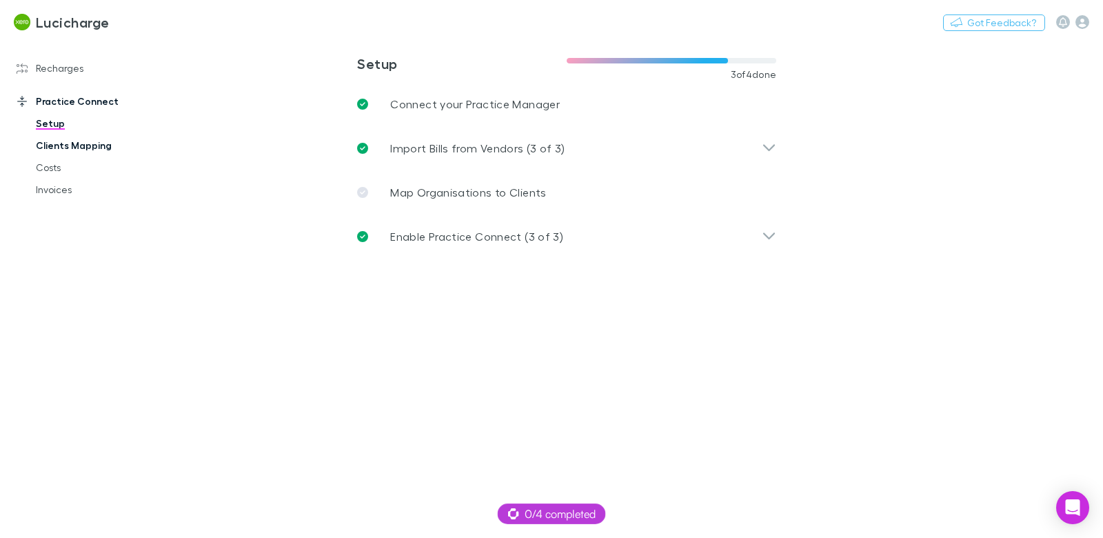
drag, startPoint x: 42, startPoint y: 165, endPoint x: 64, endPoint y: 155, distance: 24.1
click at [42, 166] on link "Costs" at bounding box center [97, 168] width 150 height 22
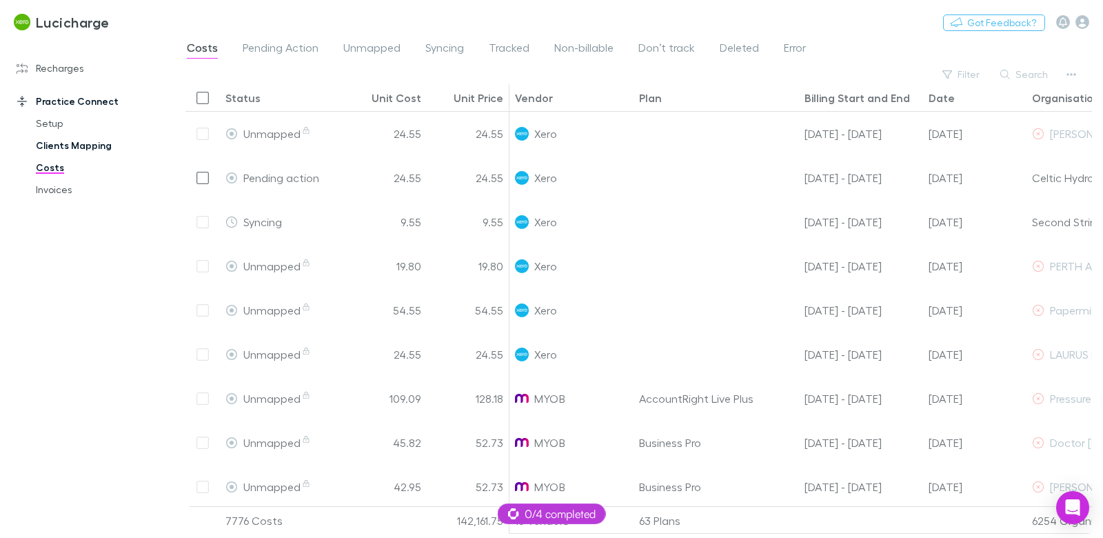
drag, startPoint x: 85, startPoint y: 154, endPoint x: 91, endPoint y: 149, distance: 7.9
click at [85, 153] on link "Clients Mapping" at bounding box center [97, 145] width 150 height 22
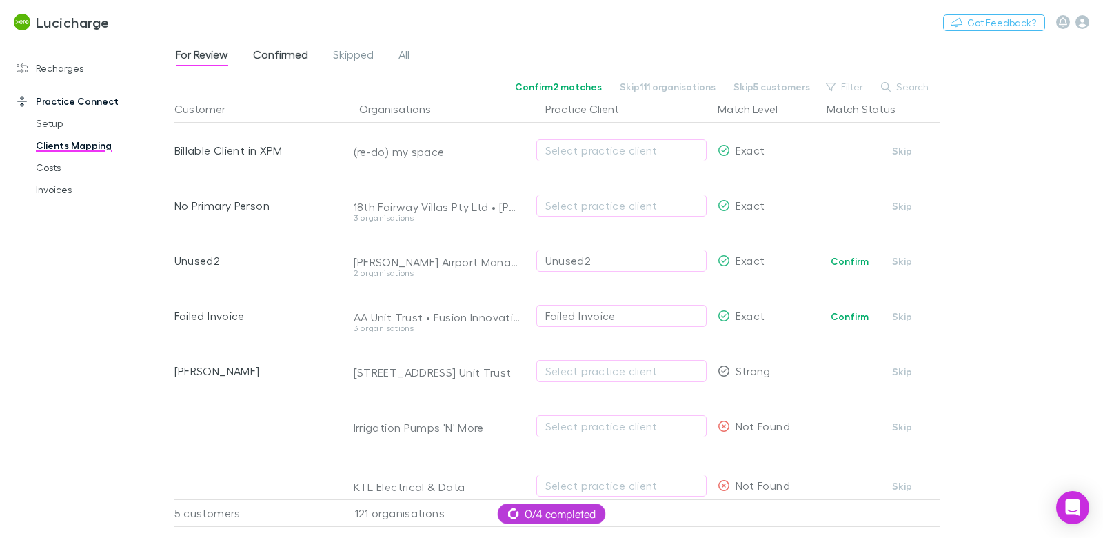
click at [283, 60] on span "Confirmed" at bounding box center [280, 57] width 55 height 18
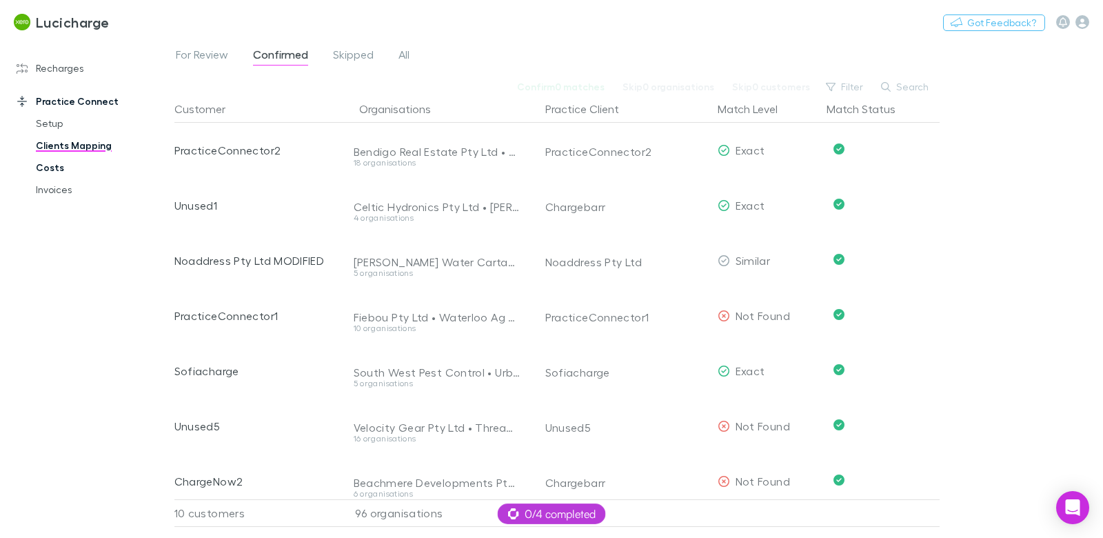
click at [50, 171] on link "Costs" at bounding box center [97, 168] width 150 height 22
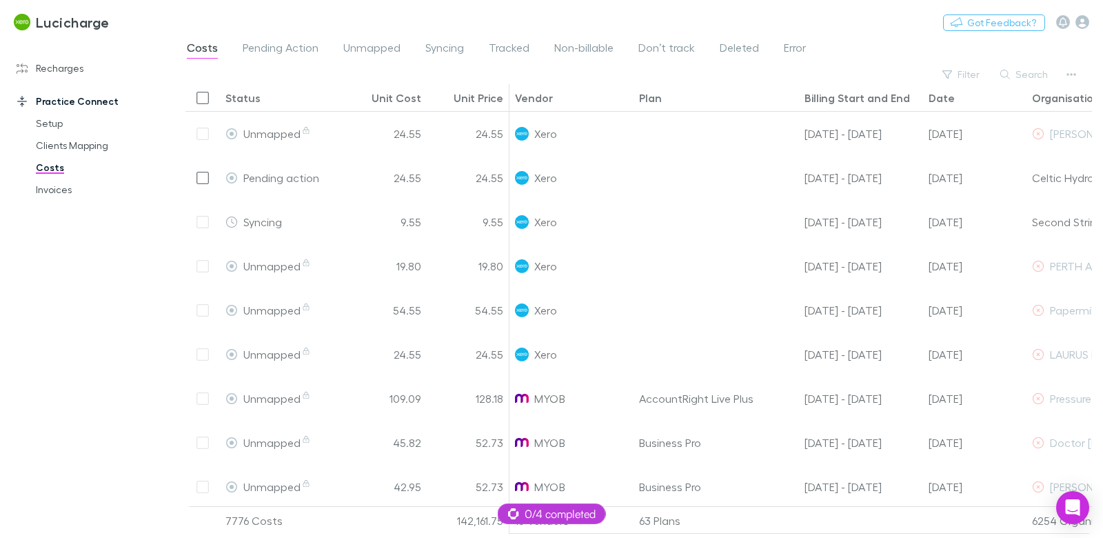
scroll to position [0, 348]
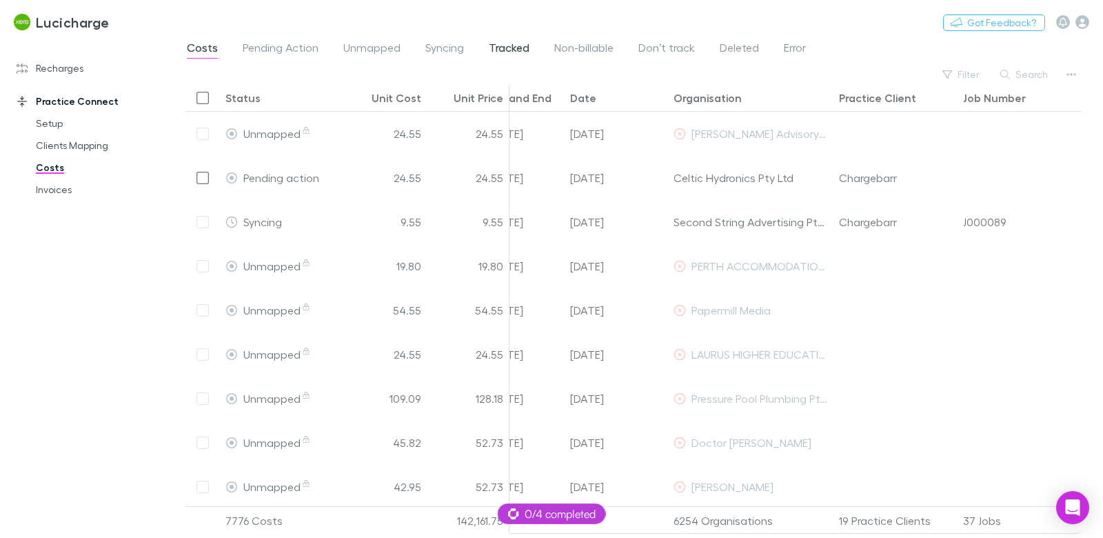
click at [508, 46] on span "Tracked" at bounding box center [509, 50] width 41 height 18
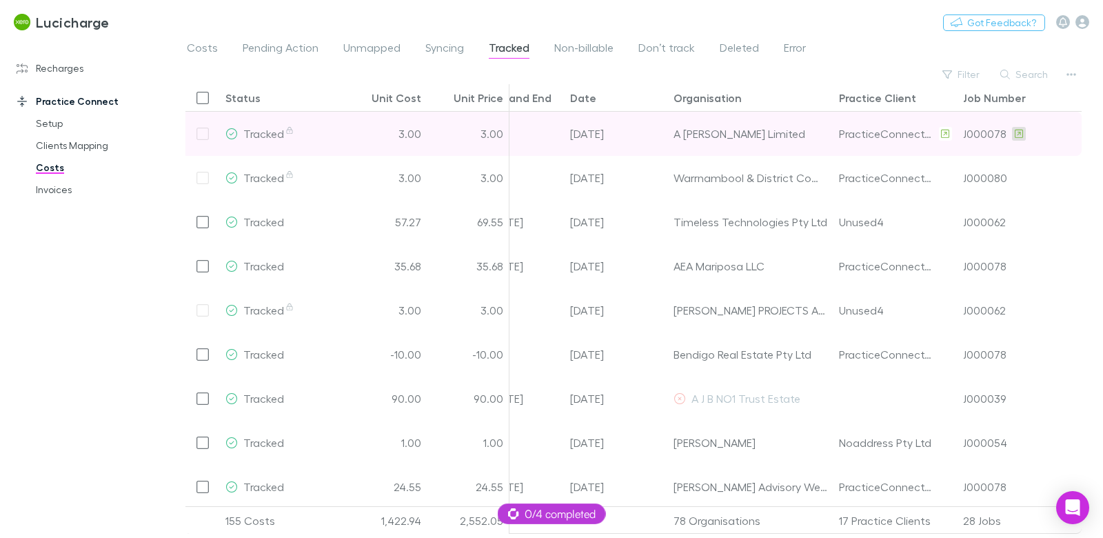
click at [1017, 134] on icon at bounding box center [1019, 134] width 8 height 10
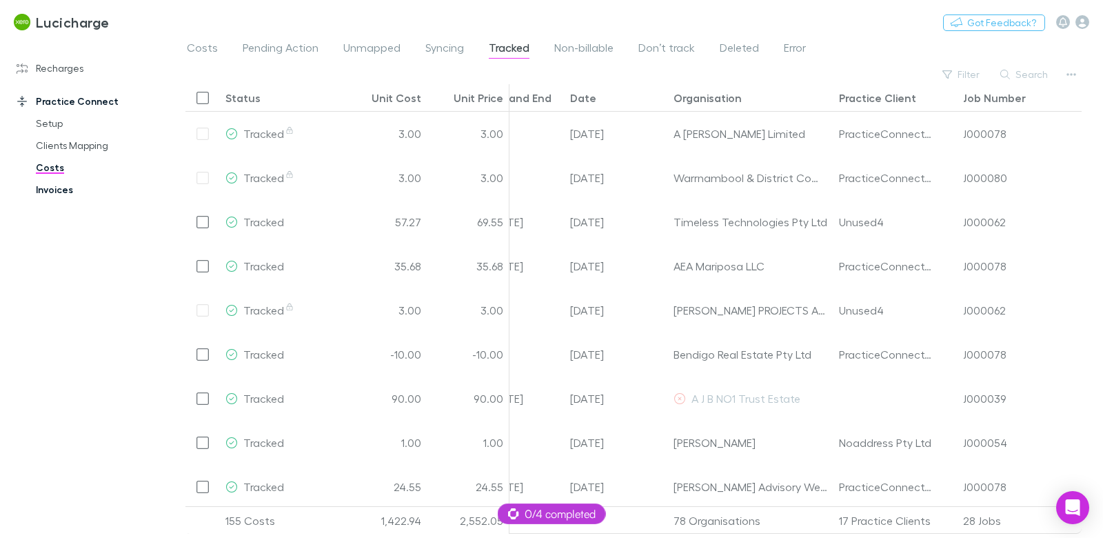
click at [46, 189] on link "Invoices" at bounding box center [97, 190] width 150 height 22
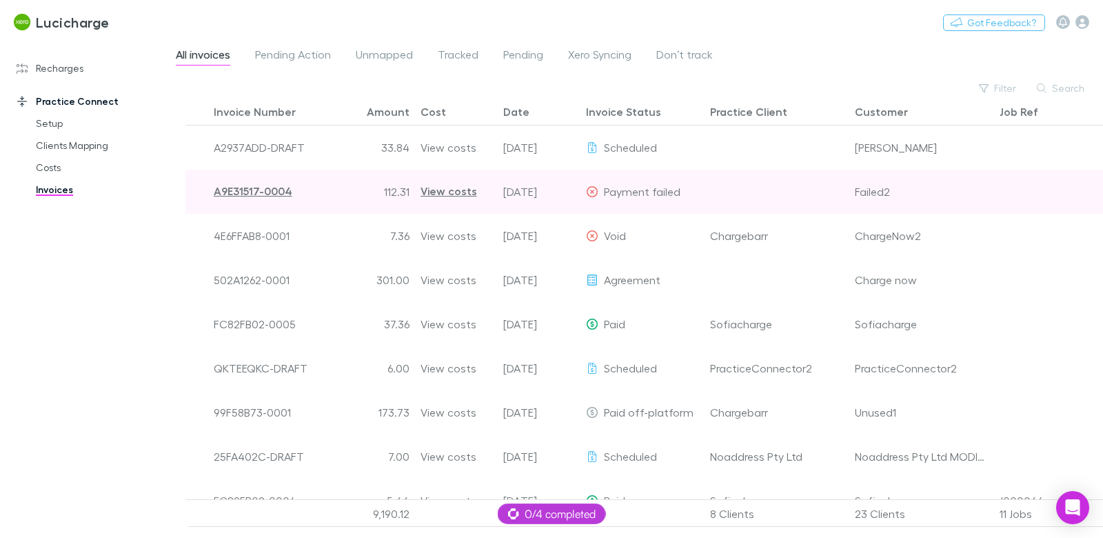
scroll to position [0, 134]
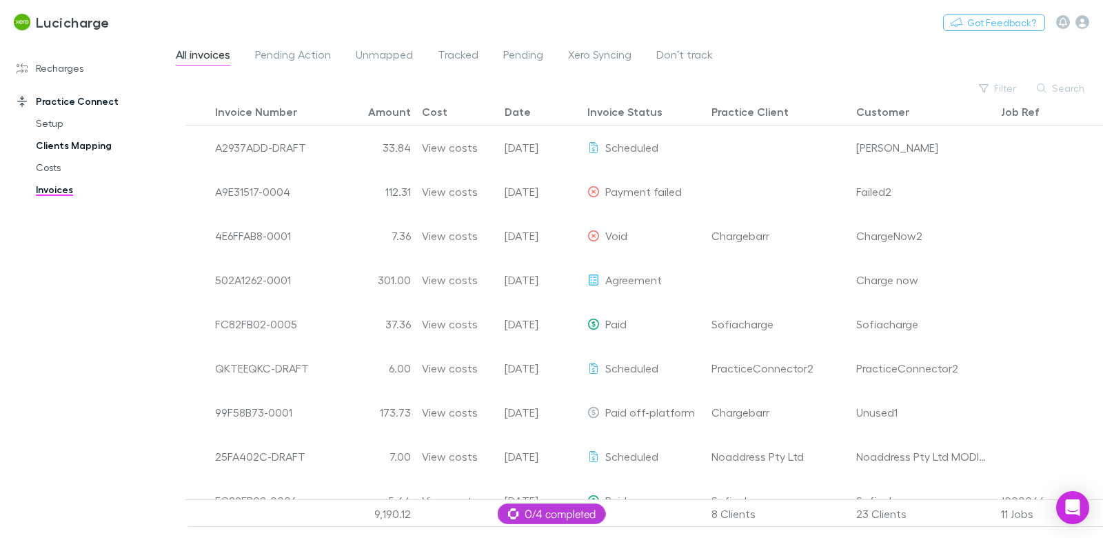
drag, startPoint x: 63, startPoint y: 139, endPoint x: 72, endPoint y: 146, distance: 11.9
click at [63, 139] on link "Clients Mapping" at bounding box center [97, 145] width 150 height 22
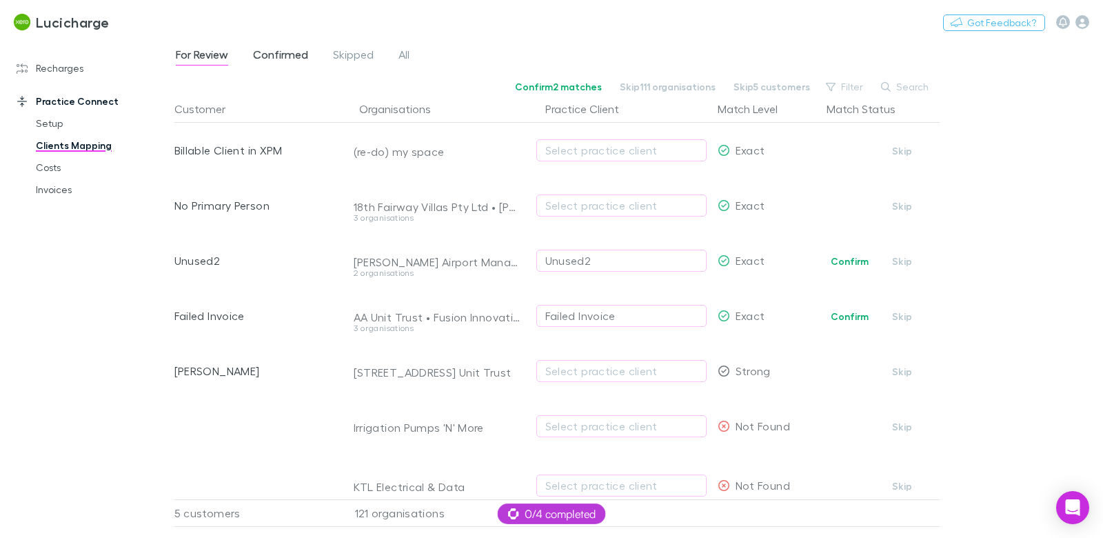
click at [291, 54] on span "Confirmed" at bounding box center [280, 57] width 55 height 18
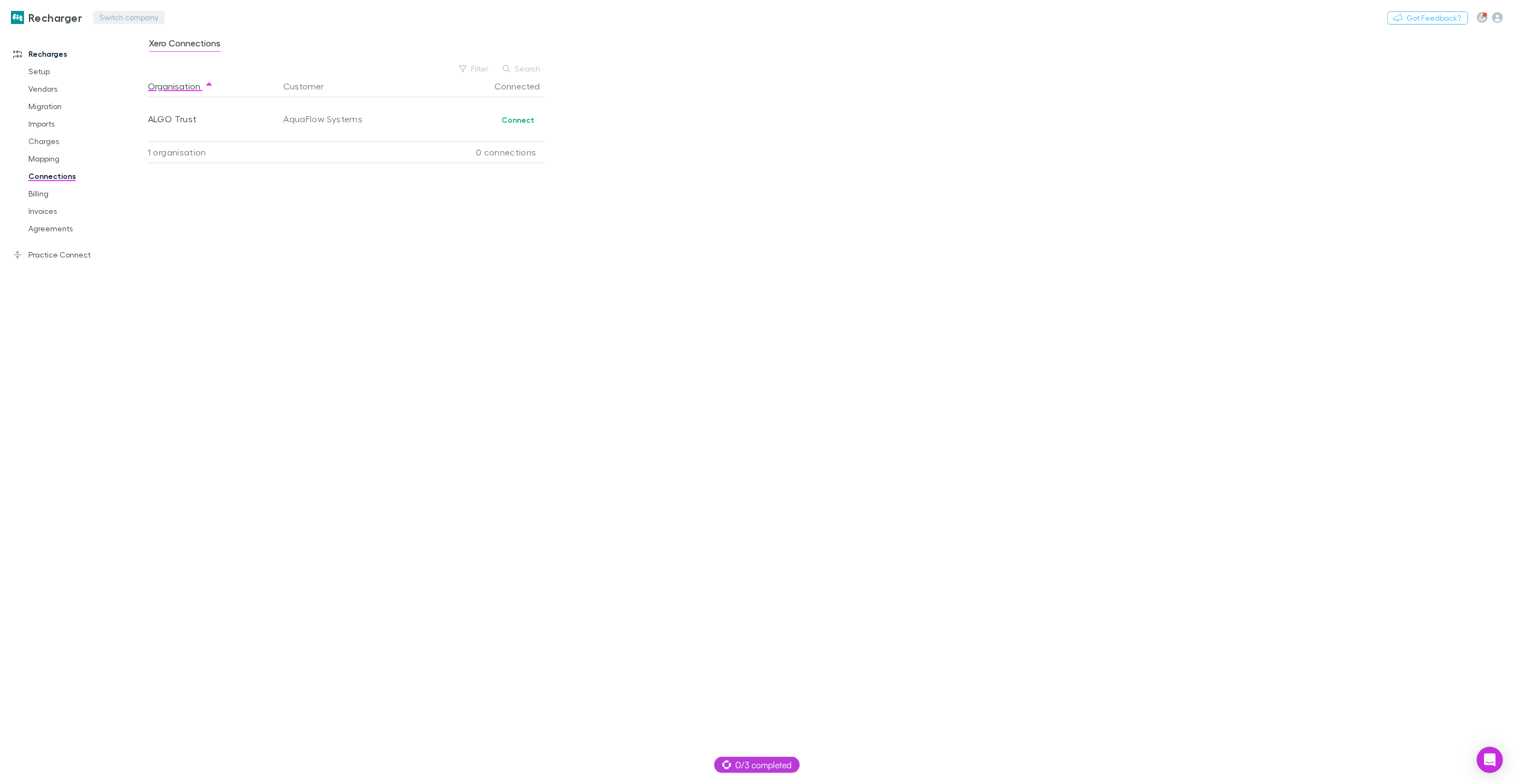
click at [149, 15] on button "Switch company" at bounding box center [128, 17] width 72 height 13
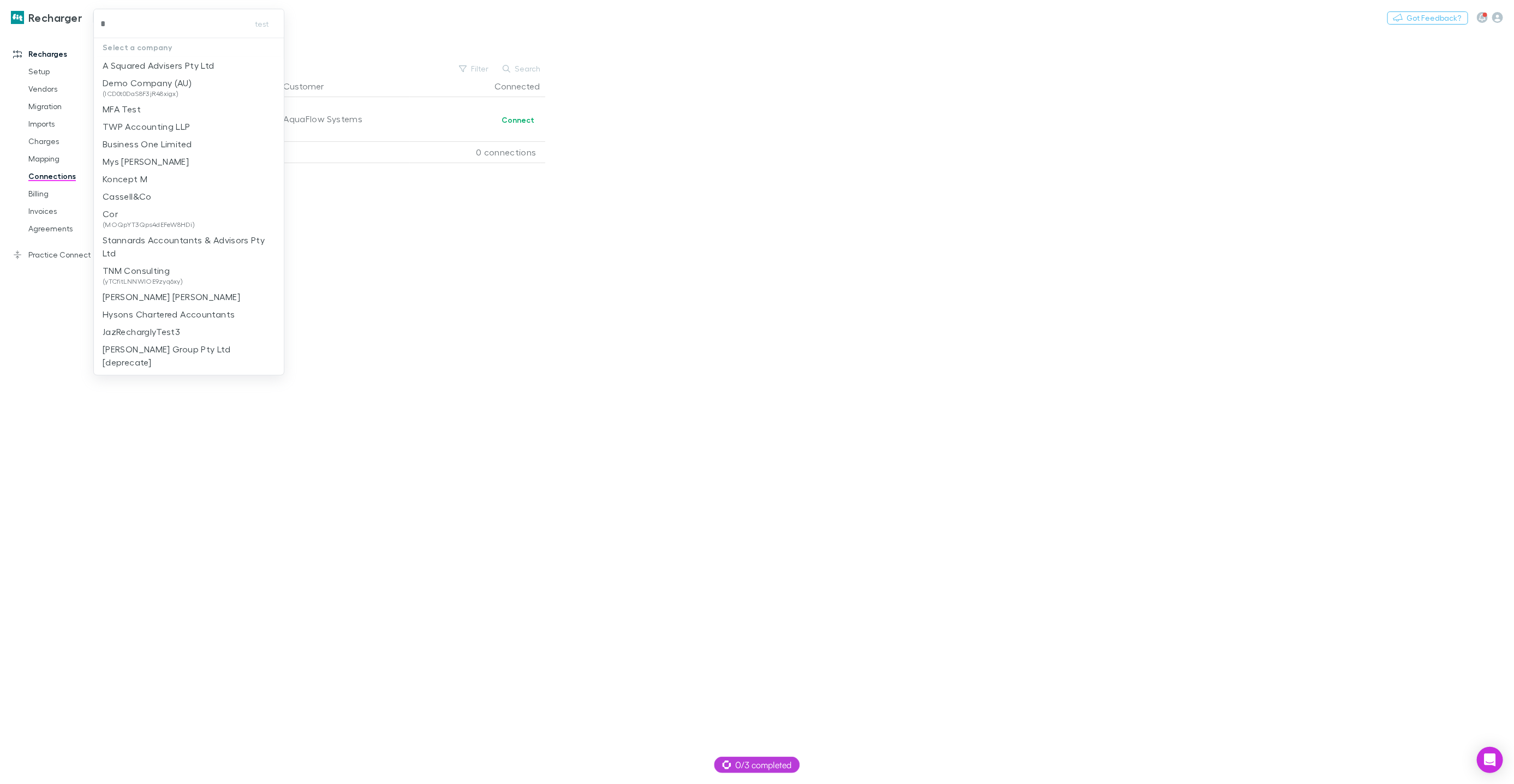
type input "**"
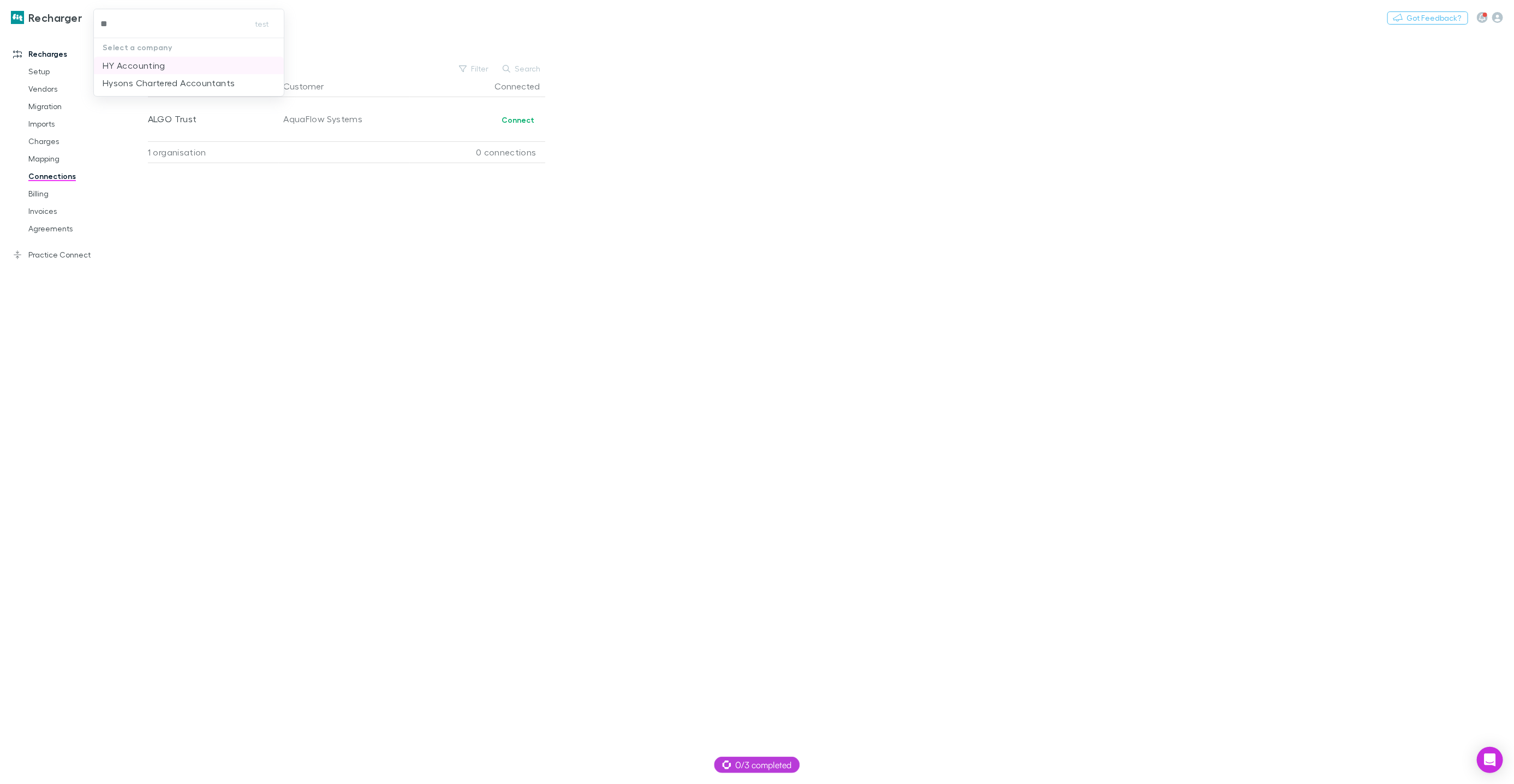
click at [156, 71] on p "HY Accounting" at bounding box center [134, 65] width 63 height 13
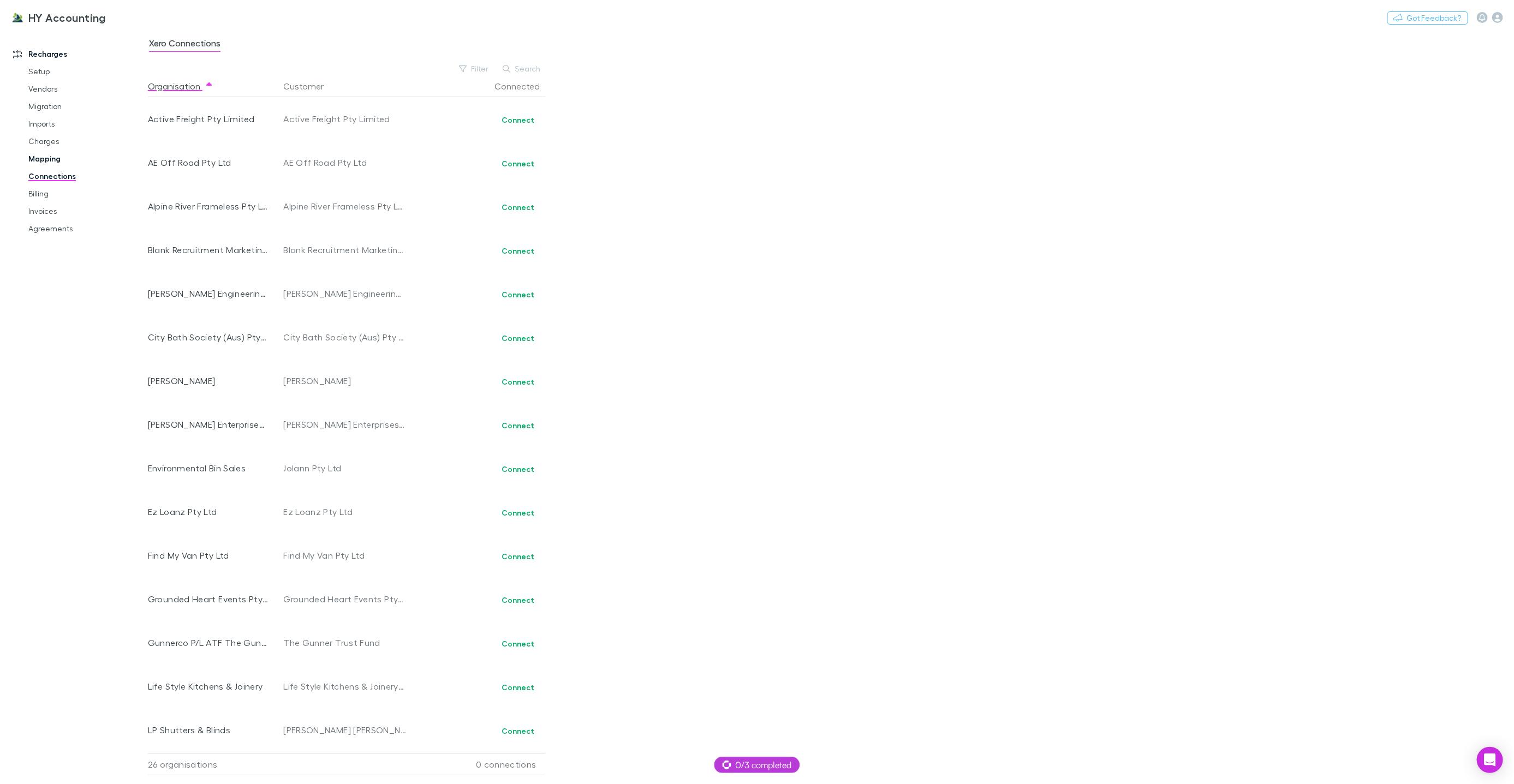
click at [57, 159] on link "Mapping" at bounding box center [82, 159] width 128 height 17
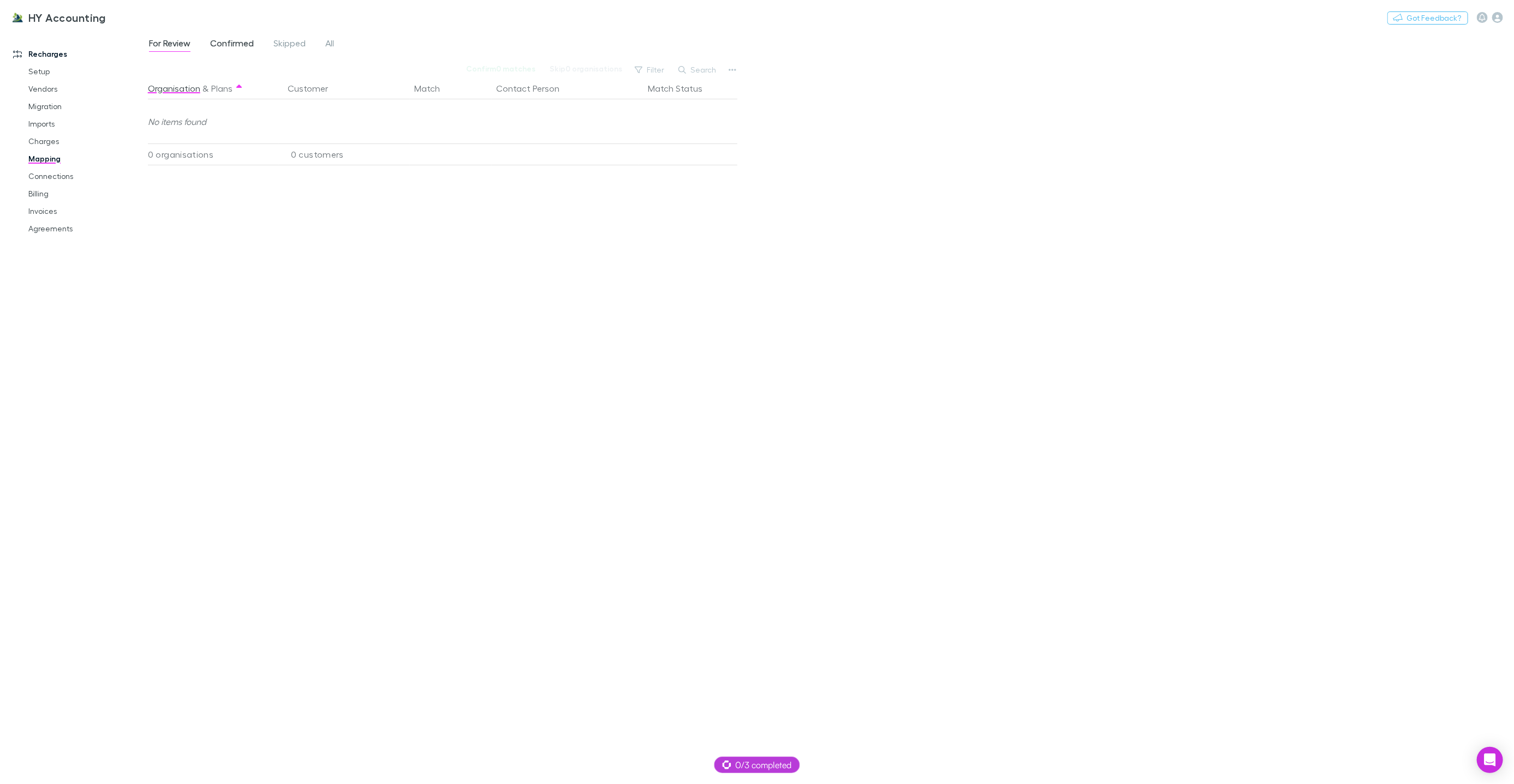
click at [244, 43] on span "Confirmed" at bounding box center [232, 45] width 44 height 14
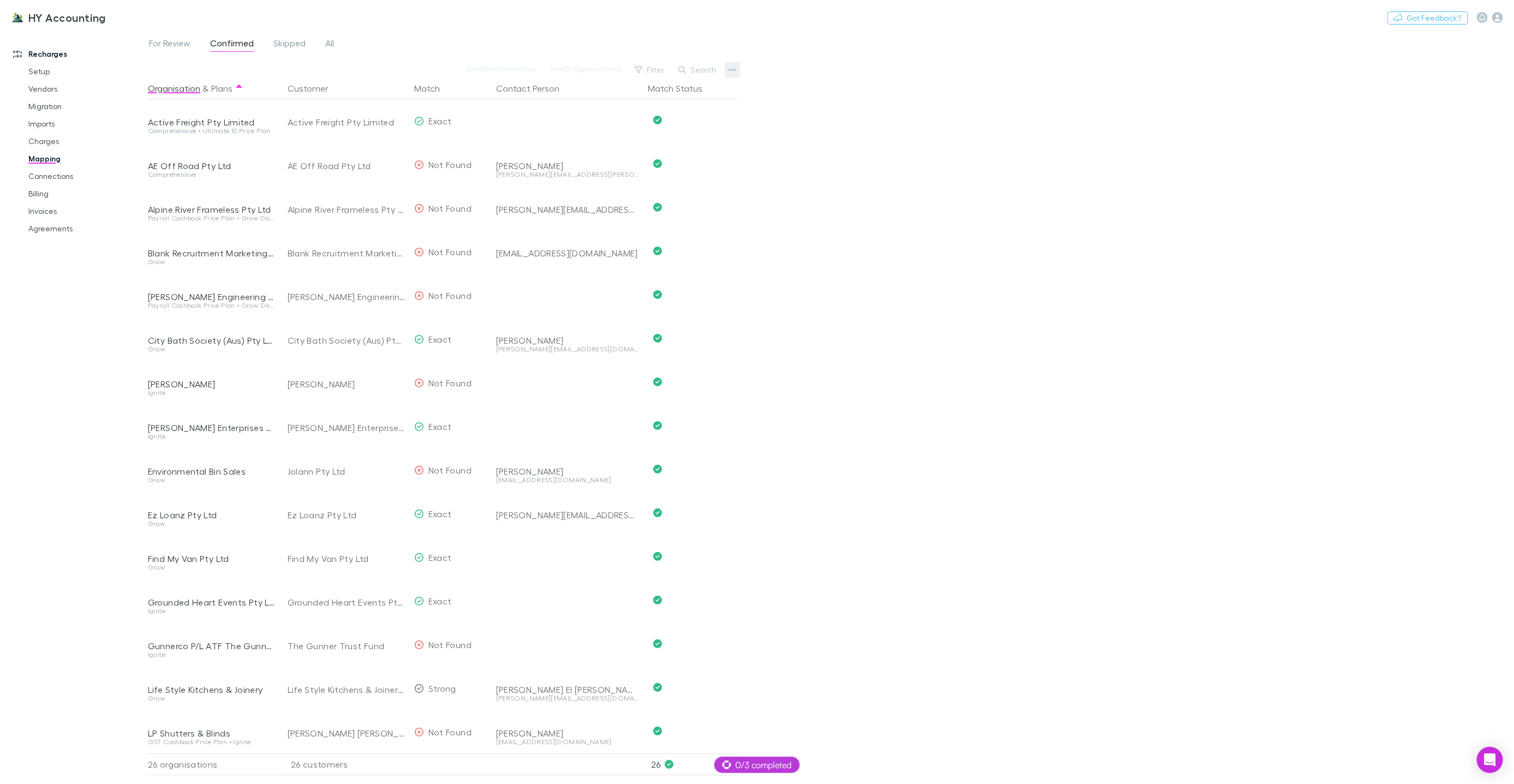
click at [729, 70] on icon "button" at bounding box center [733, 70] width 8 height 2
click at [667, 168] on p "Re-sync contacts" at bounding box center [666, 173] width 133 height 13
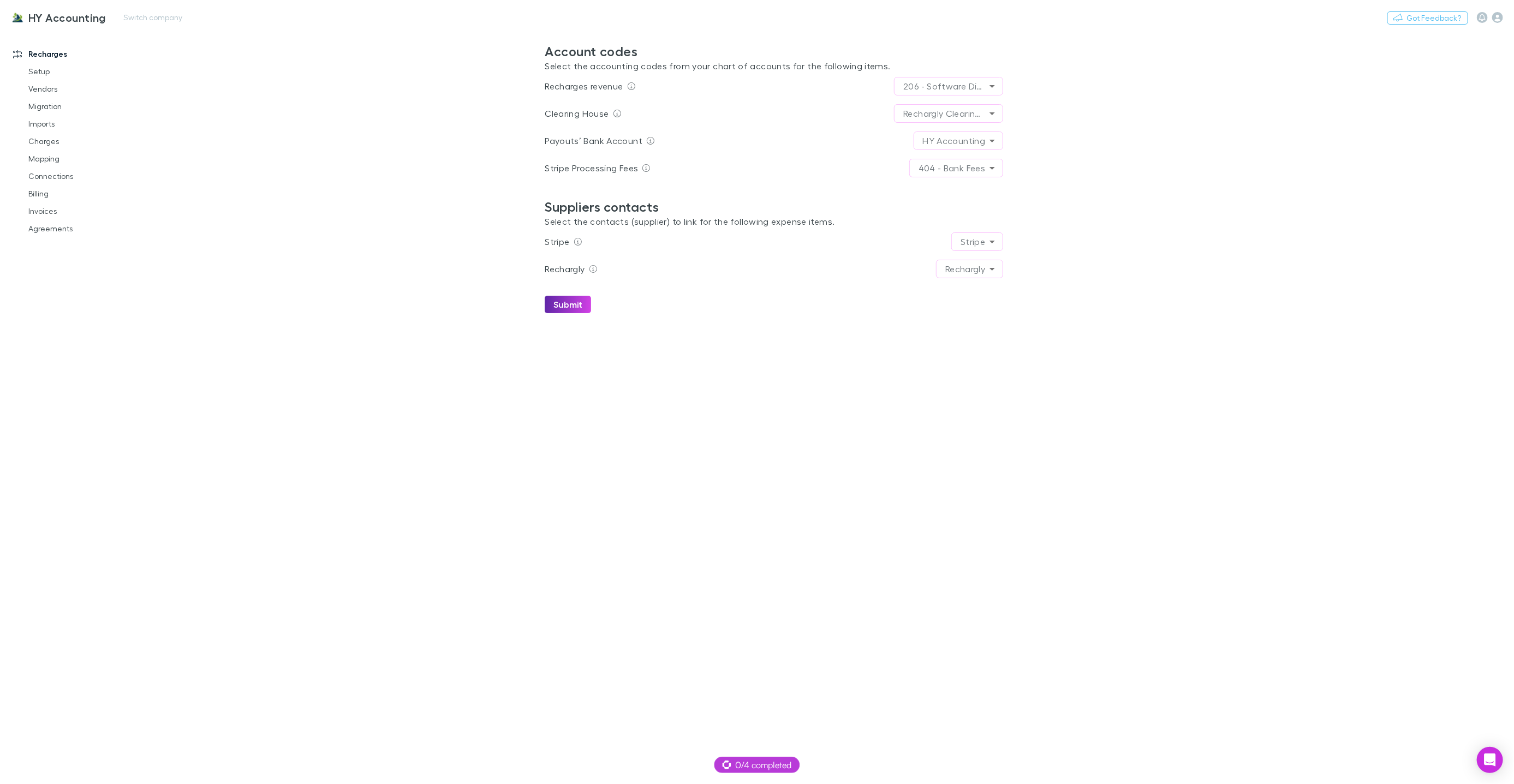
click at [77, 18] on h3 "HY Accounting" at bounding box center [67, 17] width 78 height 13
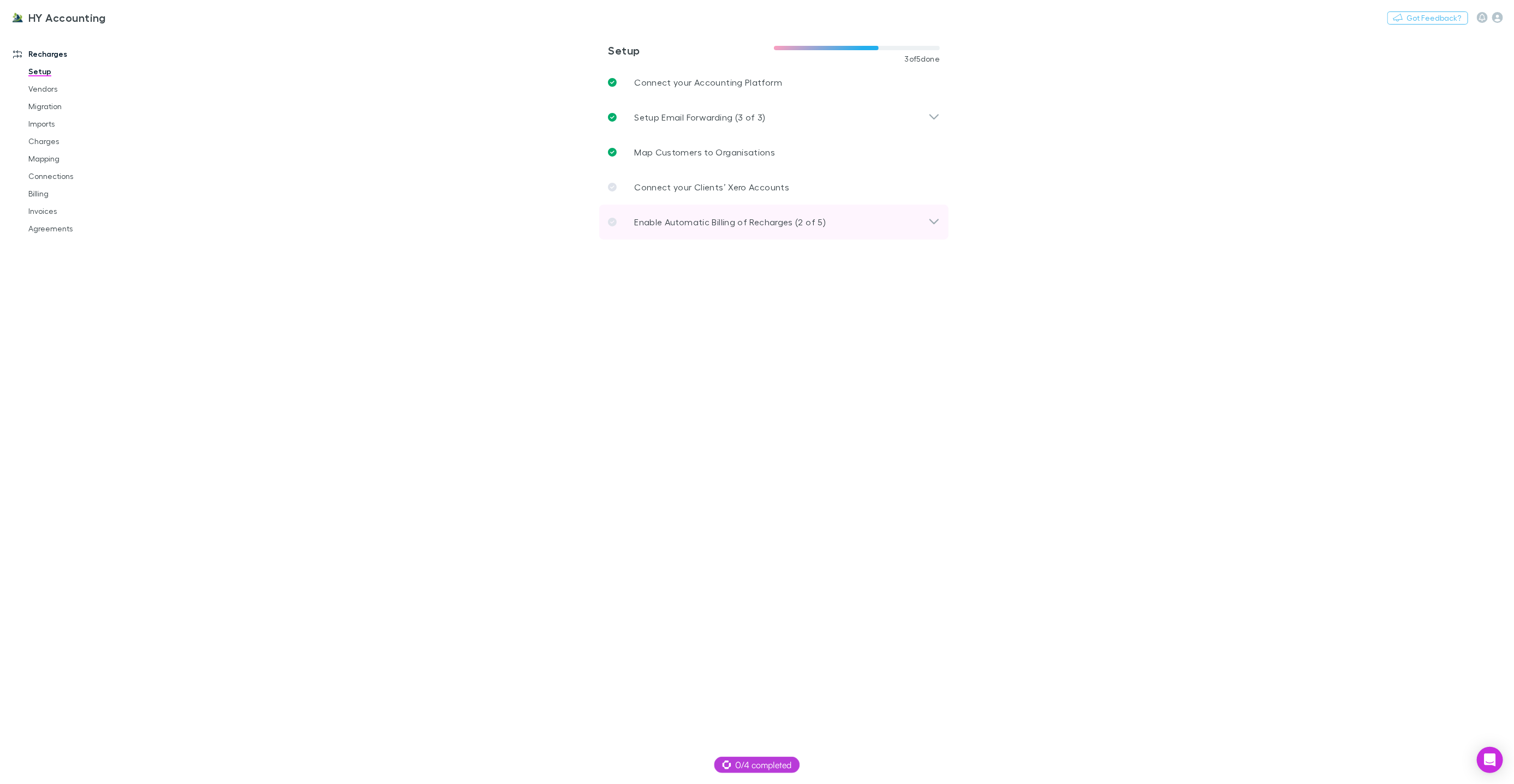
click at [673, 224] on p "Enable Automatic Billing of Recharges (2 of 5)" at bounding box center [730, 222] width 192 height 13
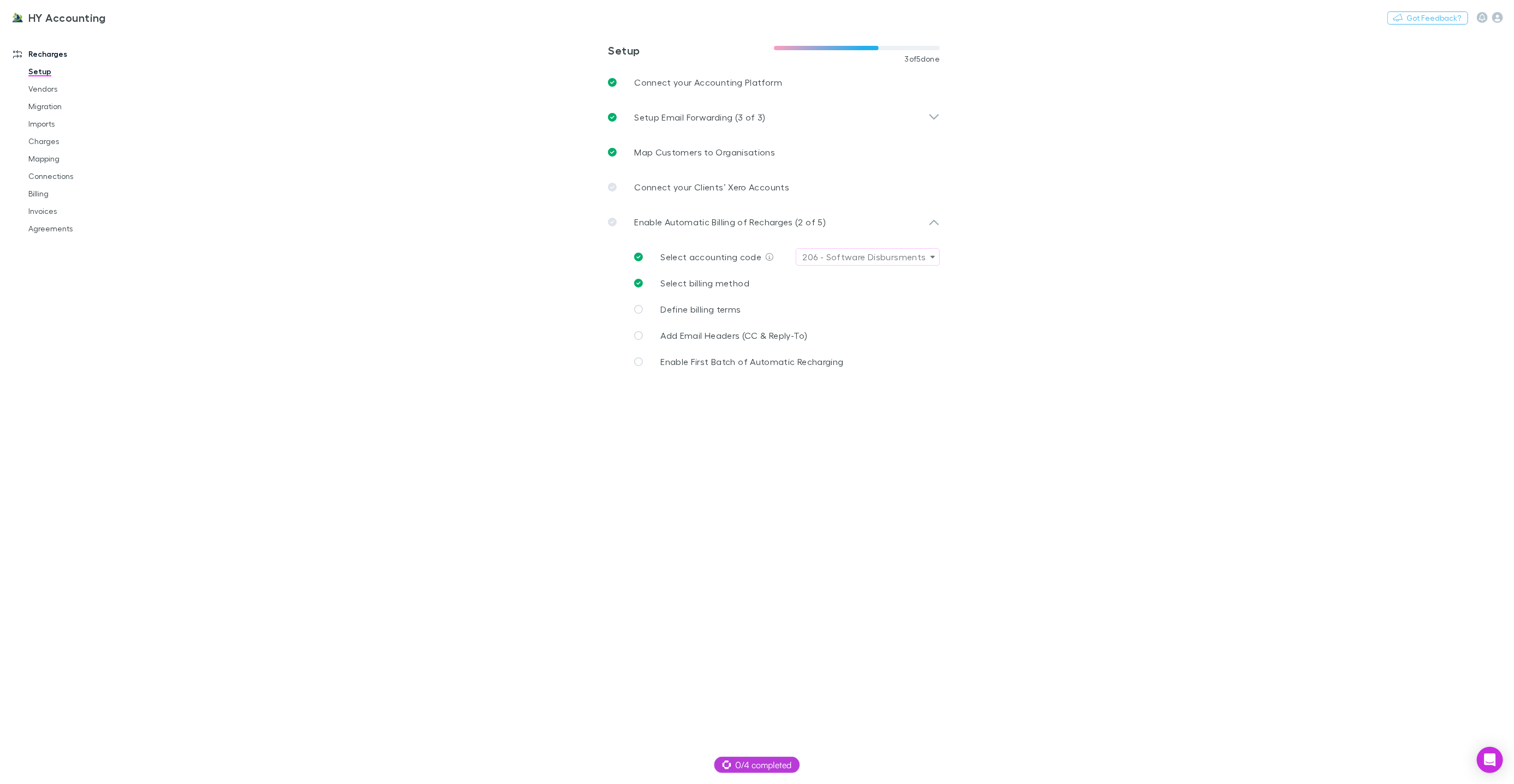
click at [510, 258] on main "**********" at bounding box center [831, 407] width 1366 height 753
click at [56, 189] on link "Billing" at bounding box center [82, 194] width 128 height 17
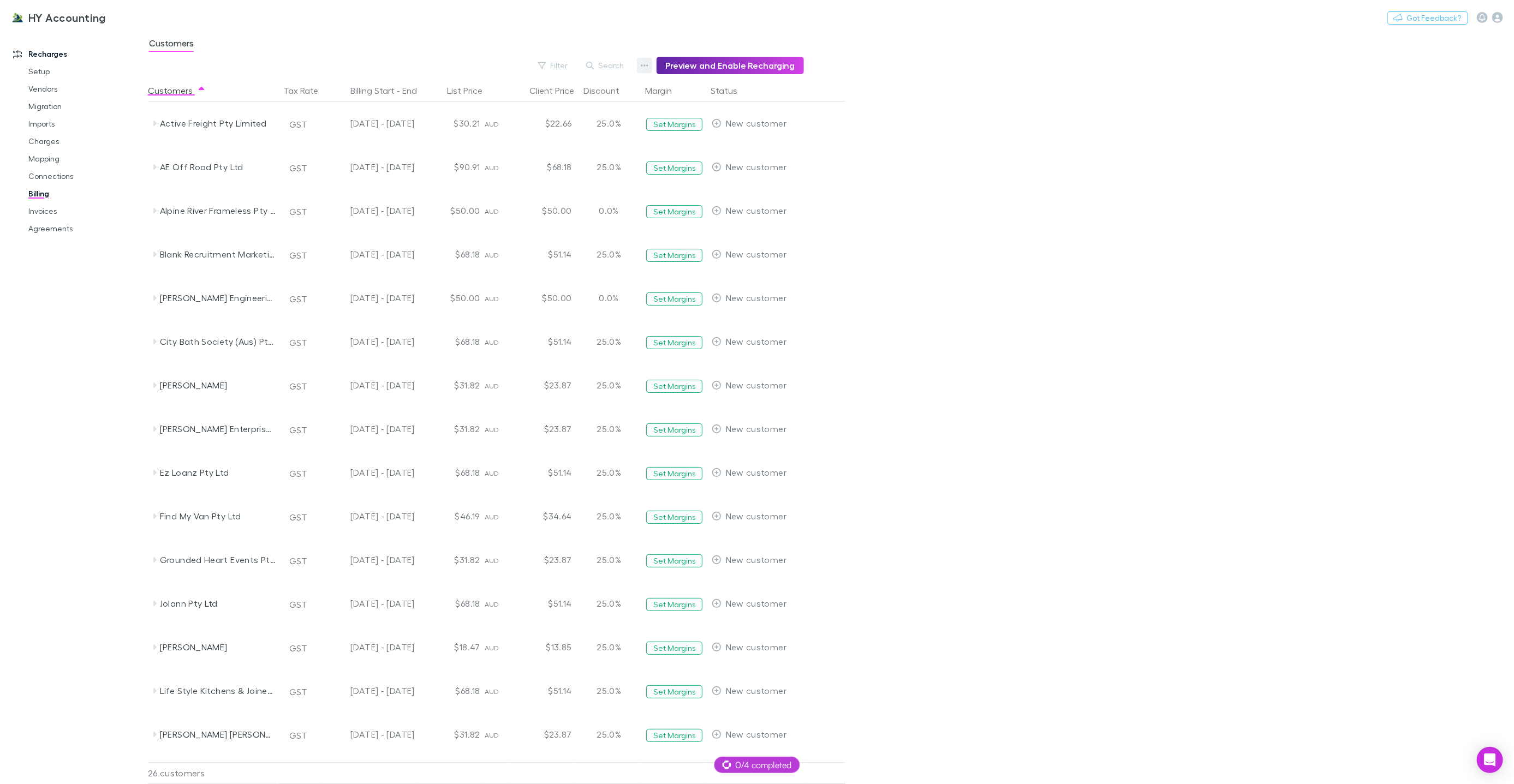
click at [648, 66] on icon "button" at bounding box center [645, 65] width 8 height 9
click at [613, 115] on p "Admin Fee" at bounding box center [582, 120] width 133 height 13
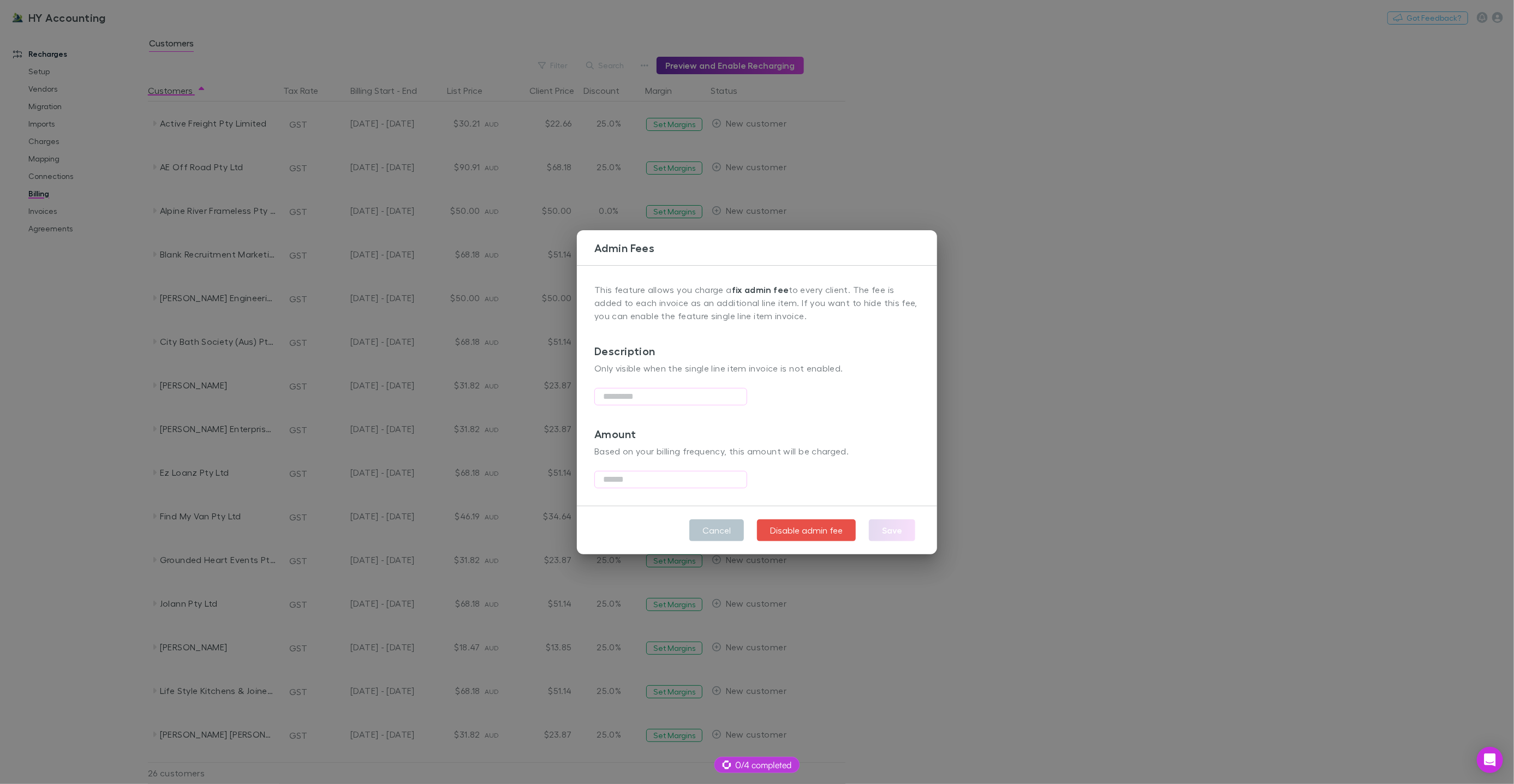
click at [555, 85] on div "Admin Fees This feature allows you charge a fix admin fee to every client. The …" at bounding box center [757, 392] width 1514 height 784
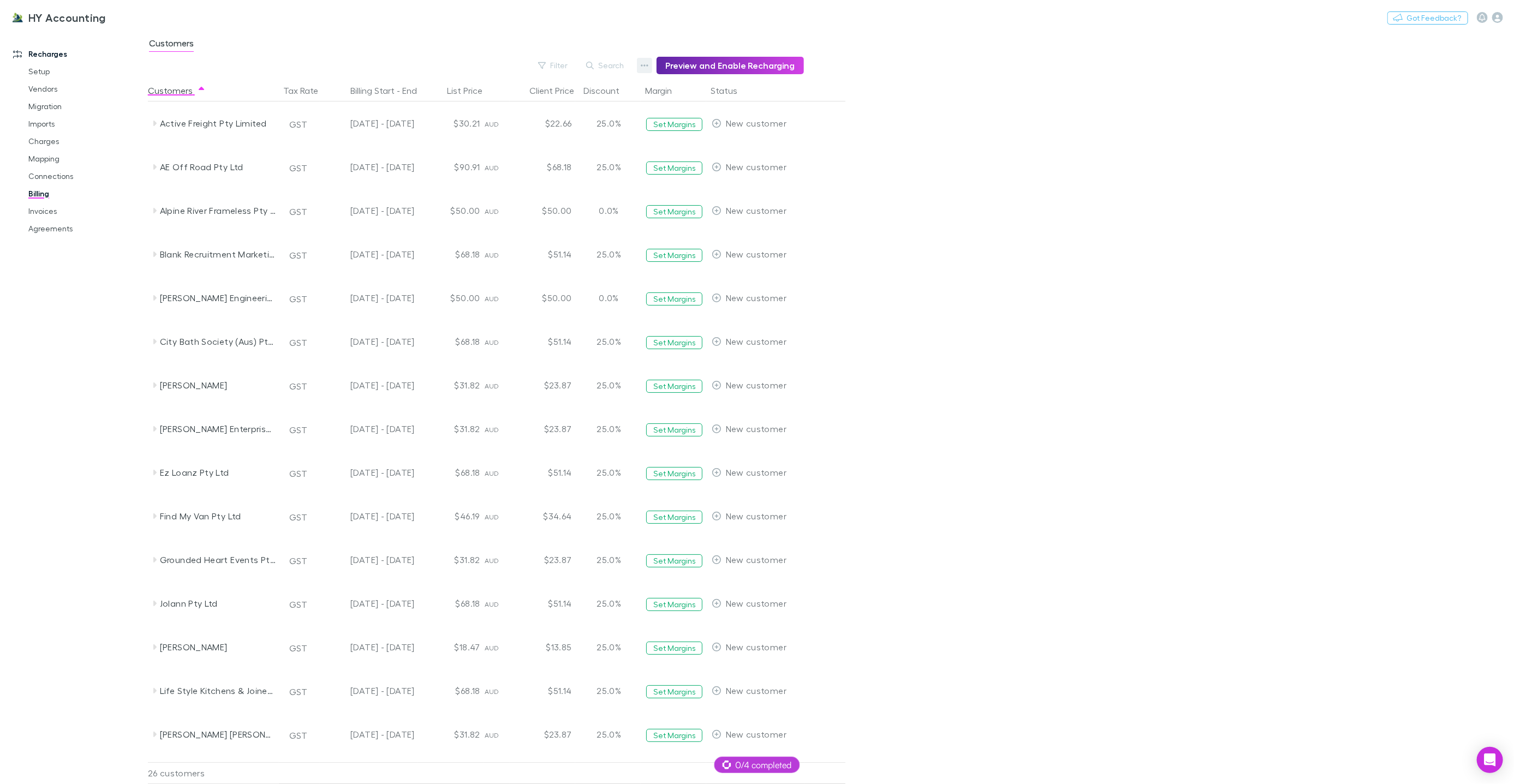
click at [646, 65] on icon "button" at bounding box center [645, 65] width 8 height 9
click at [609, 97] on p "Discount Split" at bounding box center [582, 100] width 133 height 13
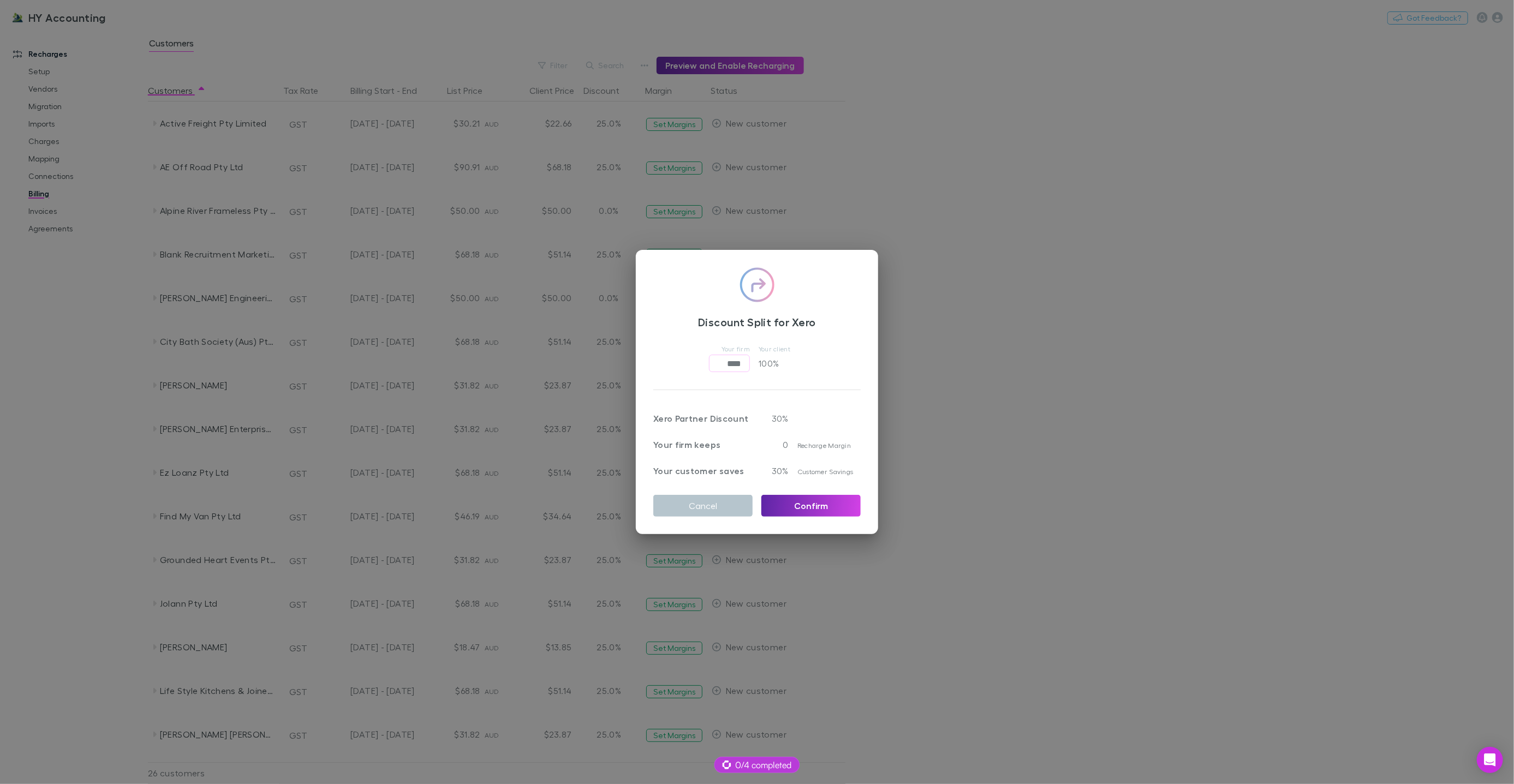
click at [450, 81] on div "Discount Split for Xero Your firm **** ​ Your client 100 % Xero Partner Discoun…" at bounding box center [757, 392] width 1514 height 784
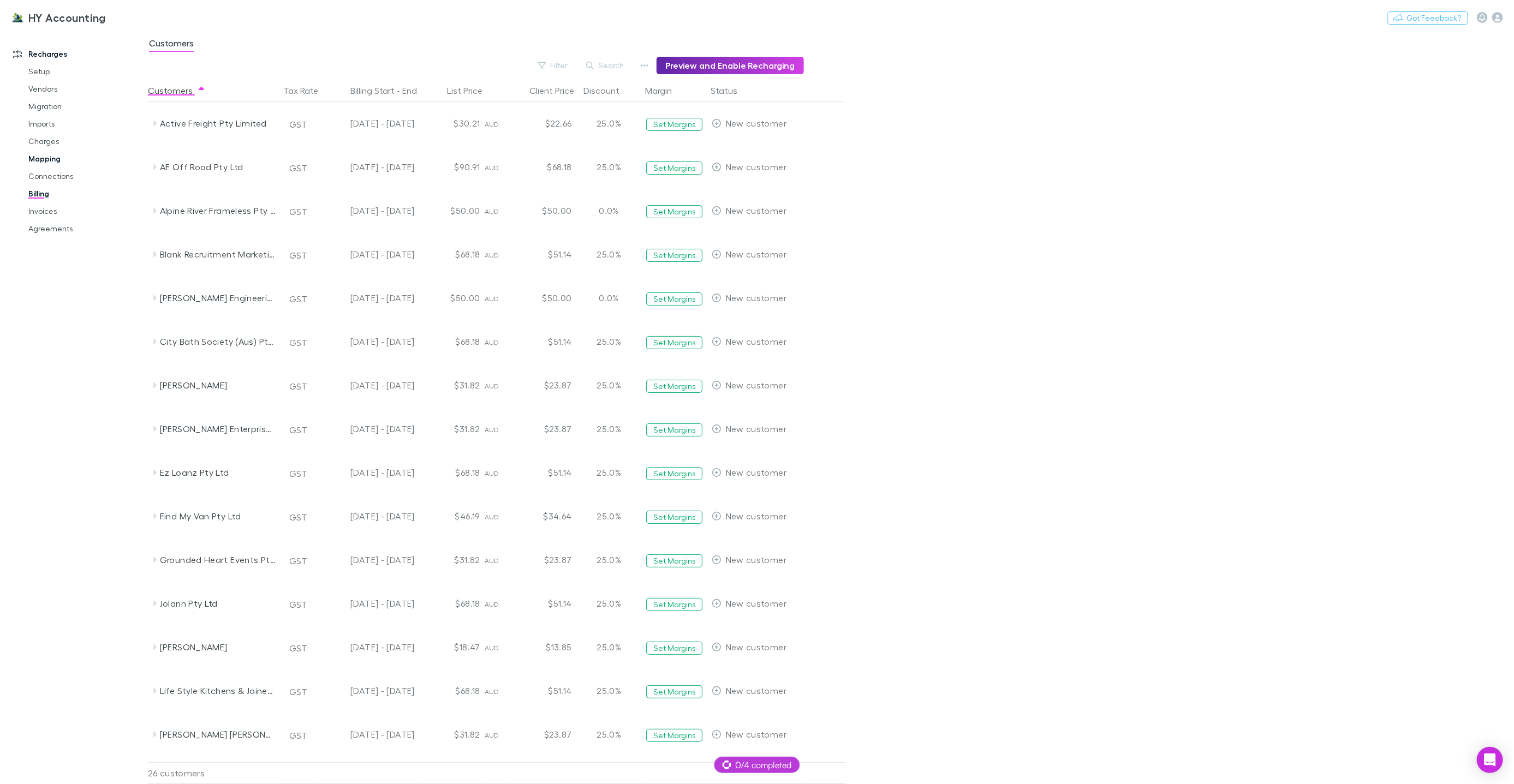
click at [54, 161] on link "Mapping" at bounding box center [82, 159] width 128 height 17
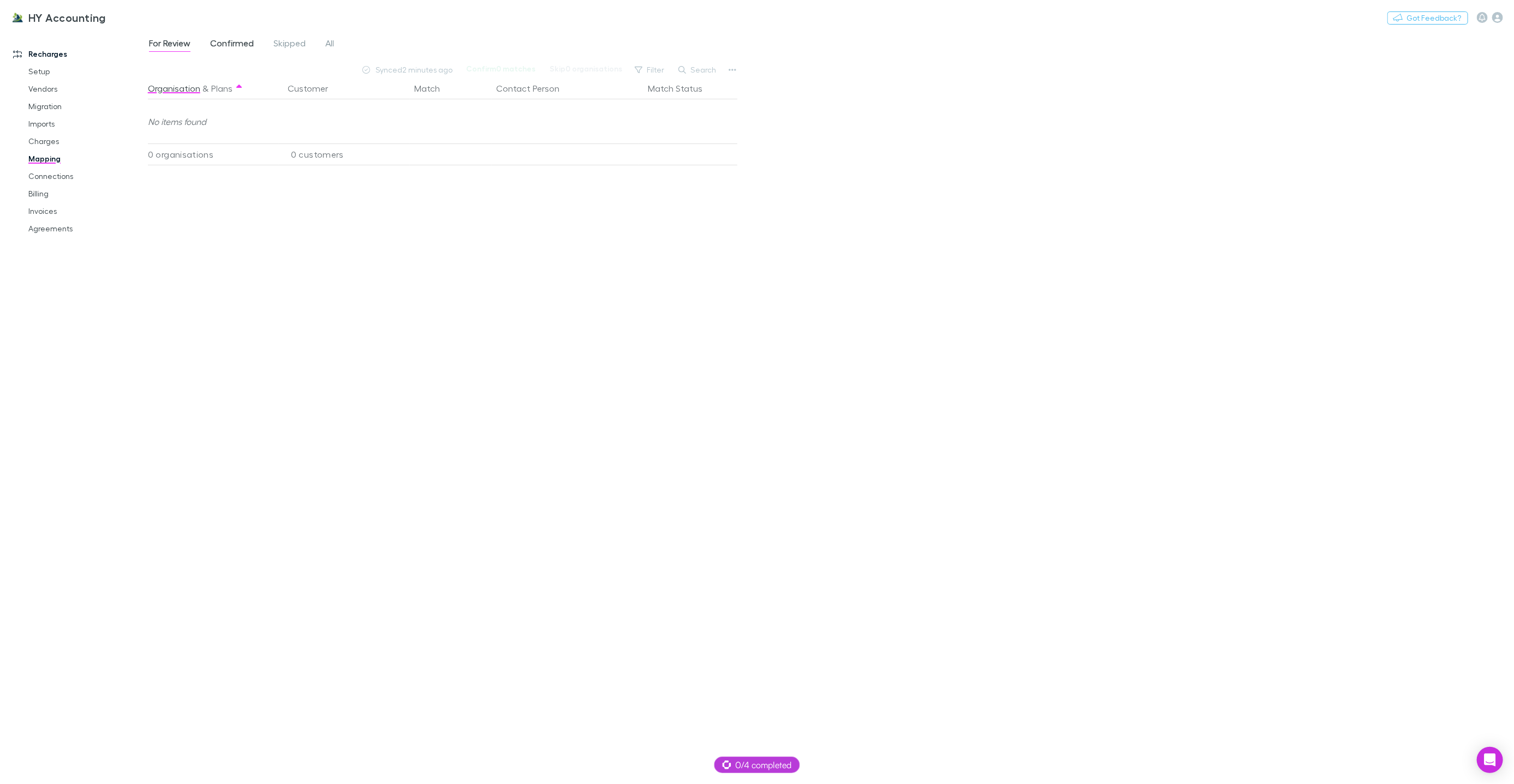
click at [226, 47] on span "Confirmed" at bounding box center [232, 45] width 44 height 14
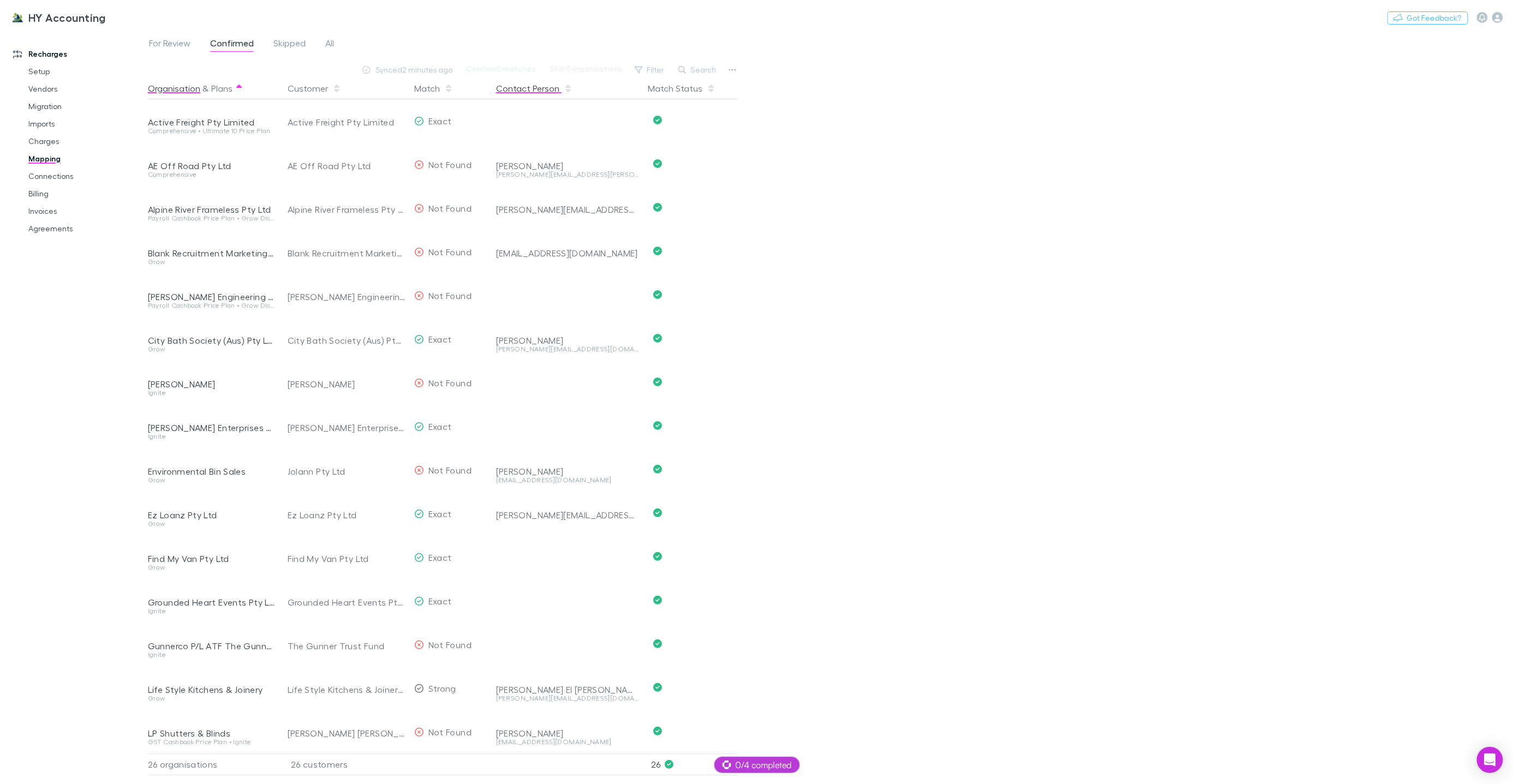
click at [514, 84] on button "Contact Person" at bounding box center [534, 89] width 77 height 22
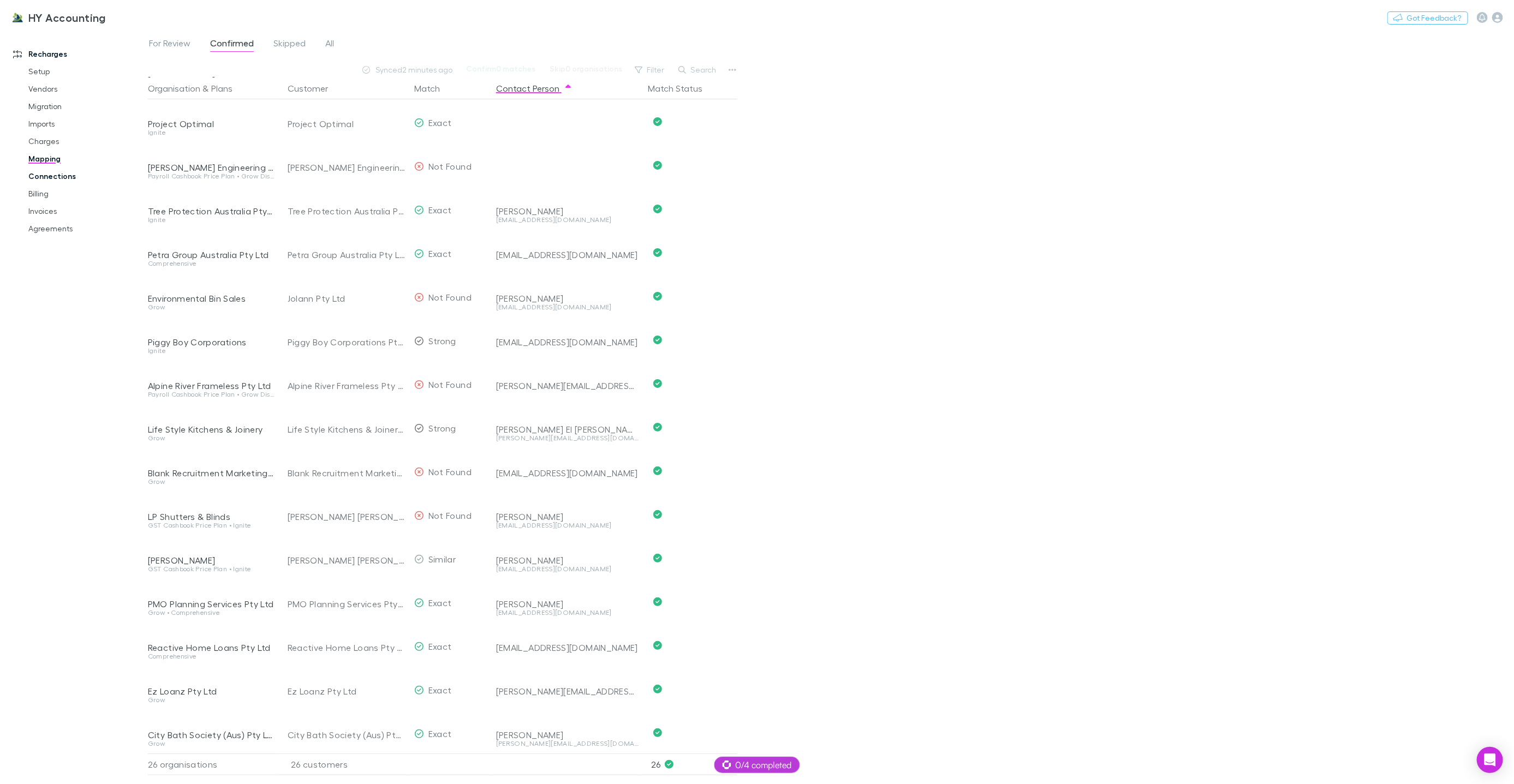
scroll to position [384, 0]
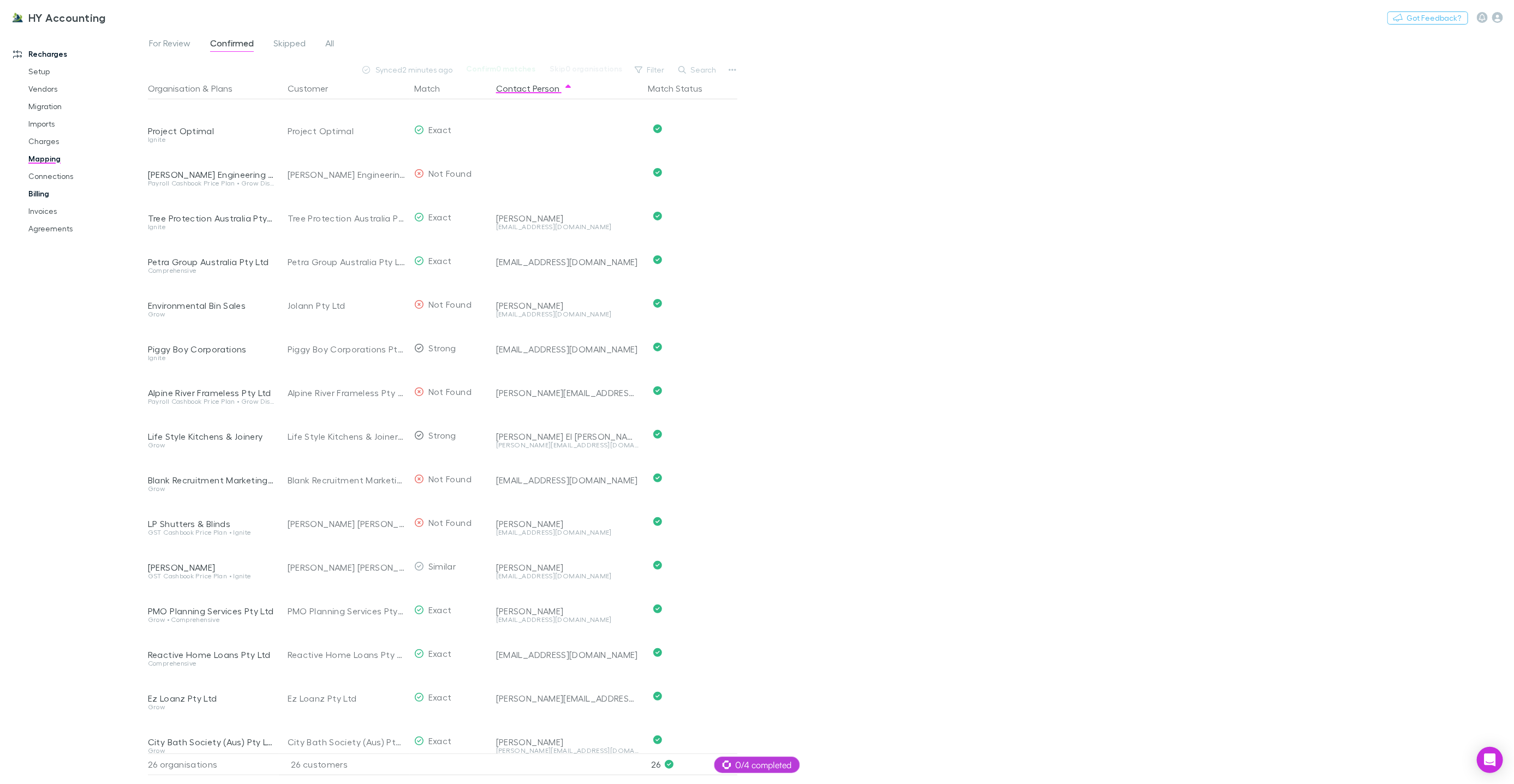
click at [47, 193] on link "Billing" at bounding box center [82, 194] width 128 height 17
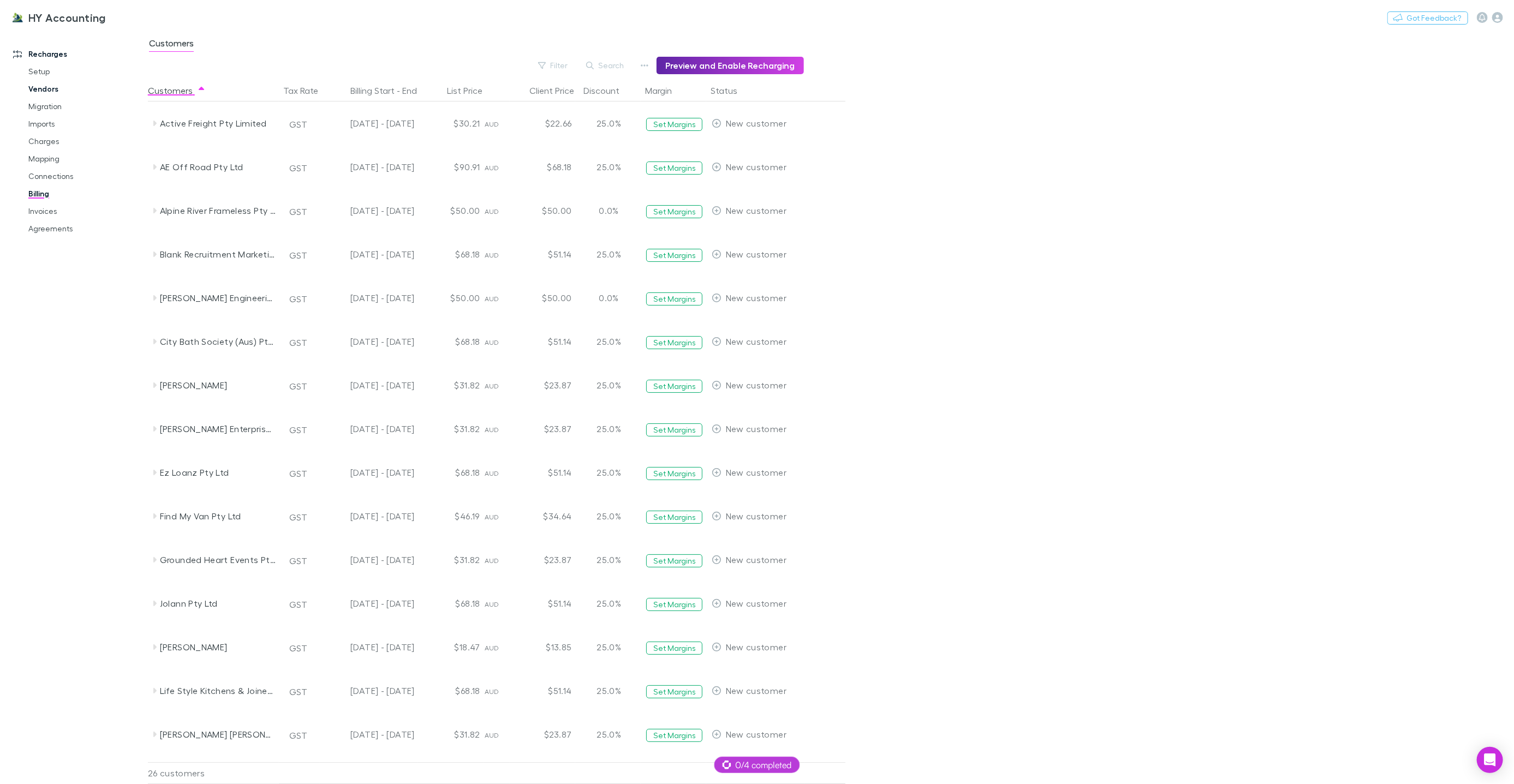
click at [46, 96] on link "Vendors" at bounding box center [82, 89] width 128 height 17
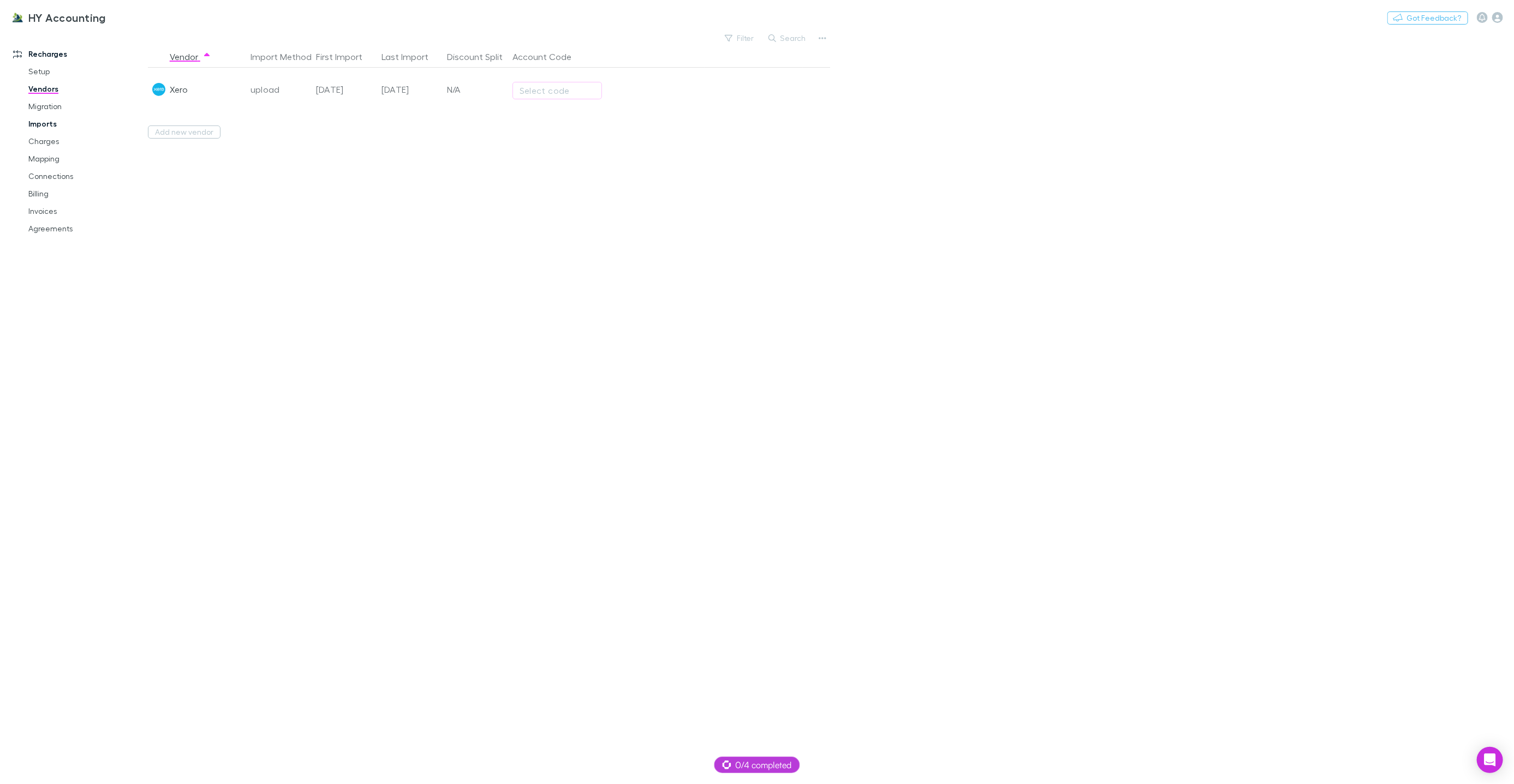
click at [38, 120] on link "Imports" at bounding box center [82, 124] width 128 height 17
click at [217, 43] on span "All" at bounding box center [214, 45] width 9 height 14
drag, startPoint x: 47, startPoint y: 142, endPoint x: 55, endPoint y: 142, distance: 8.0
click at [47, 142] on link "Charges" at bounding box center [82, 142] width 128 height 17
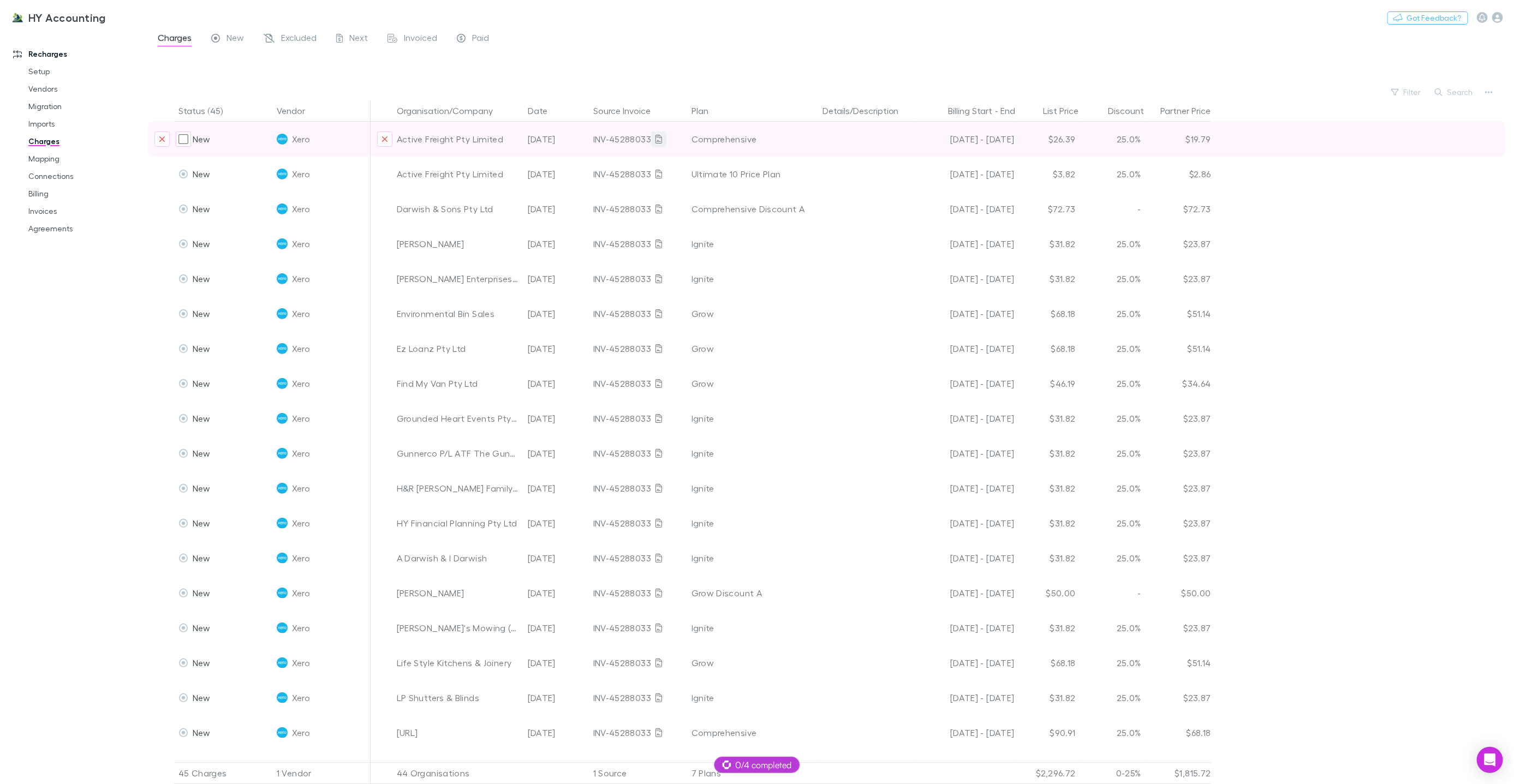
click at [655, 140] on icon at bounding box center [658, 138] width 6 height 9
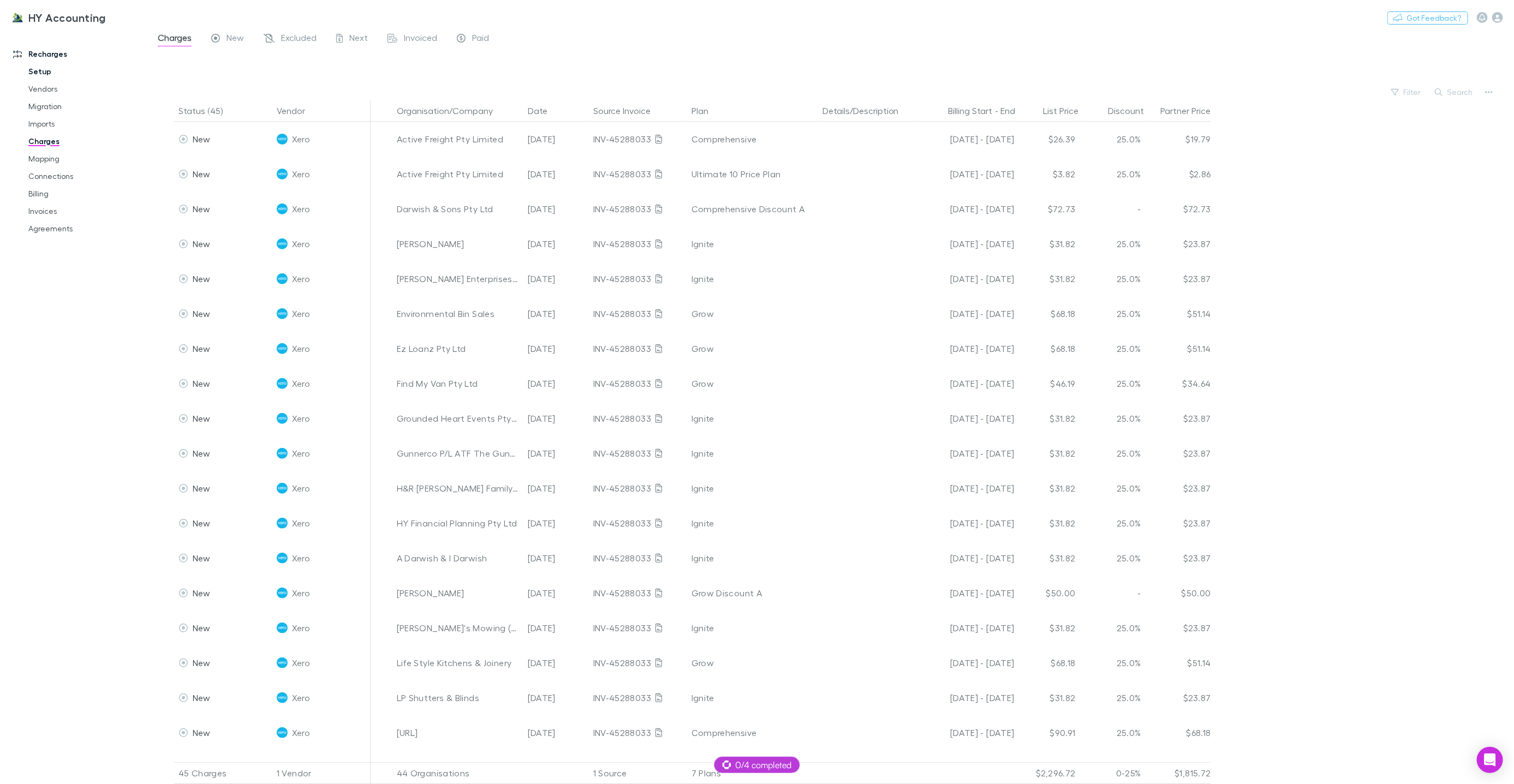
drag, startPoint x: 41, startPoint y: 74, endPoint x: 54, endPoint y: 77, distance: 13.3
click at [41, 74] on link "Setup" at bounding box center [82, 71] width 128 height 17
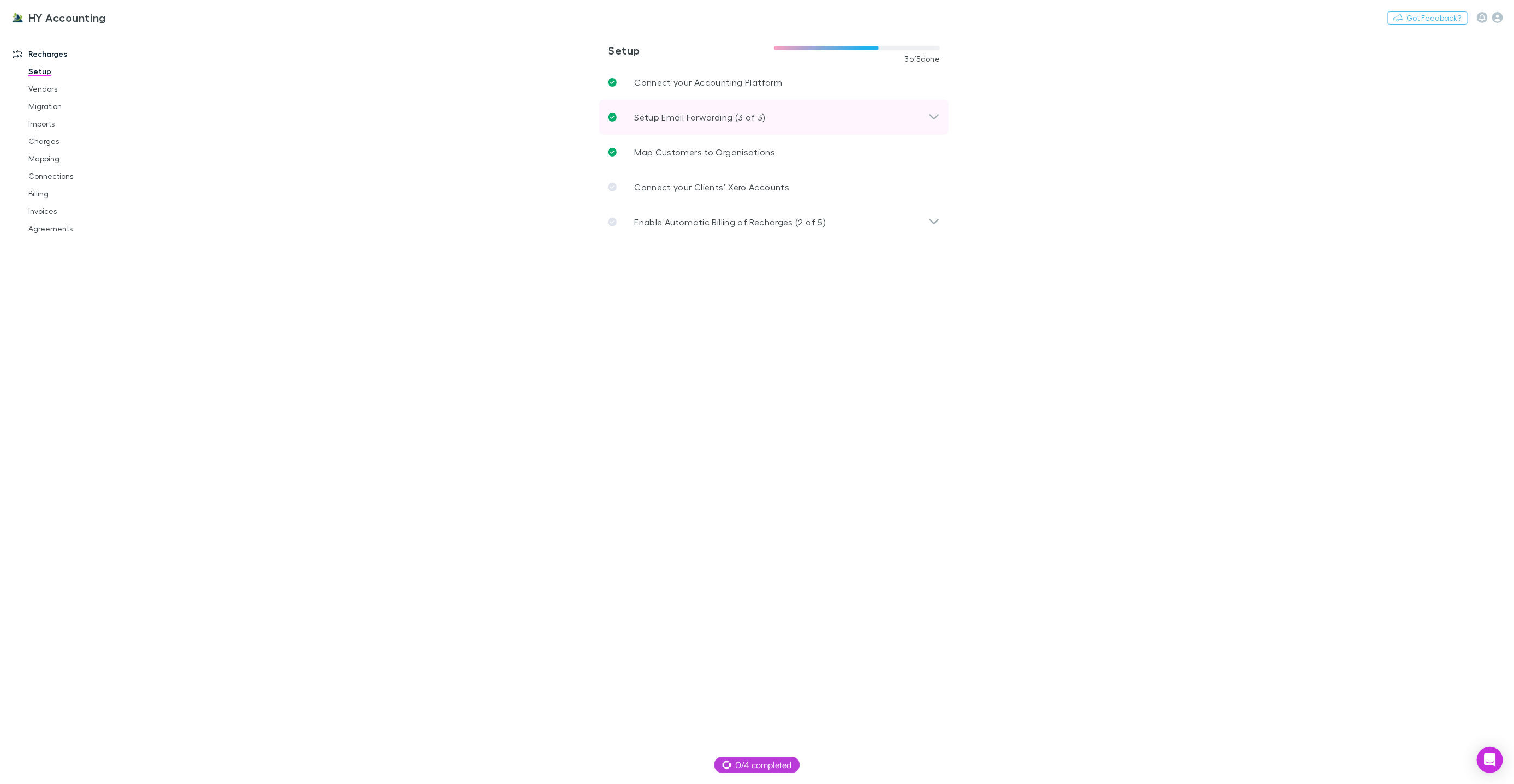
click at [698, 120] on p "Setup Email Forwarding (3 of 3)" at bounding box center [700, 117] width 131 height 13
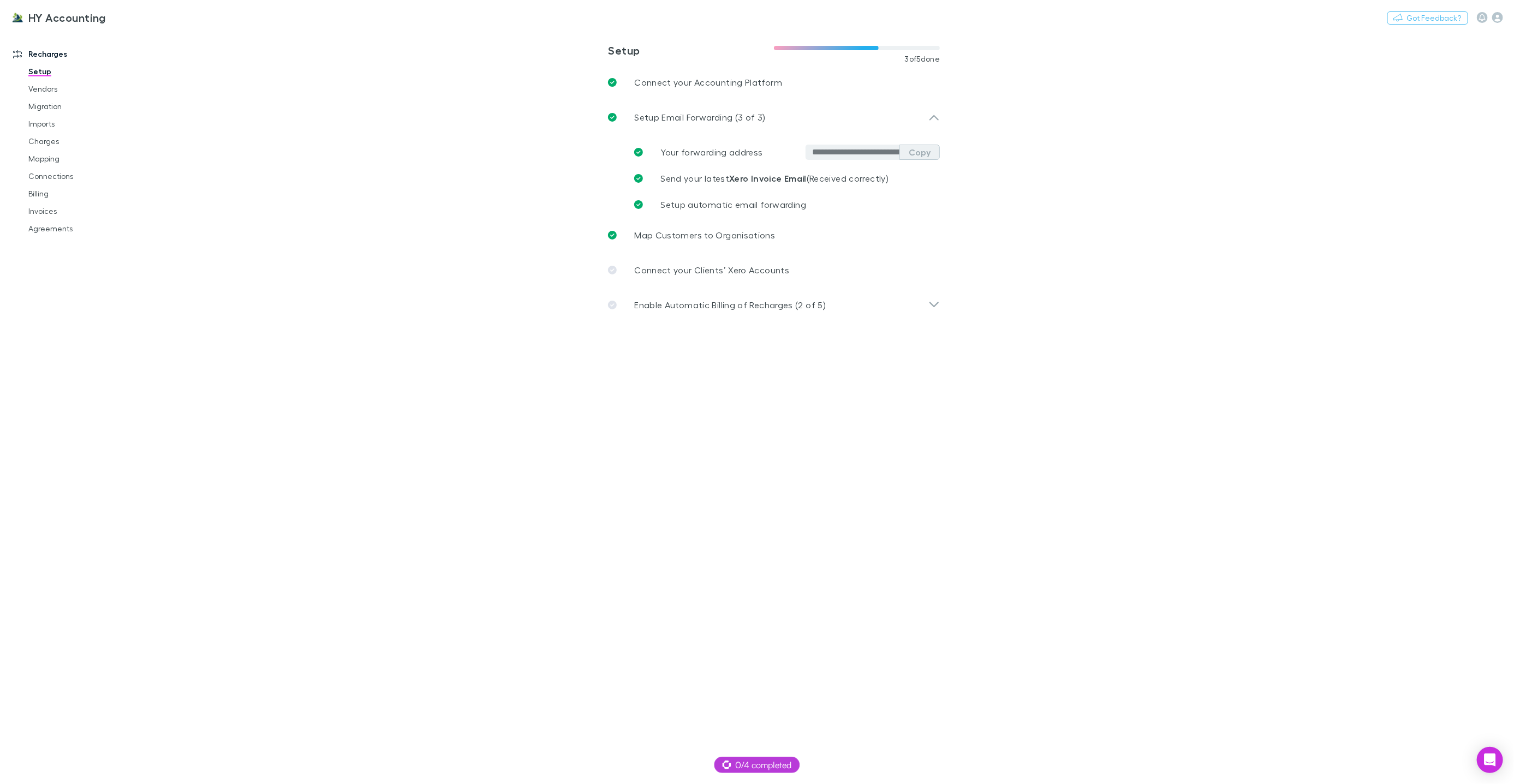
click at [938, 154] on button "Copy" at bounding box center [920, 152] width 40 height 15
click at [50, 123] on link "Imports" at bounding box center [82, 124] width 128 height 17
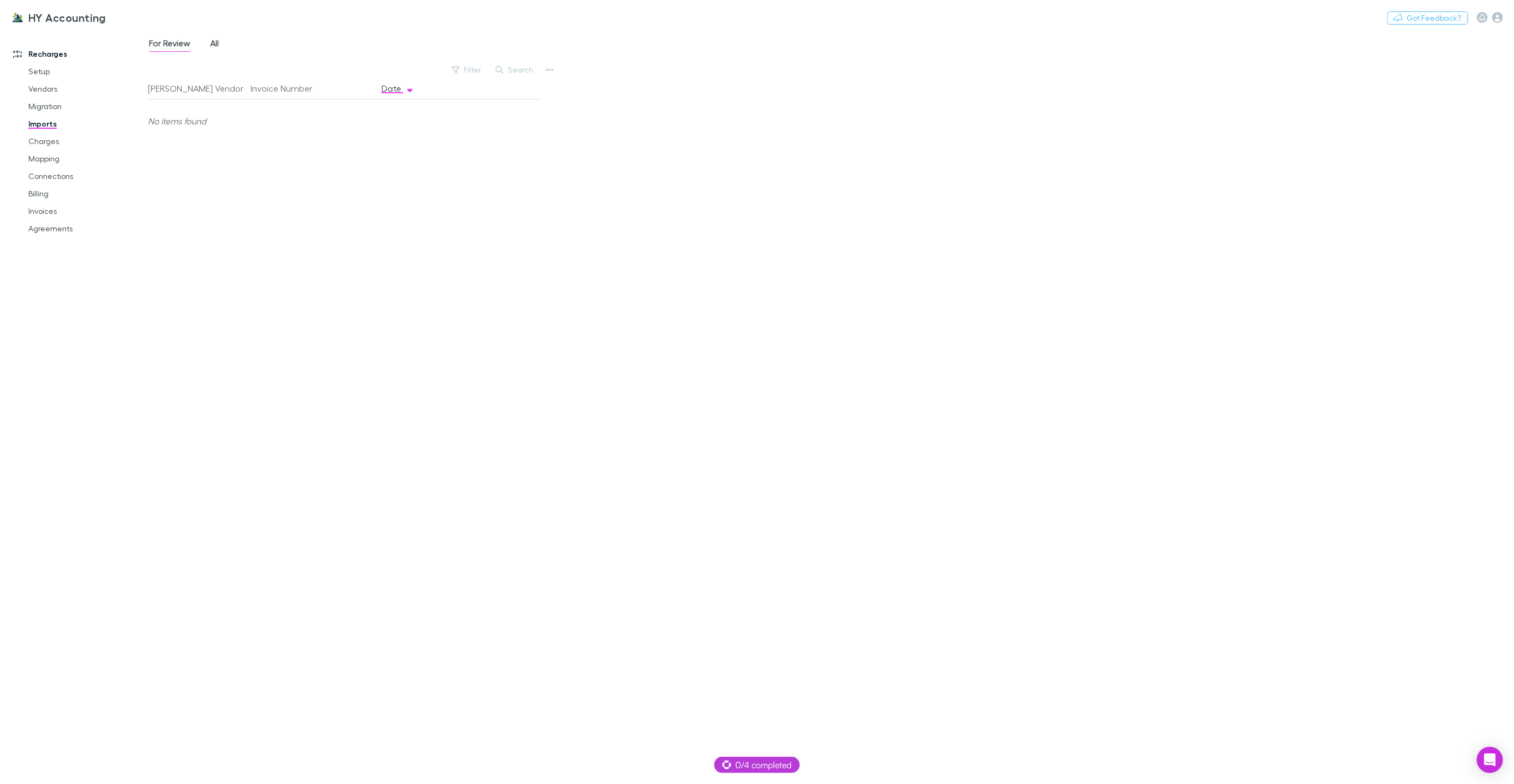
click at [215, 38] on span "All" at bounding box center [214, 45] width 9 height 14
click at [1489, 753] on div "Open Intercom Messenger" at bounding box center [1490, 760] width 29 height 29
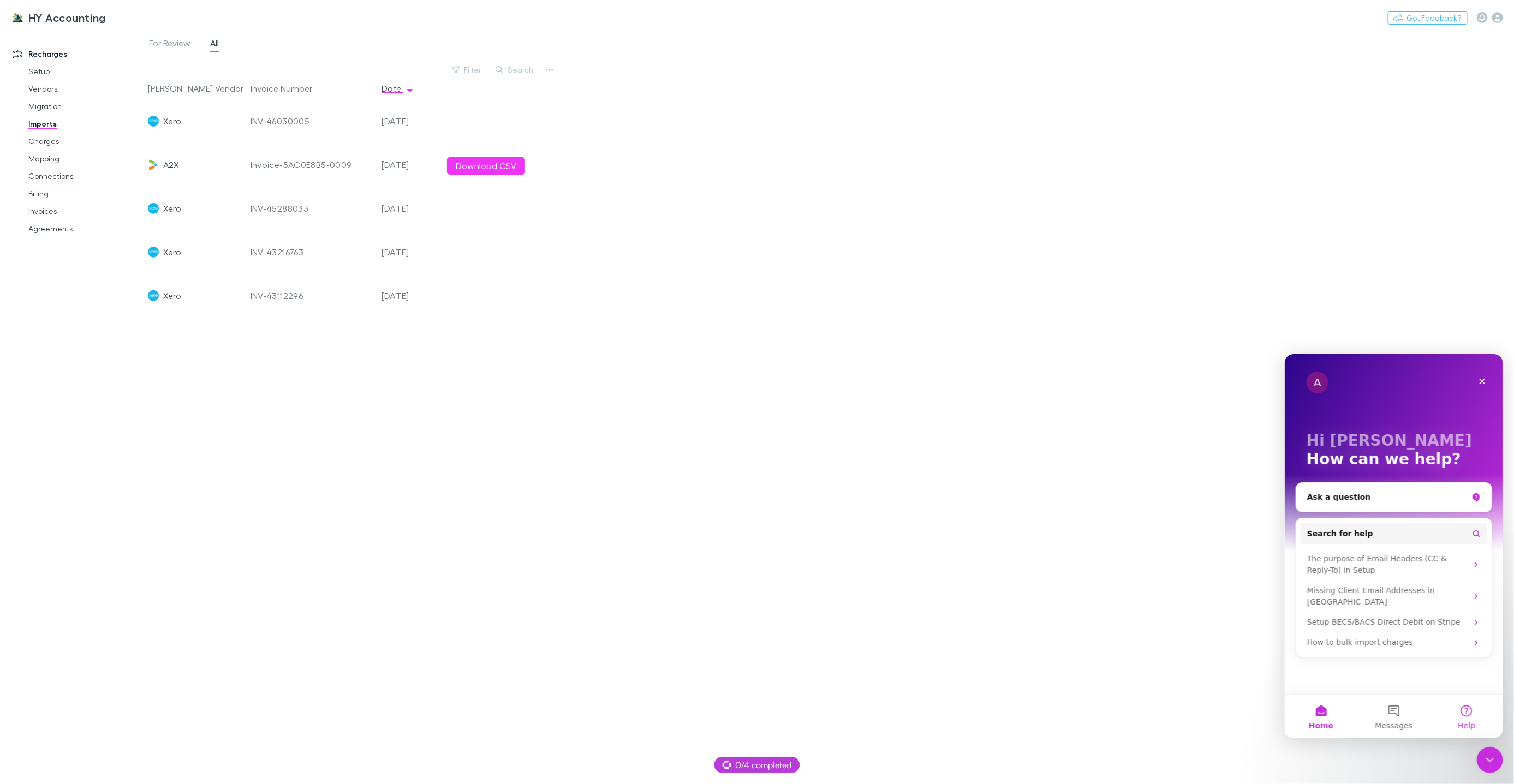
click at [1469, 716] on button "Help" at bounding box center [1467, 715] width 73 height 44
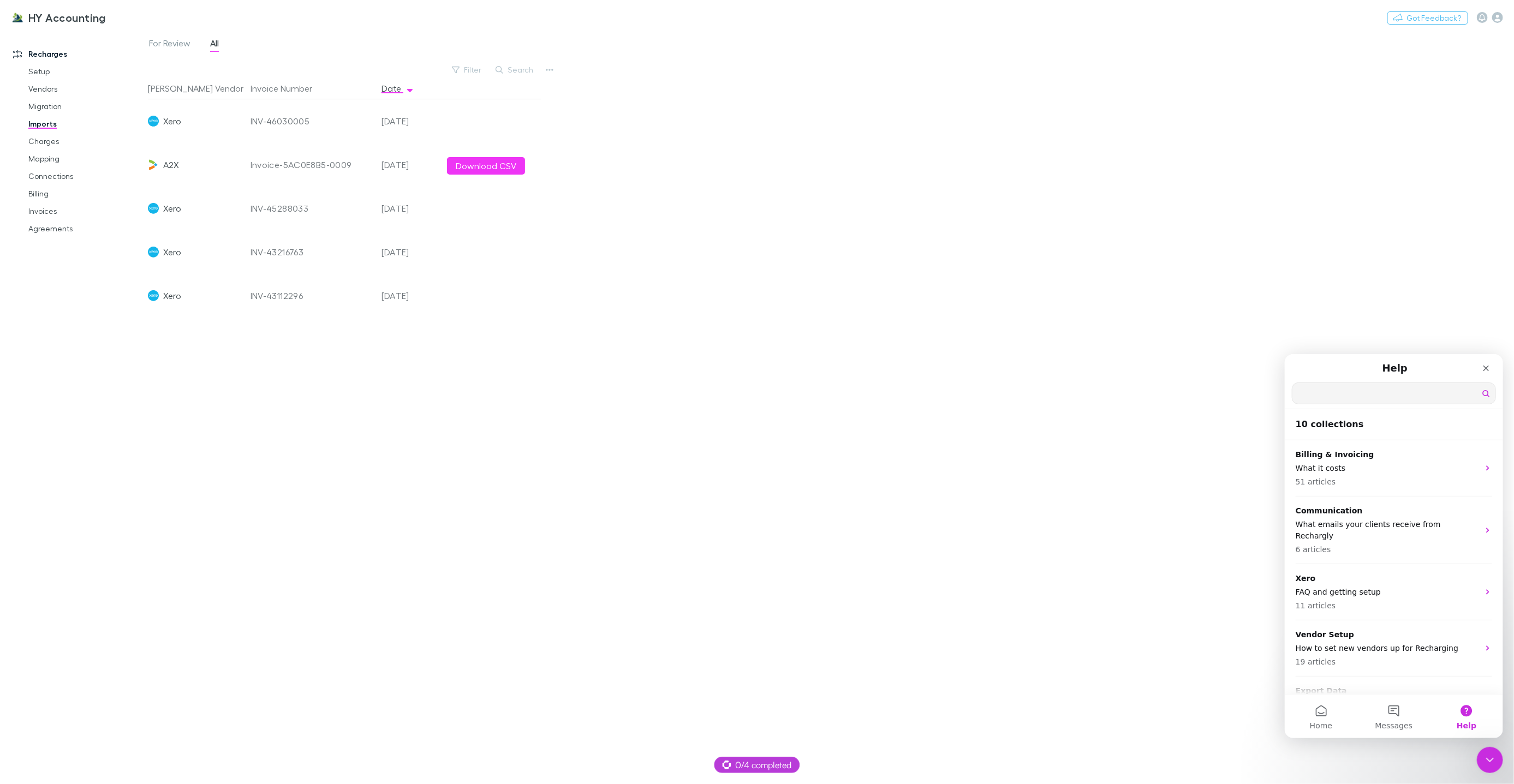
click at [1337, 400] on input "Search for help" at bounding box center [1393, 392] width 203 height 21
type input "********"
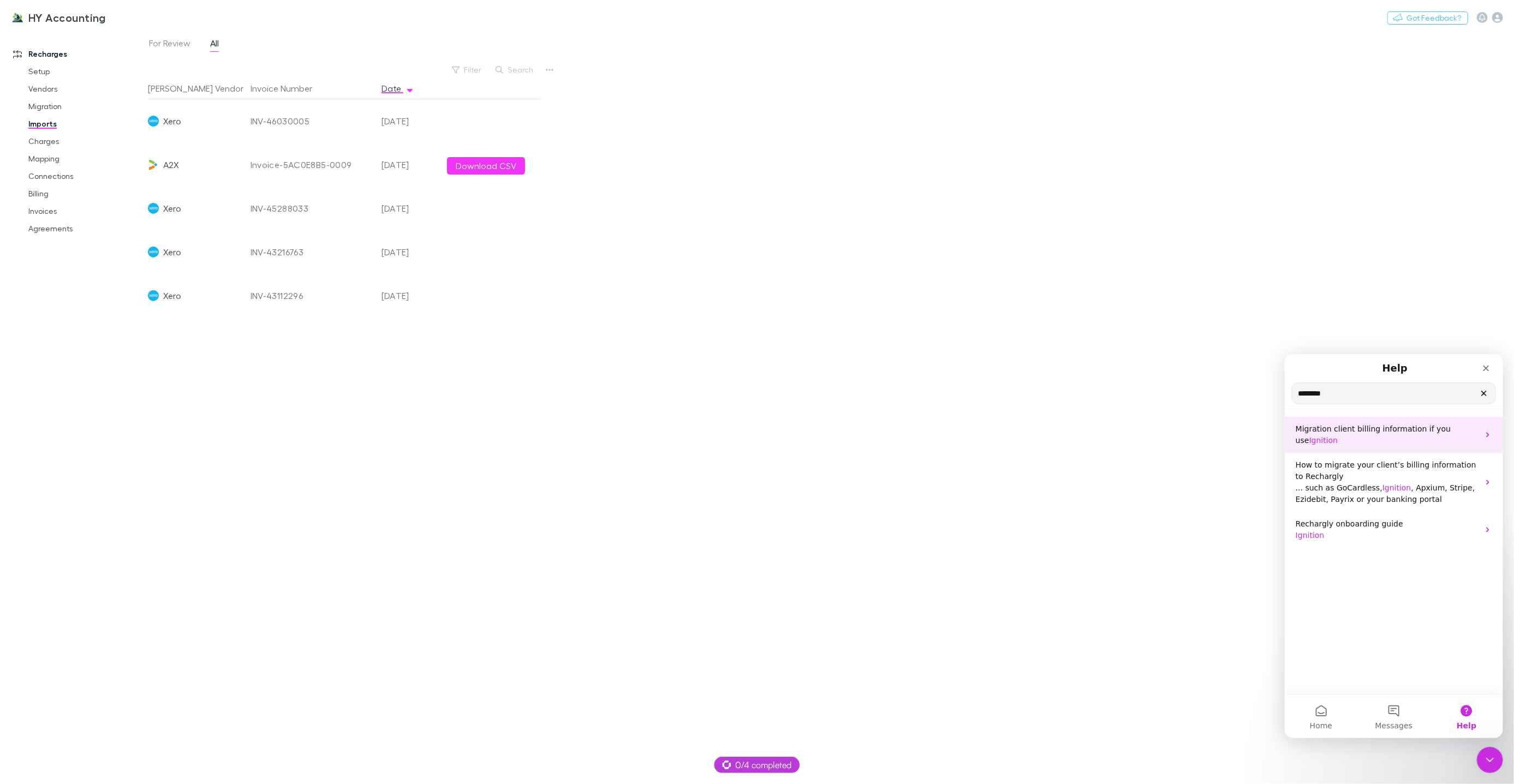
click at [1341, 430] on span "Migration client billing information if you use" at bounding box center [1373, 434] width 155 height 21
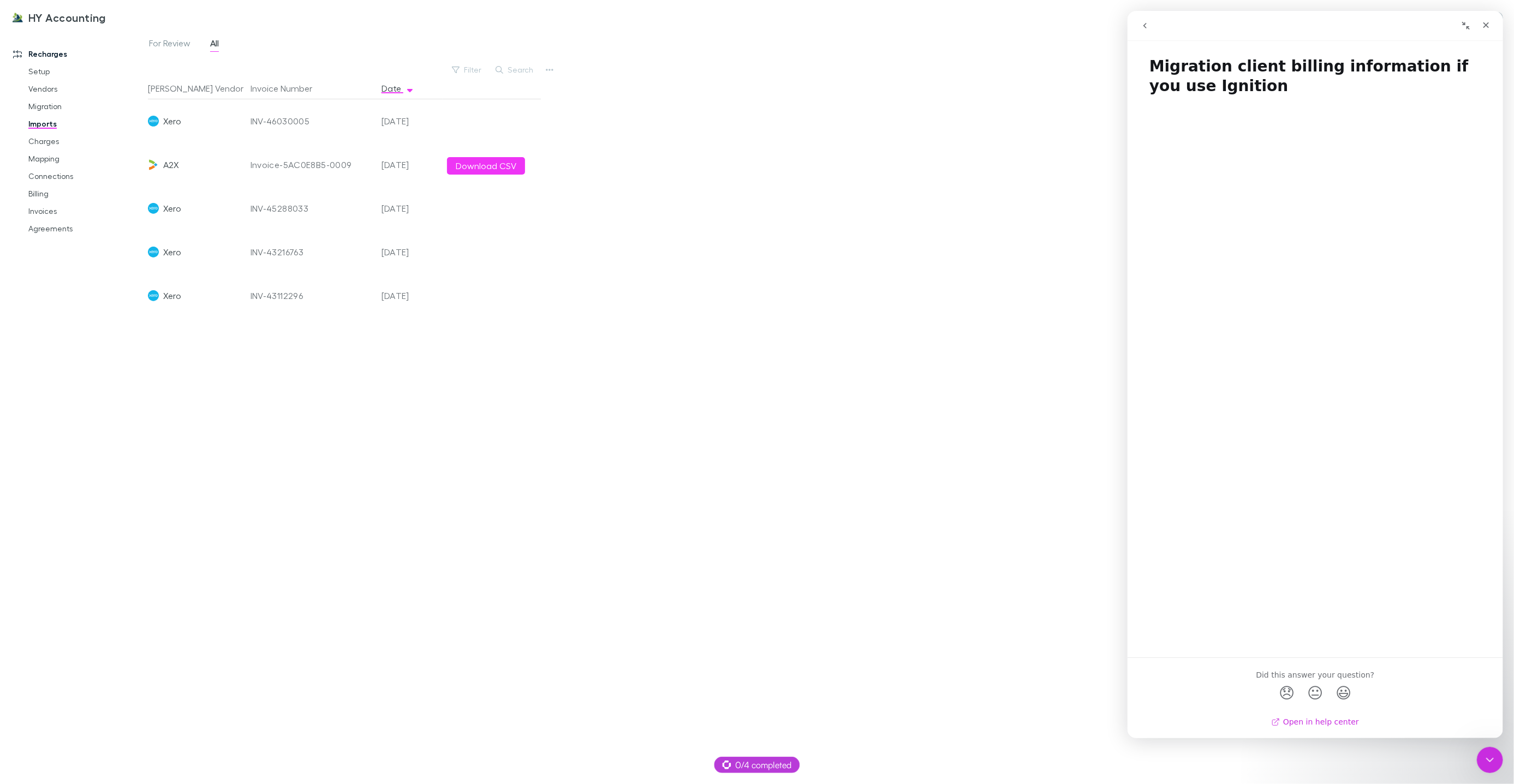
click at [1331, 723] on link "Open in help center" at bounding box center [1315, 722] width 87 height 9
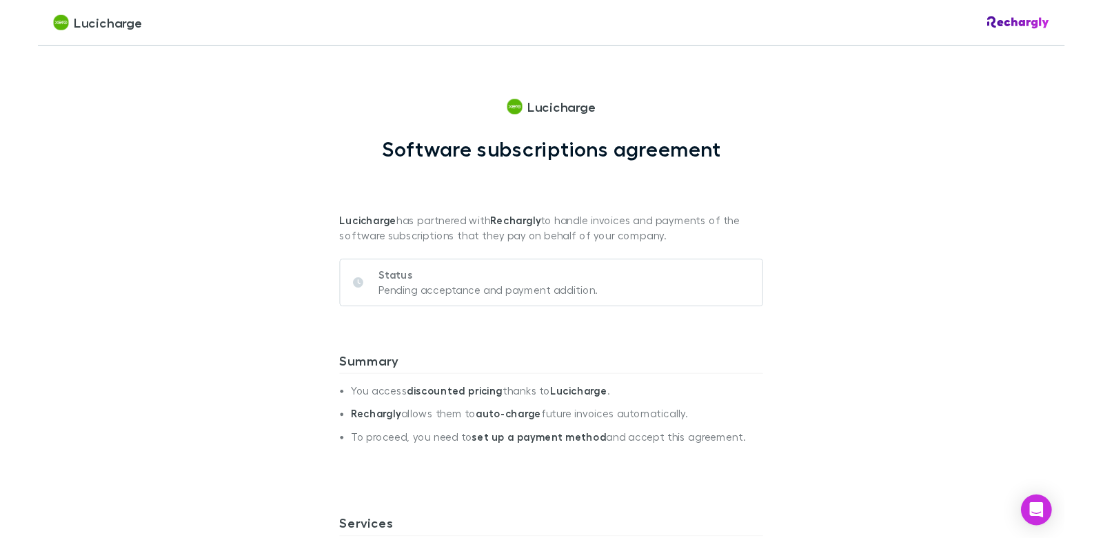
scroll to position [649, 0]
